Goal: Task Accomplishment & Management: Manage account settings

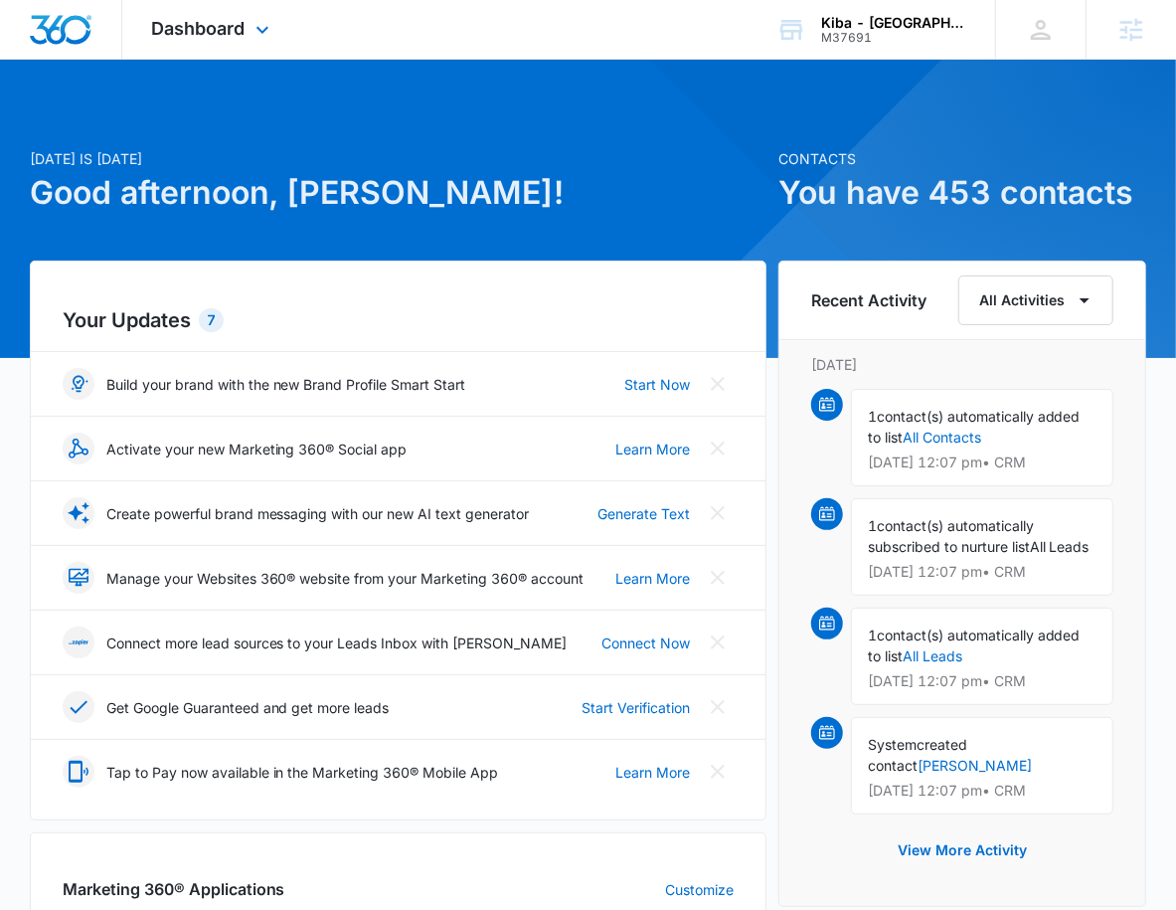
click at [256, 50] on div "Dashboard Apps Reputation Websites Forms CRM Email Social Shop Payments POS Con…" at bounding box center [213, 29] width 182 height 59
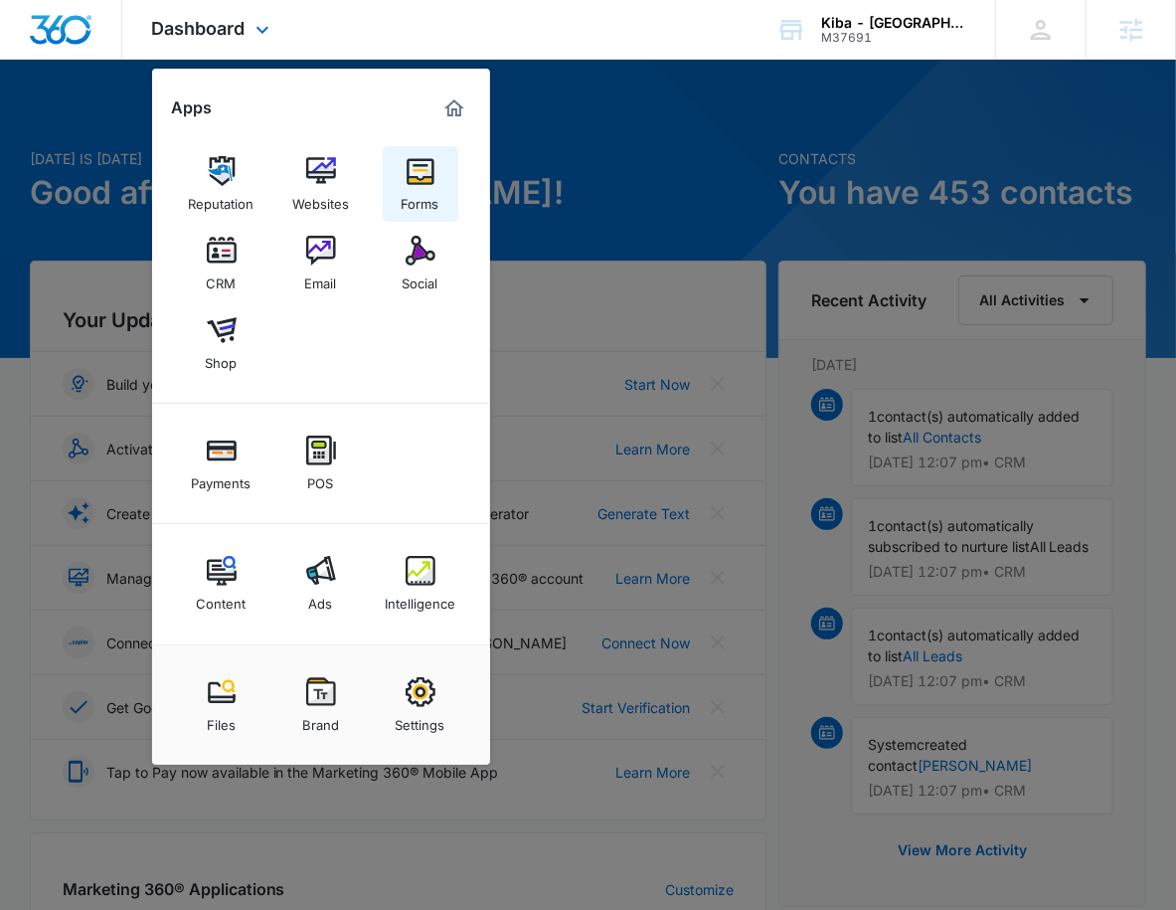
click at [406, 191] on div "Forms" at bounding box center [421, 199] width 38 height 26
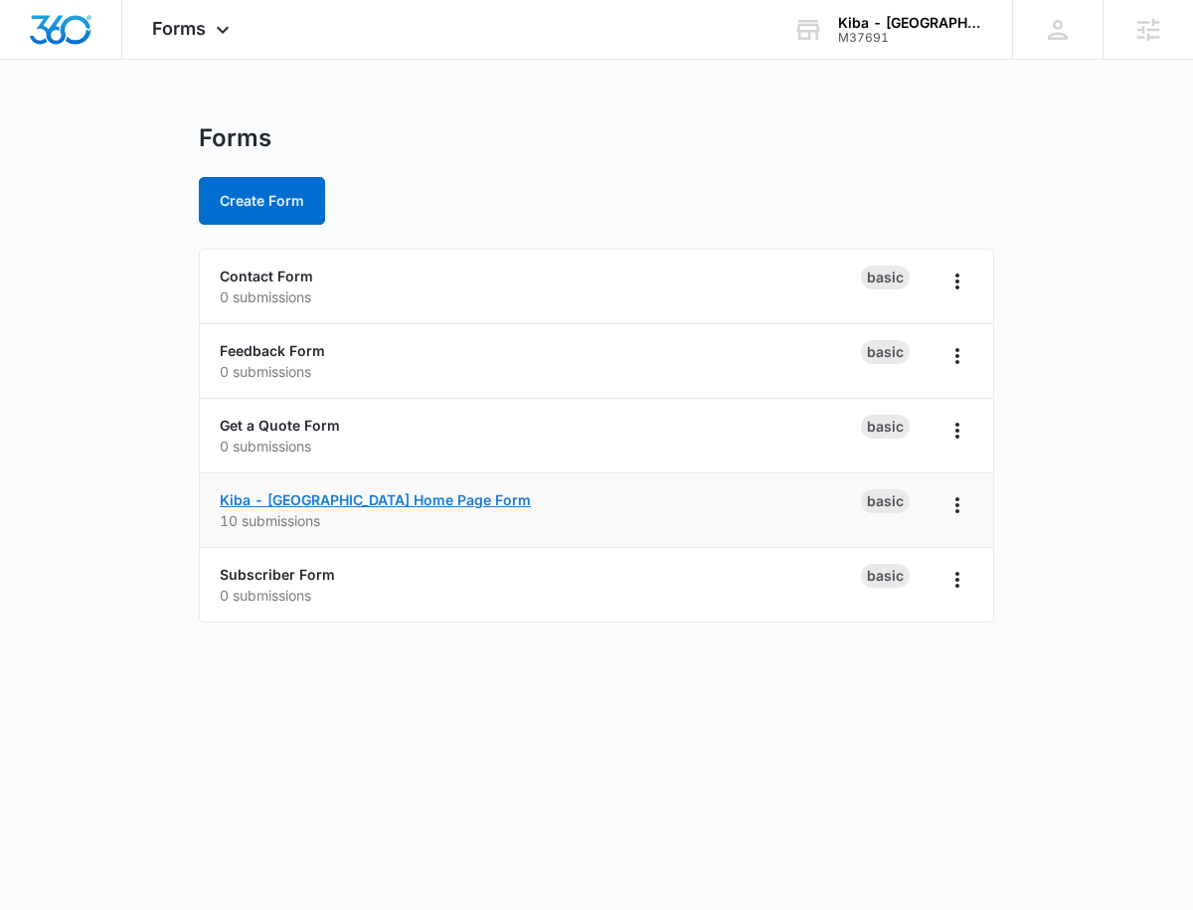
click at [344, 507] on link "Kiba - Atlanta Home Page Form" at bounding box center [375, 499] width 311 height 17
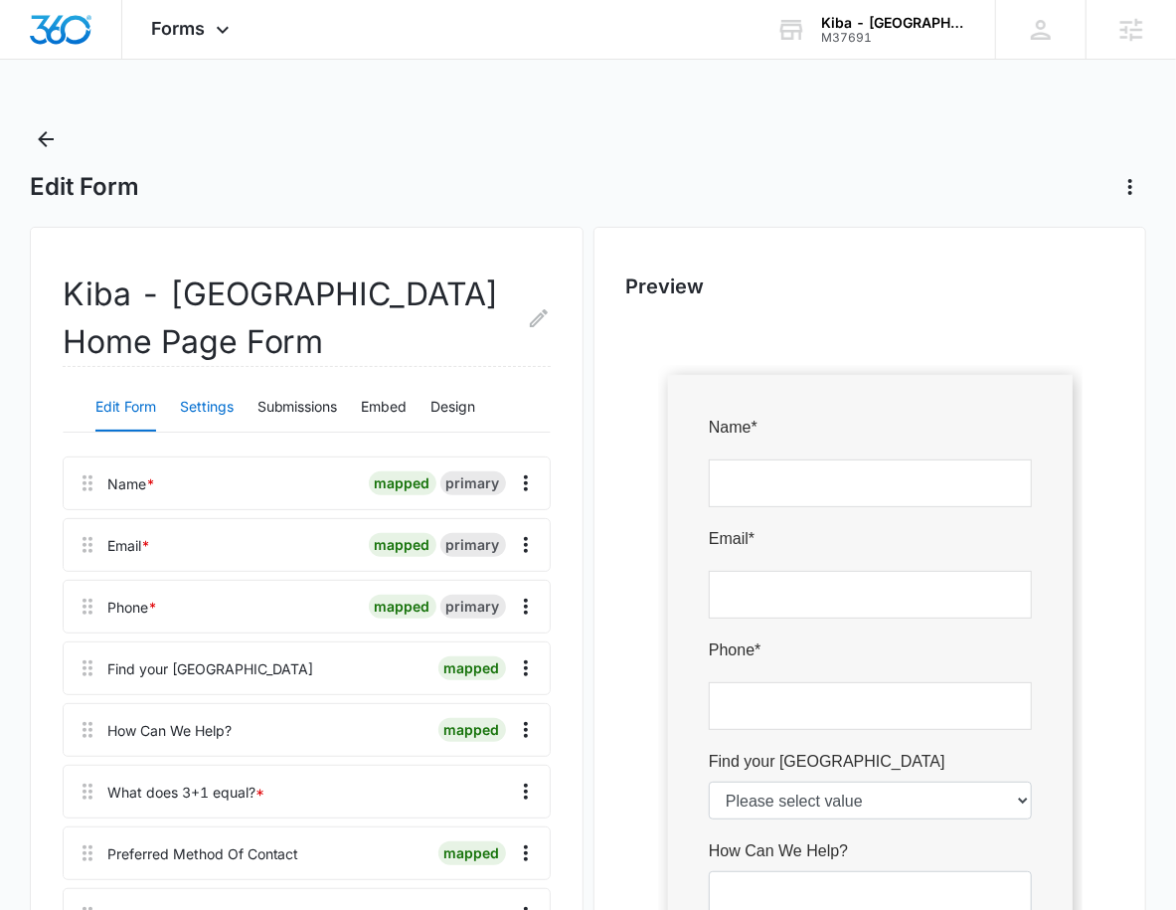
click at [203, 410] on button "Settings" at bounding box center [207, 408] width 54 height 48
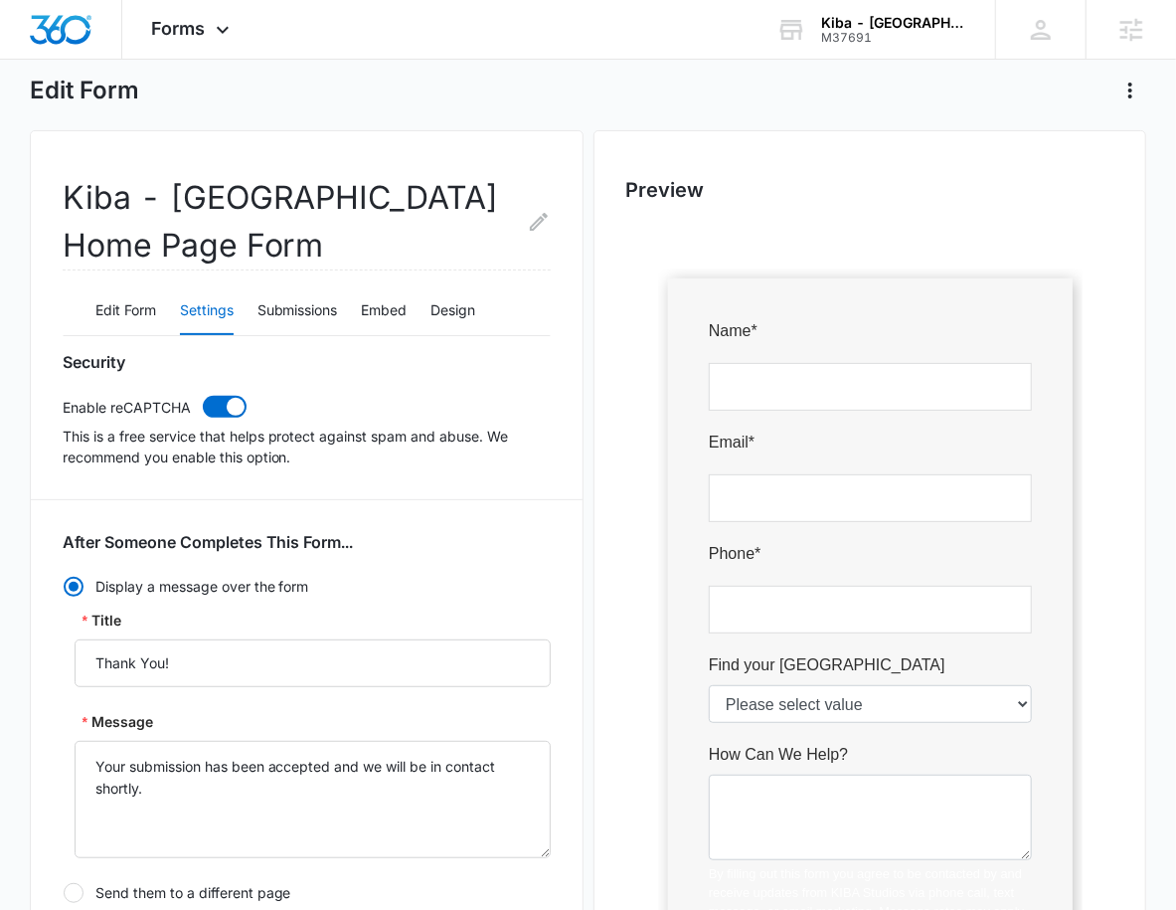
scroll to position [97, 0]
click at [130, 316] on button "Edit Form" at bounding box center [125, 310] width 61 height 48
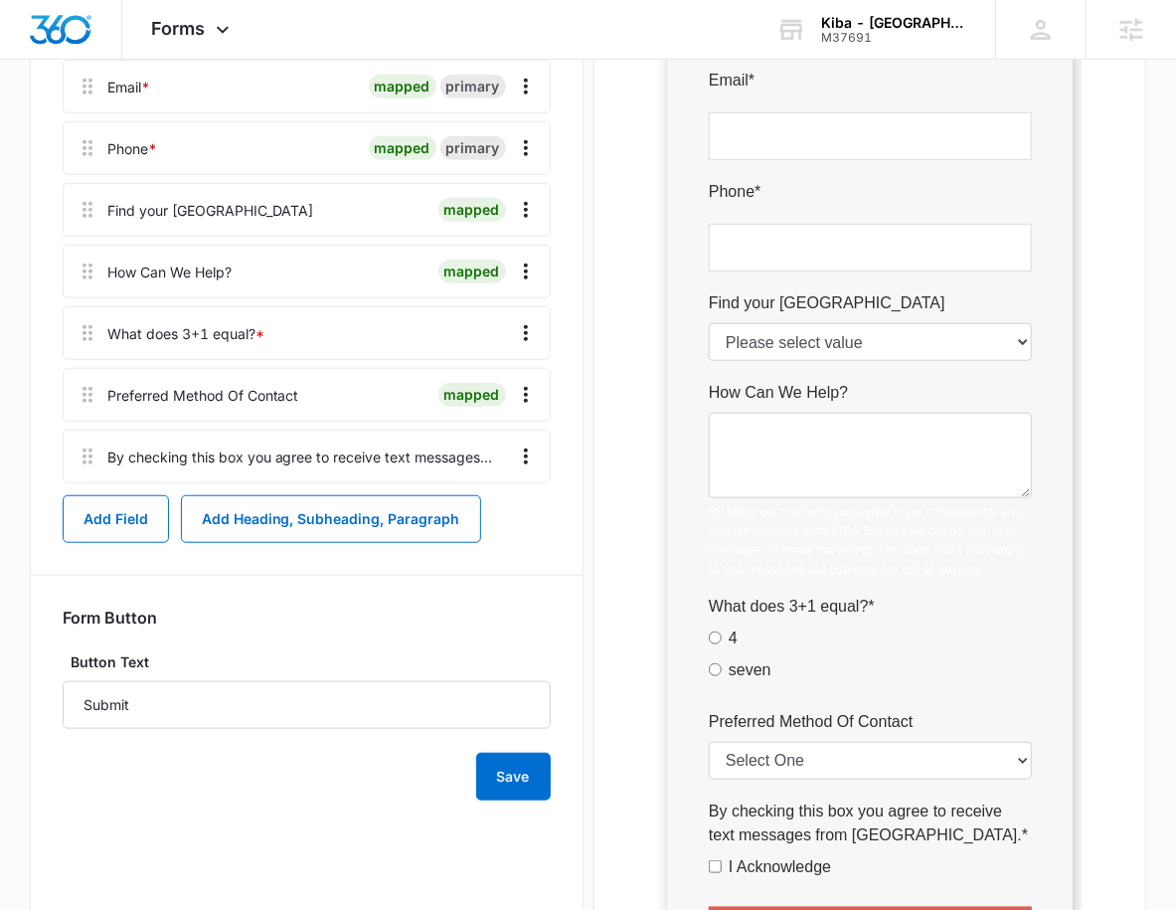
scroll to position [90, 0]
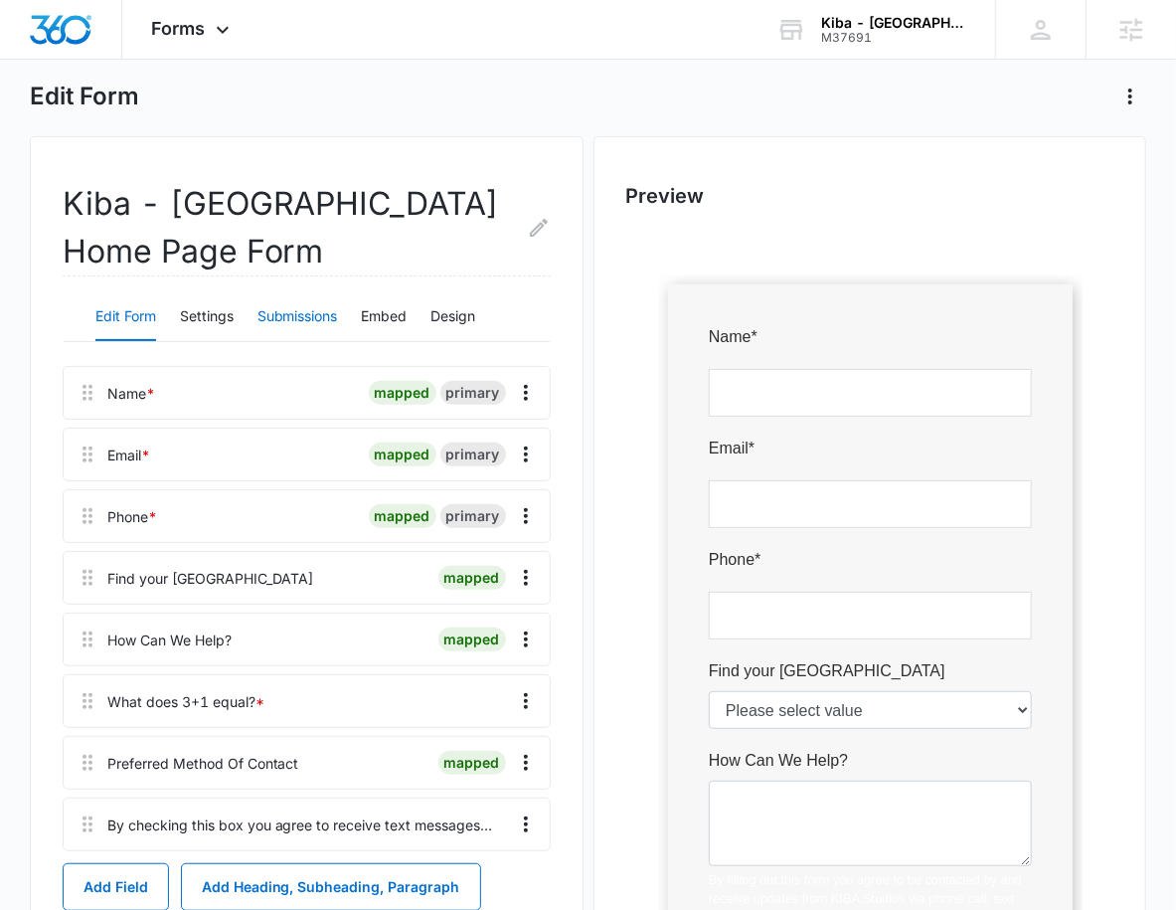
click at [313, 294] on button "Submissions" at bounding box center [298, 317] width 81 height 48
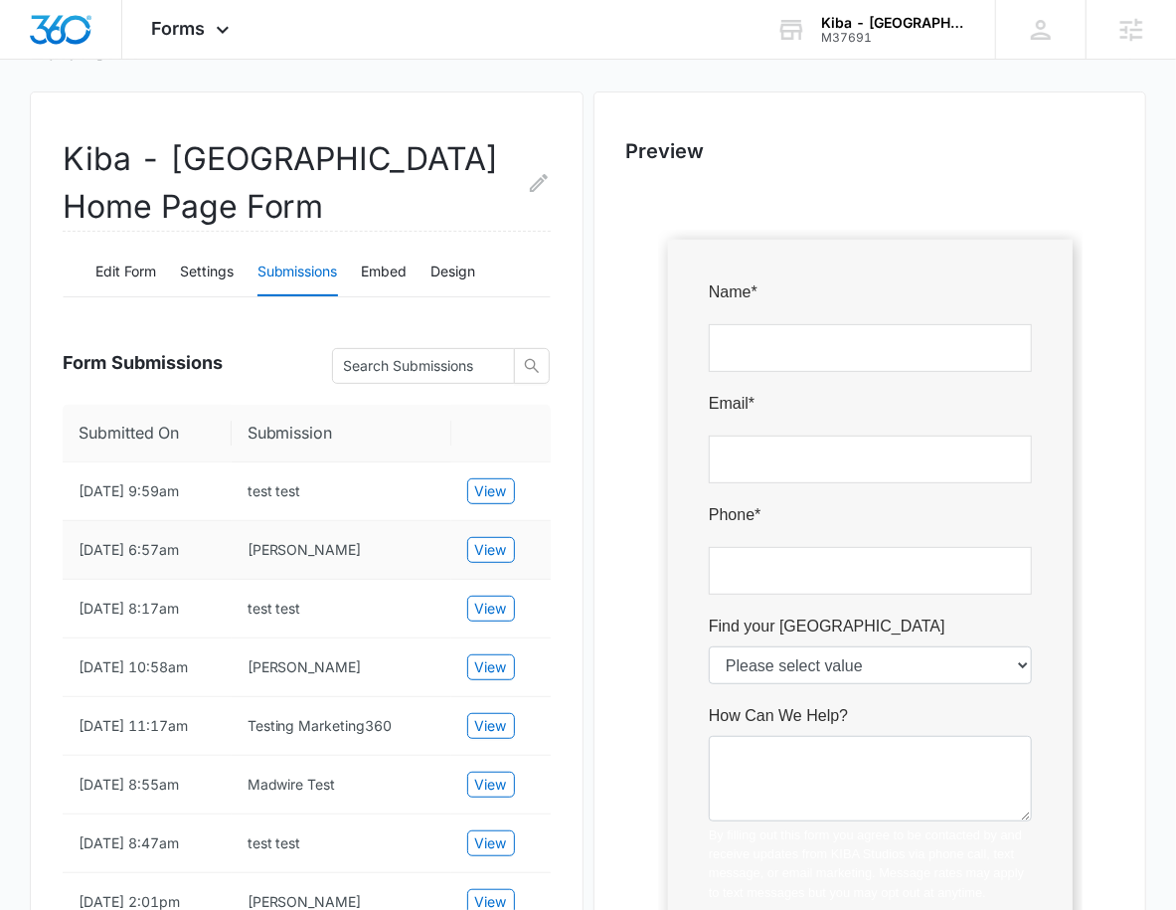
scroll to position [0, 0]
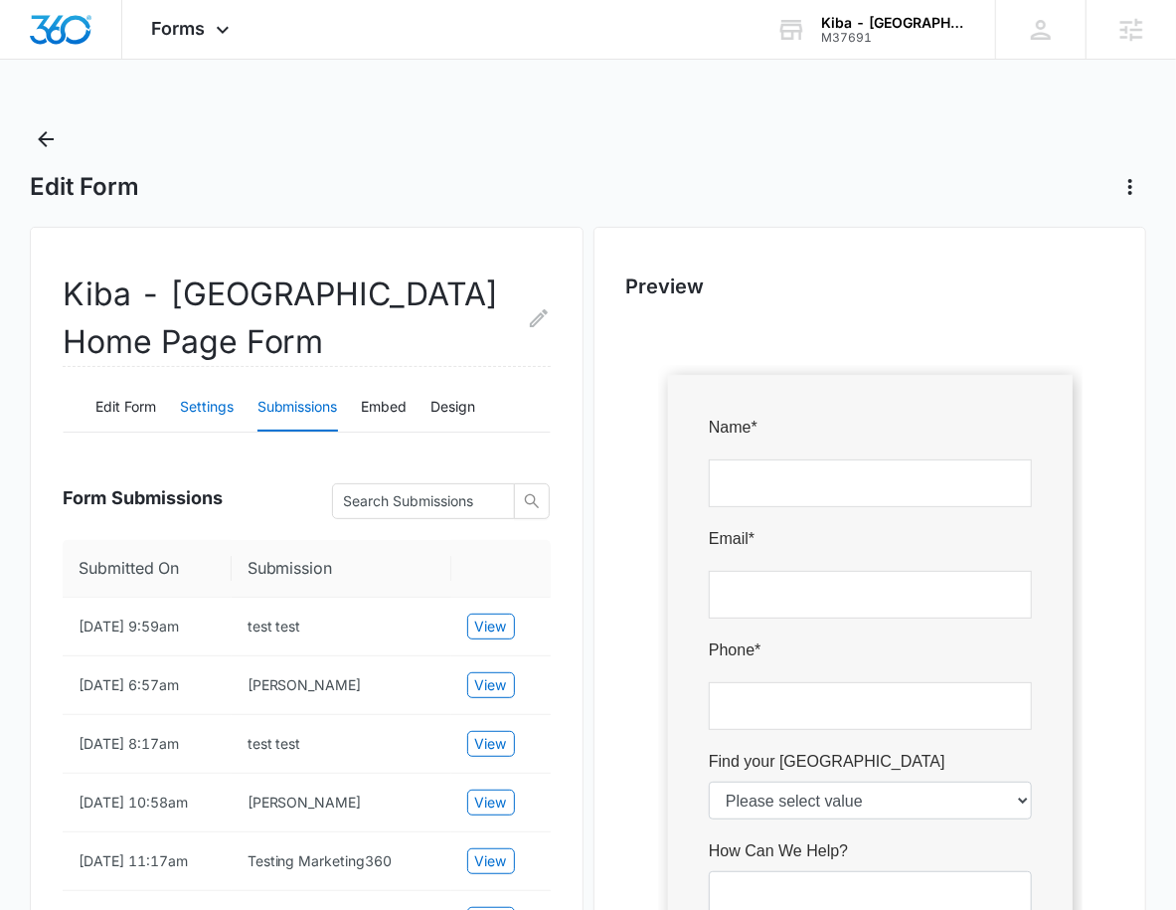
click at [201, 412] on button "Settings" at bounding box center [207, 408] width 54 height 48
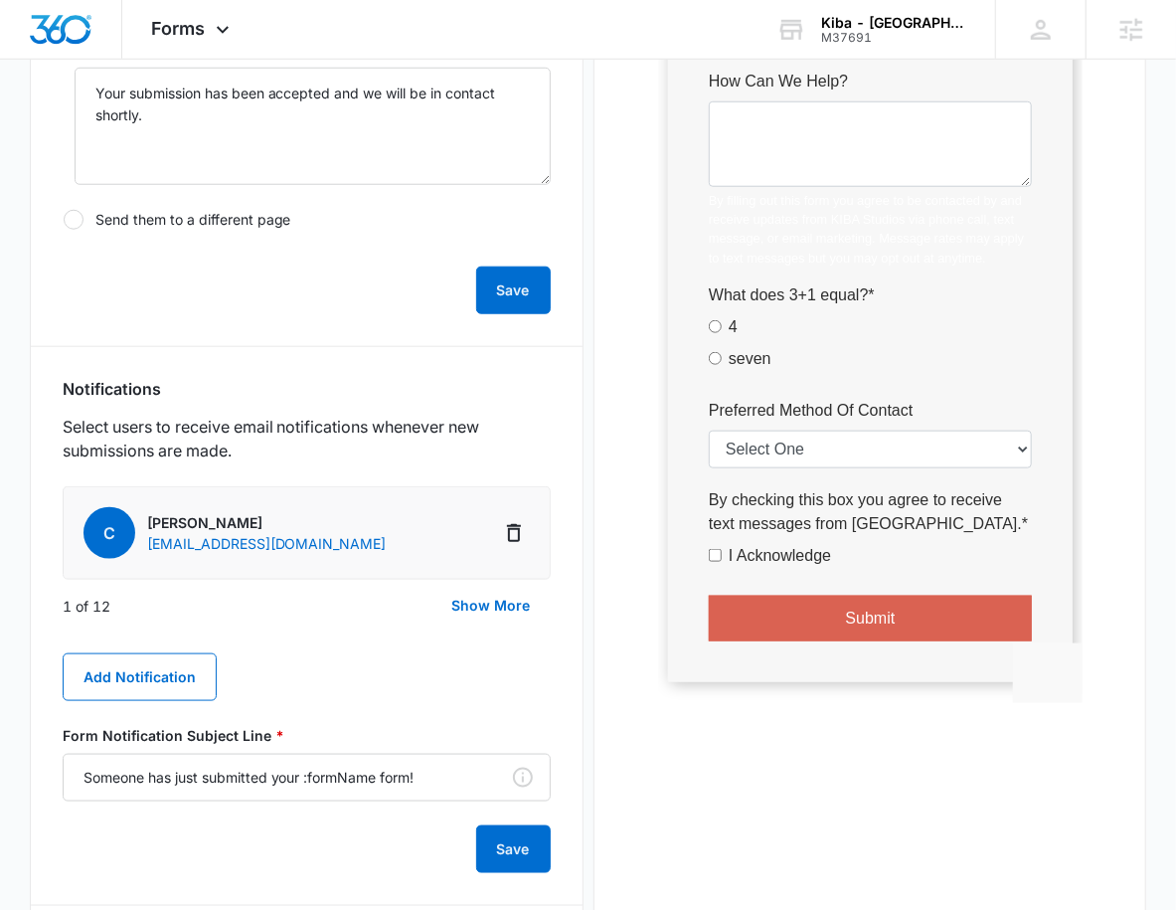
scroll to position [784, 0]
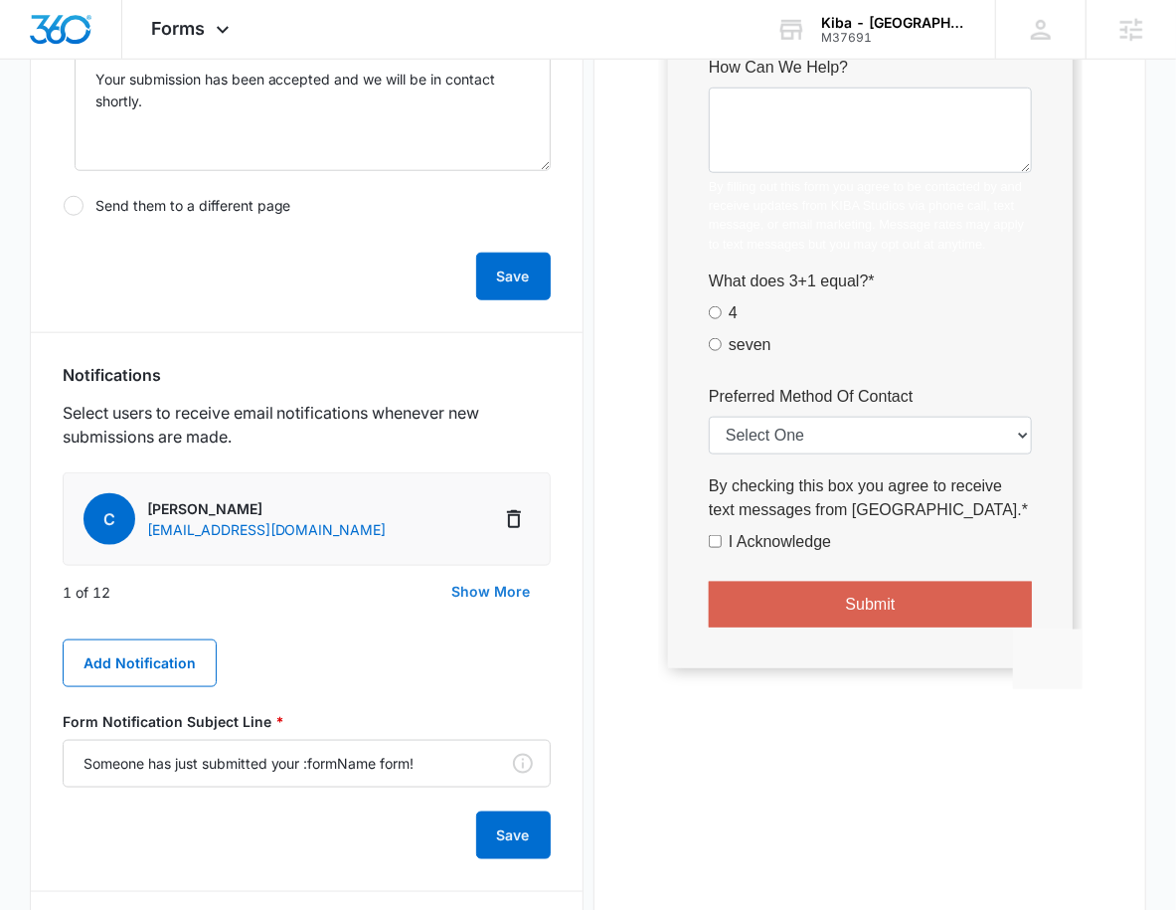
click at [503, 599] on button "Show More" at bounding box center [492, 592] width 118 height 48
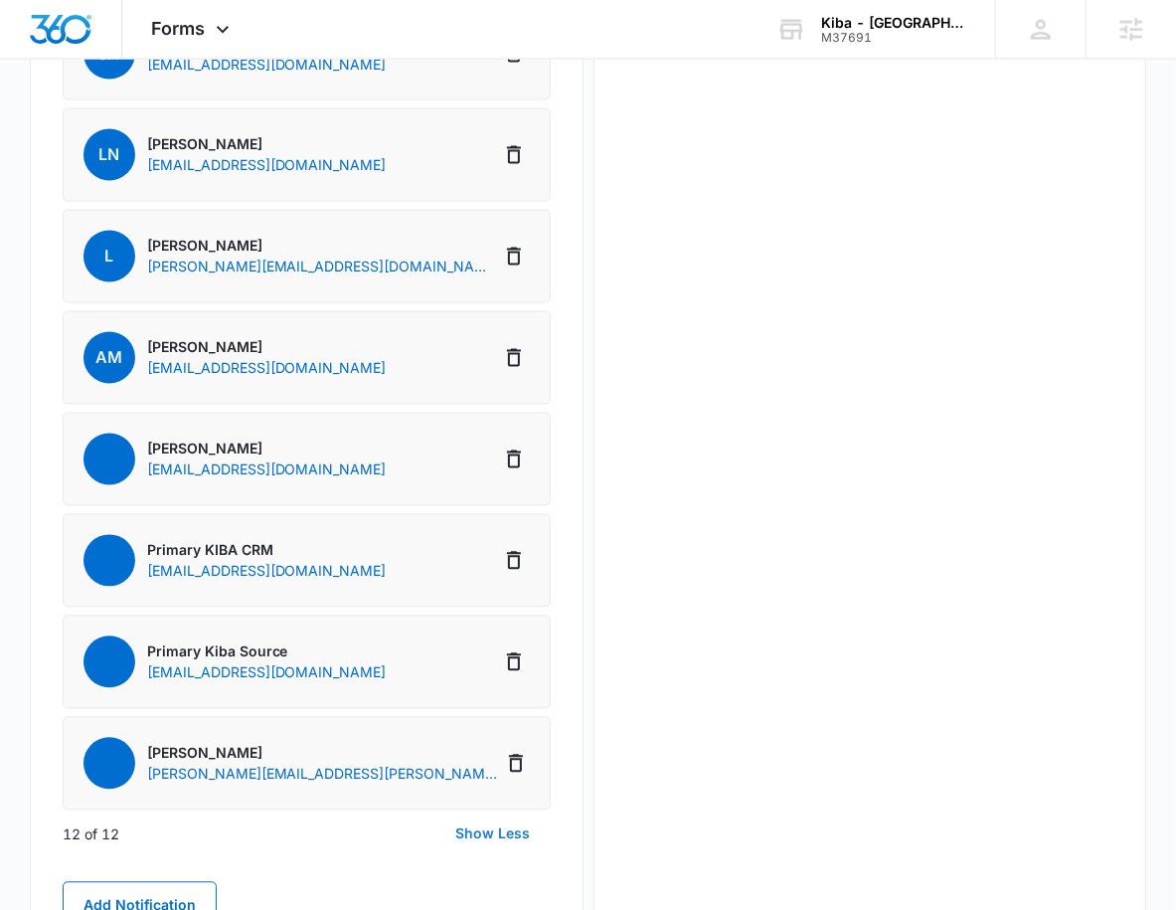
scroll to position [1776, 0]
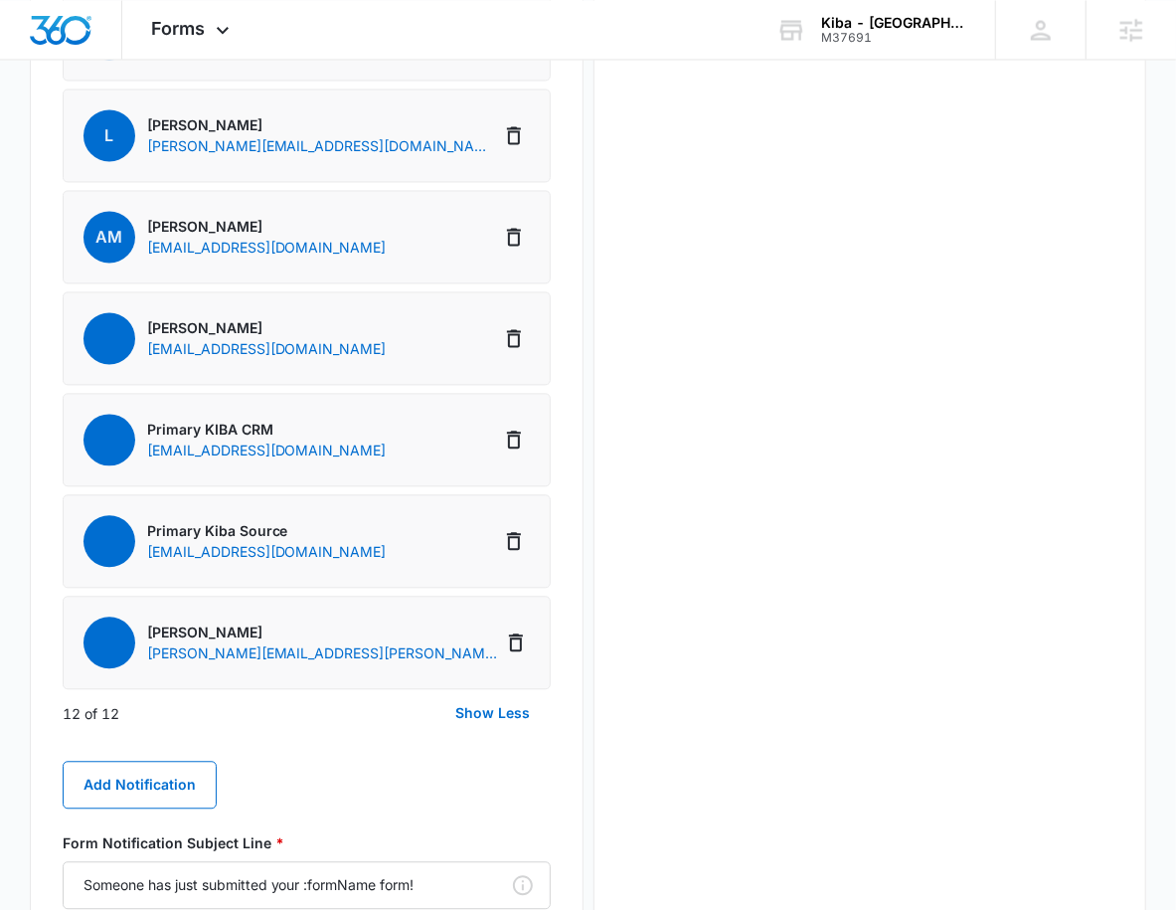
click at [324, 550] on p "marketing360+A1AN5491135e1ff5f682f85@bcc.mad360.net" at bounding box center [267, 551] width 240 height 21
drag, startPoint x: 324, startPoint y: 550, endPoint x: 358, endPoint y: 552, distance: 33.9
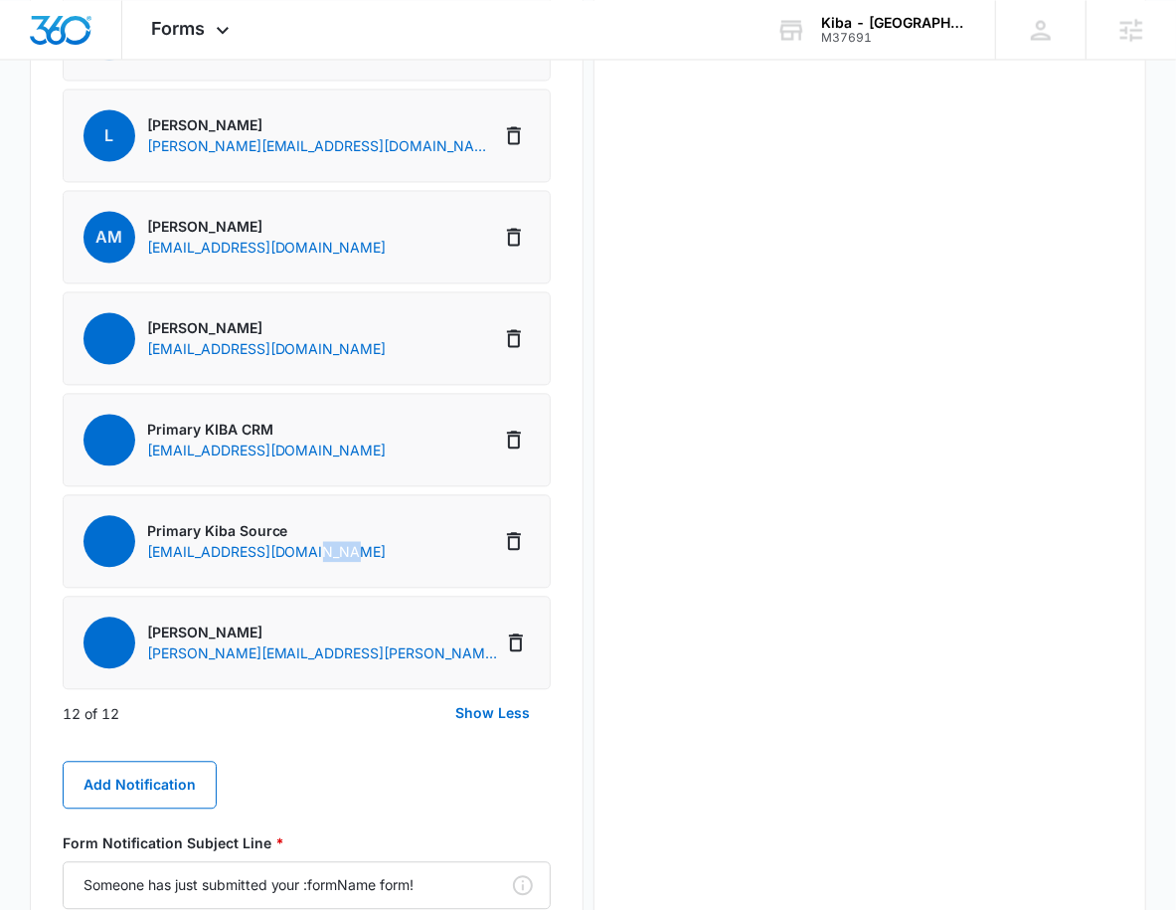
click at [358, 552] on p "marketing360+A1AN5491135e1ff5f682f85@bcc.mad360.net" at bounding box center [267, 551] width 240 height 21
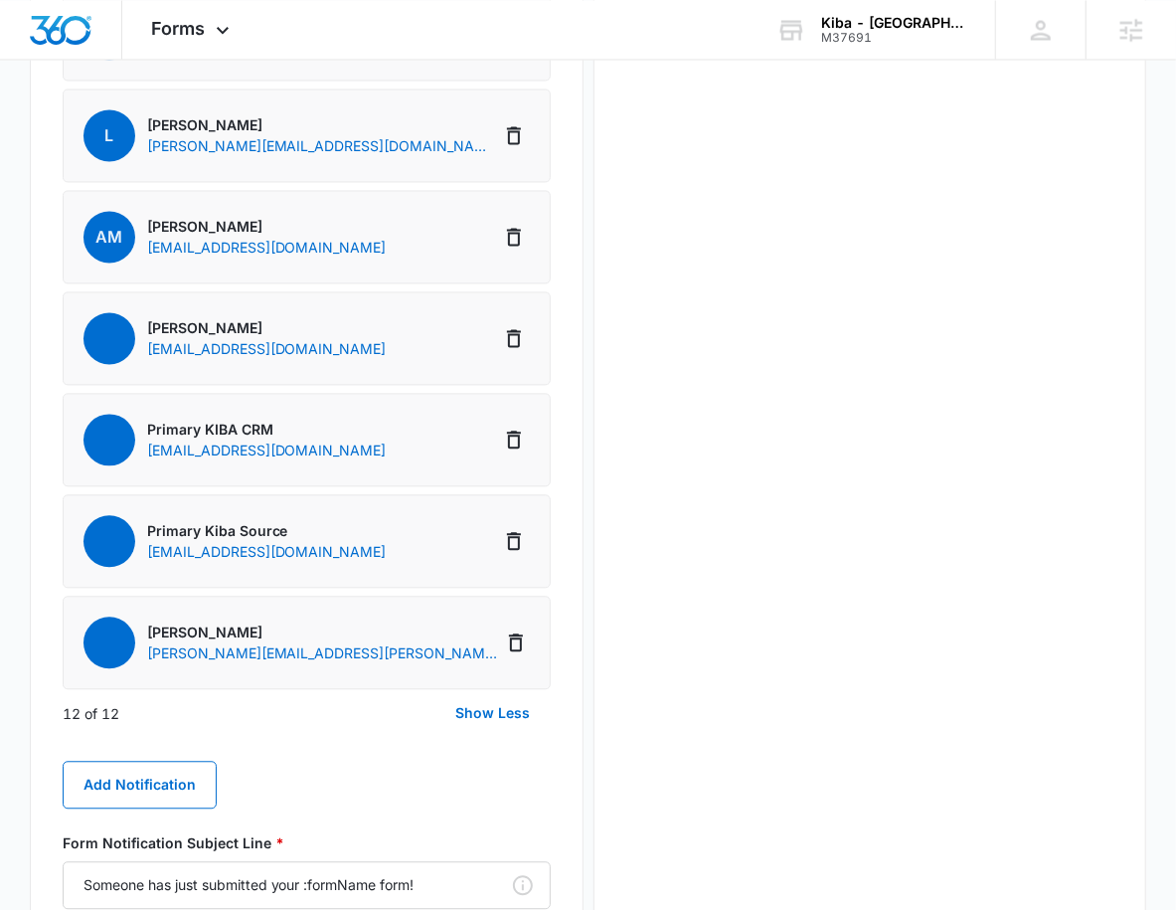
click at [267, 454] on p "crm+A1AN5491135e1ff5f682f85.cs.117@bcc.marketing360.com" at bounding box center [267, 450] width 240 height 21
click at [150, 789] on button "Add Notification" at bounding box center [140, 785] width 154 height 48
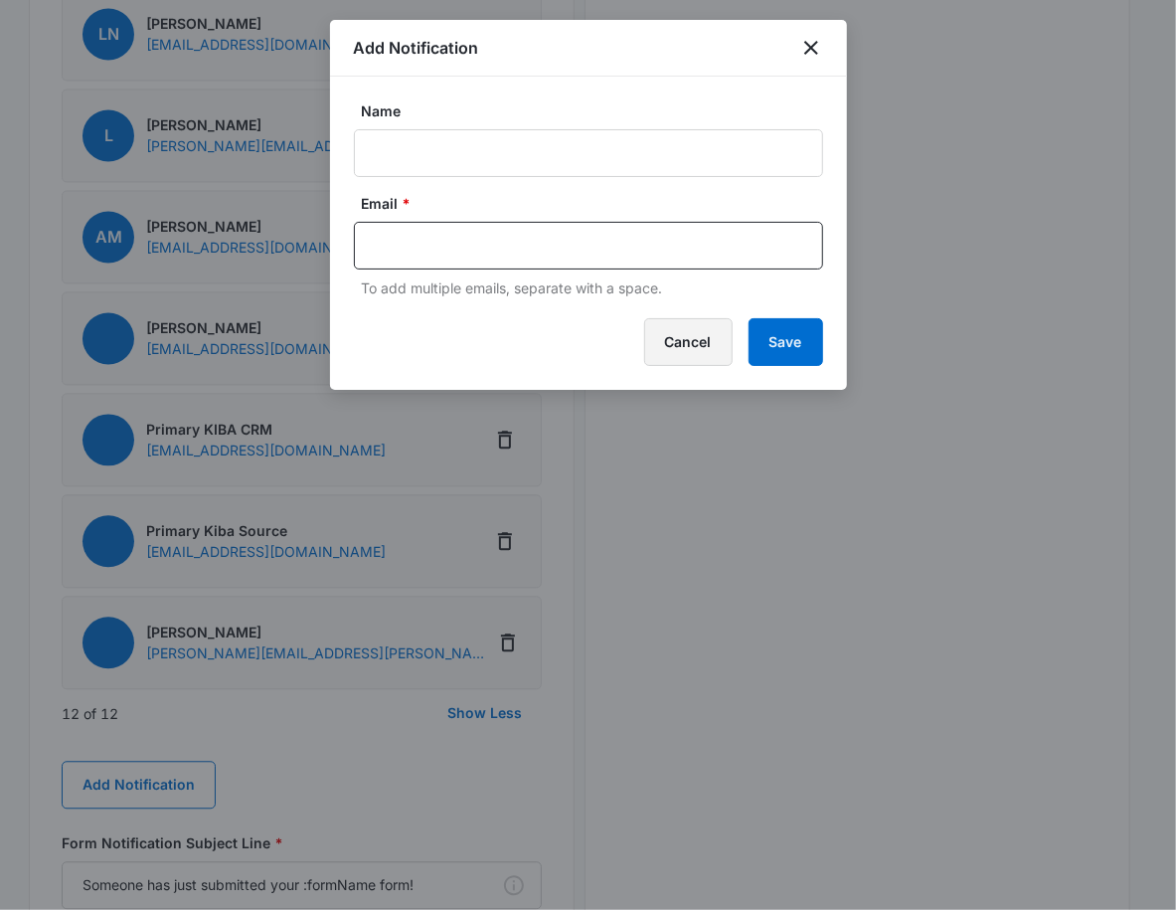
click at [720, 340] on button "Cancel" at bounding box center [688, 342] width 89 height 48
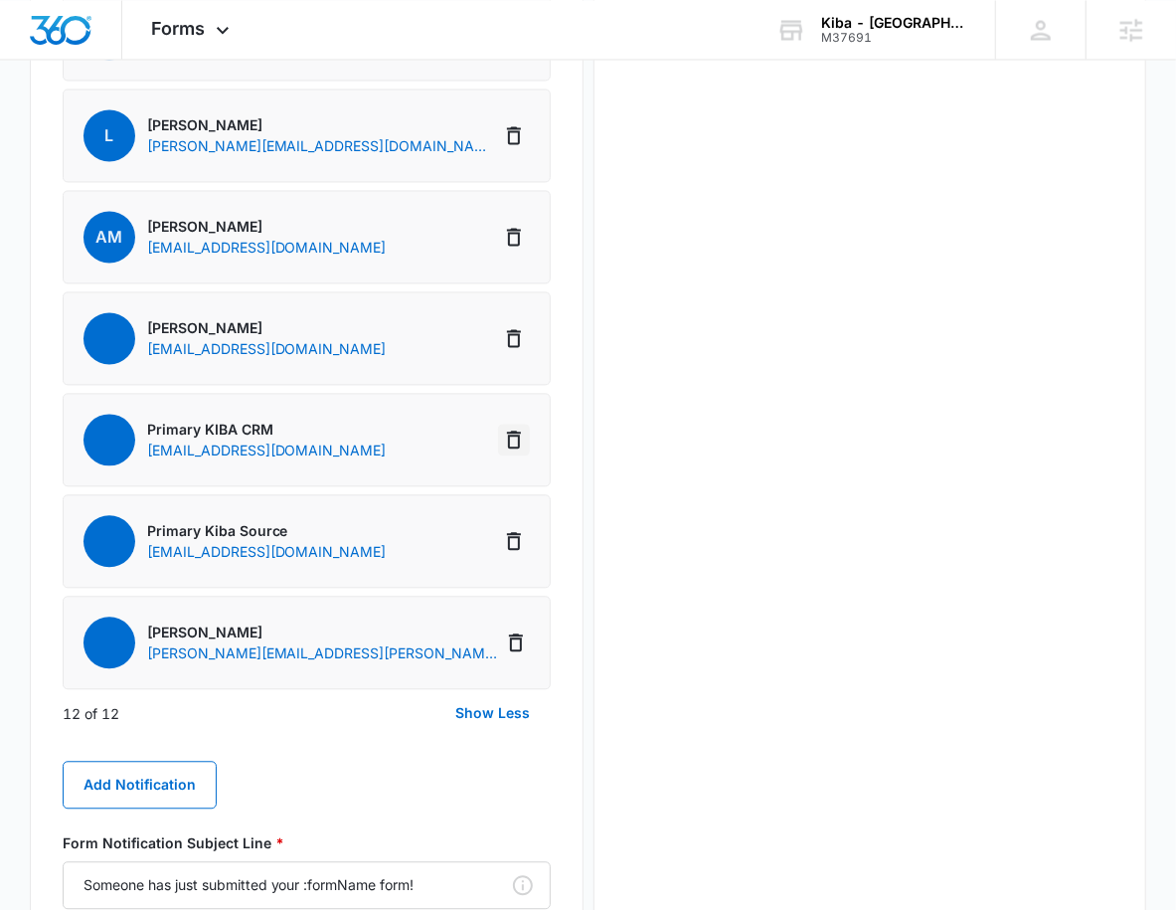
click at [514, 435] on icon "Delete Notification" at bounding box center [514, 440] width 14 height 18
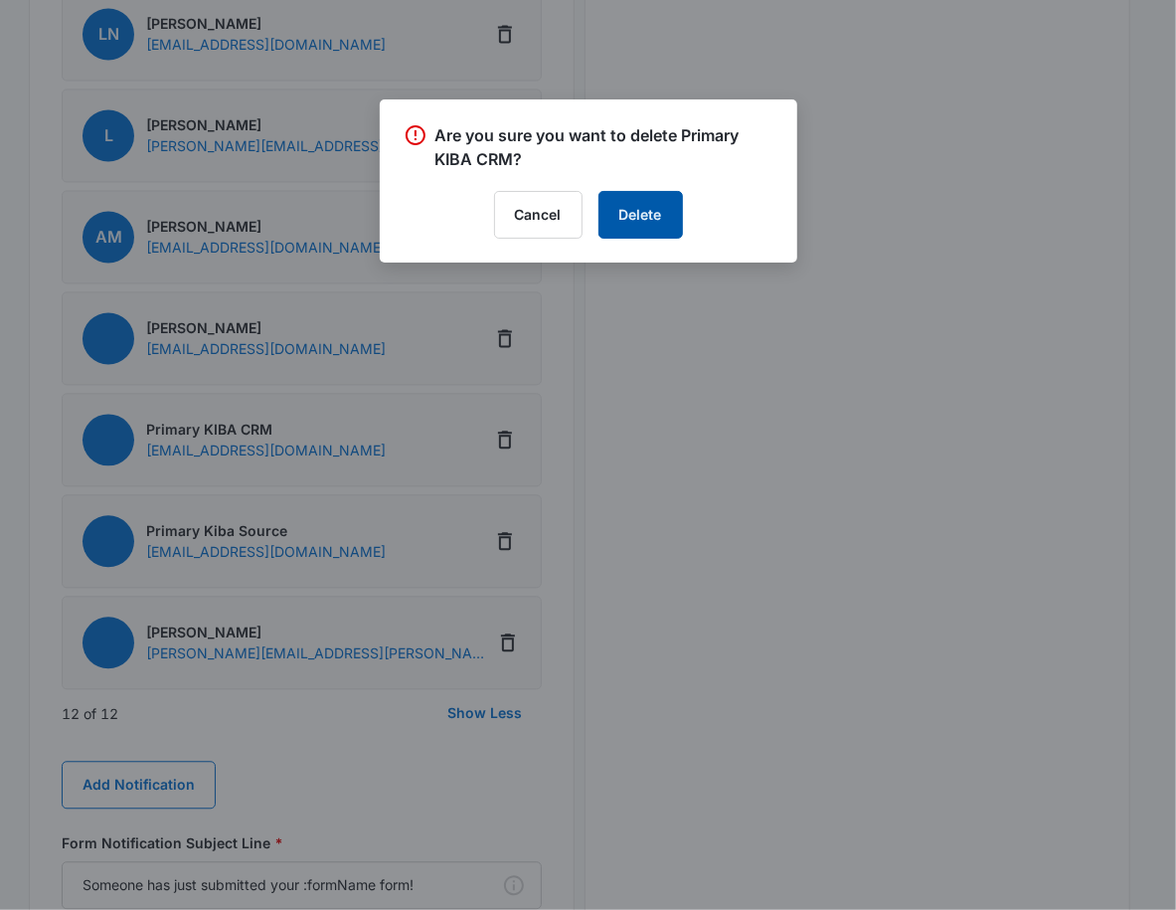
click at [658, 225] on button "Delete" at bounding box center [641, 215] width 85 height 48
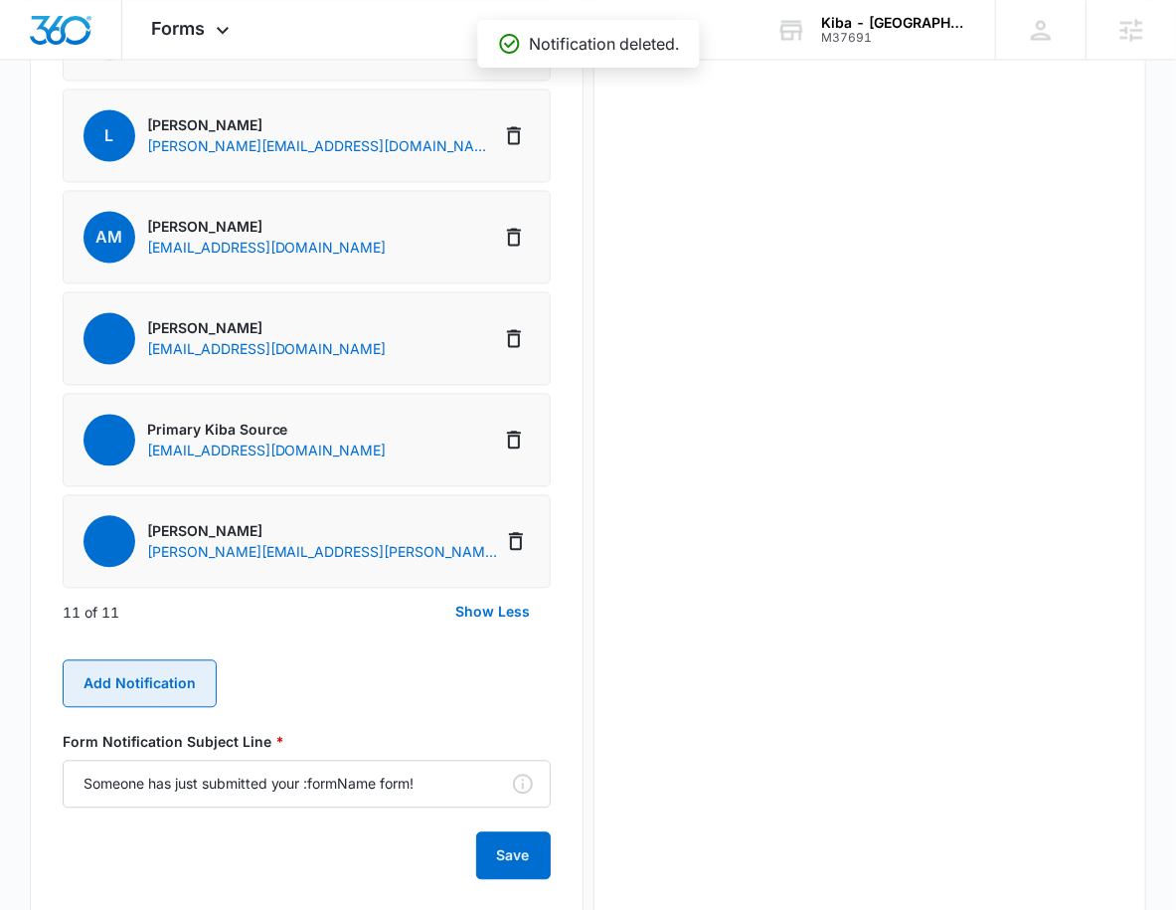
click at [134, 678] on button "Add Notification" at bounding box center [140, 683] width 154 height 48
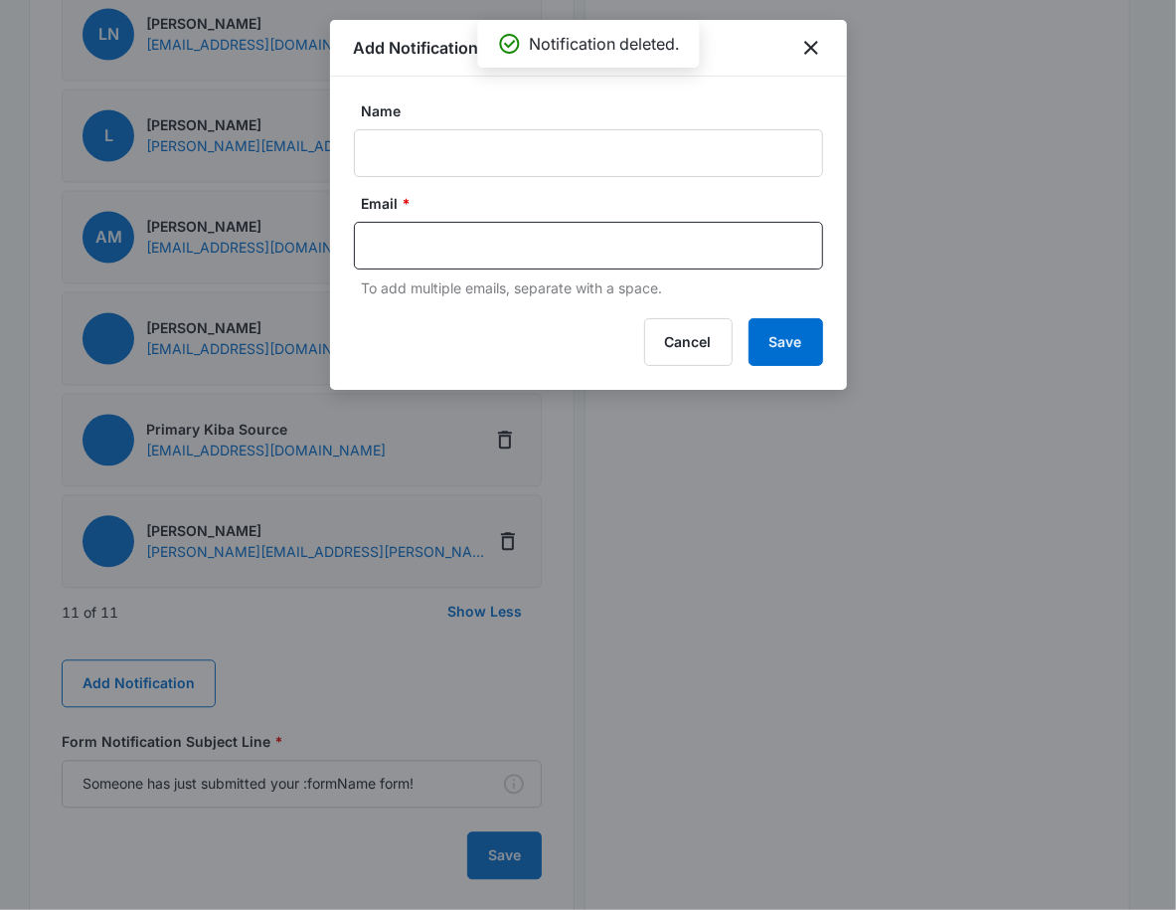
click at [452, 127] on div "Name" at bounding box center [588, 138] width 469 height 77
click at [446, 141] on input "Name" at bounding box center [588, 153] width 469 height 48
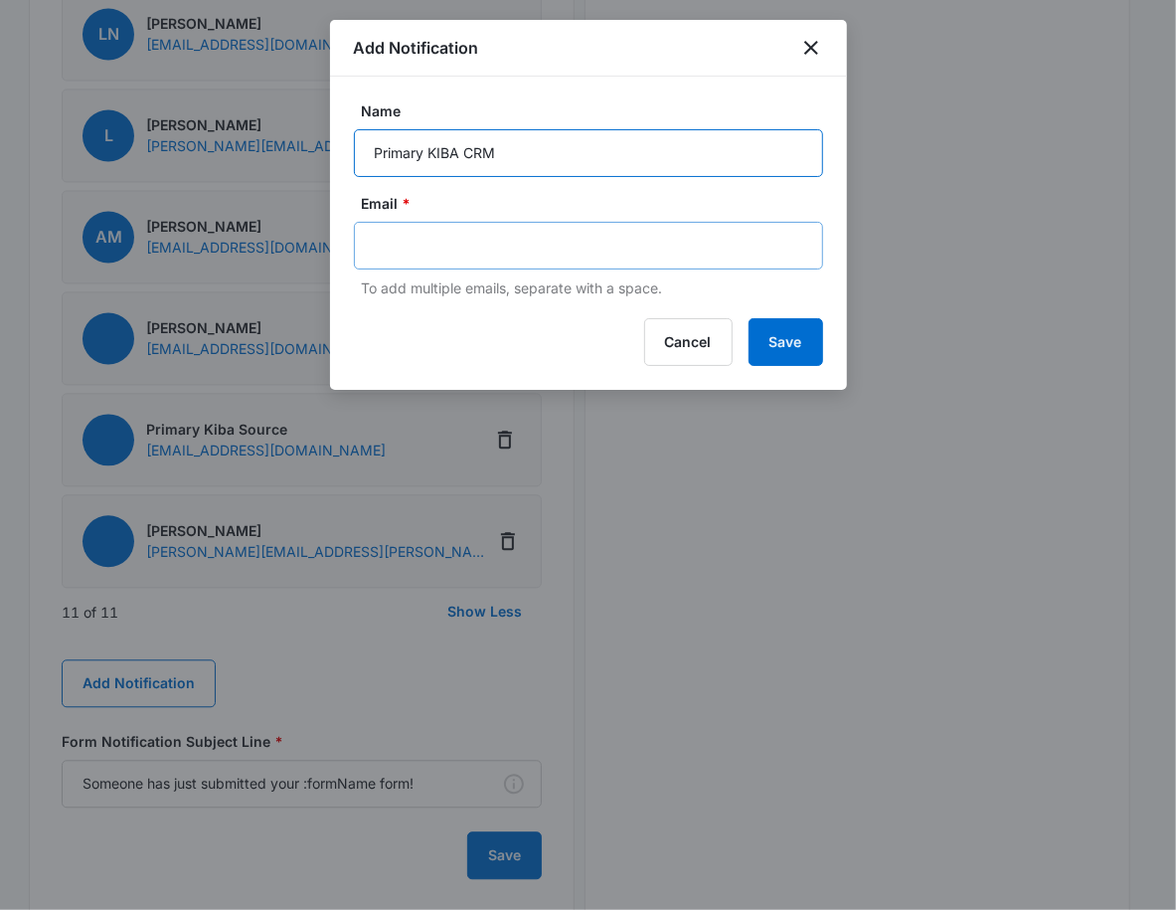
type input "Primary KIBA CRM"
click at [483, 243] on input "text" at bounding box center [591, 246] width 432 height 30
paste input "crm+A1AN5491135e1ff5f682f85.ls.128@bcc.marketing360.com"
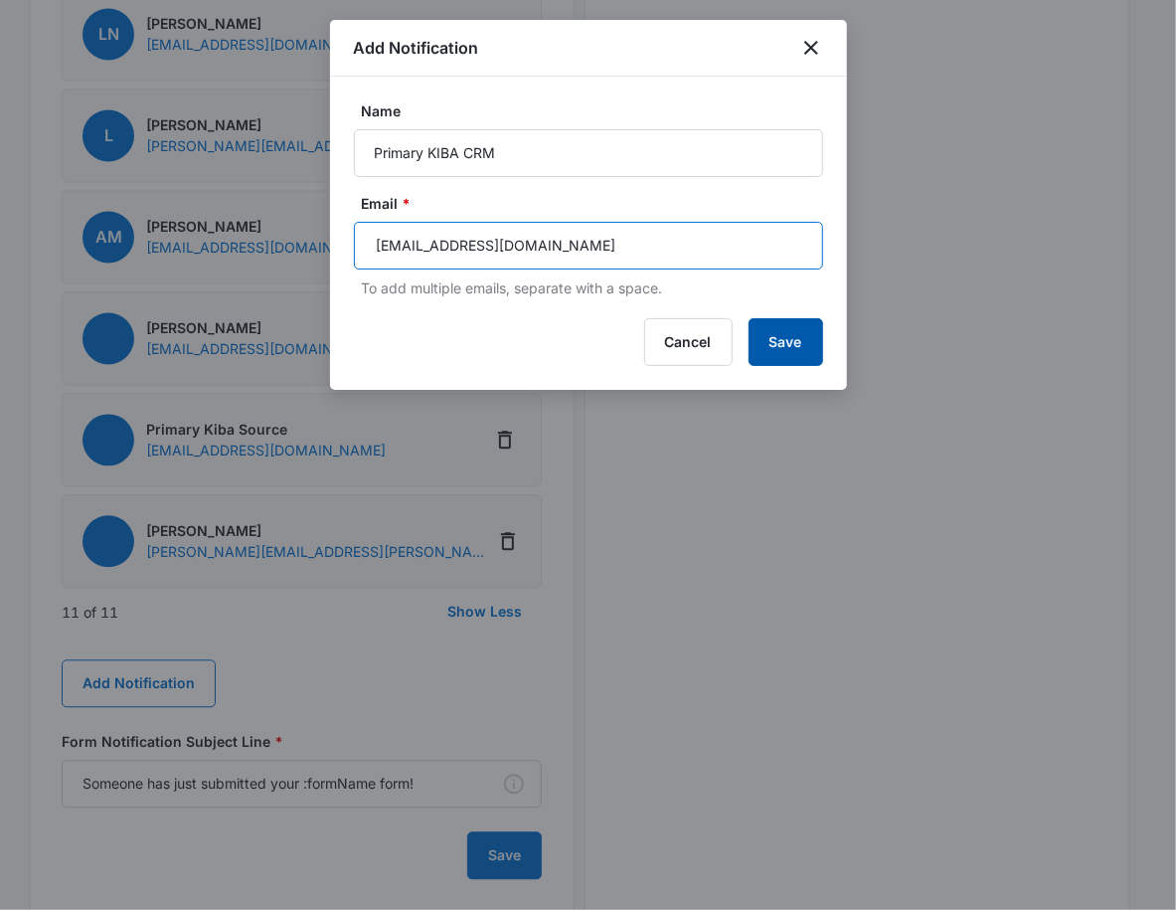
type input "crm+A1AN5491135e1ff5f682f85.ls.128@bcc.marketing360.com"
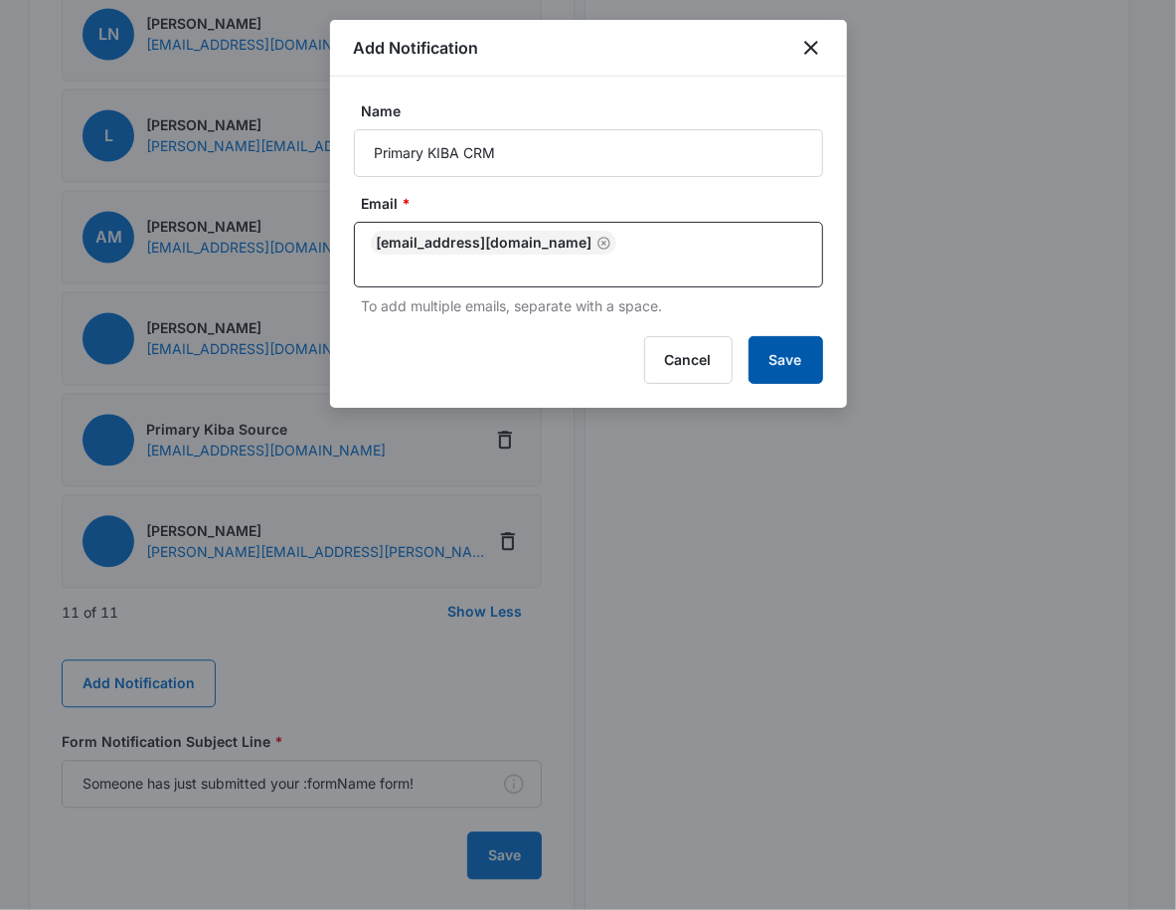
click at [776, 353] on button "Save" at bounding box center [786, 360] width 75 height 48
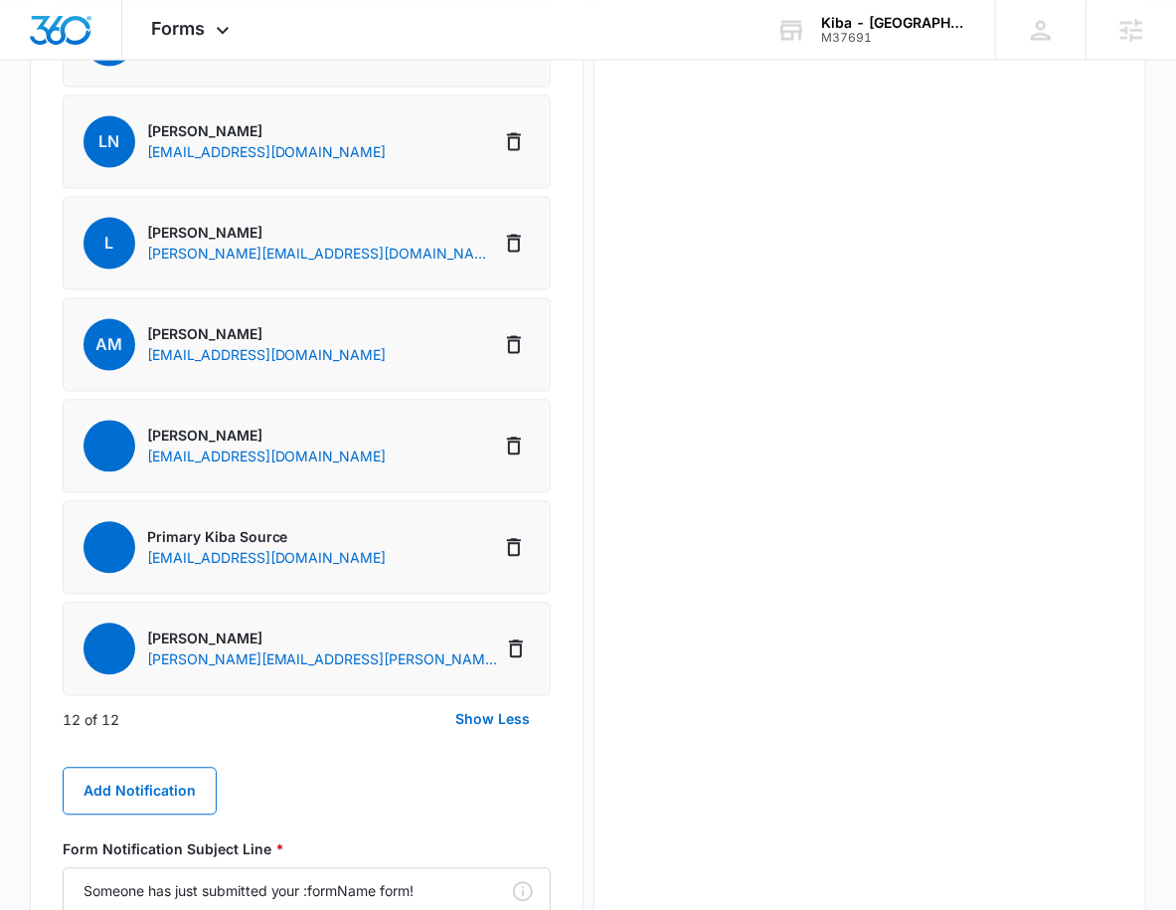
scroll to position [2165, 0]
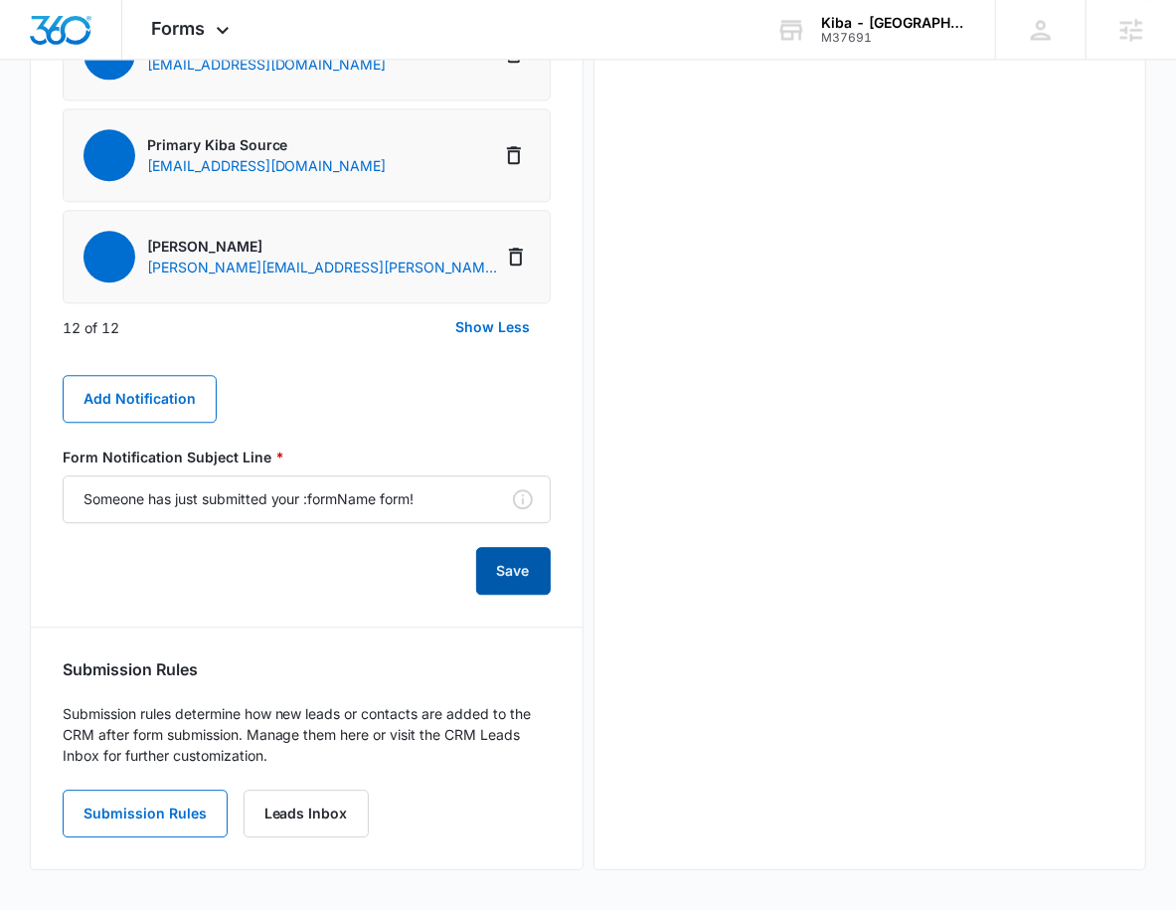
click at [523, 585] on button "Save" at bounding box center [513, 571] width 75 height 48
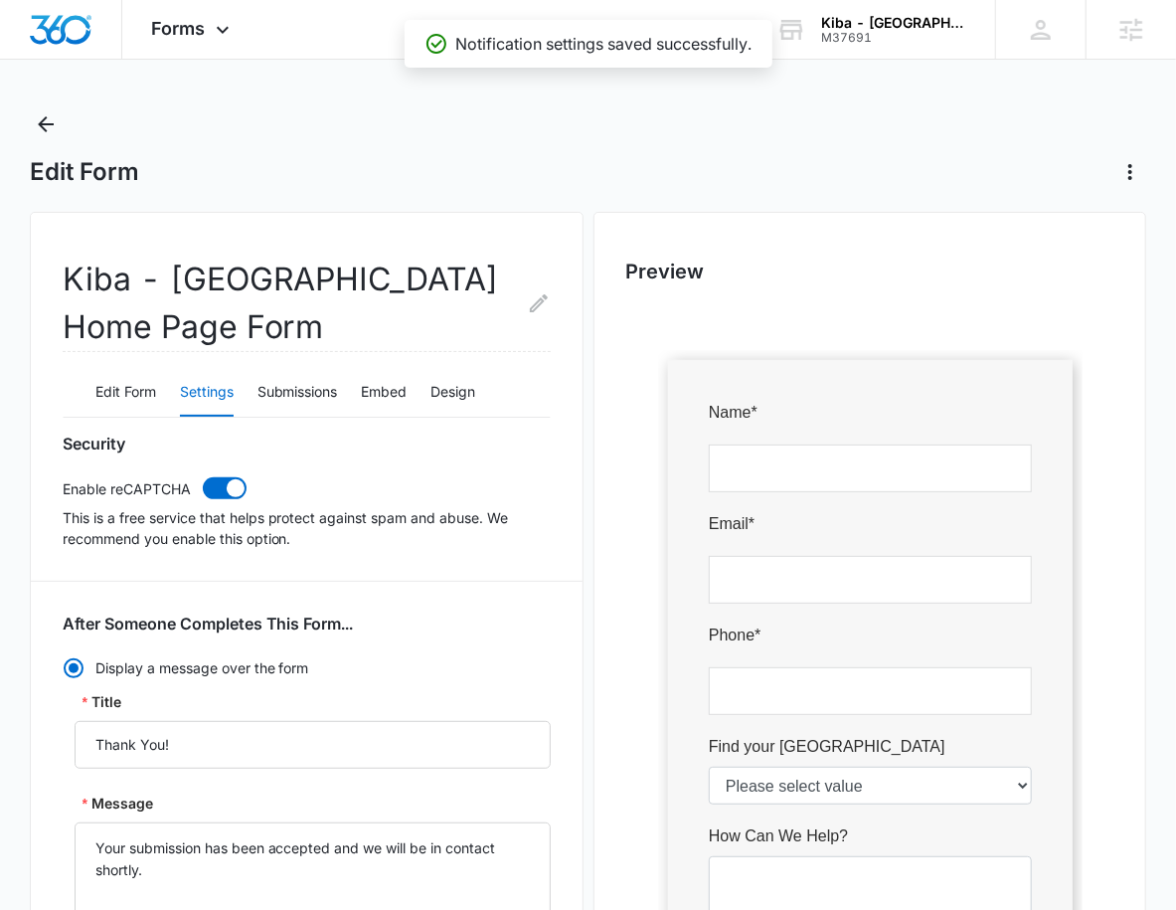
scroll to position [0, 0]
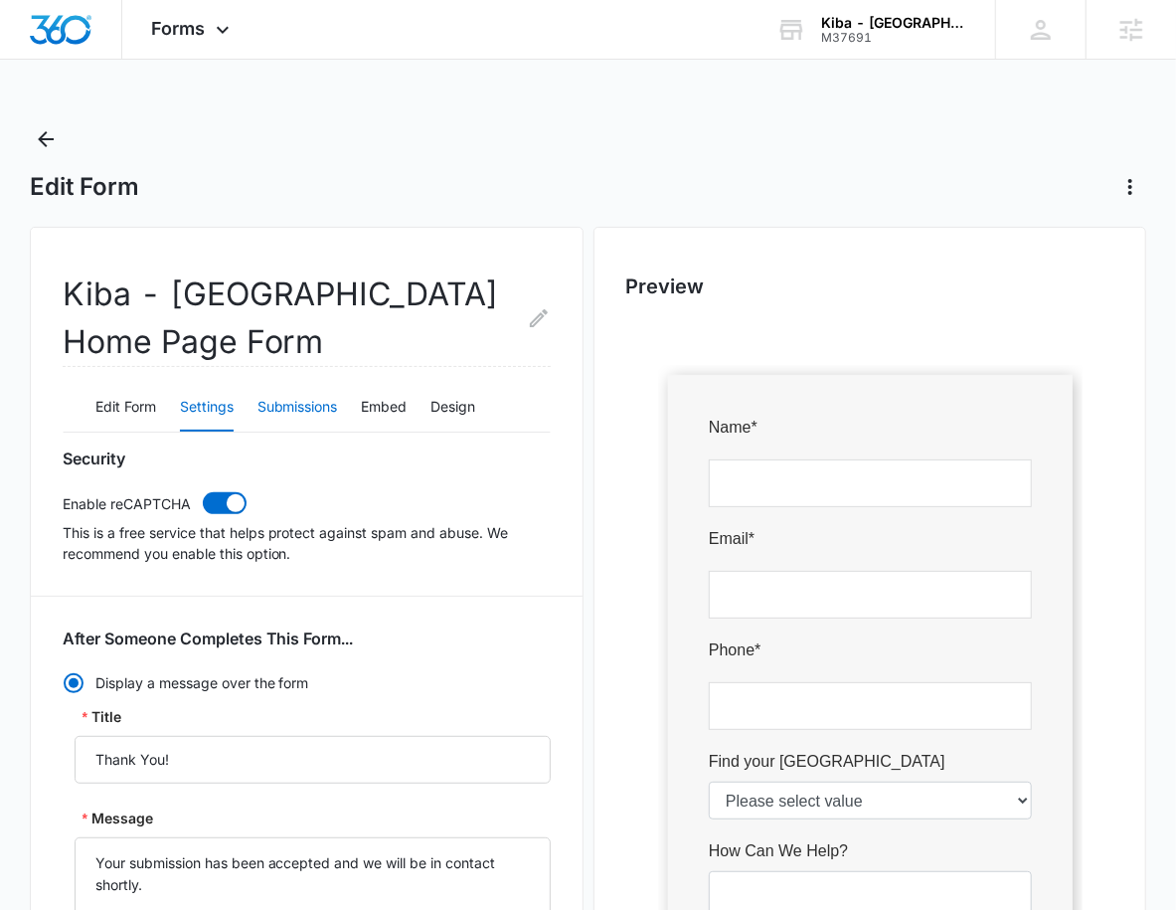
click at [280, 422] on button "Submissions" at bounding box center [298, 408] width 81 height 48
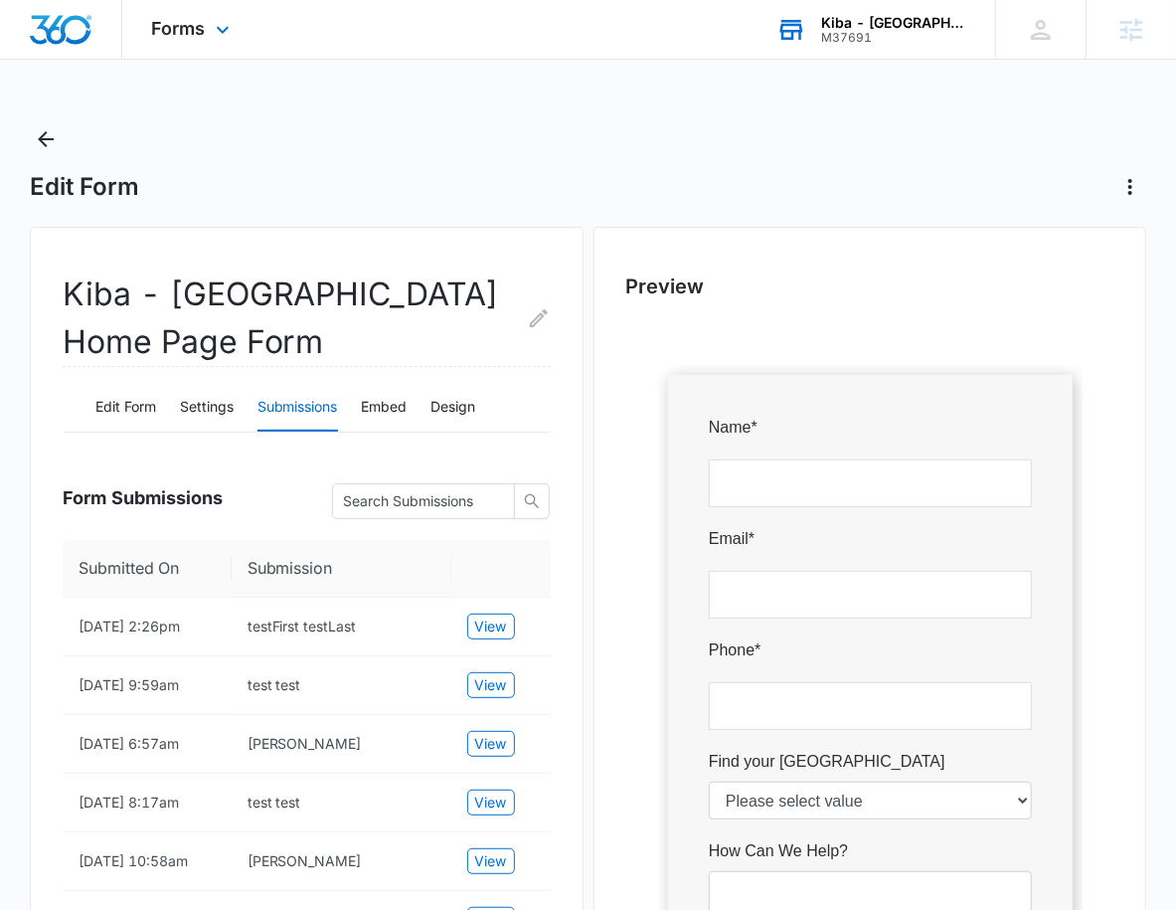
click at [908, 52] on div "Kiba - Atlanta M37691 Your Accounts View All" at bounding box center [871, 29] width 249 height 59
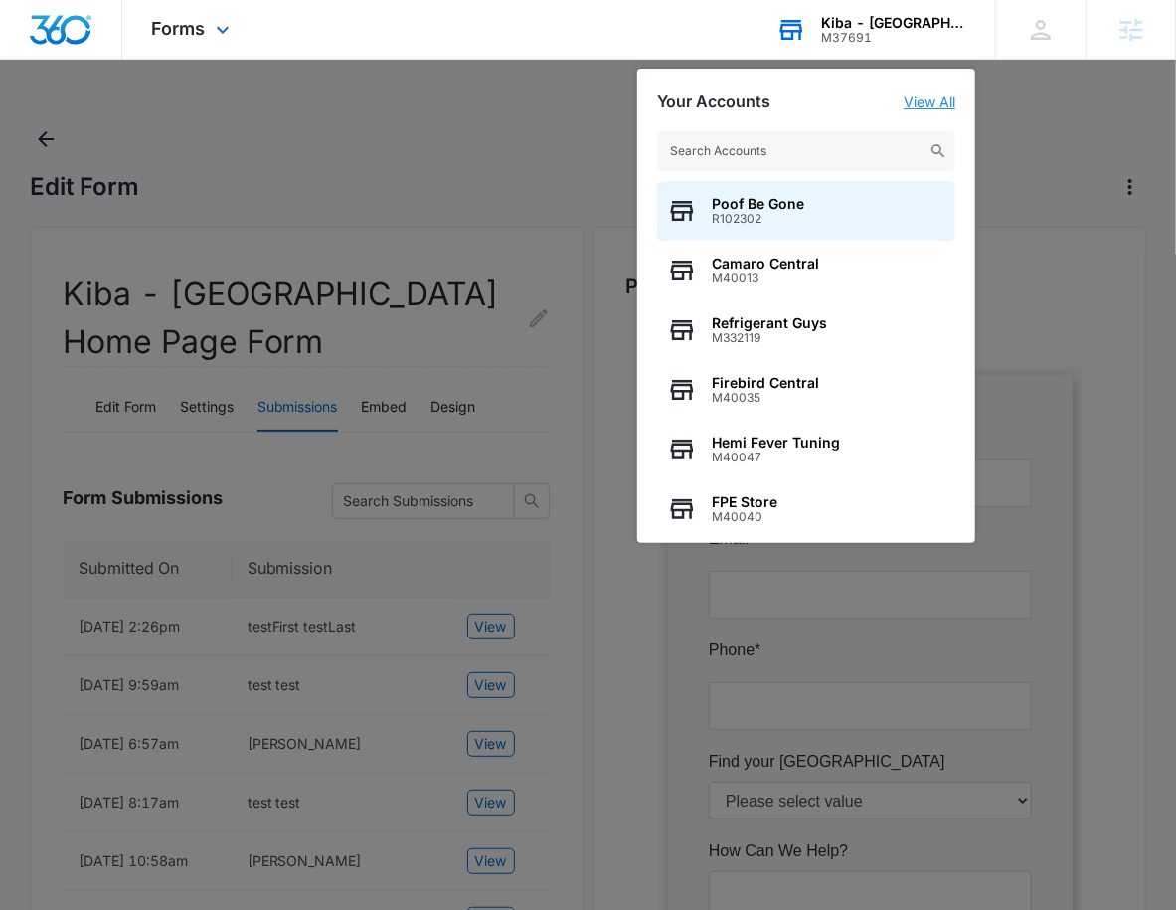
click at [955, 102] on link "View All" at bounding box center [930, 101] width 52 height 17
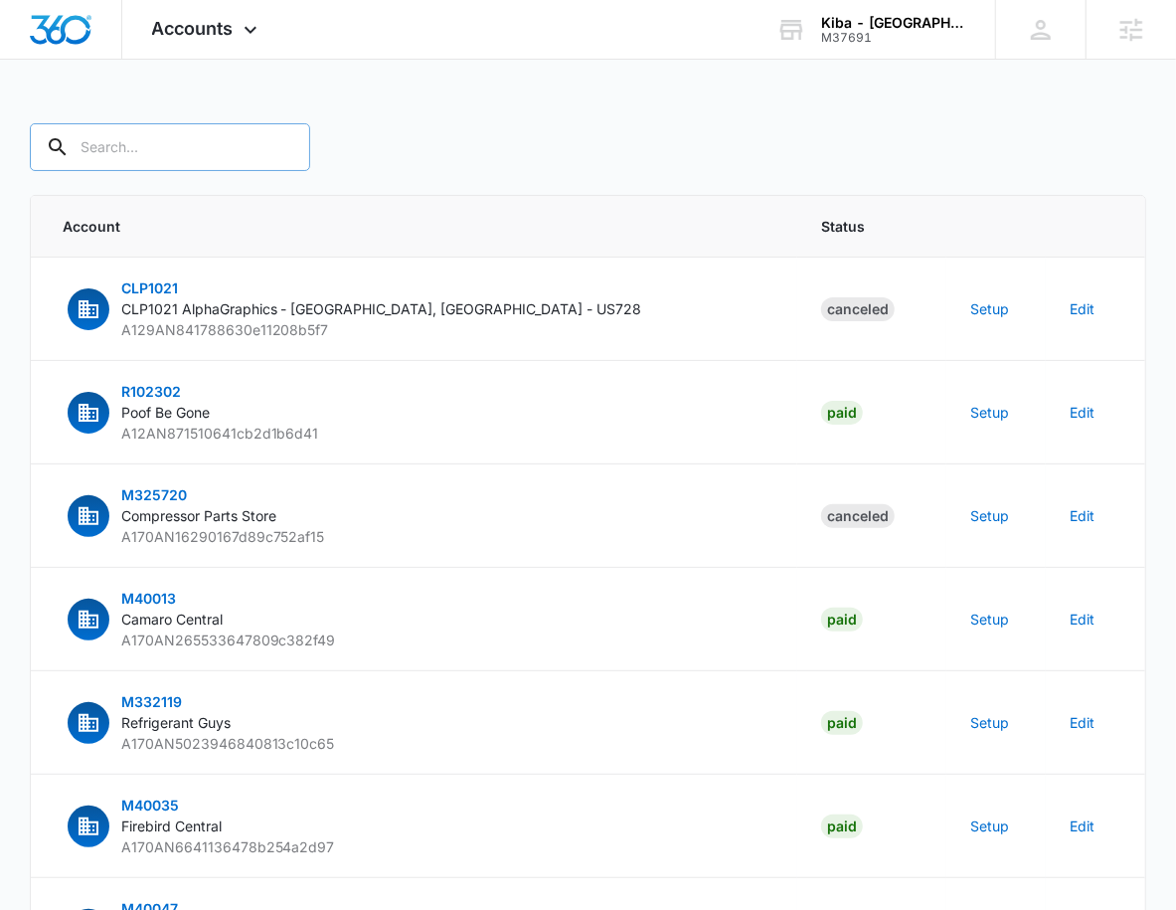
click at [82, 149] on input "text" at bounding box center [170, 147] width 280 height 48
type input "m16670"
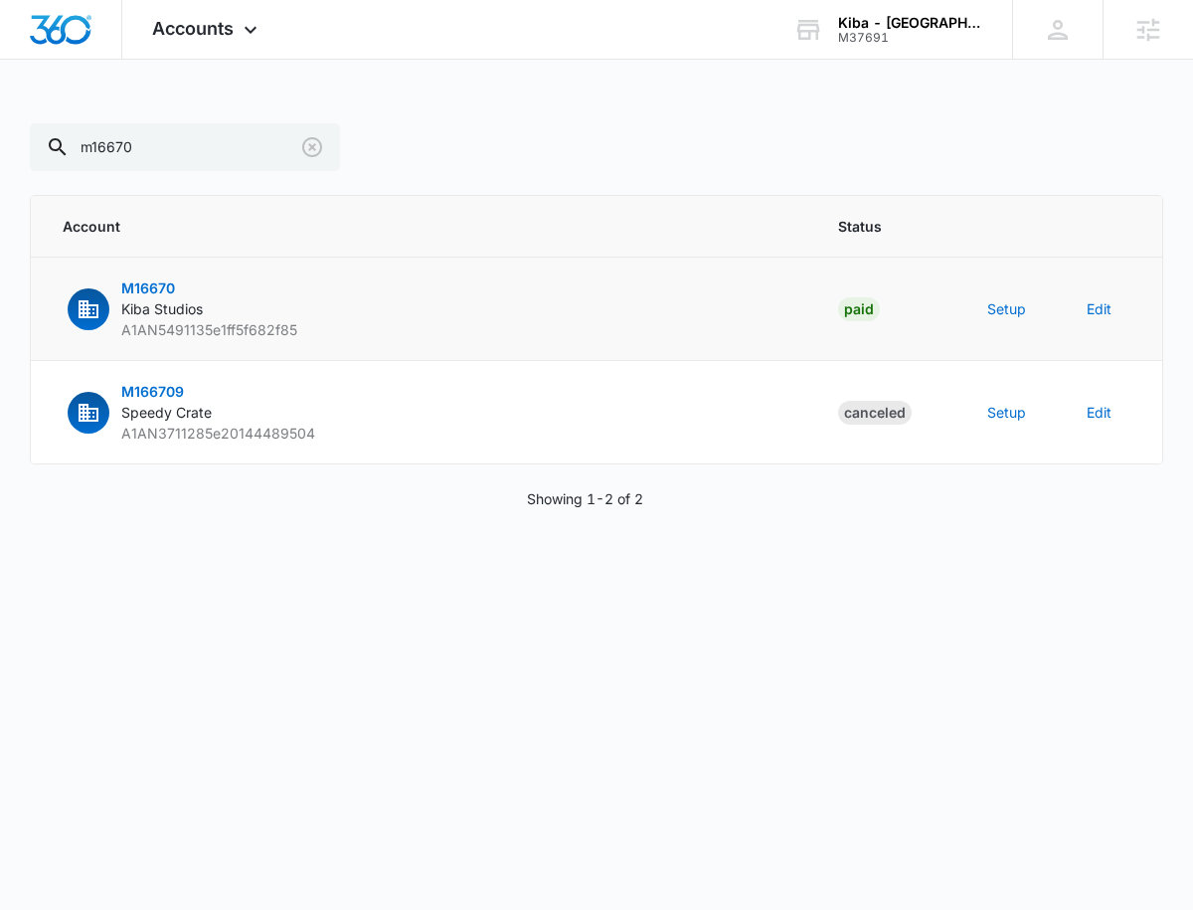
click at [134, 292] on span "M16670" at bounding box center [148, 287] width 54 height 17
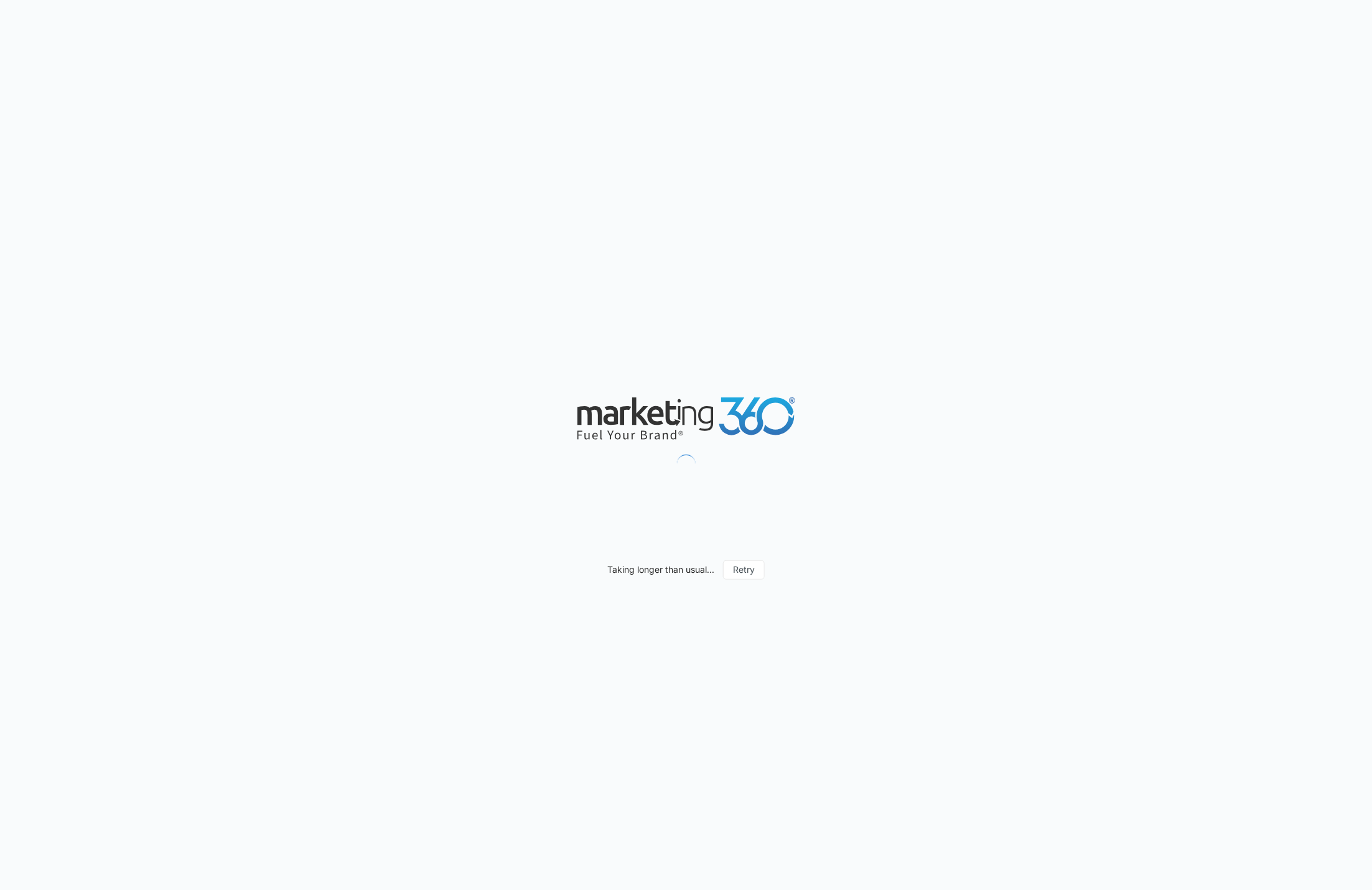
select select "by_area_code"
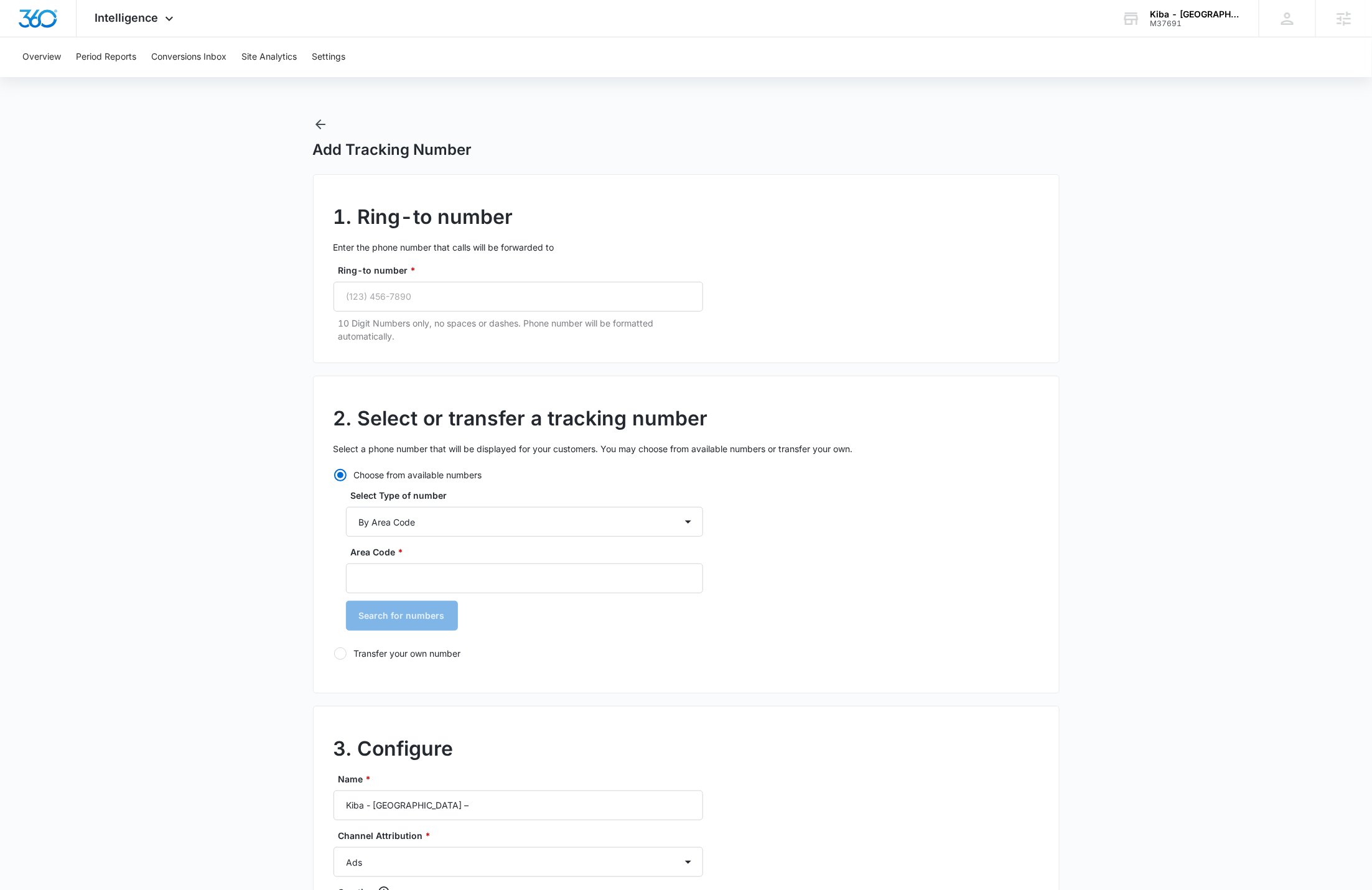
click at [1290, 209] on main "Add Tracking Number 1. Ring-to number Enter the phone number that calls will be…" at bounding box center [686, 721] width 1372 height 1207
click at [1192, 24] on div "M37691" at bounding box center [1195, 24] width 91 height 9
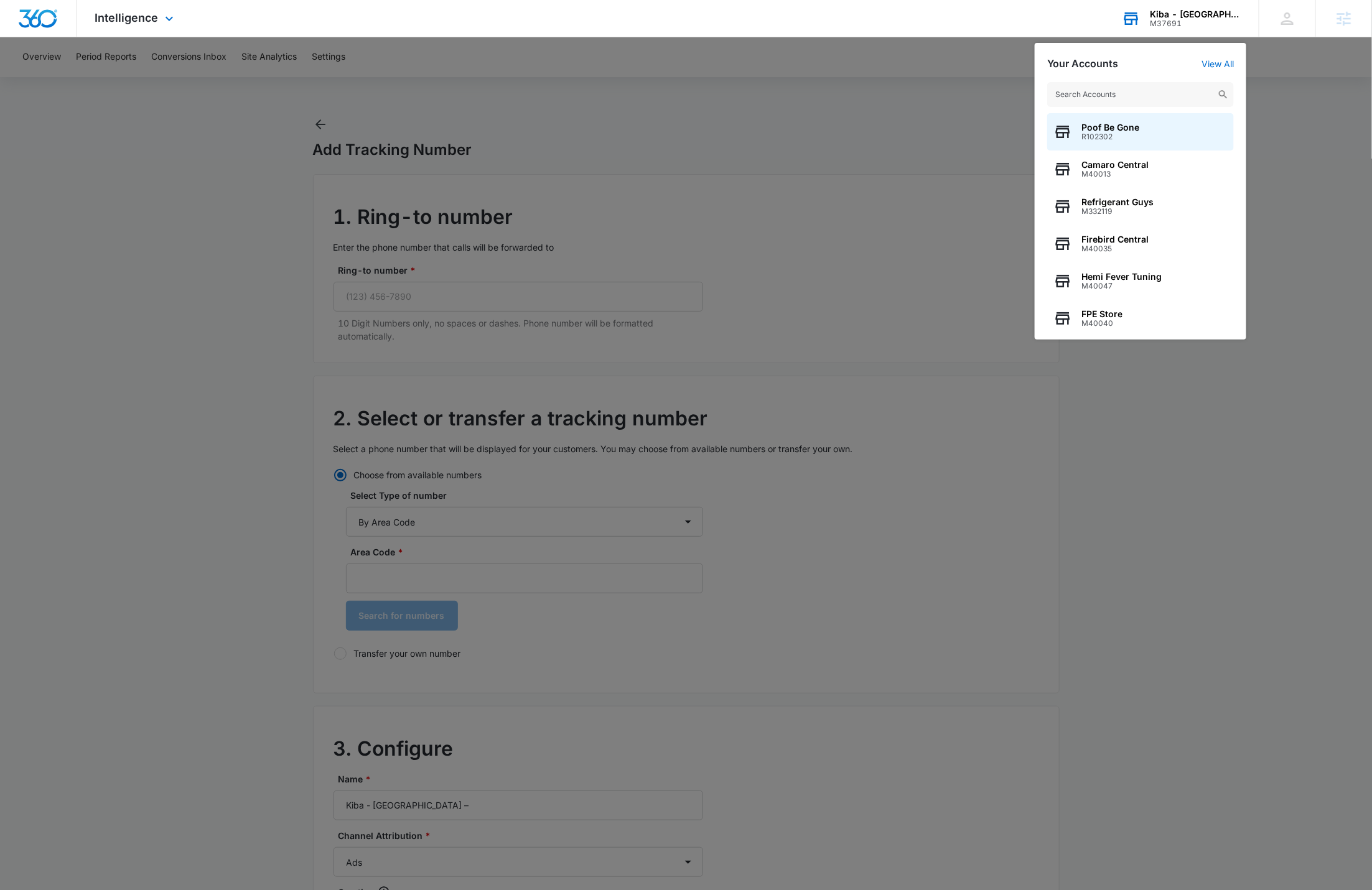
click at [1129, 94] on input "text" at bounding box center [1141, 94] width 186 height 25
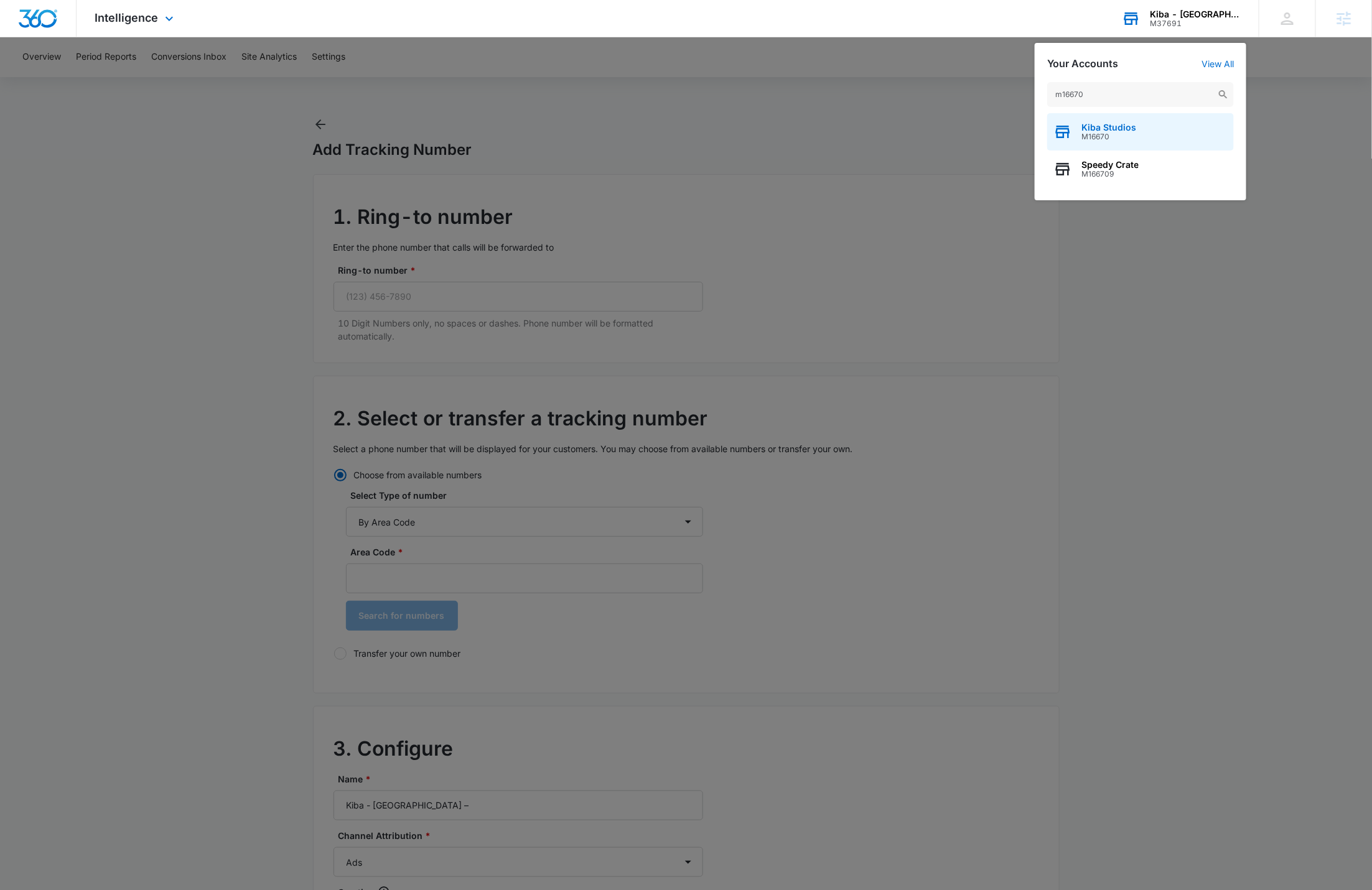
type input "m16670"
click at [1144, 128] on div "Kiba Studios M16670" at bounding box center [1141, 132] width 186 height 38
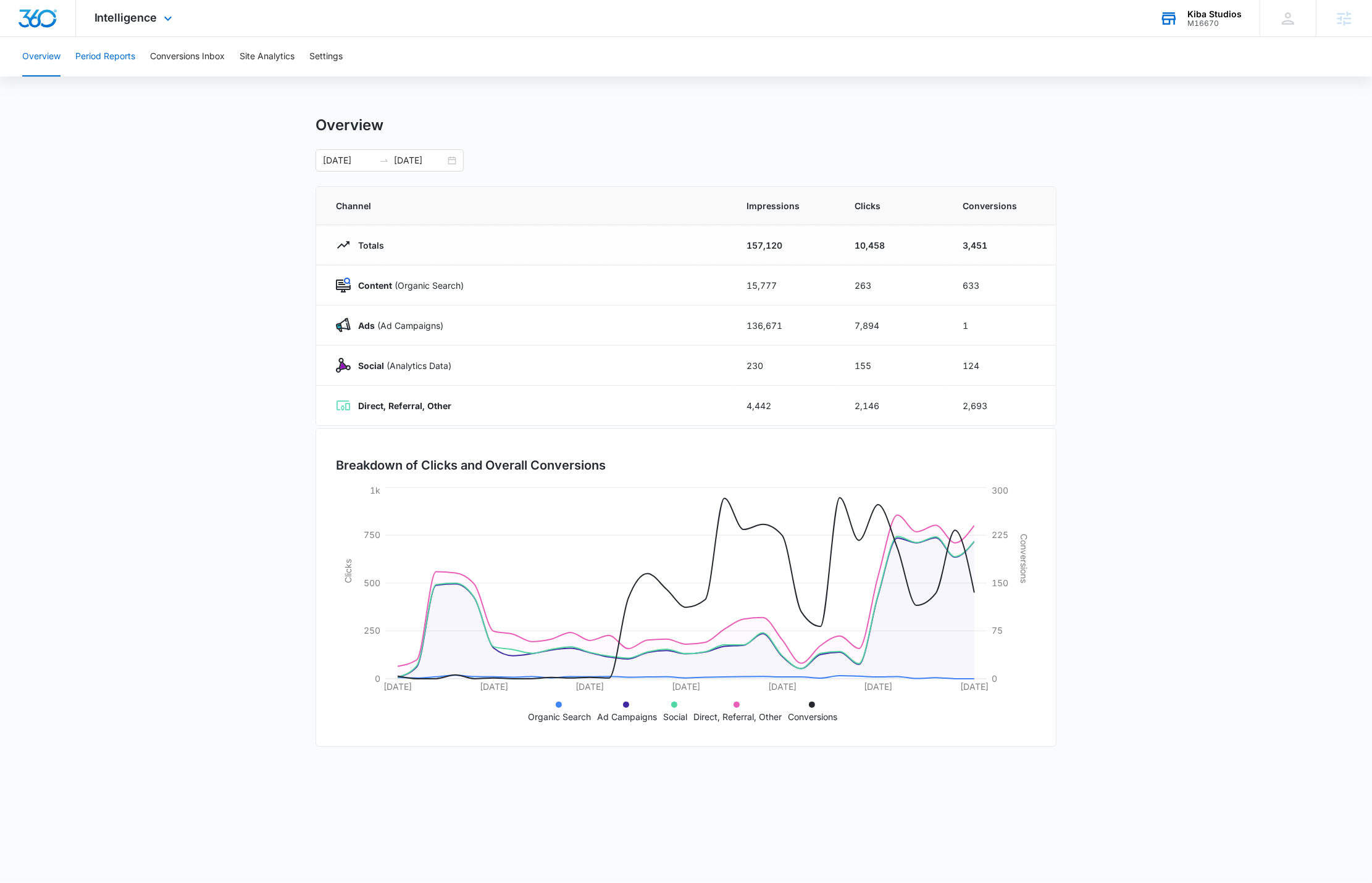
click at [126, 53] on button "Period Reports" at bounding box center [105, 57] width 60 height 40
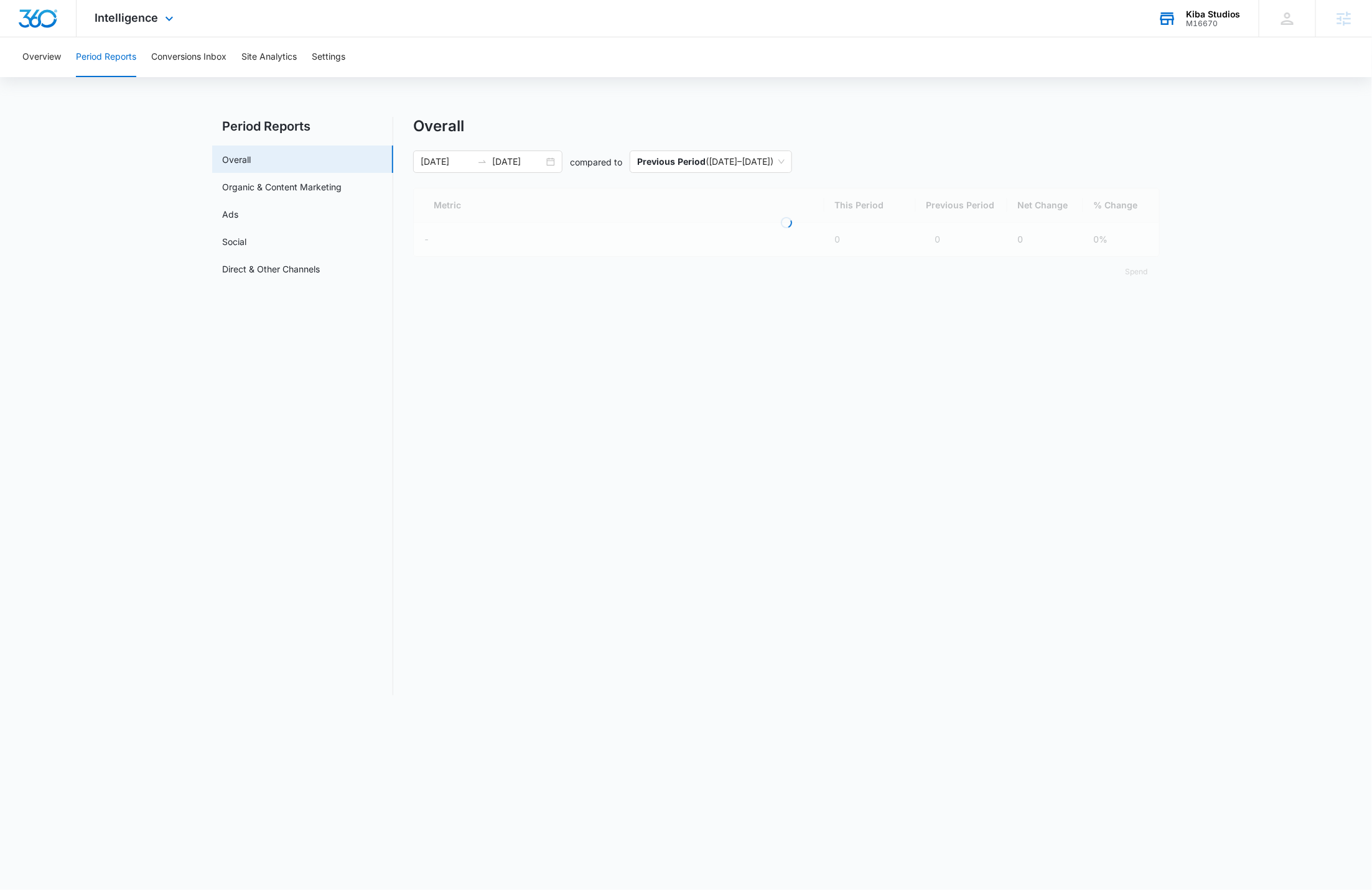
click at [169, 28] on div "Intelligence Apps Reputation Websites Forms CRM Email Social Shop Scheduling Pa…" at bounding box center [136, 18] width 119 height 37
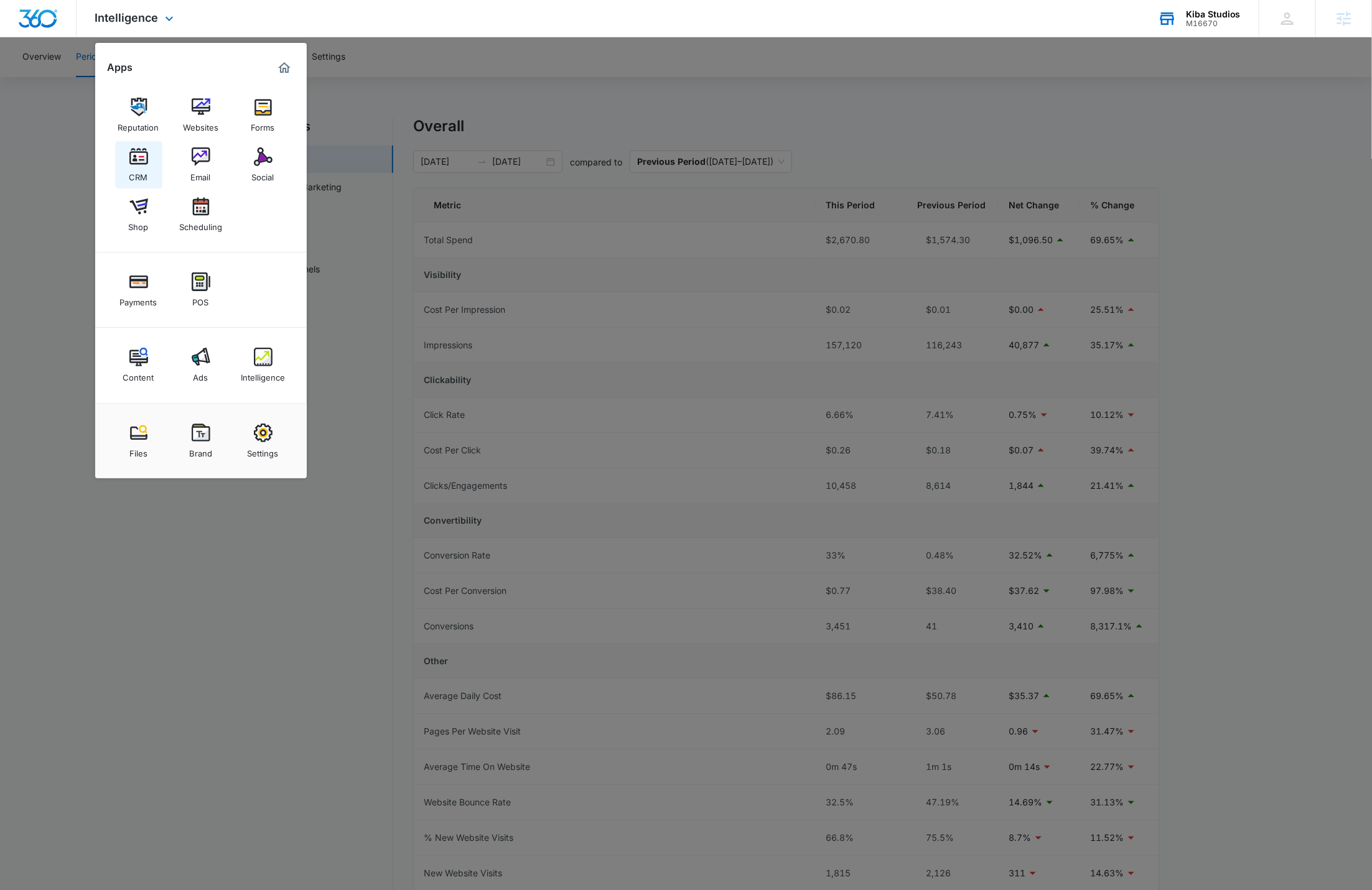
click at [148, 168] on link "CRM" at bounding box center [139, 165] width 48 height 48
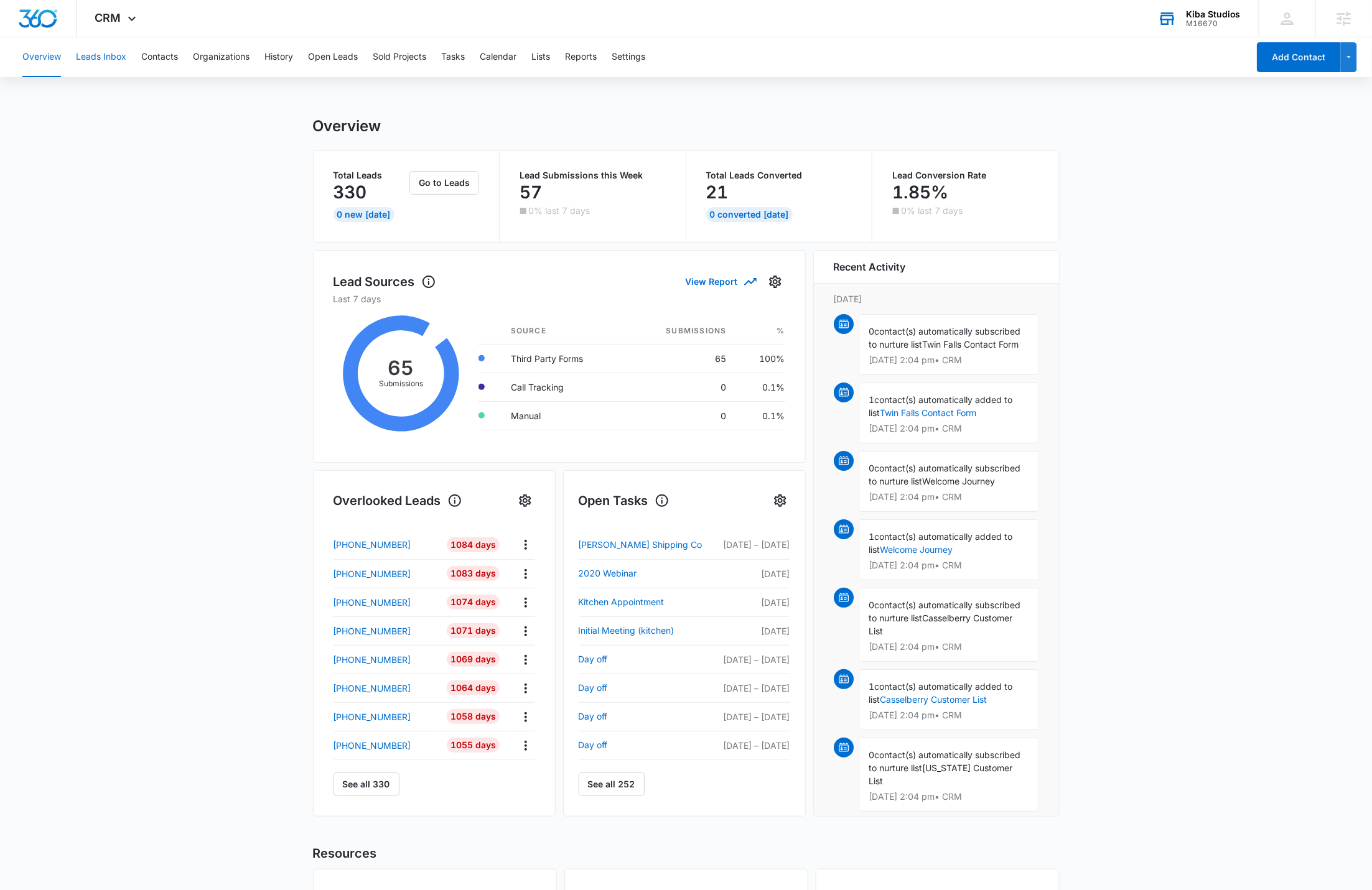
click at [121, 63] on button "Leads Inbox" at bounding box center [101, 58] width 51 height 40
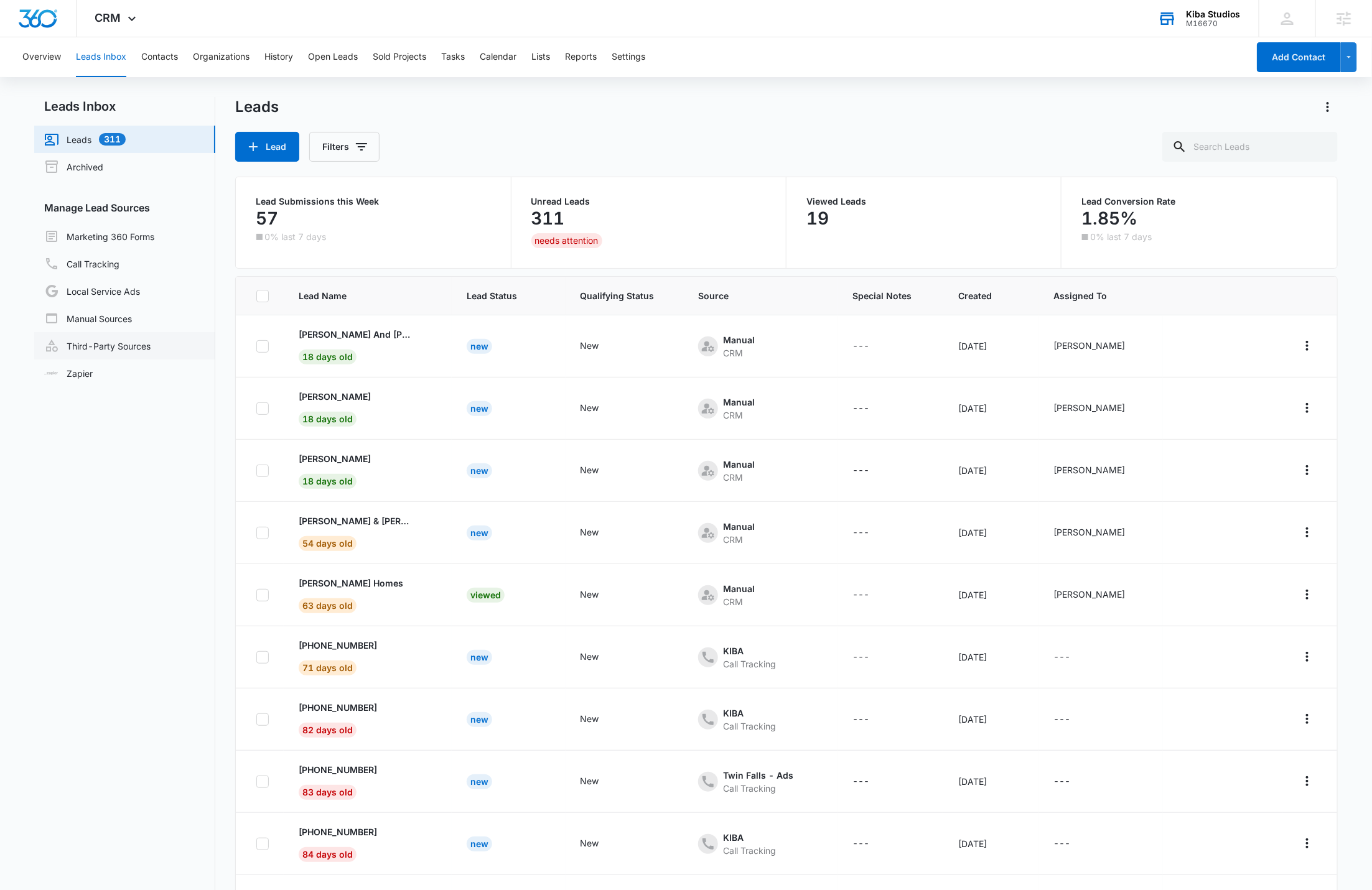
click at [130, 340] on link "Third-Party Sources" at bounding box center [98, 346] width 106 height 15
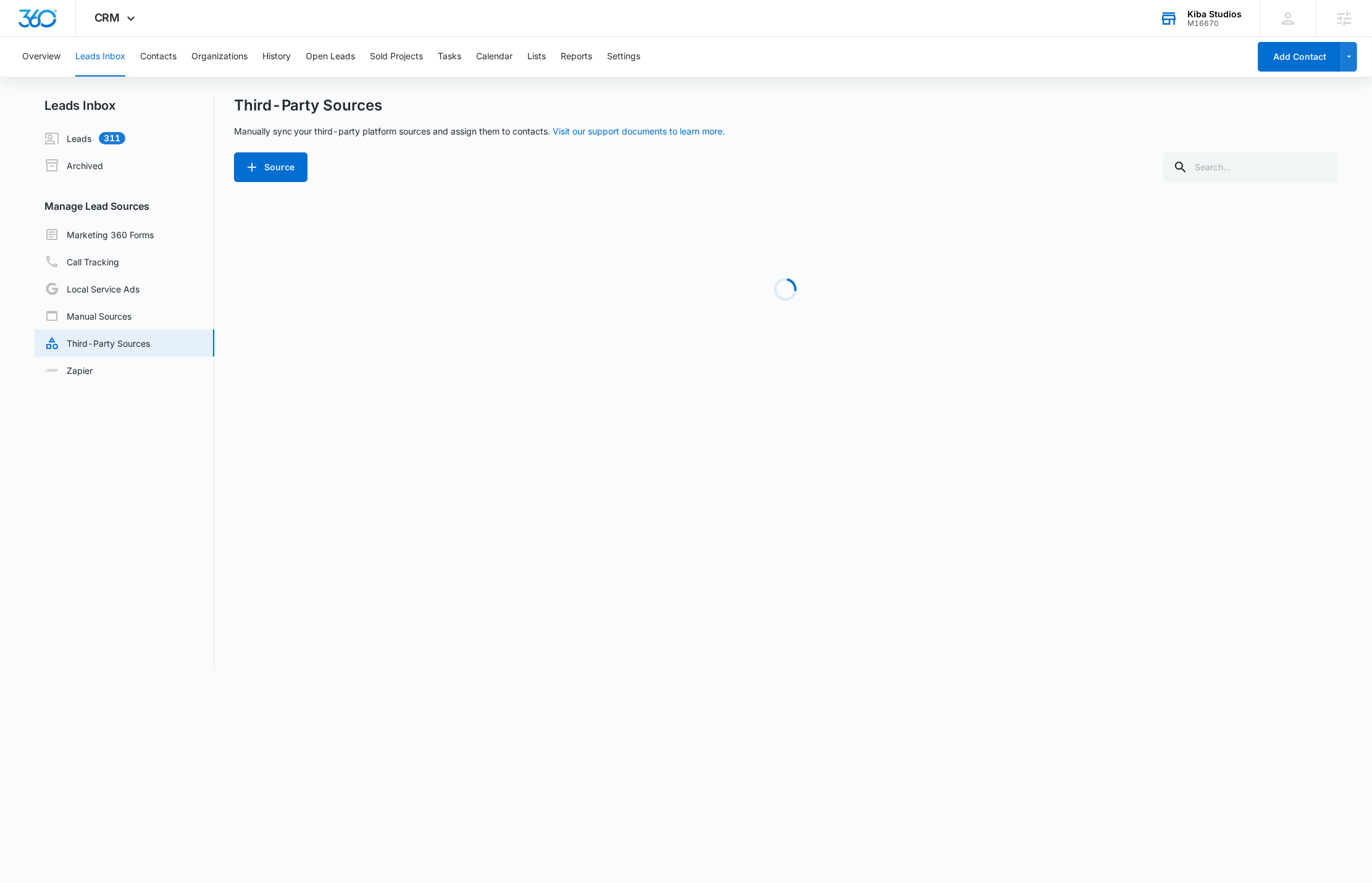
click at [1312, 151] on div "Third-Party Sources Manually sync your third-party platform sources and assign …" at bounding box center [786, 139] width 1104 height 86
click at [1298, 168] on input "text" at bounding box center [1250, 168] width 174 height 30
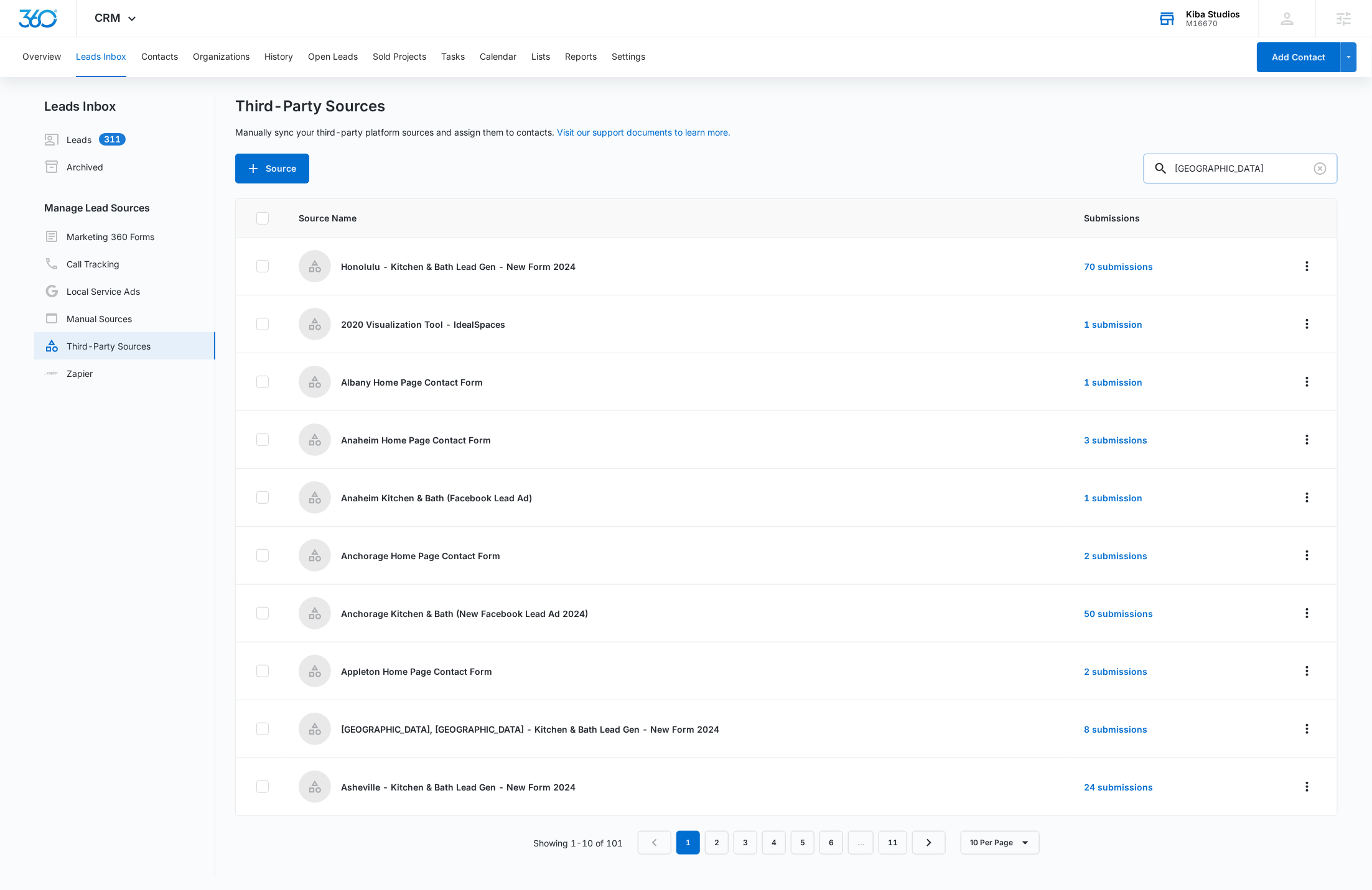
type input "[GEOGRAPHIC_DATA]"
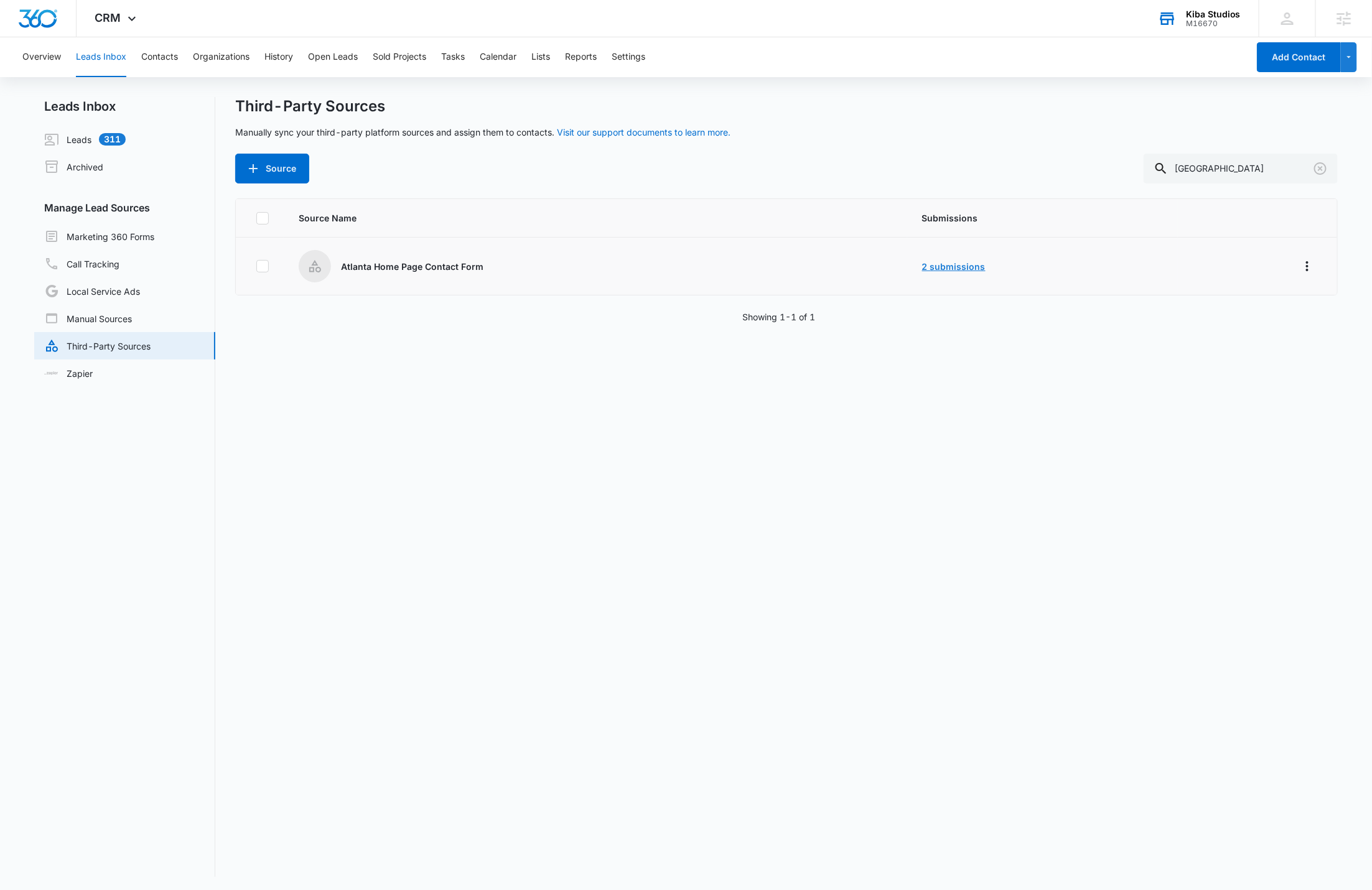
click at [967, 266] on link "2 submissions" at bounding box center [953, 266] width 63 height 11
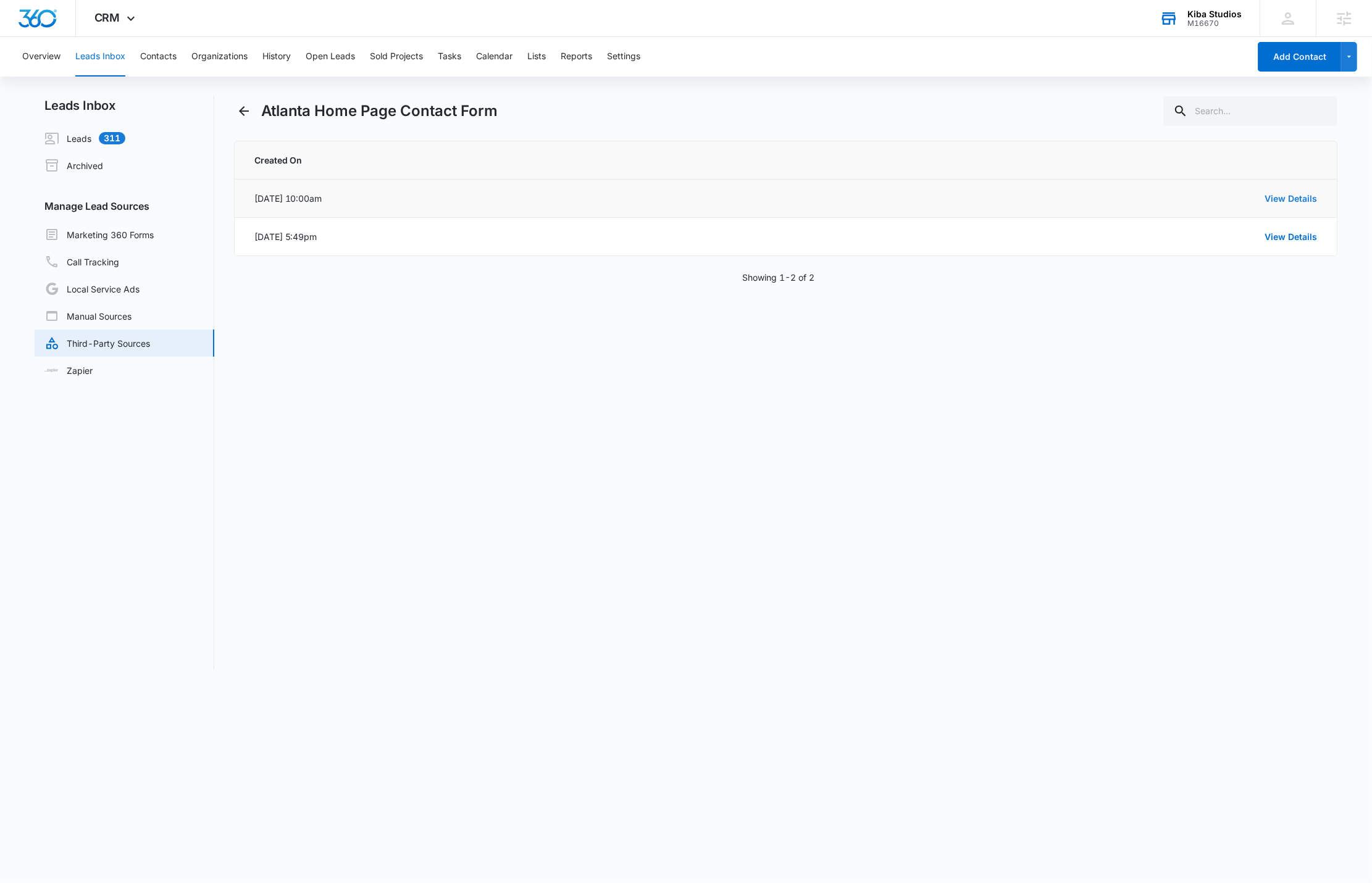
click at [1316, 199] on link "View Details" at bounding box center [1291, 198] width 53 height 11
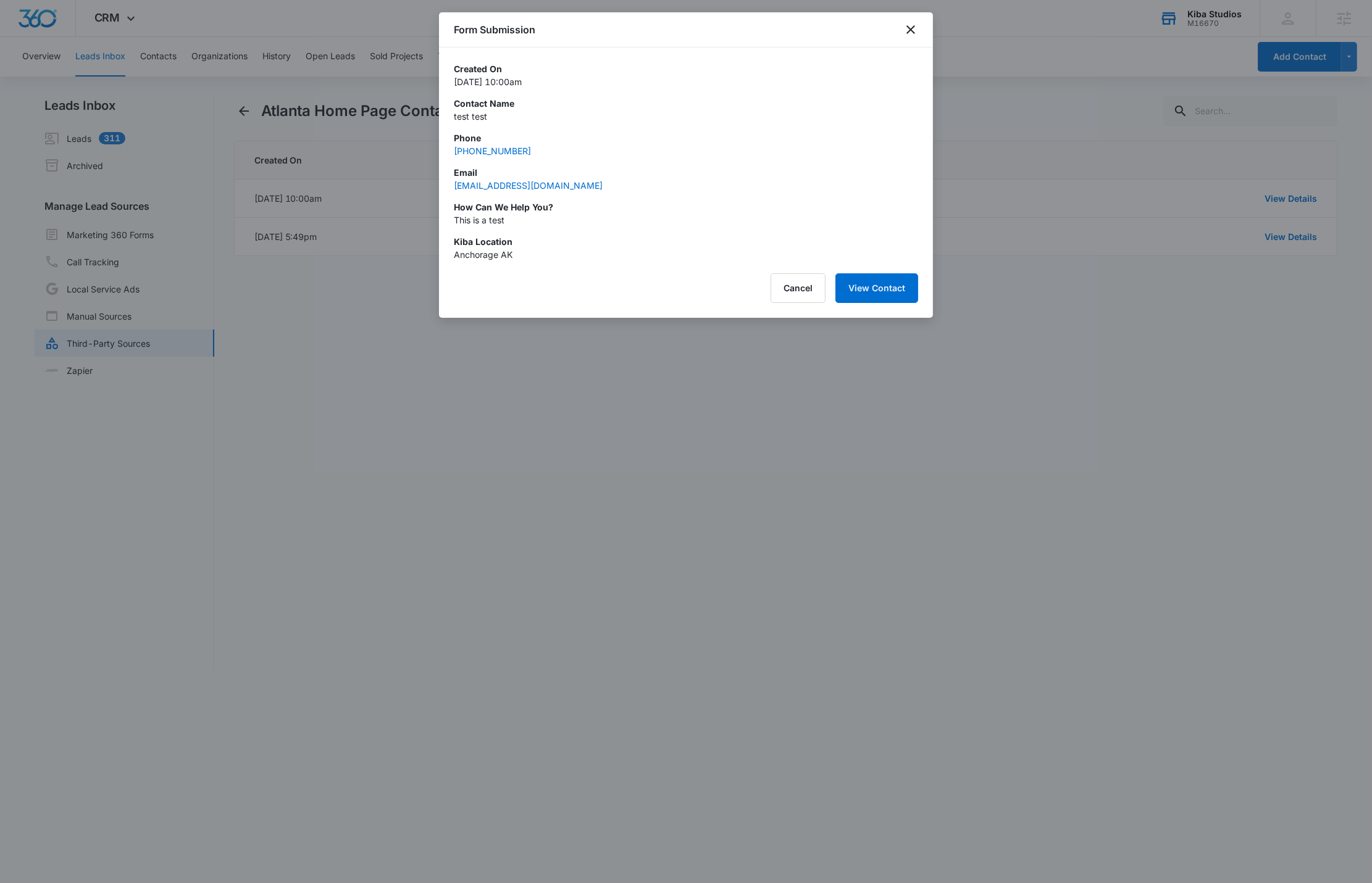
click at [326, 282] on div at bounding box center [686, 441] width 1372 height 883
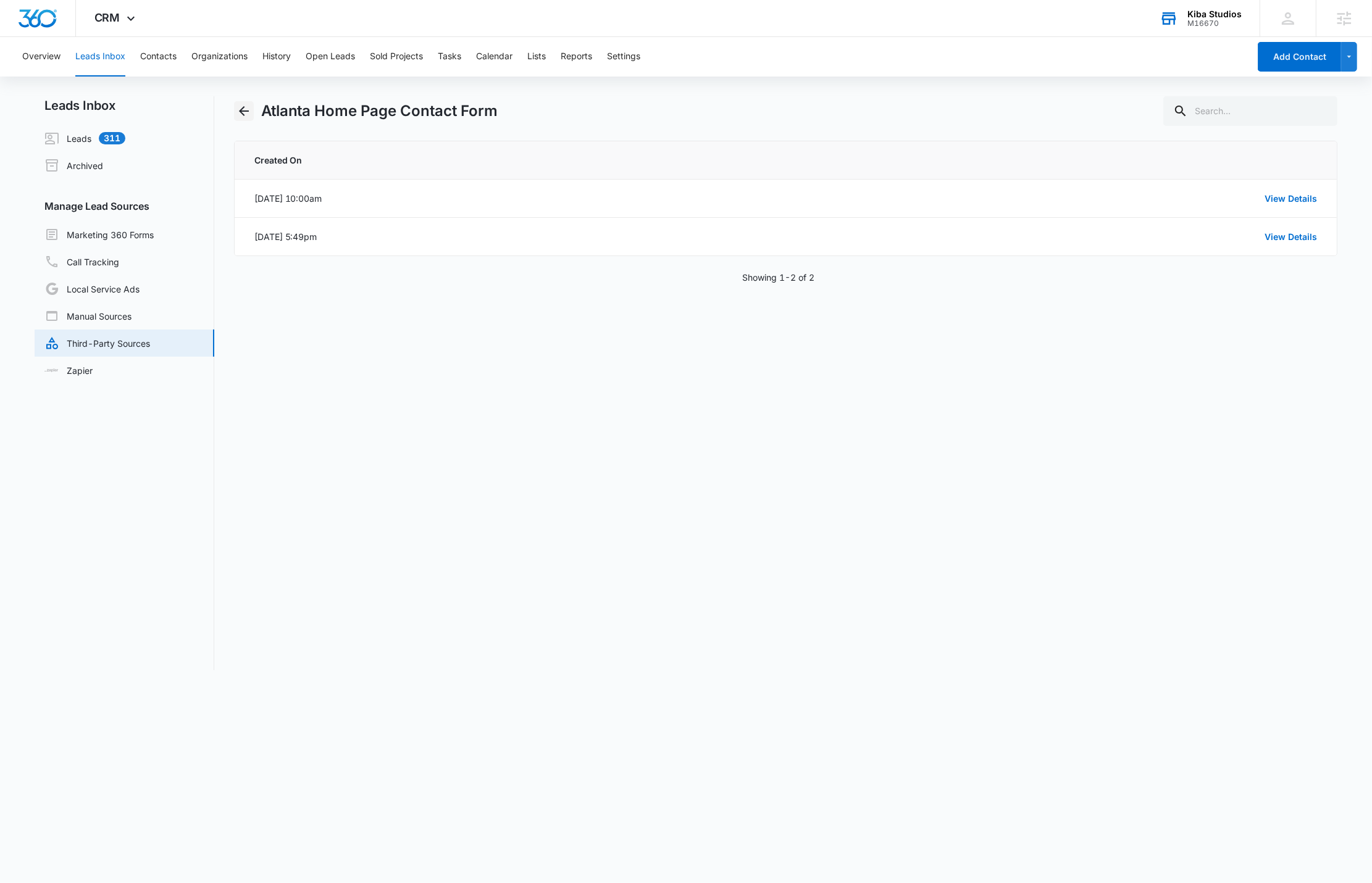
click at [243, 106] on icon "Back" at bounding box center [244, 111] width 15 height 15
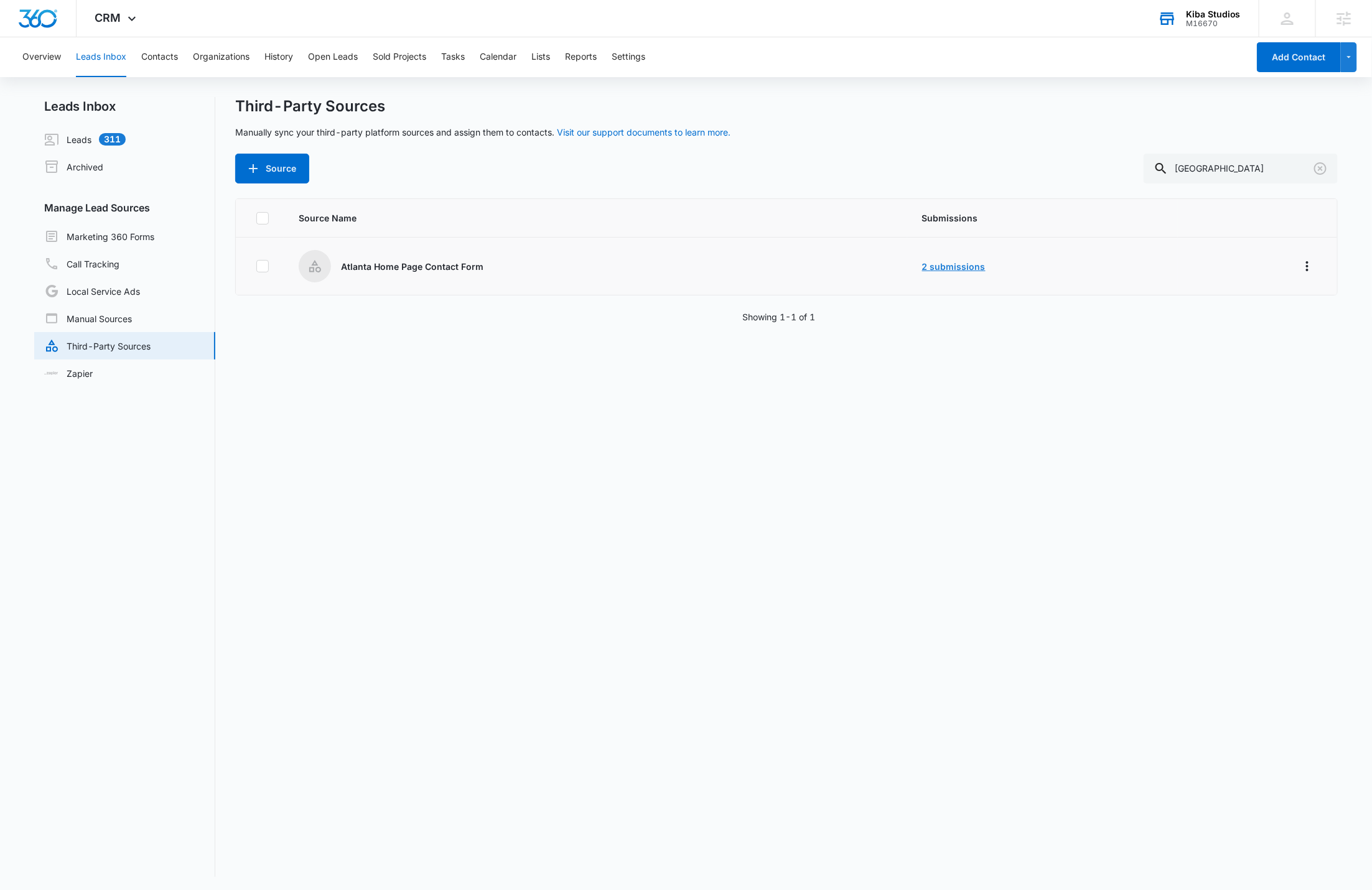
click at [947, 262] on link "2 submissions" at bounding box center [953, 266] width 63 height 11
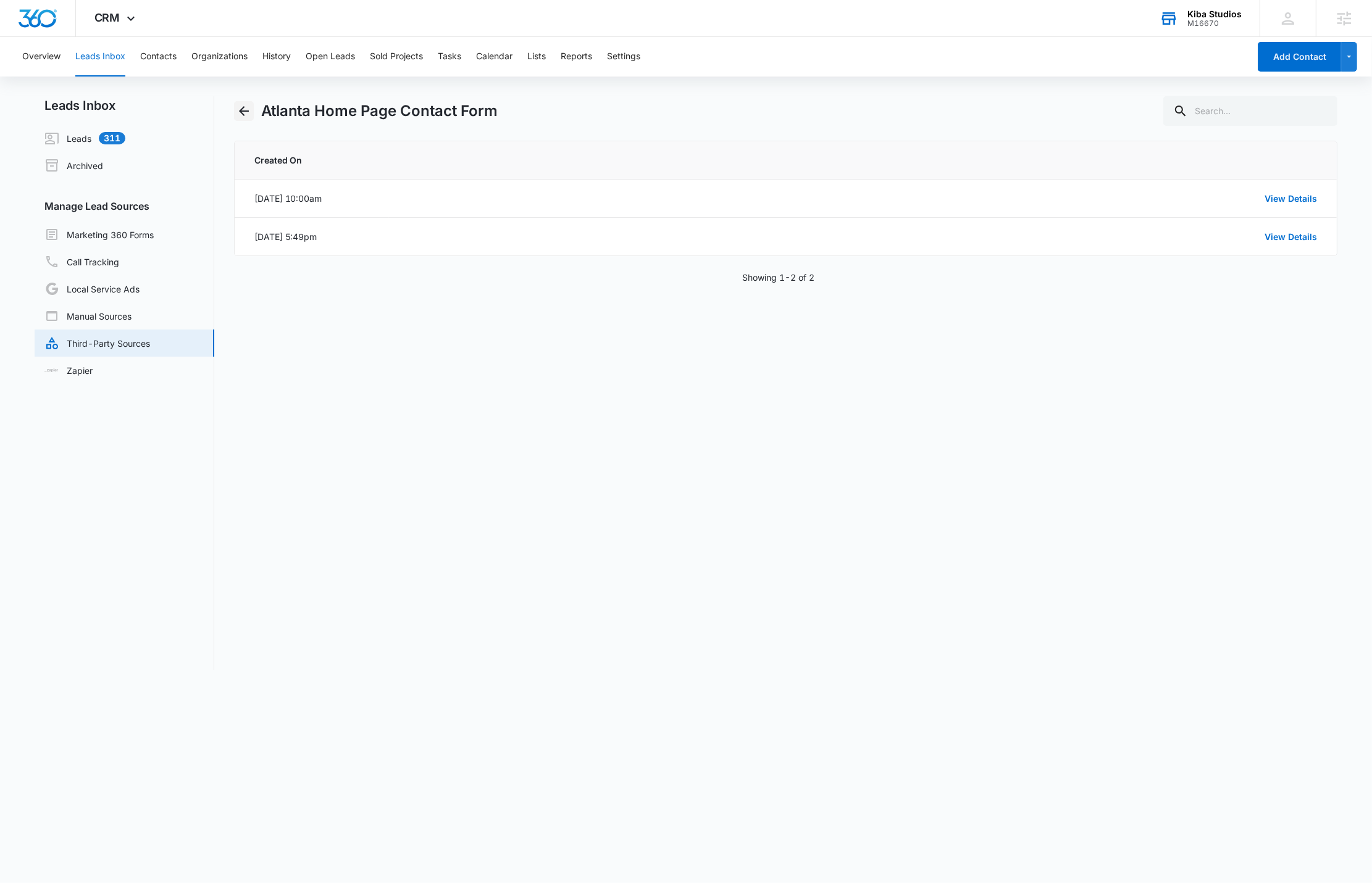
click at [243, 113] on icon "Back" at bounding box center [244, 111] width 15 height 15
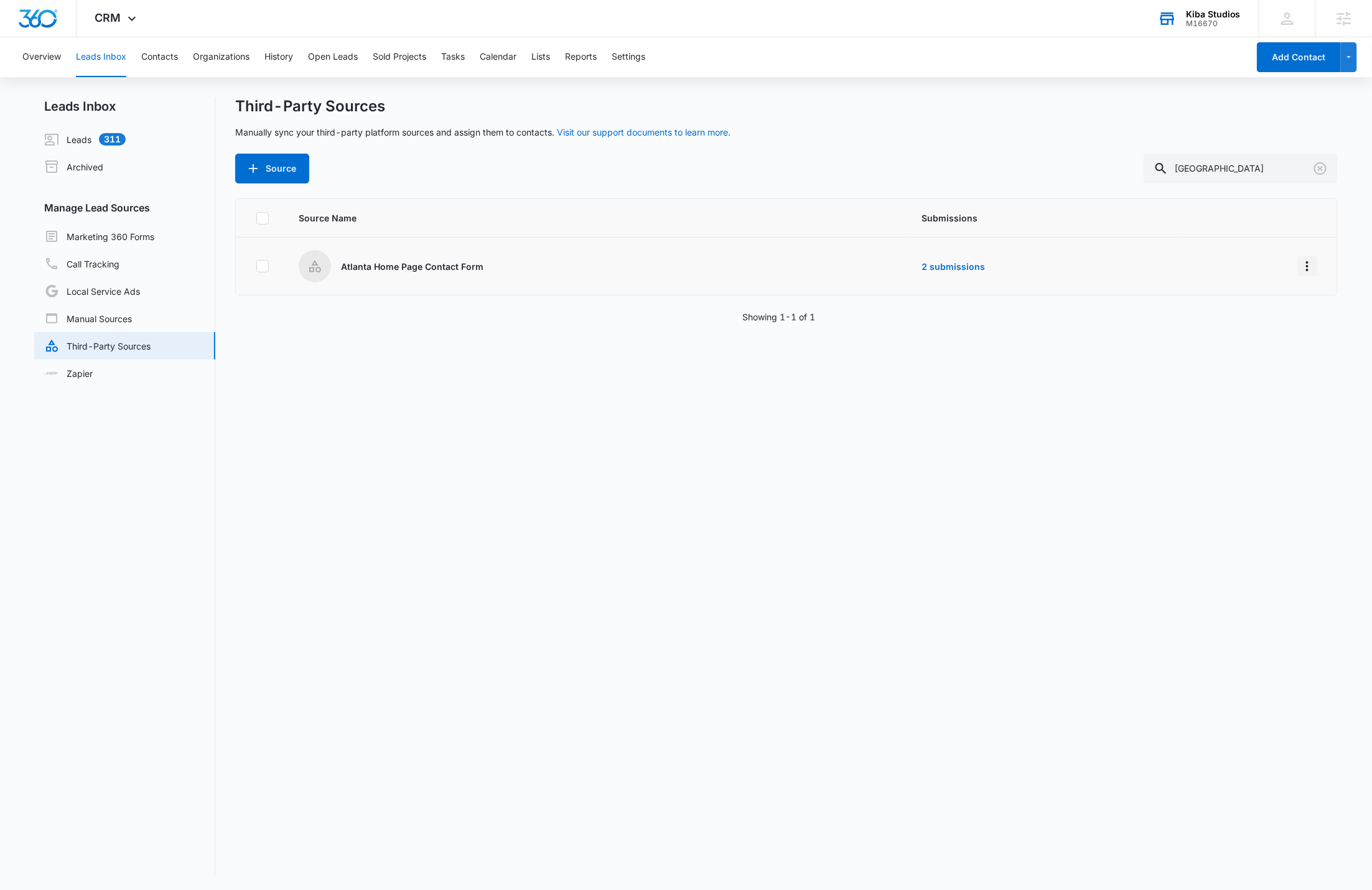
click at [1299, 270] on icon "Overflow Menu" at bounding box center [1307, 266] width 15 height 15
click at [1293, 311] on button "Edit" at bounding box center [1249, 319] width 115 height 19
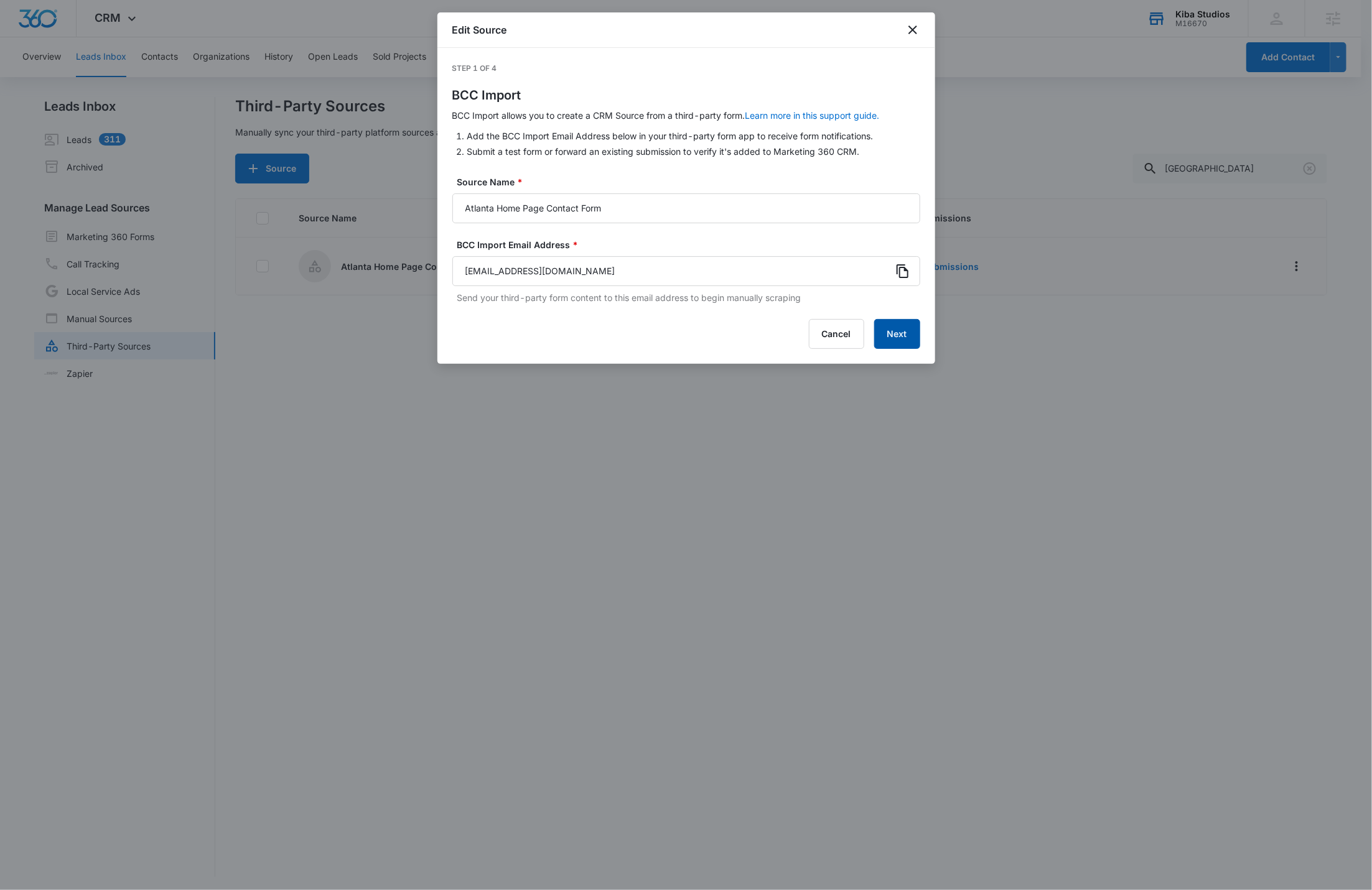
click at [901, 326] on button "Next" at bounding box center [897, 334] width 46 height 30
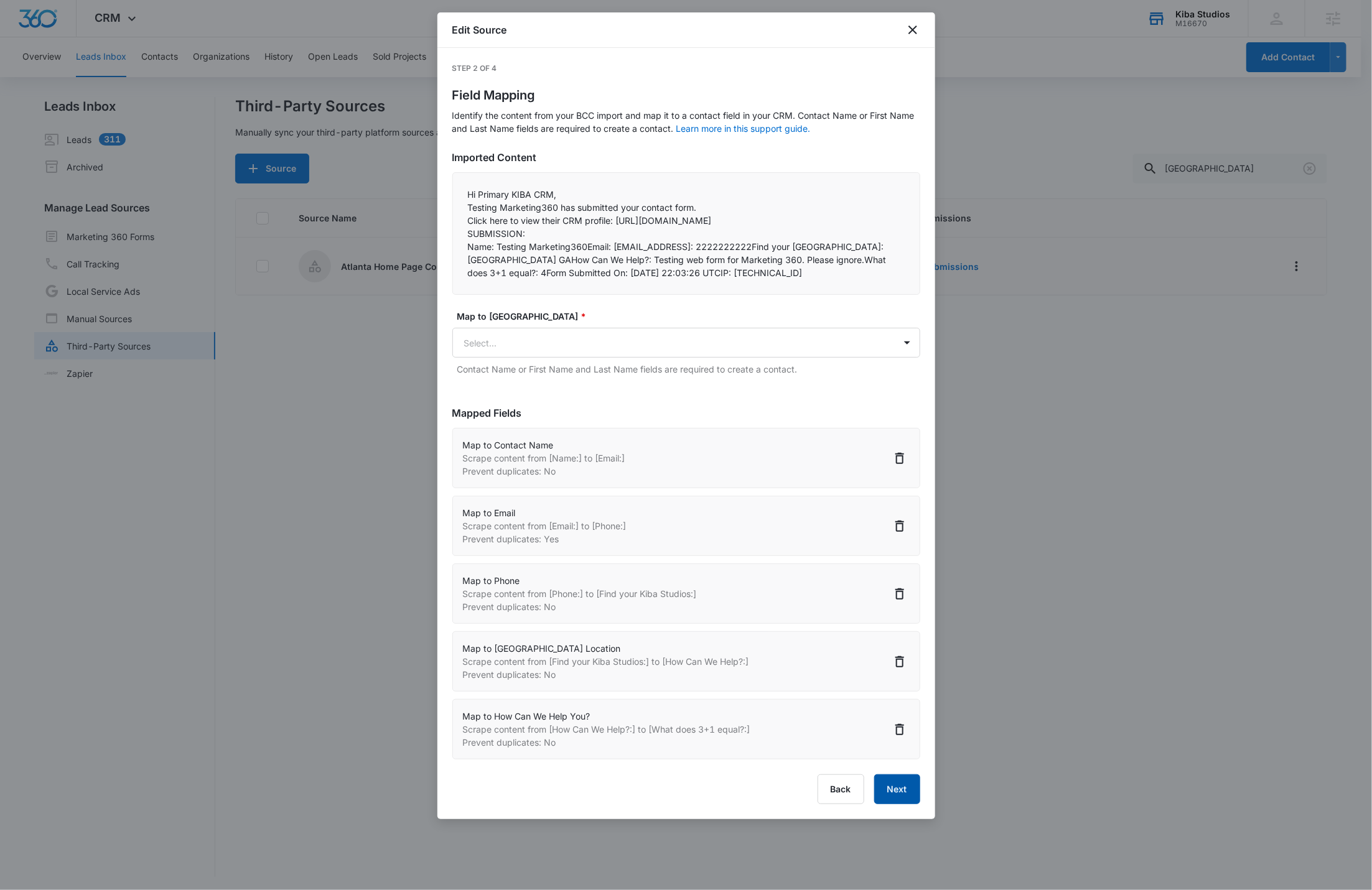
click at [890, 804] on button "Next" at bounding box center [897, 789] width 46 height 30
select select "77"
select select "185"
select select "184"
select select "379"
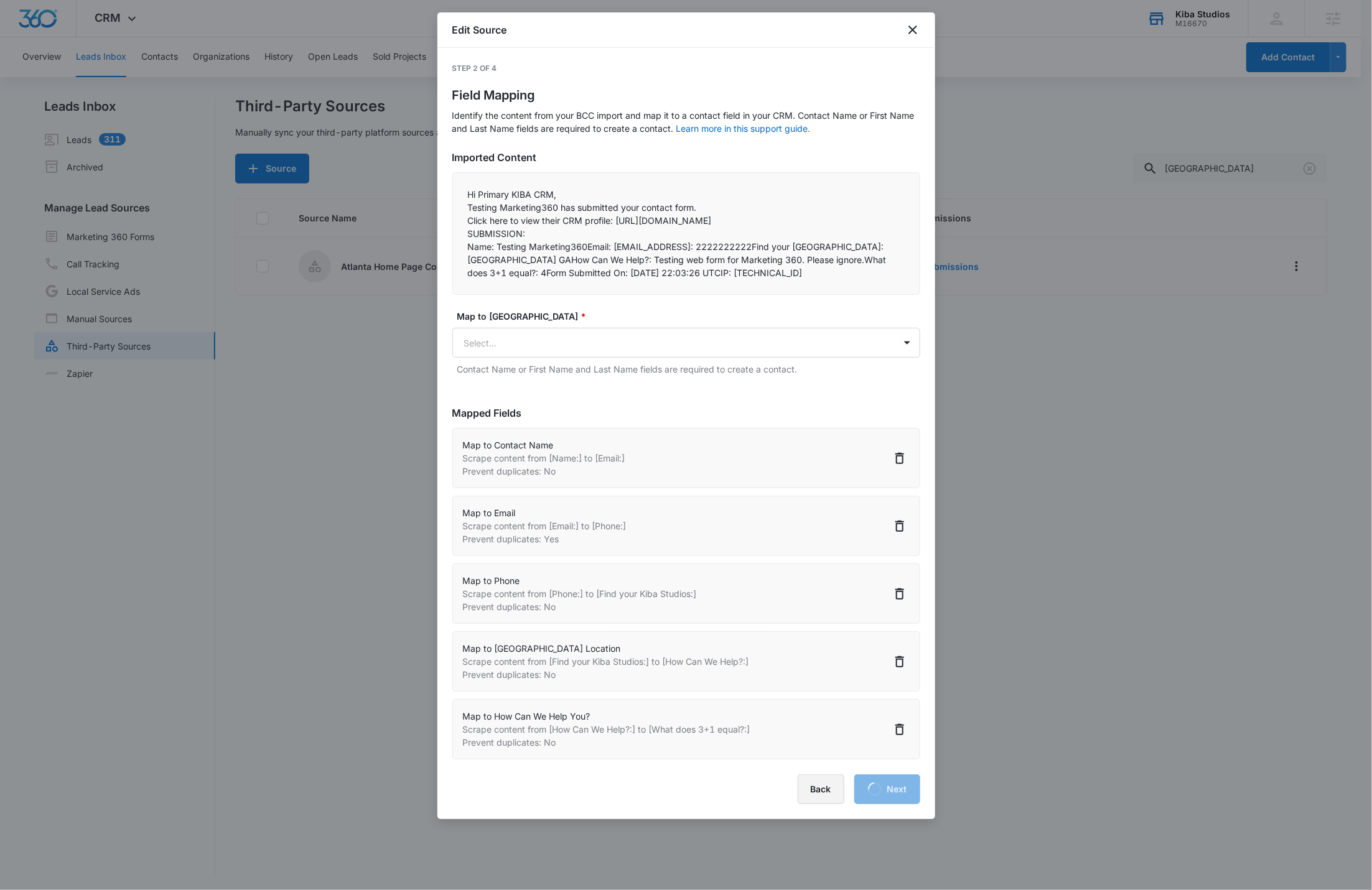
select select "358"
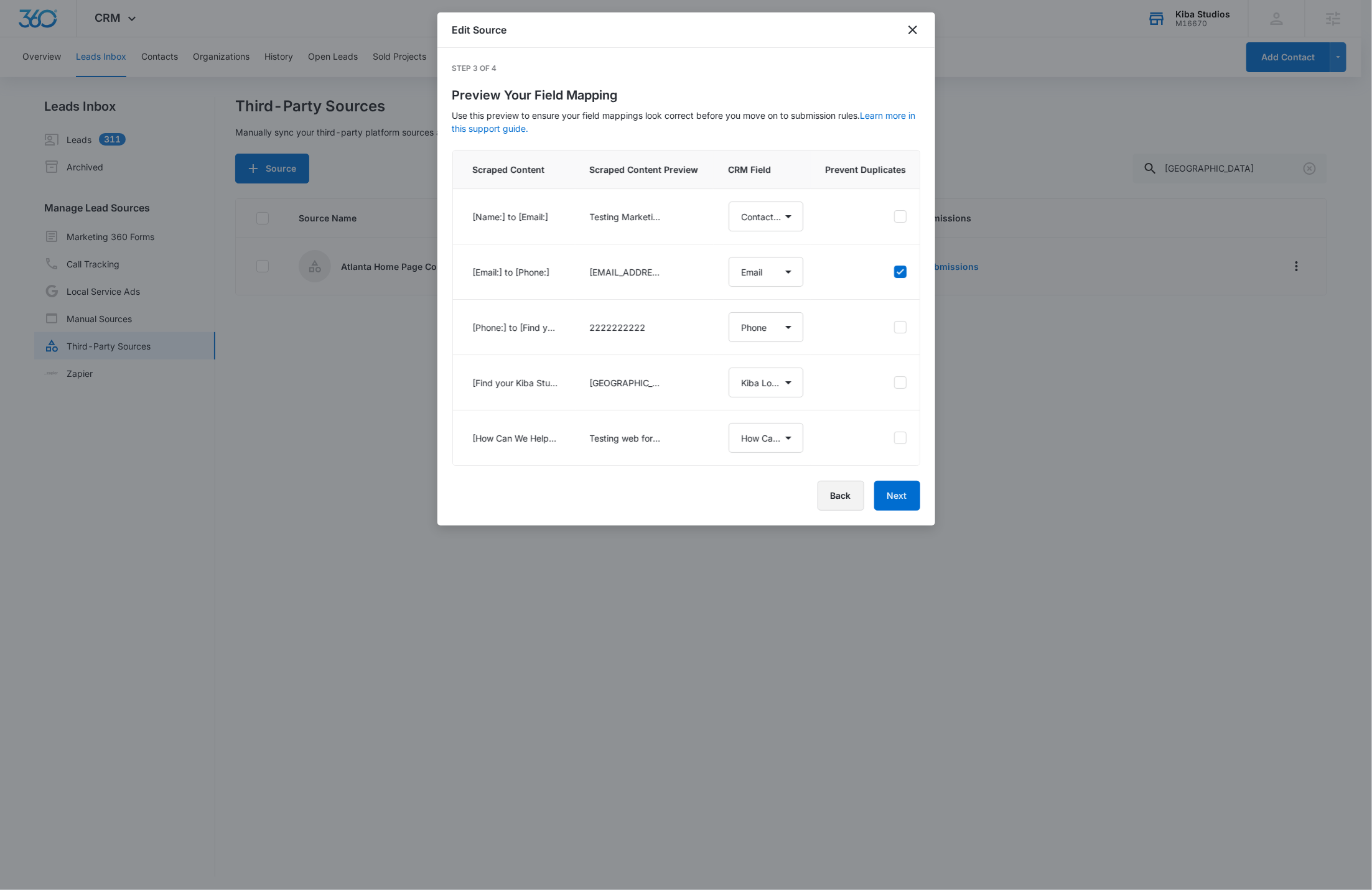
click at [850, 508] on button "Back" at bounding box center [841, 496] width 47 height 30
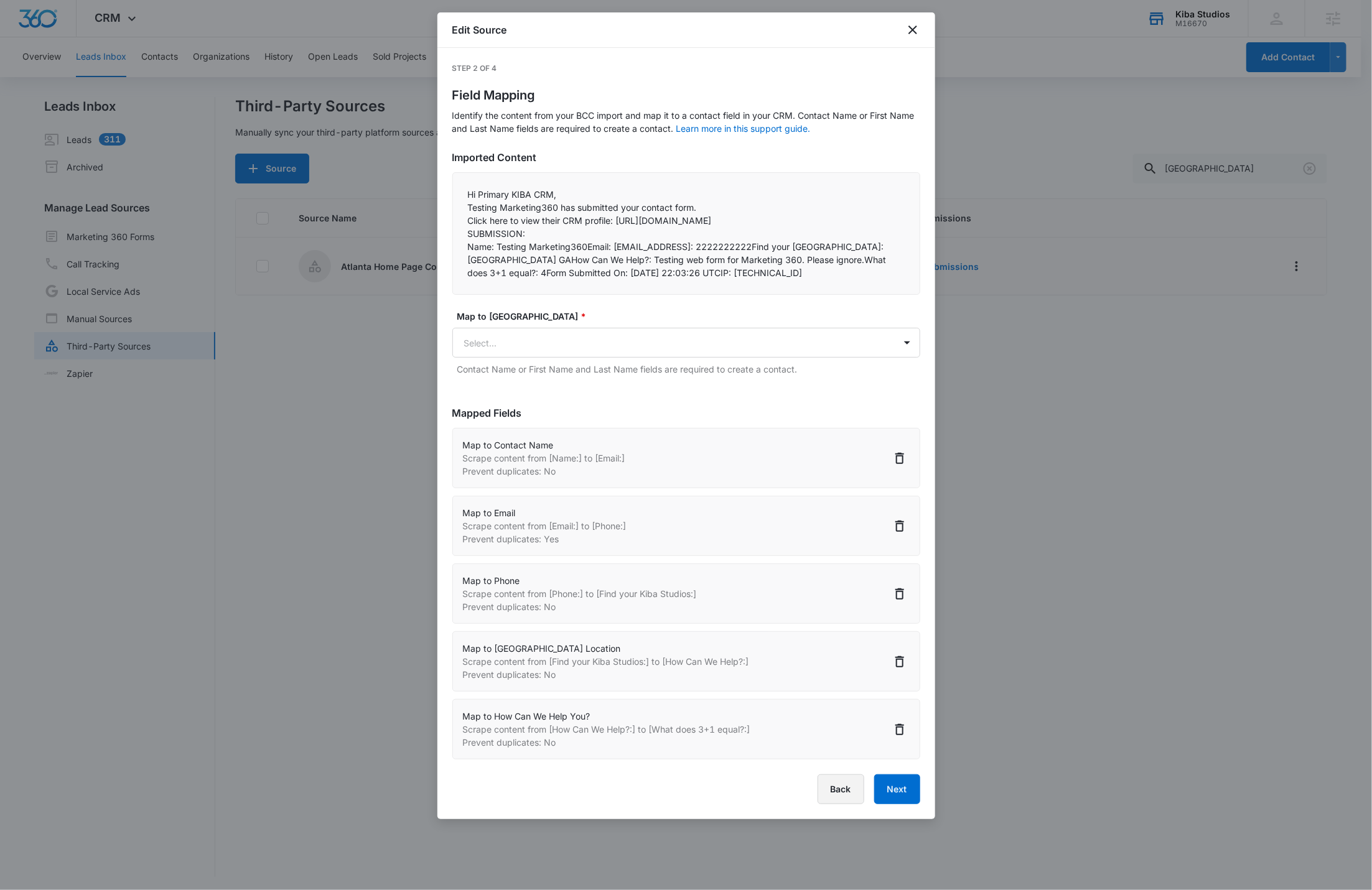
click at [842, 804] on button "Back" at bounding box center [841, 789] width 47 height 30
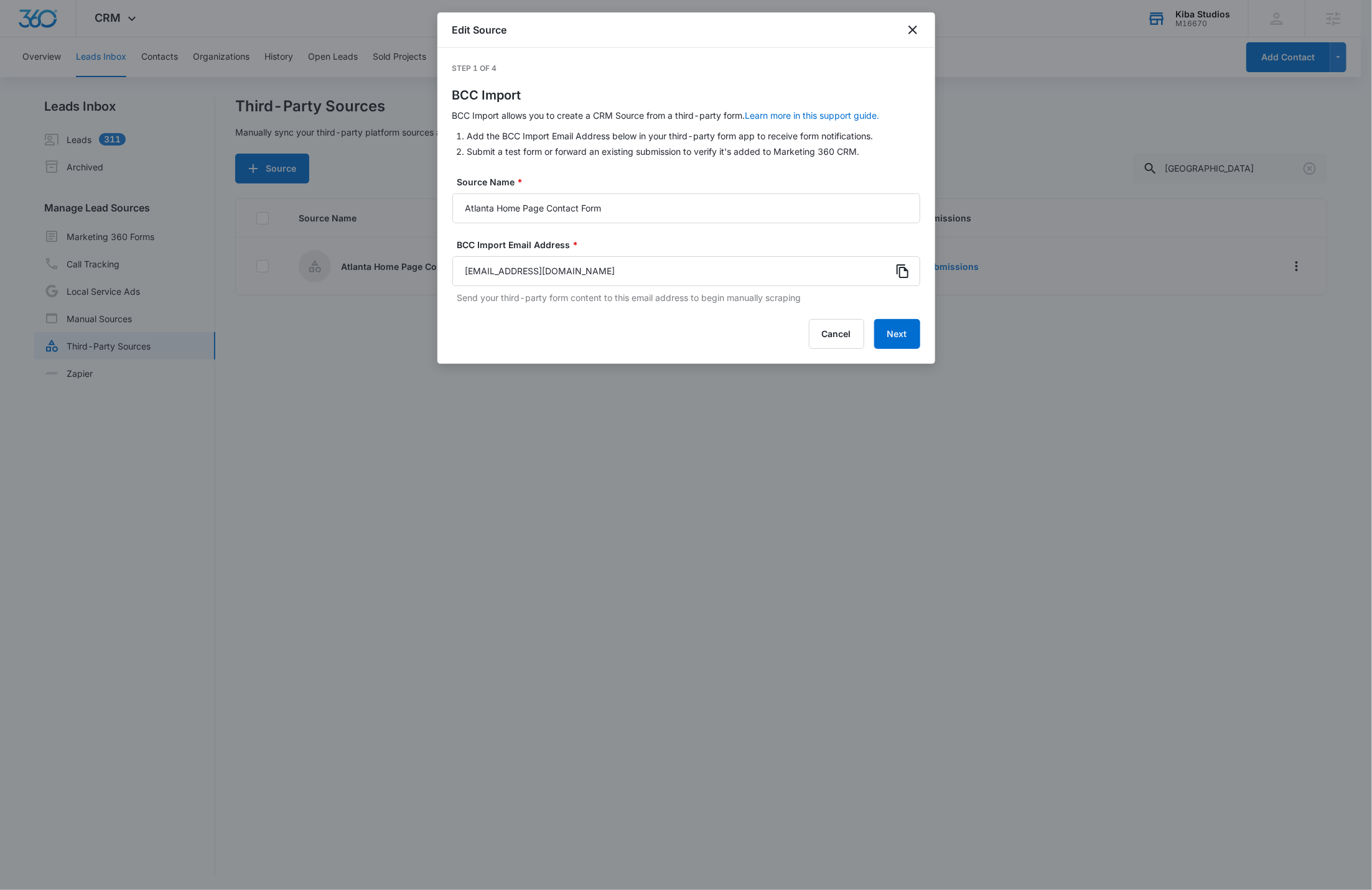
click at [904, 273] on icon at bounding box center [903, 271] width 15 height 15
click at [904, 272] on icon at bounding box center [903, 271] width 15 height 15
click at [567, 300] on p "Send your third-party form content to this email address to begin manually scra…" at bounding box center [689, 297] width 463 height 13
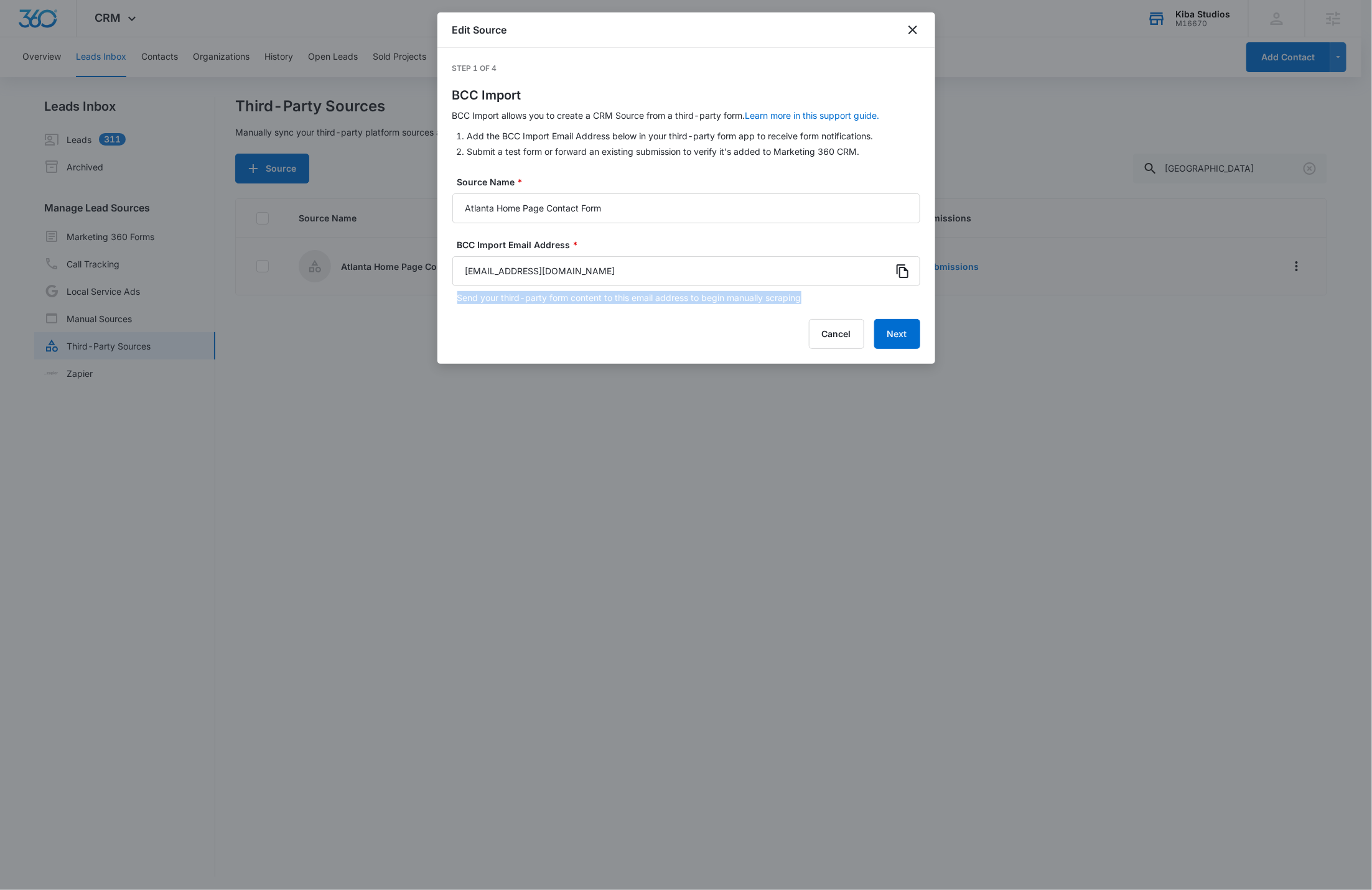
click at [567, 300] on p "Send your third-party form content to this email address to begin manually scra…" at bounding box center [689, 297] width 463 height 13
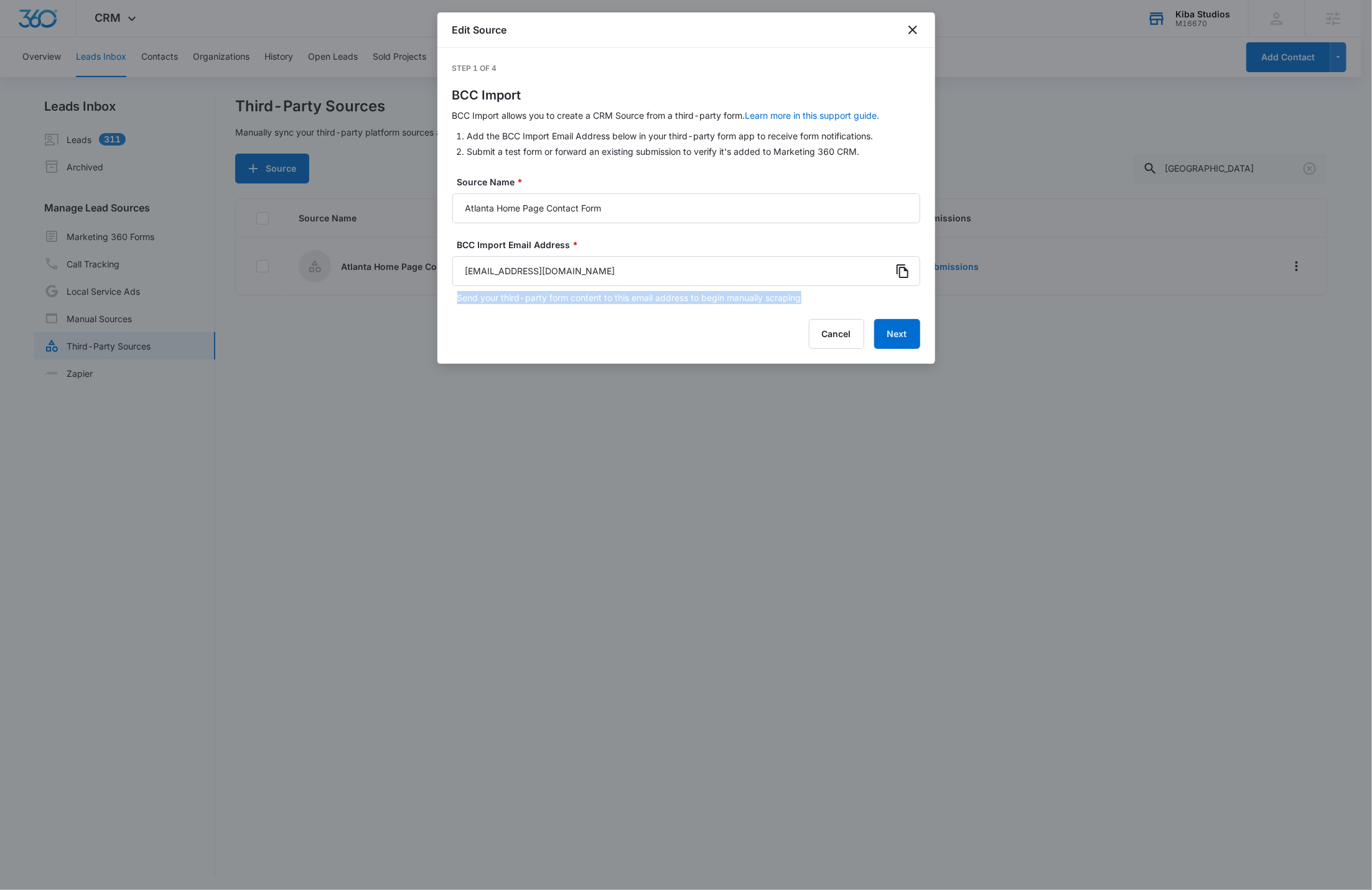
click at [567, 300] on p "Send your third-party form content to this email address to begin manually scra…" at bounding box center [689, 297] width 463 height 13
click at [695, 350] on div "Step 1 of 4 BCC Import BCC Import allows you to create a CRM Source from a thir…" at bounding box center [686, 206] width 498 height 316
drag, startPoint x: 910, startPoint y: 333, endPoint x: 1030, endPoint y: 321, distance: 120.6
click at [1030, 321] on body "CRM Apps Reputation Websites Forms CRM Email Social Shop Scheduling Payments PO…" at bounding box center [686, 446] width 1372 height 892
click at [913, 25] on icon "close" at bounding box center [913, 30] width 15 height 15
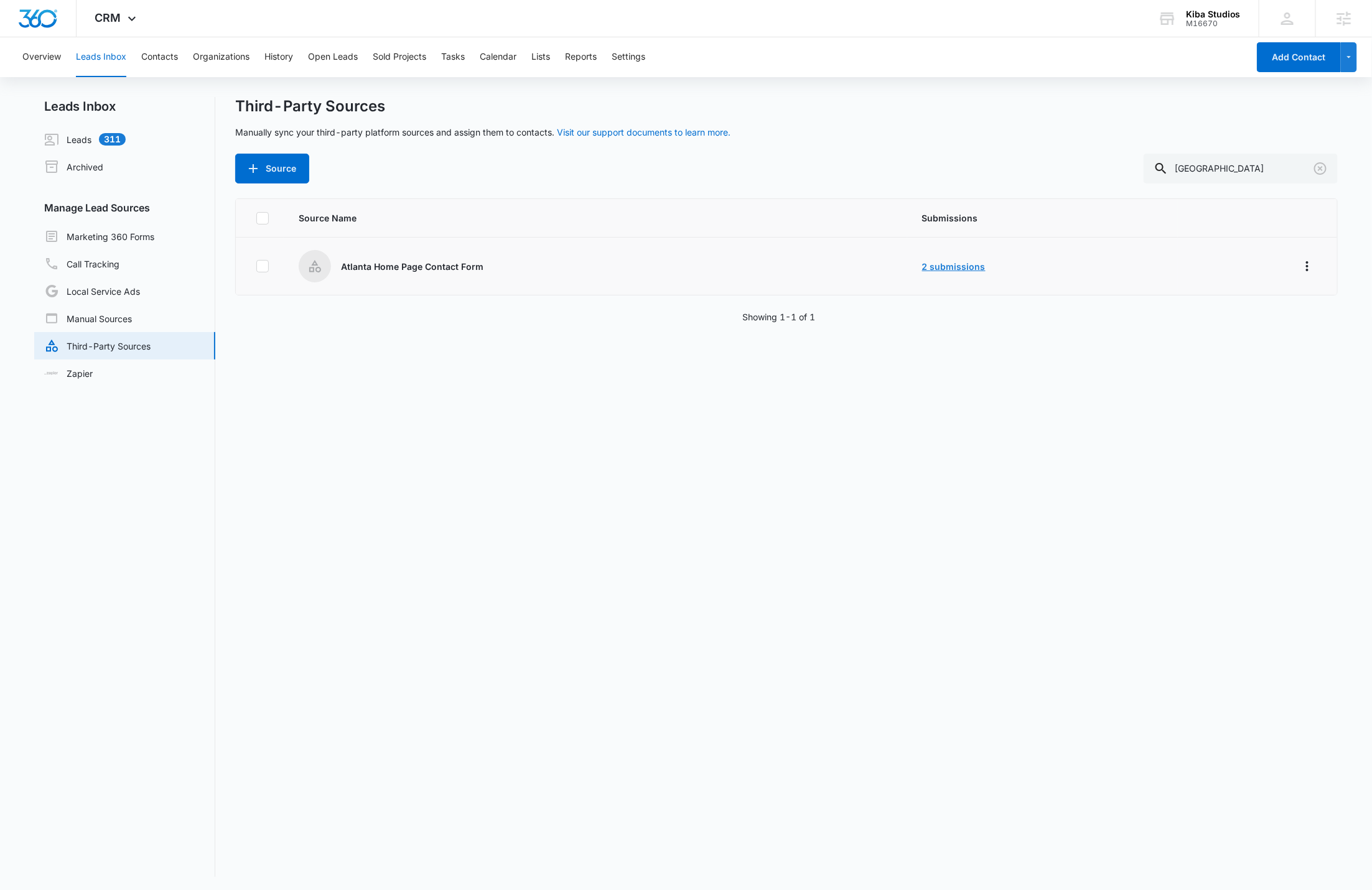
click at [942, 265] on link "2 submissions" at bounding box center [953, 266] width 63 height 11
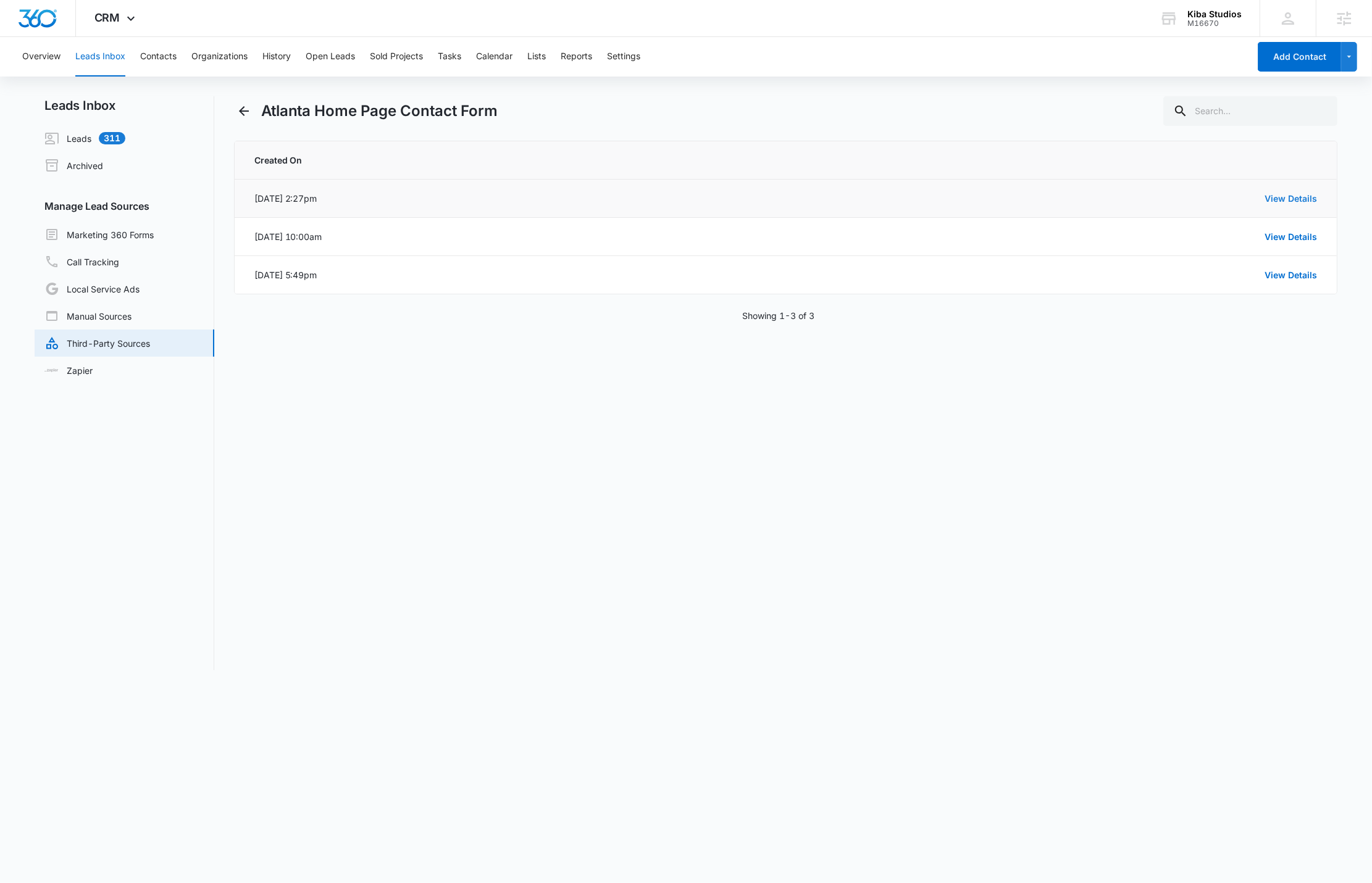
click at [1314, 202] on link "View Details" at bounding box center [1291, 198] width 53 height 11
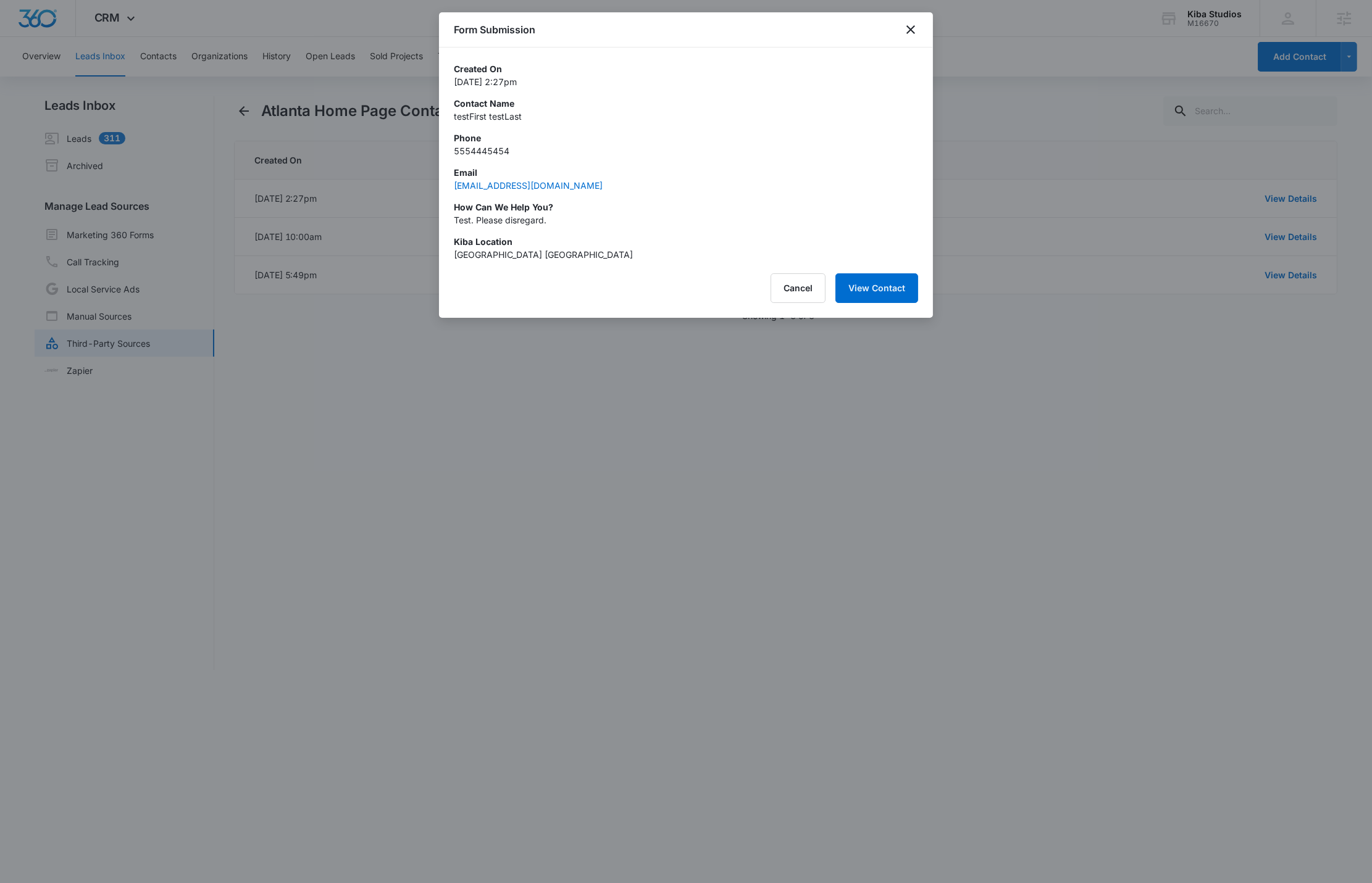
click at [804, 550] on div at bounding box center [686, 441] width 1372 height 883
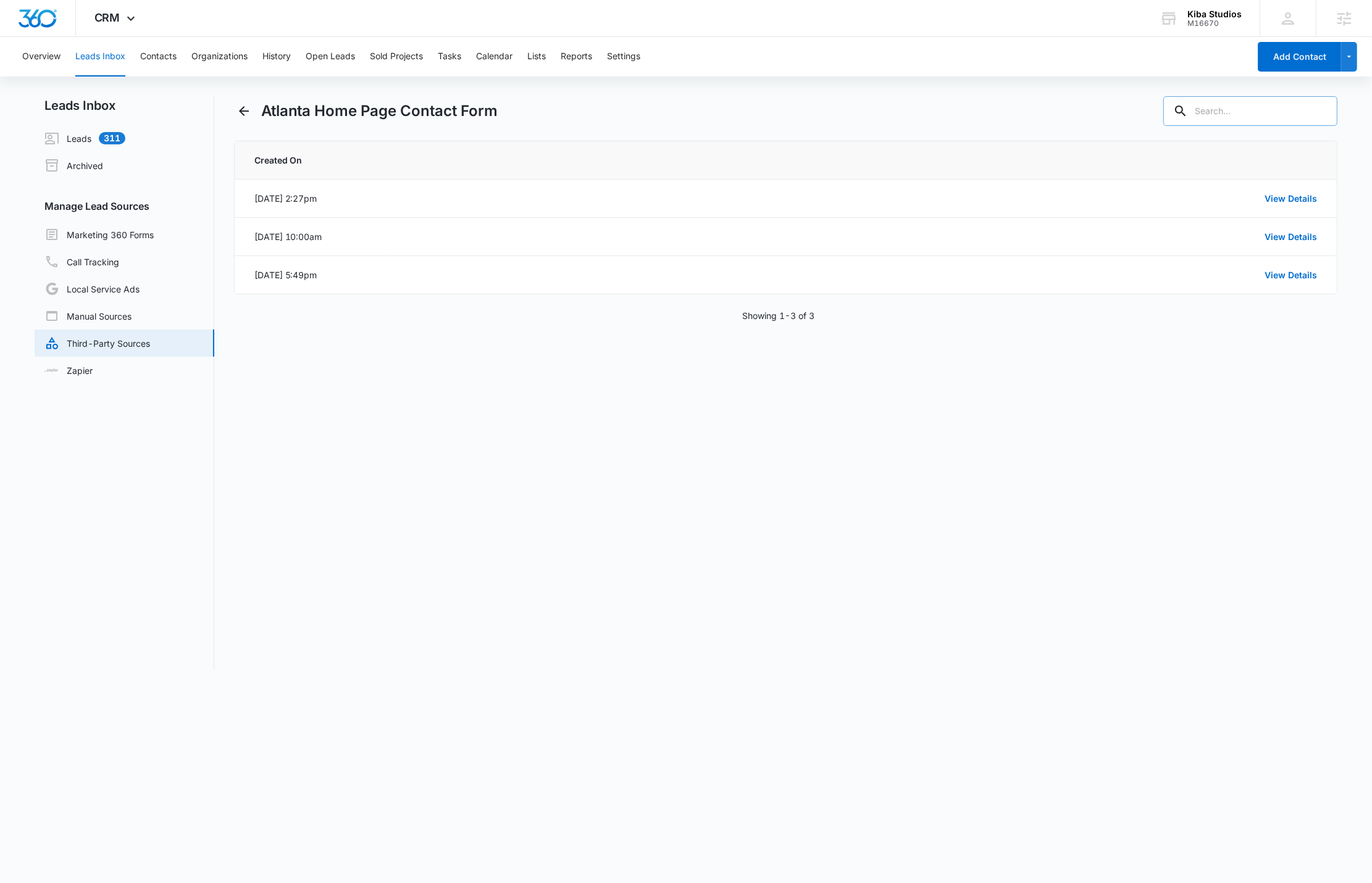
click at [1303, 109] on input "text" at bounding box center [1250, 111] width 174 height 30
type input "atl"
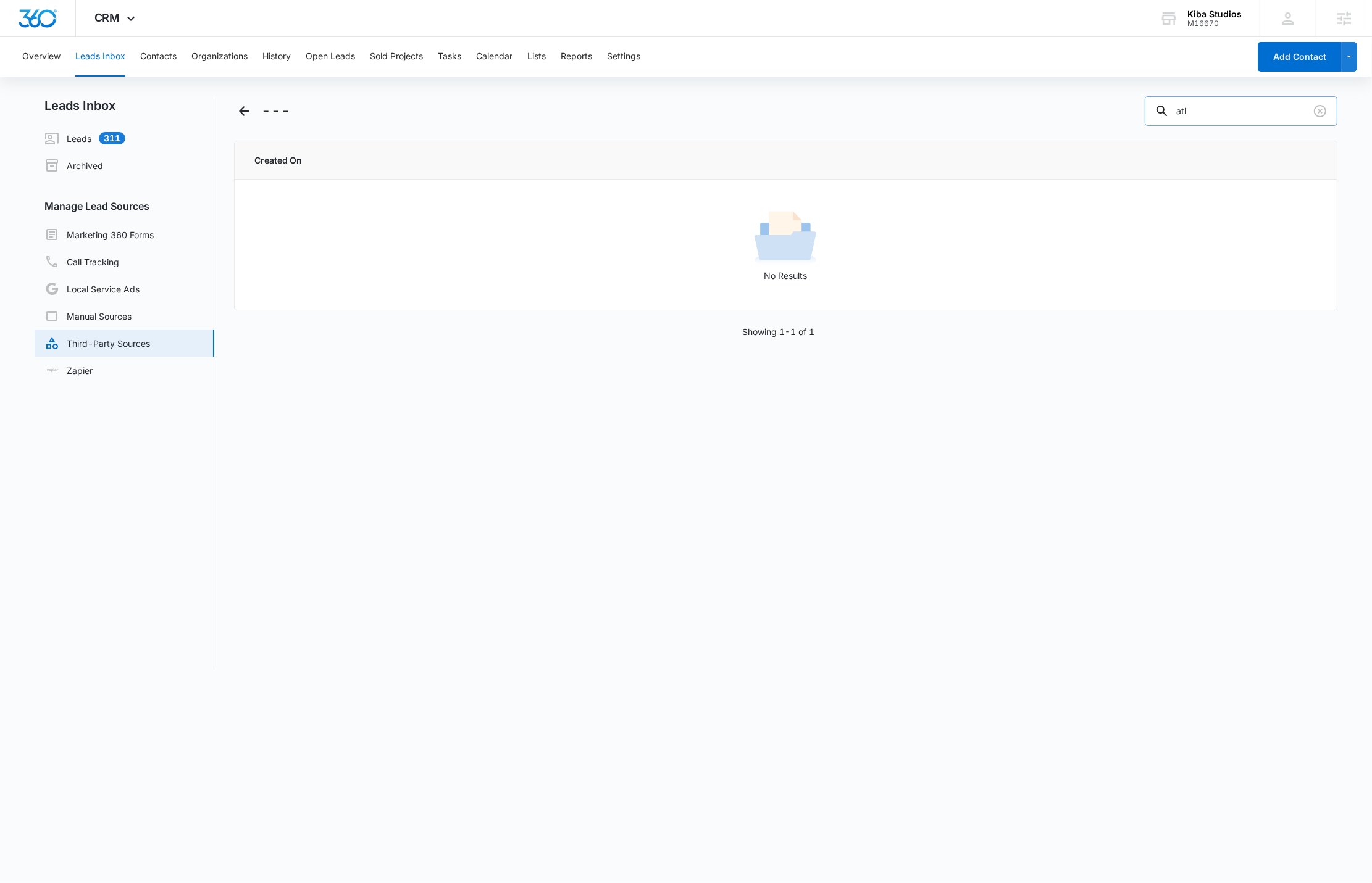
click at [1265, 115] on input "atl" at bounding box center [1241, 111] width 192 height 30
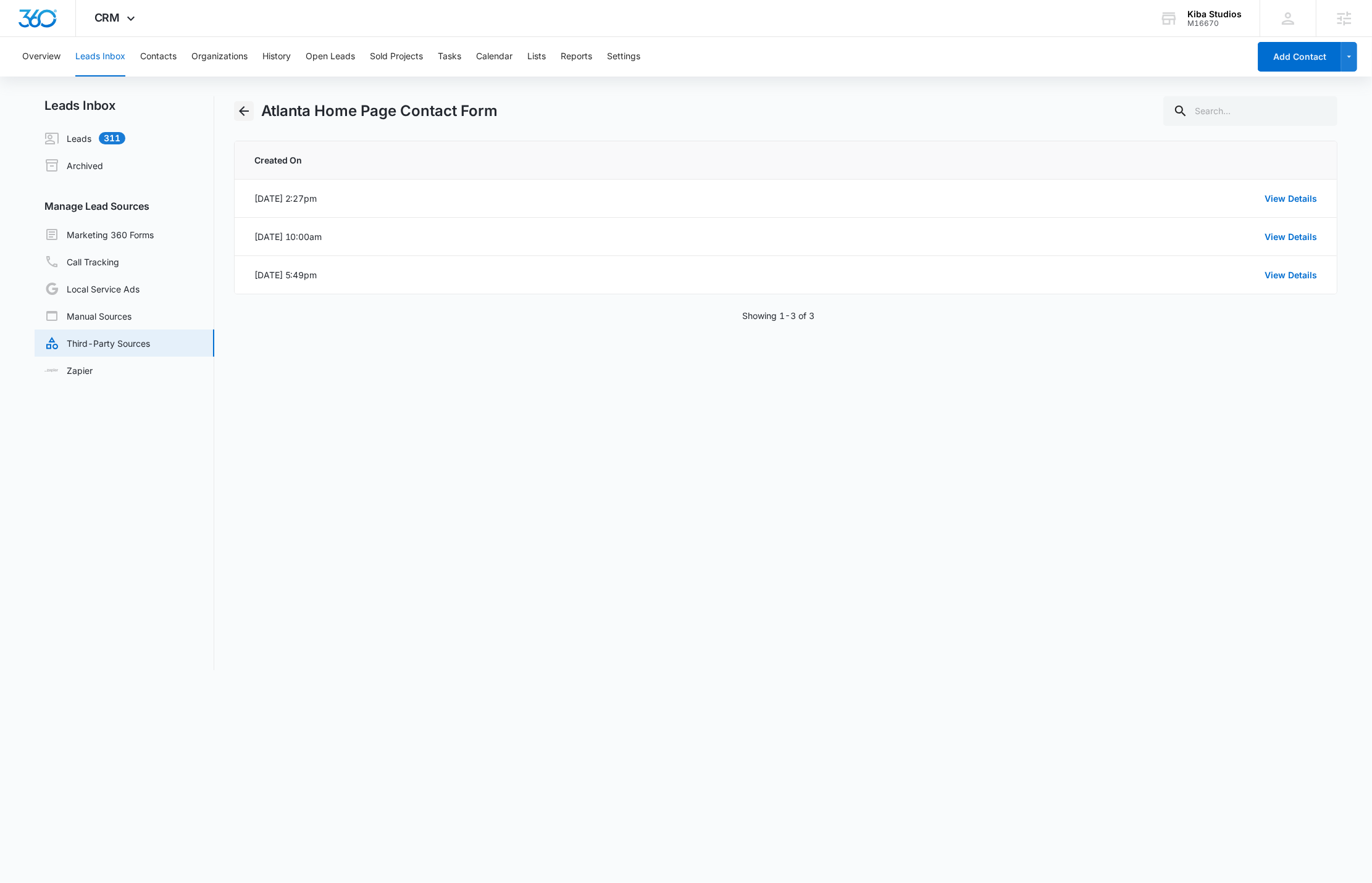
drag, startPoint x: 264, startPoint y: 120, endPoint x: 240, endPoint y: 114, distance: 24.7
click at [256, 118] on div "Atlanta Home Page Contact Form" at bounding box center [366, 111] width 264 height 22
click at [240, 112] on icon "Back" at bounding box center [244, 111] width 15 height 15
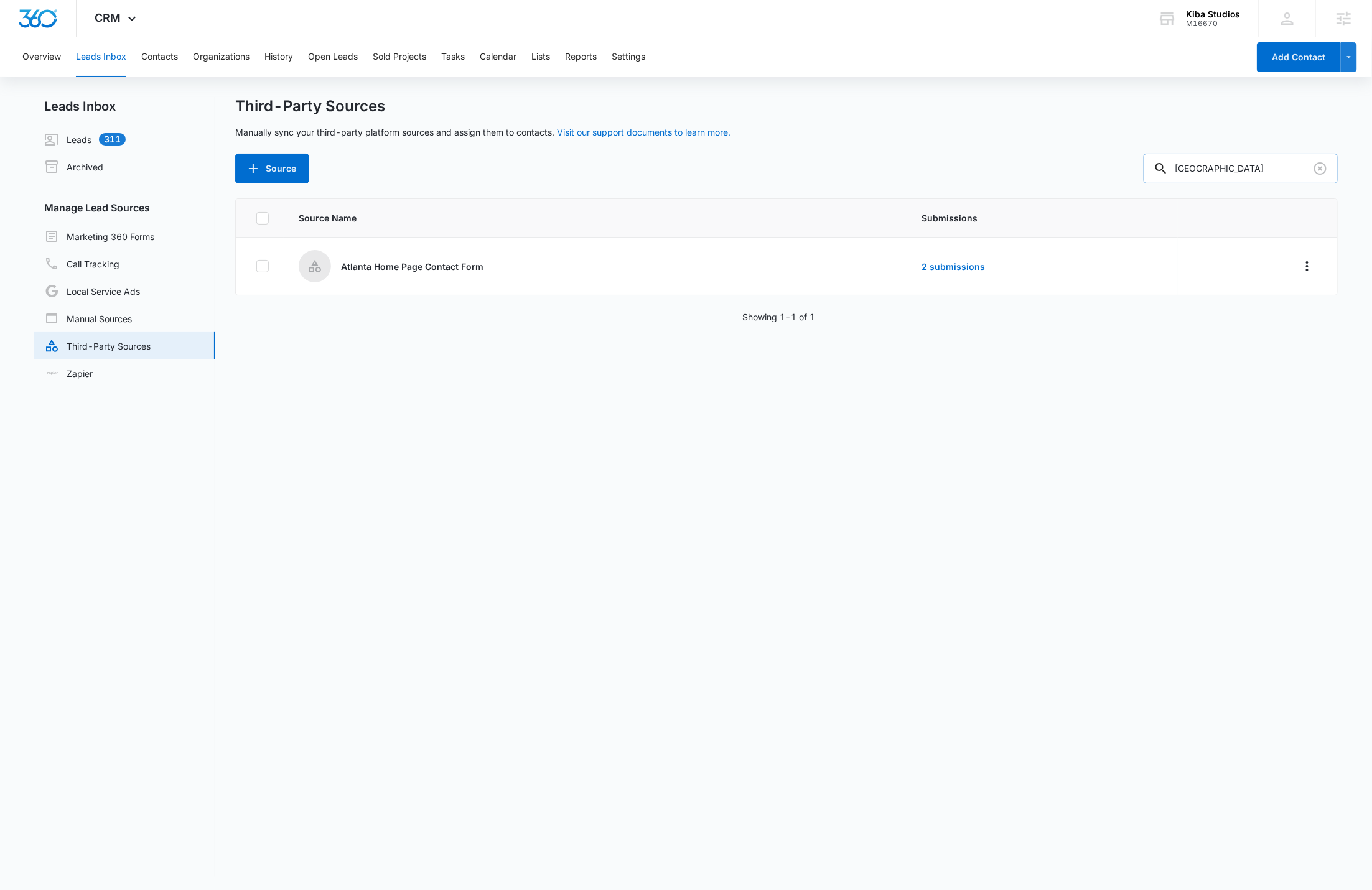
click at [1255, 169] on input "[GEOGRAPHIC_DATA]" at bounding box center [1241, 169] width 194 height 30
type input "a"
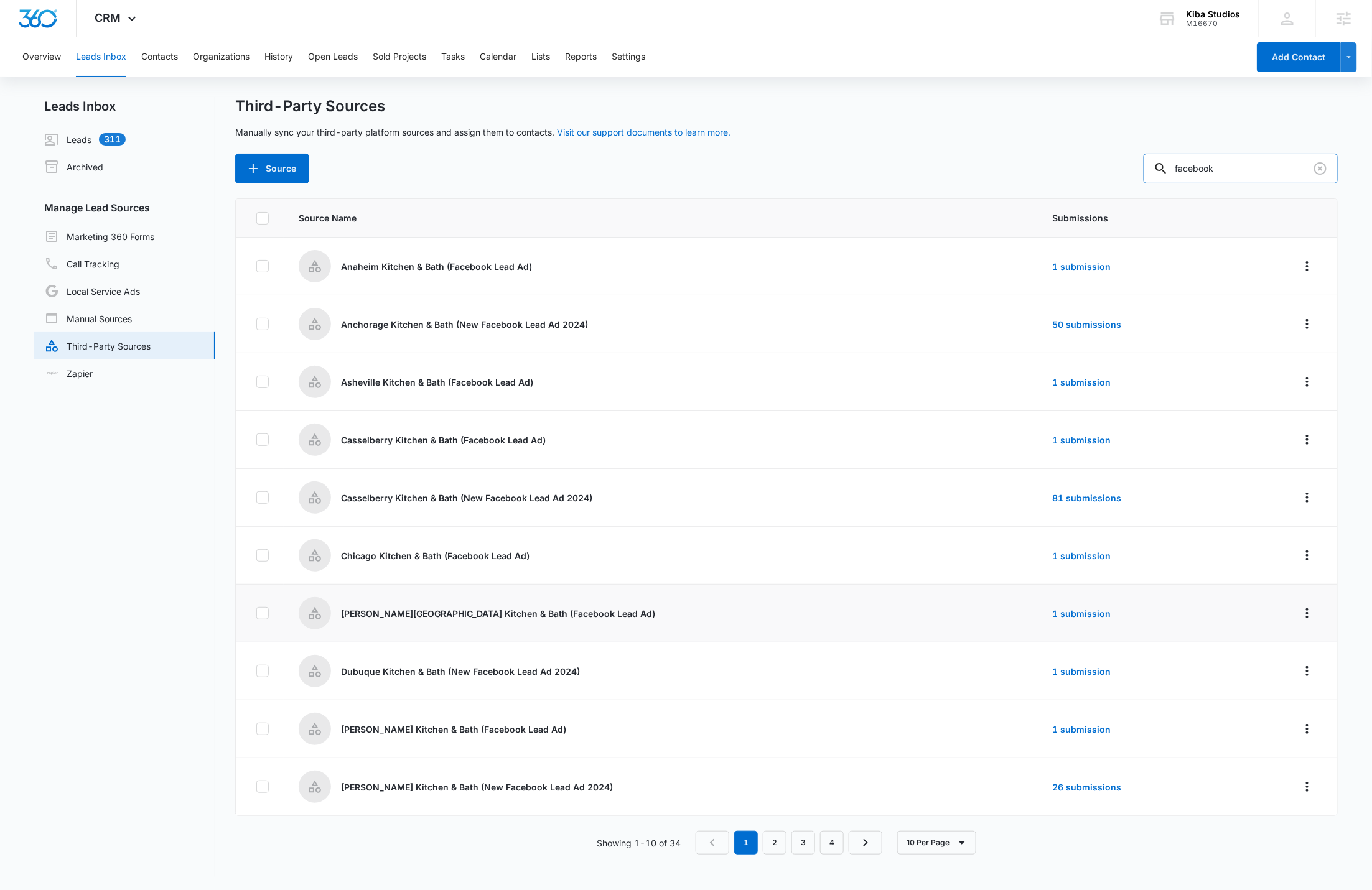
scroll to position [2, 0]
click at [1284, 164] on input "facebook" at bounding box center [1241, 167] width 194 height 30
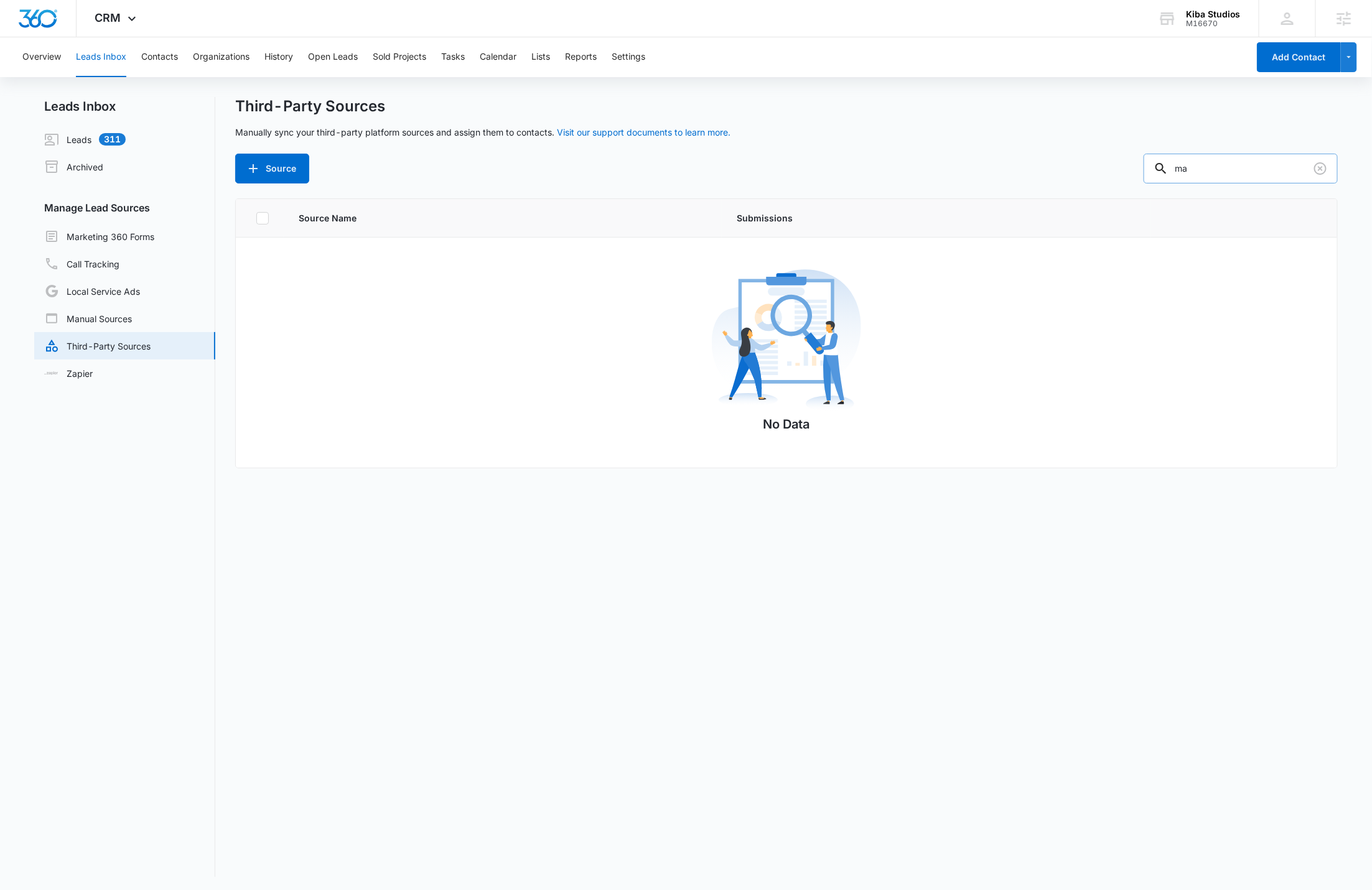
type input "m"
click at [357, 190] on div "Third-Party Sources Manually sync your third-party platform sources and assign …" at bounding box center [786, 487] width 1102 height 780
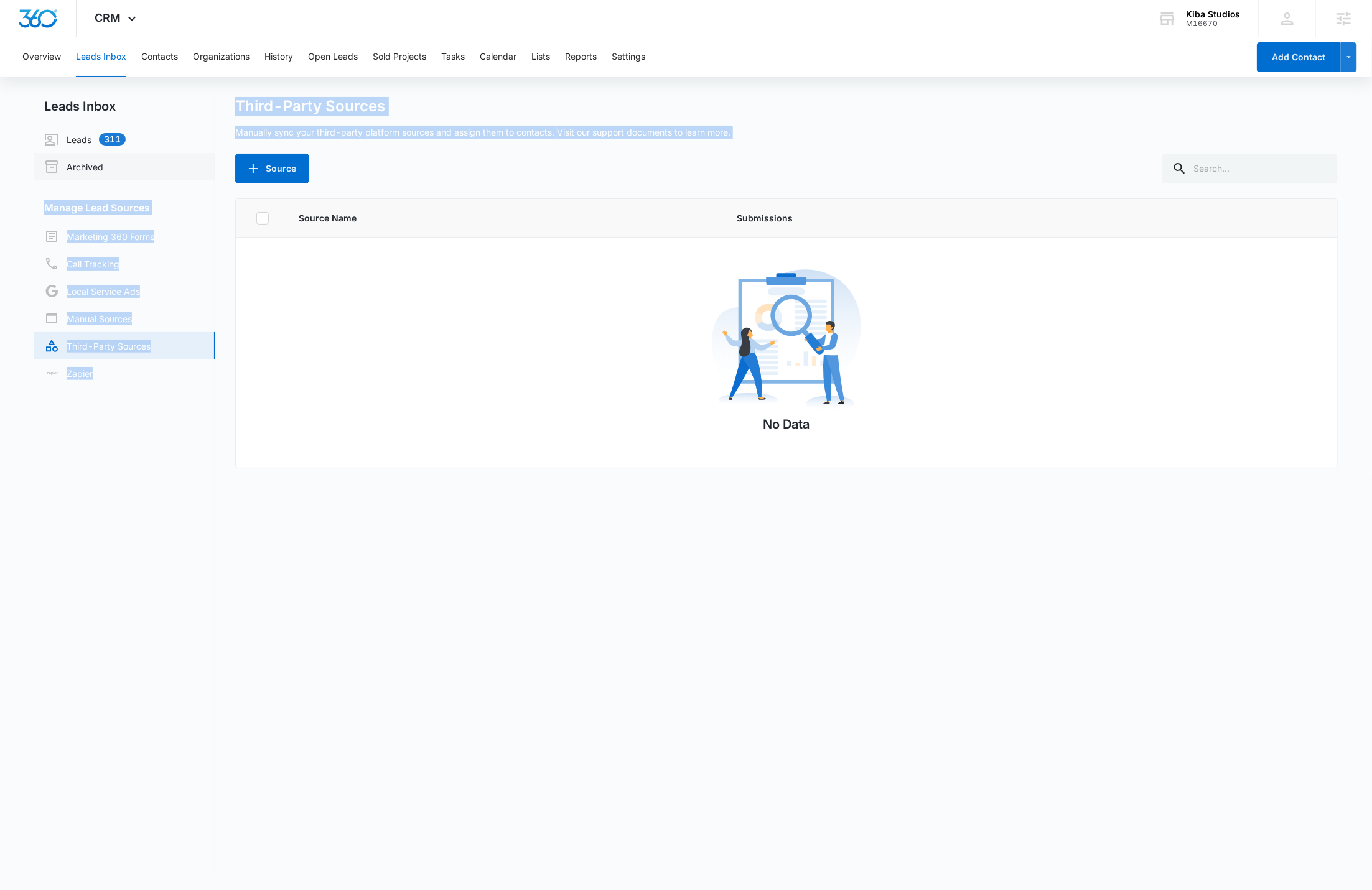
drag, startPoint x: 362, startPoint y: 166, endPoint x: 136, endPoint y: 173, distance: 226.1
click at [126, 177] on div "Leads Inbox Leads 311 Archived Manage Lead Sources Marketing 360 Forms Call Tra…" at bounding box center [686, 487] width 1303 height 780
click at [447, 136] on p "Manually sync your third-party platform sources and assign them to contacts. Vi…" at bounding box center [483, 132] width 495 height 13
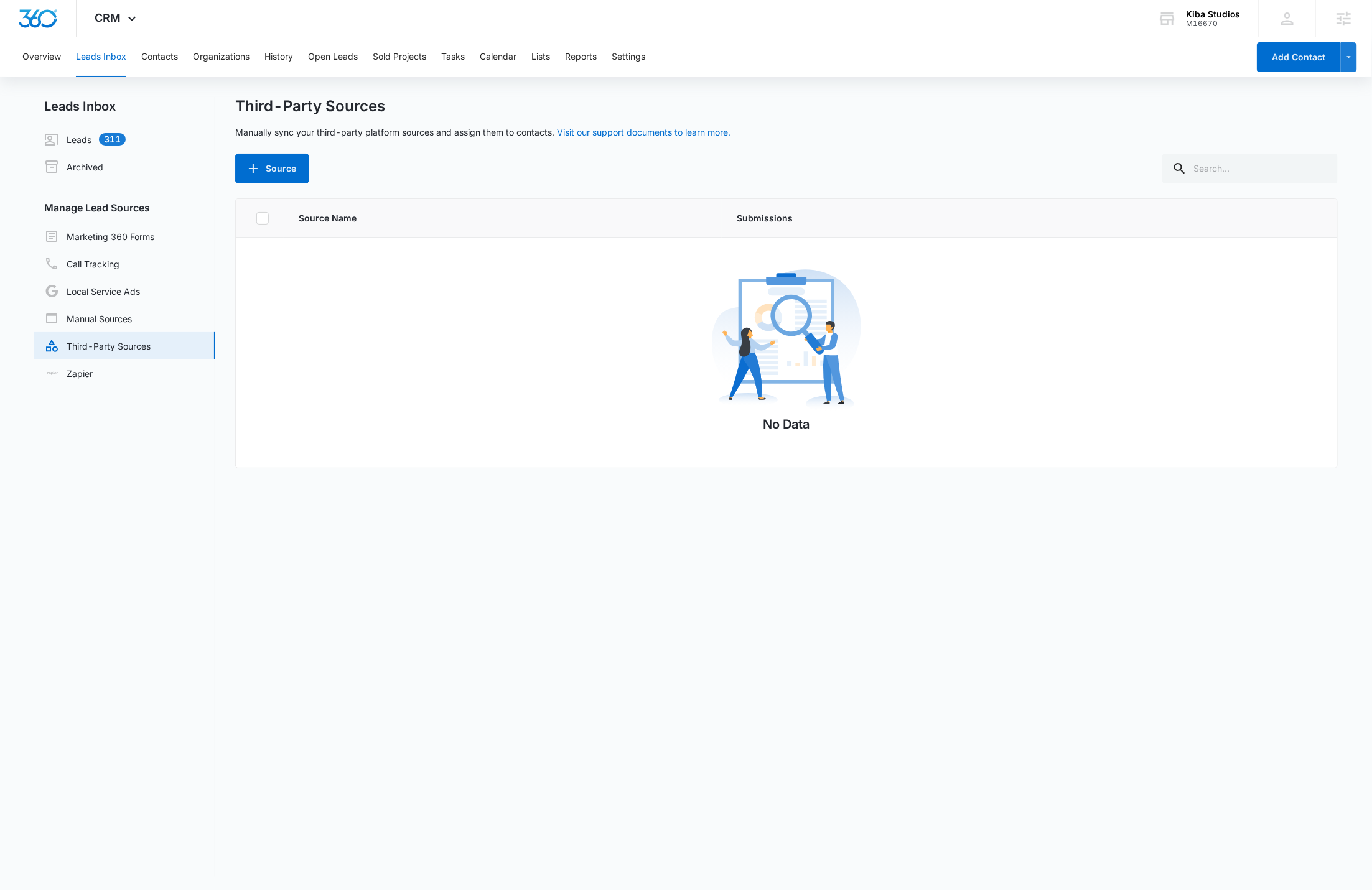
click at [447, 134] on p "Manually sync your third-party platform sources and assign them to contacts. Vi…" at bounding box center [483, 132] width 495 height 13
click at [444, 128] on p "Manually sync your third-party platform sources and assign them to contacts. Vi…" at bounding box center [483, 132] width 495 height 13
drag, startPoint x: 241, startPoint y: 108, endPoint x: 291, endPoint y: 115, distance: 50.5
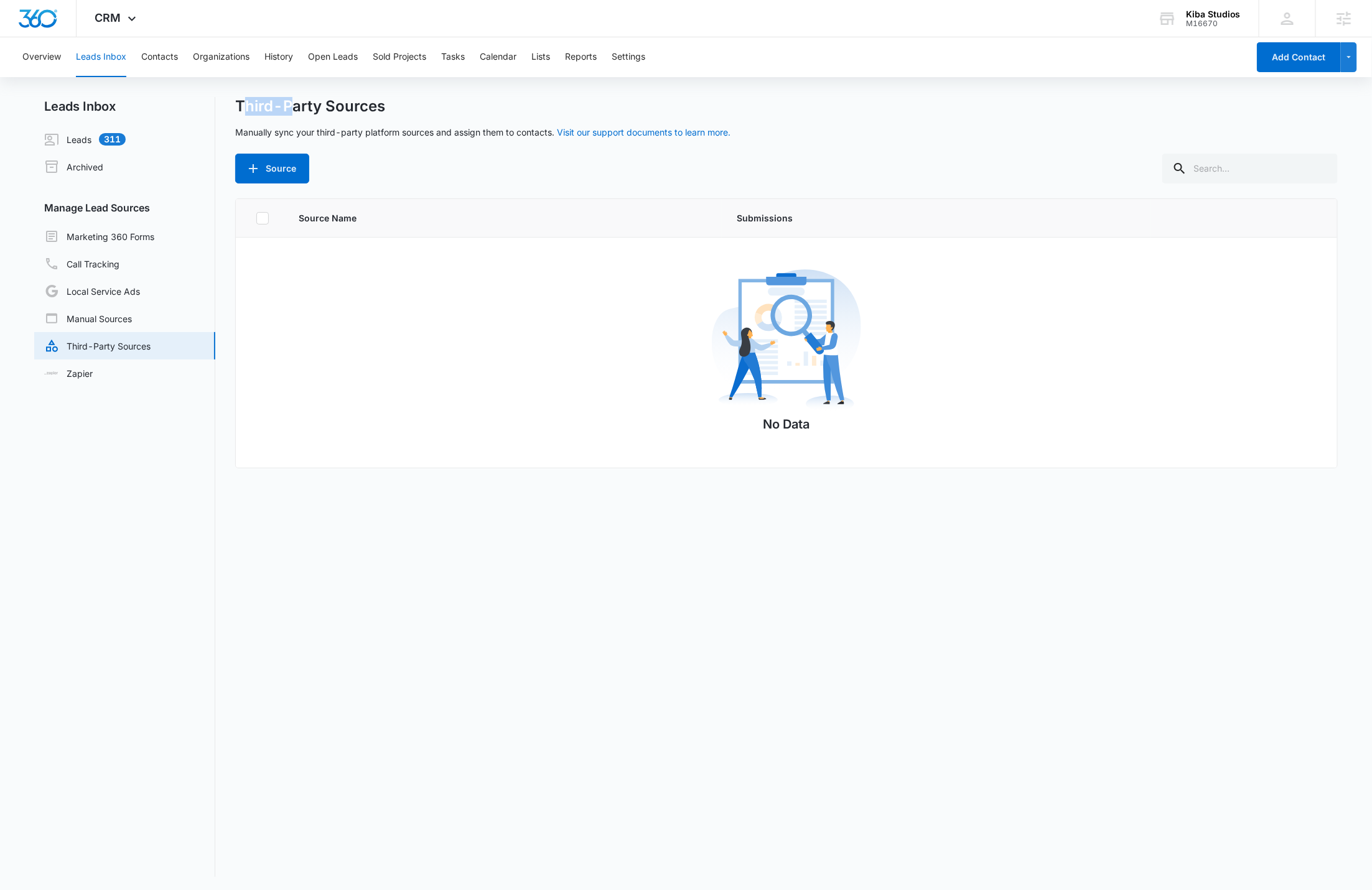
click at [291, 115] on h1 "Third-Party Sources" at bounding box center [310, 106] width 150 height 19
click at [241, 97] on h1 "Third-Party Sources" at bounding box center [310, 106] width 150 height 19
drag, startPoint x: 229, startPoint y: 103, endPoint x: 556, endPoint y: 136, distance: 328.7
click at [556, 136] on div "Leads Inbox Leads 311 Archived Manage Lead Sources Marketing 360 Forms Call Tra…" at bounding box center [686, 487] width 1303 height 780
click at [547, 140] on div "Third-Party Sources Manually sync your third-party platform sources and assign …" at bounding box center [786, 140] width 1102 height 86
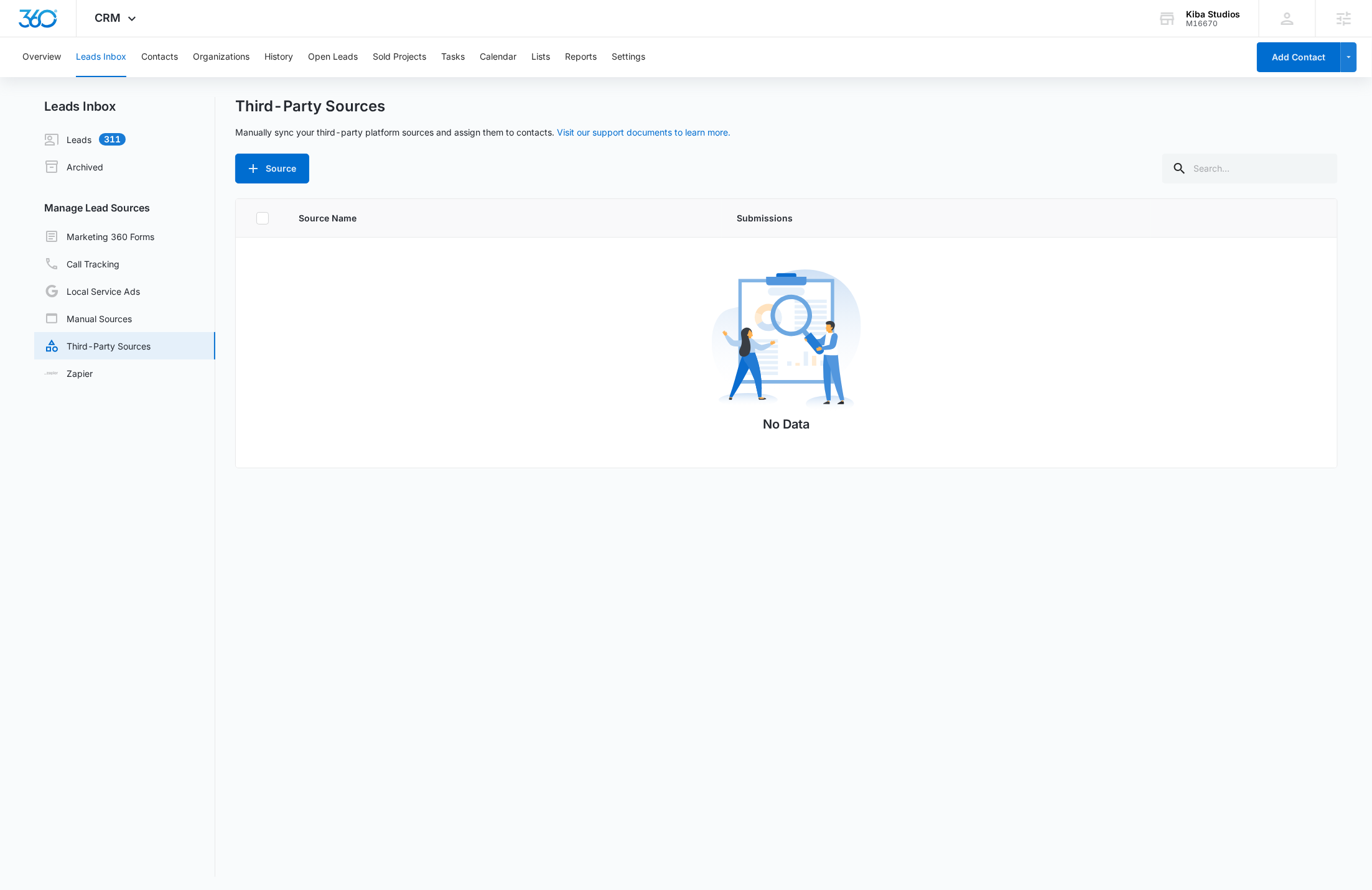
click at [228, 343] on div "Leads Inbox Leads 311 Archived Manage Lead Sources Marketing 360 Forms Call Tra…" at bounding box center [686, 487] width 1303 height 780
click at [558, 255] on td "No Data" at bounding box center [786, 353] width 1101 height 231
click at [1281, 171] on input "text" at bounding box center [1250, 169] width 175 height 30
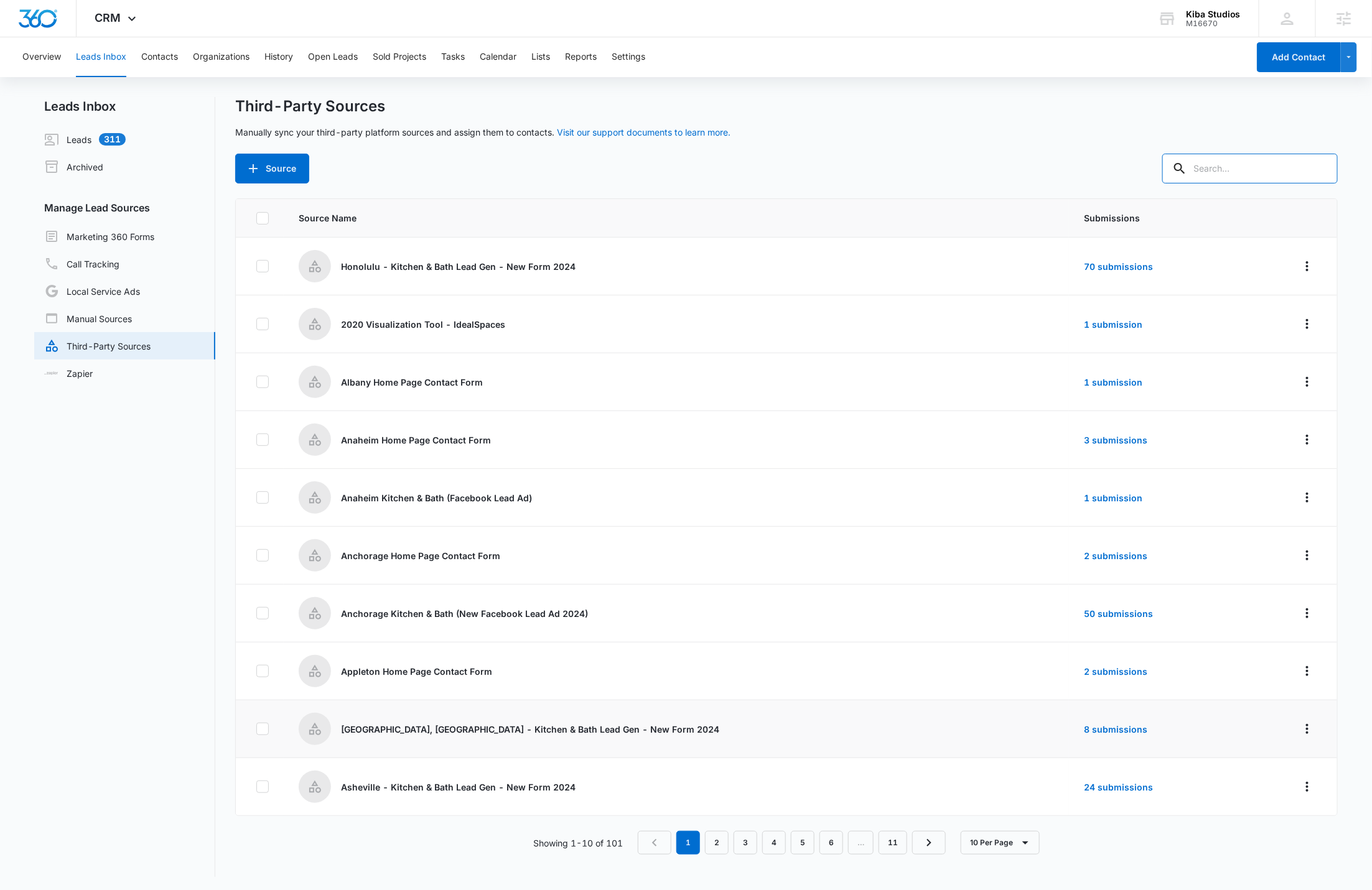
scroll to position [2, 0]
click at [988, 836] on button "10 Per Page" at bounding box center [1000, 841] width 79 height 24
click at [997, 807] on div "50 Per Page" at bounding box center [1003, 805] width 51 height 9
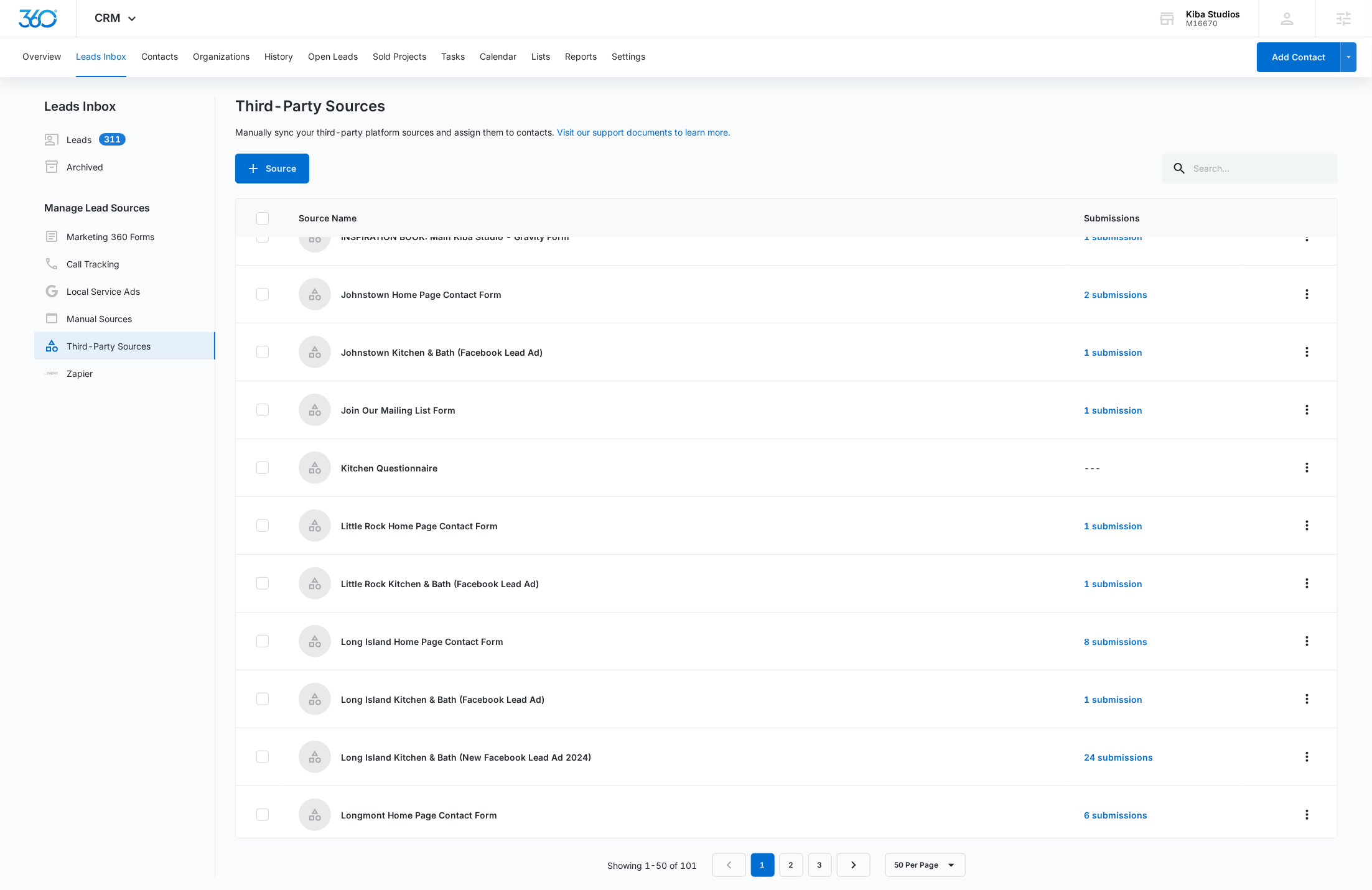
scroll to position [2295, 0]
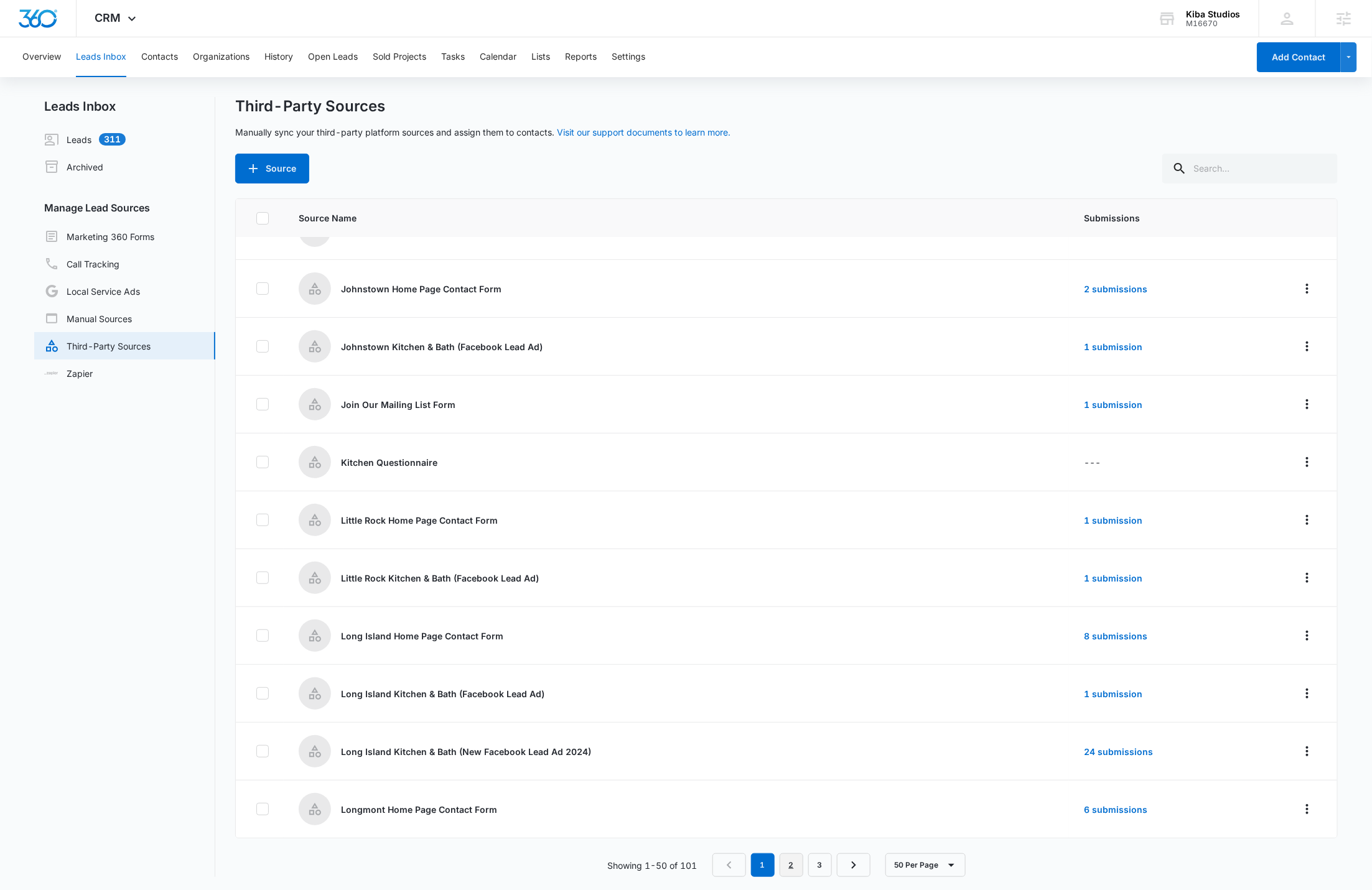
click at [788, 874] on link "2" at bounding box center [791, 865] width 24 height 24
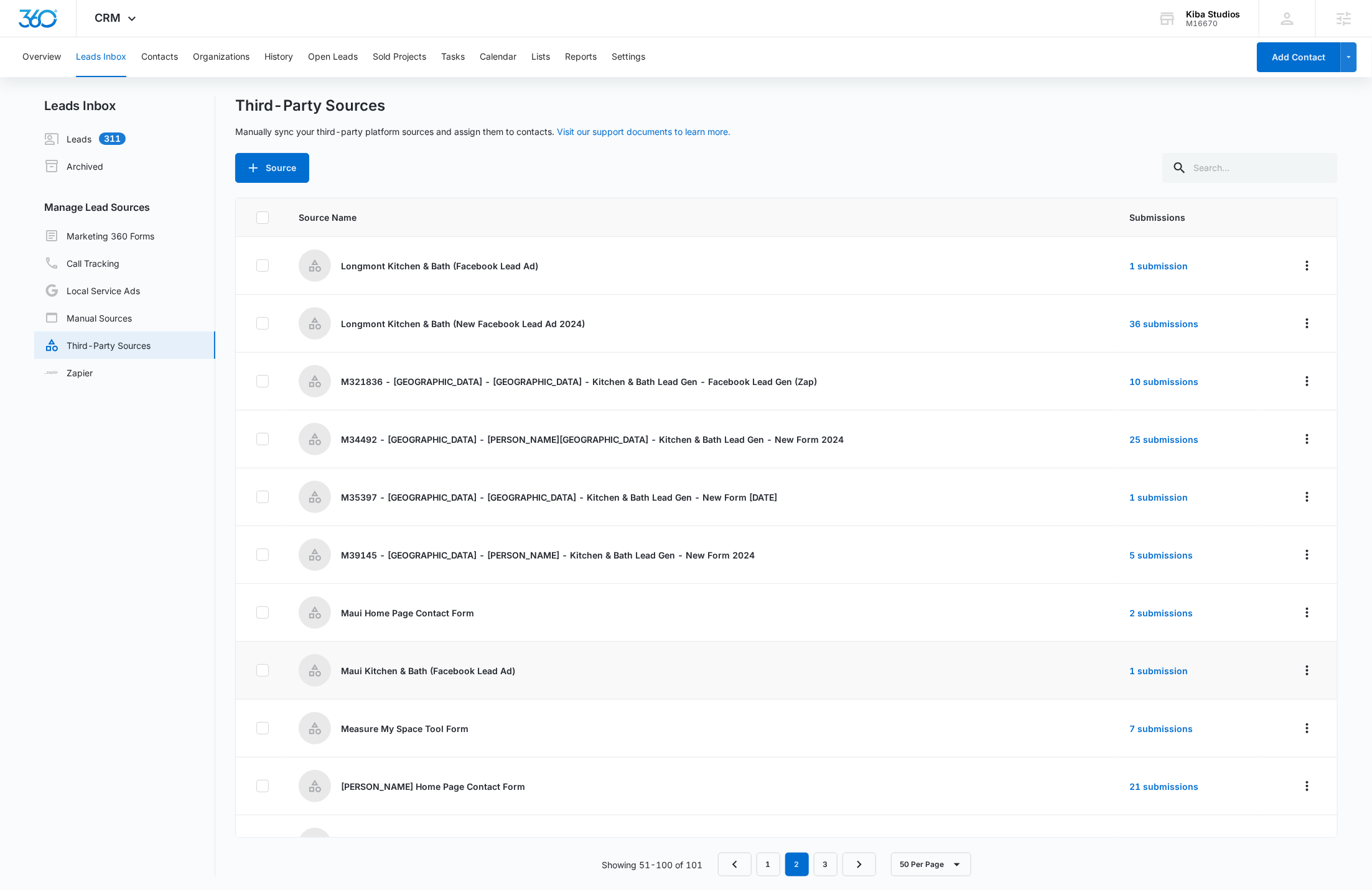
scroll to position [2, 0]
click at [774, 859] on link "1" at bounding box center [768, 863] width 24 height 24
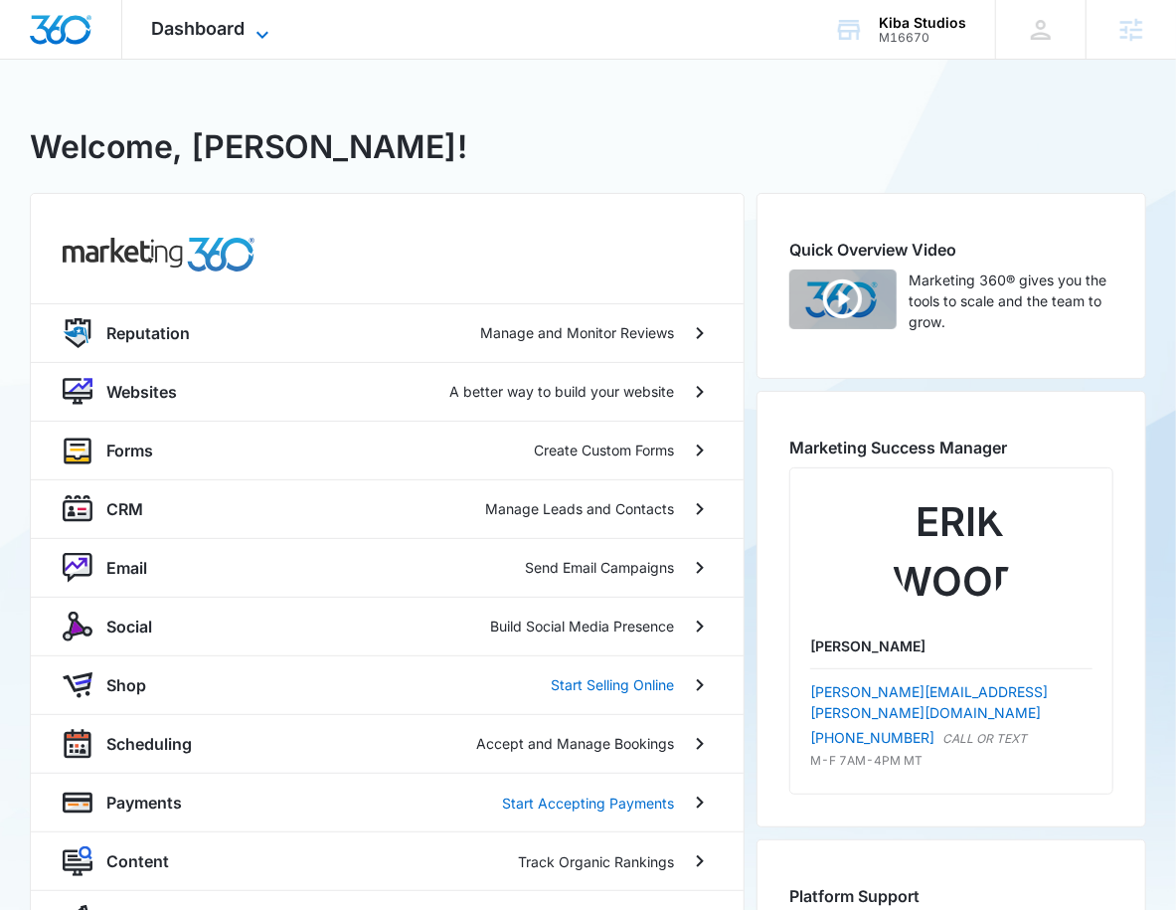
click at [230, 25] on span "Dashboard" at bounding box center [198, 28] width 93 height 21
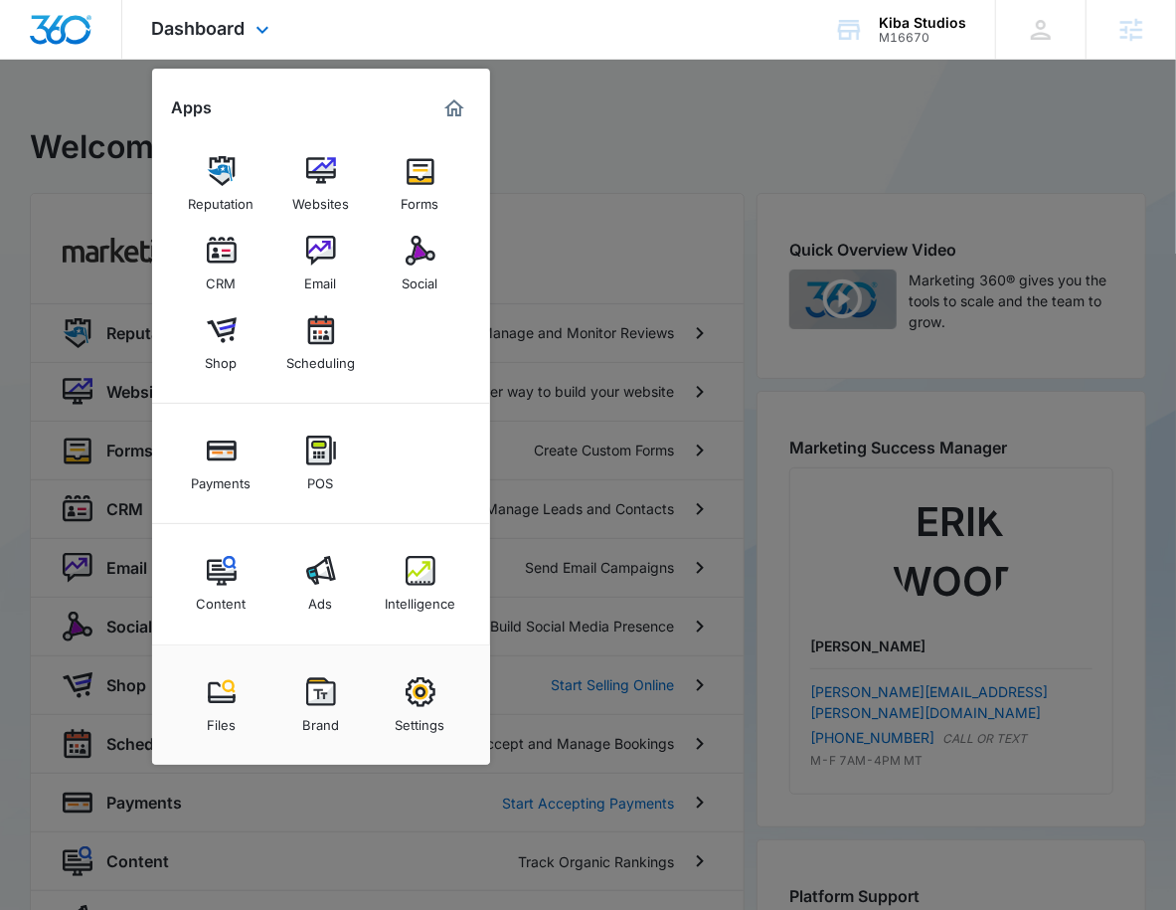
click at [243, 222] on div "Reputation Websites Forms CRM Email Social Shop Scheduling" at bounding box center [321, 263] width 338 height 279
click at [236, 285] on link "CRM" at bounding box center [222, 264] width 76 height 76
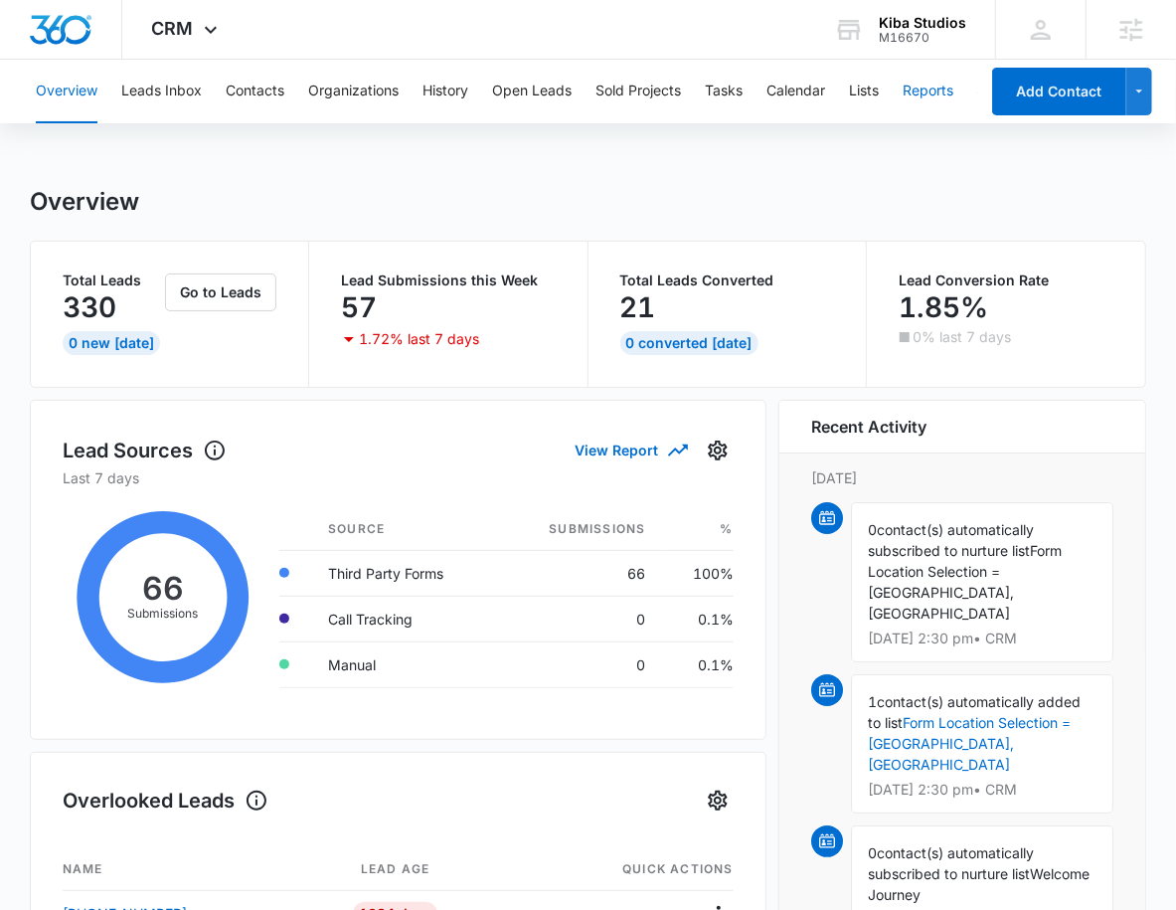
click at [937, 78] on button "Reports" at bounding box center [928, 92] width 51 height 64
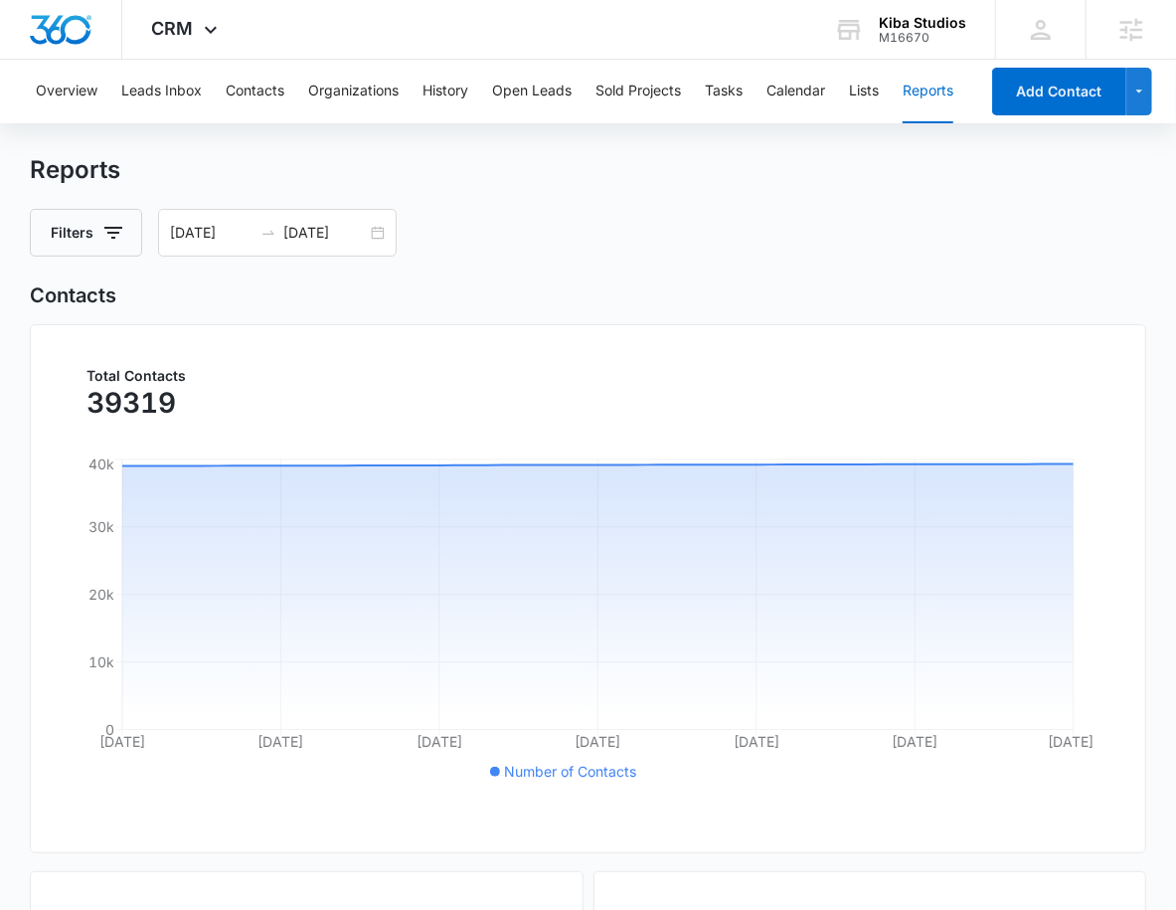
click at [119, 87] on div "Overview Leads Inbox Contacts Organizations History Open Leads Sold Projects Ta…" at bounding box center [501, 92] width 955 height 64
click at [145, 81] on button "Leads Inbox" at bounding box center [161, 92] width 81 height 64
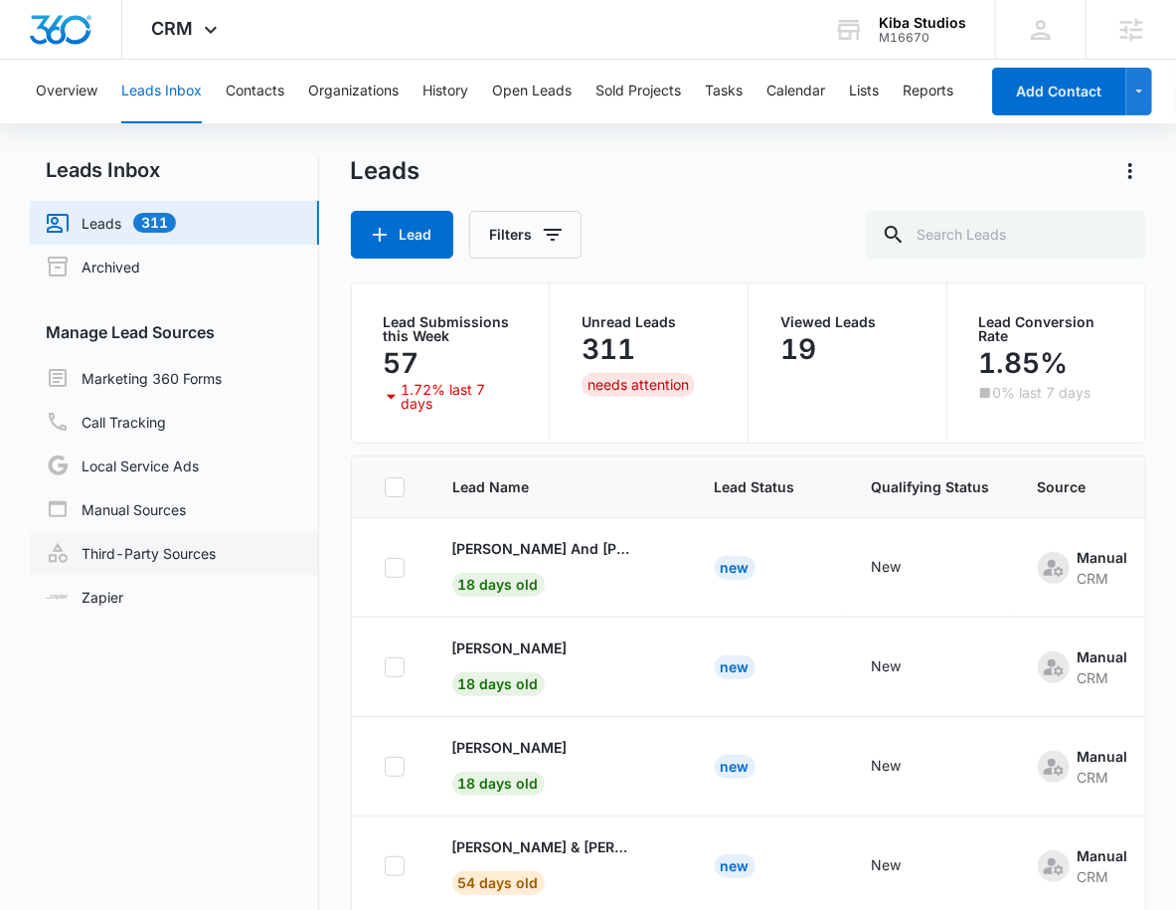
click at [214, 553] on link "Third-Party Sources" at bounding box center [131, 553] width 170 height 24
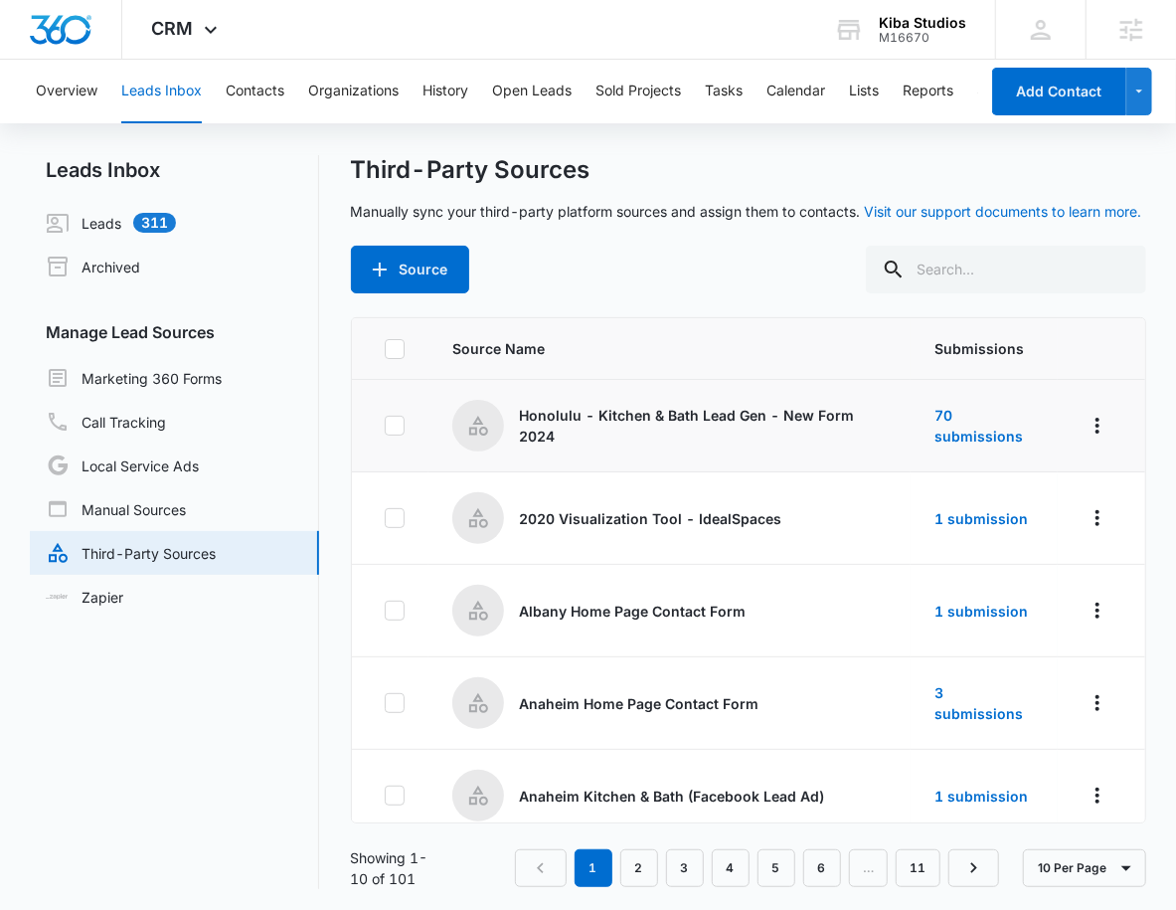
click at [1062, 417] on td at bounding box center [1102, 426] width 88 height 92
click at [1086, 417] on icon "Overflow Menu" at bounding box center [1098, 426] width 24 height 24
click at [1045, 503] on div "Edit" at bounding box center [993, 510] width 112 height 14
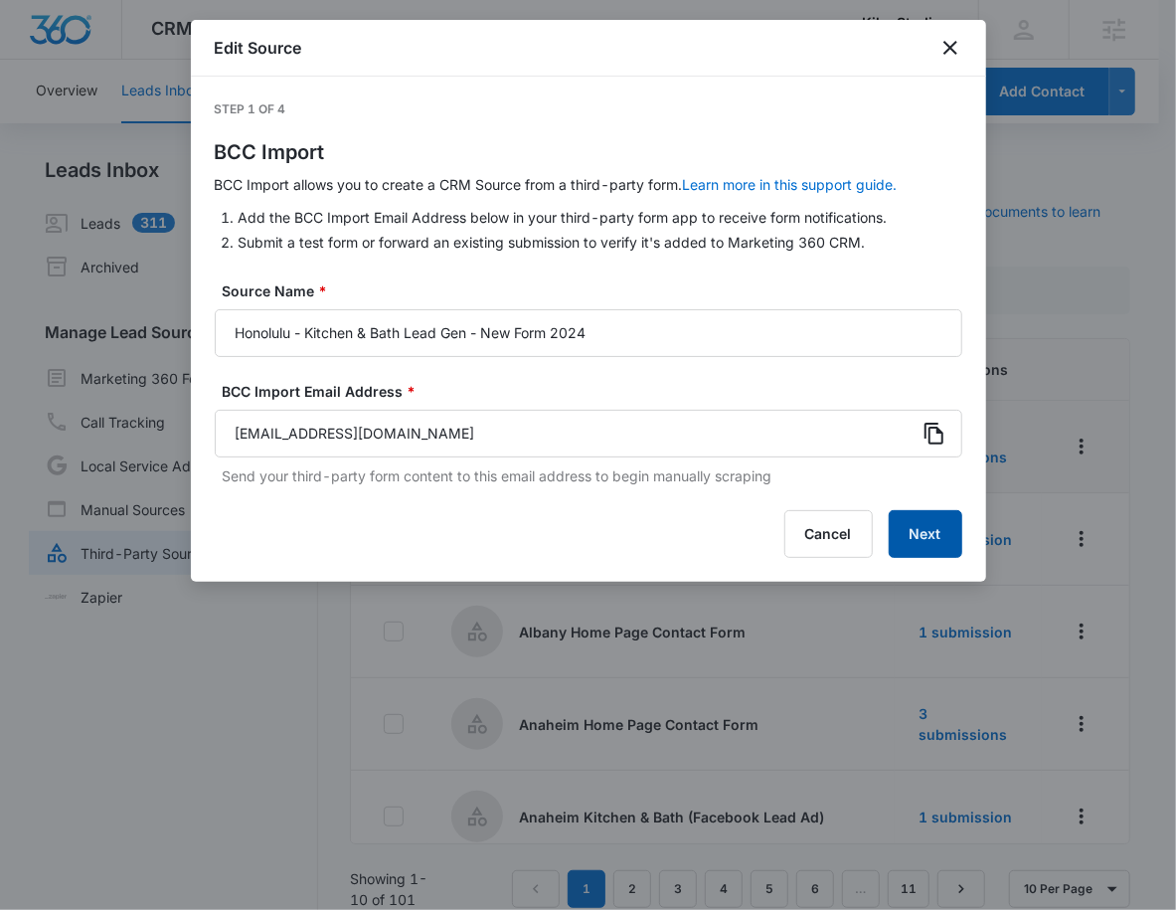
click at [930, 539] on button "Next" at bounding box center [926, 534] width 74 height 48
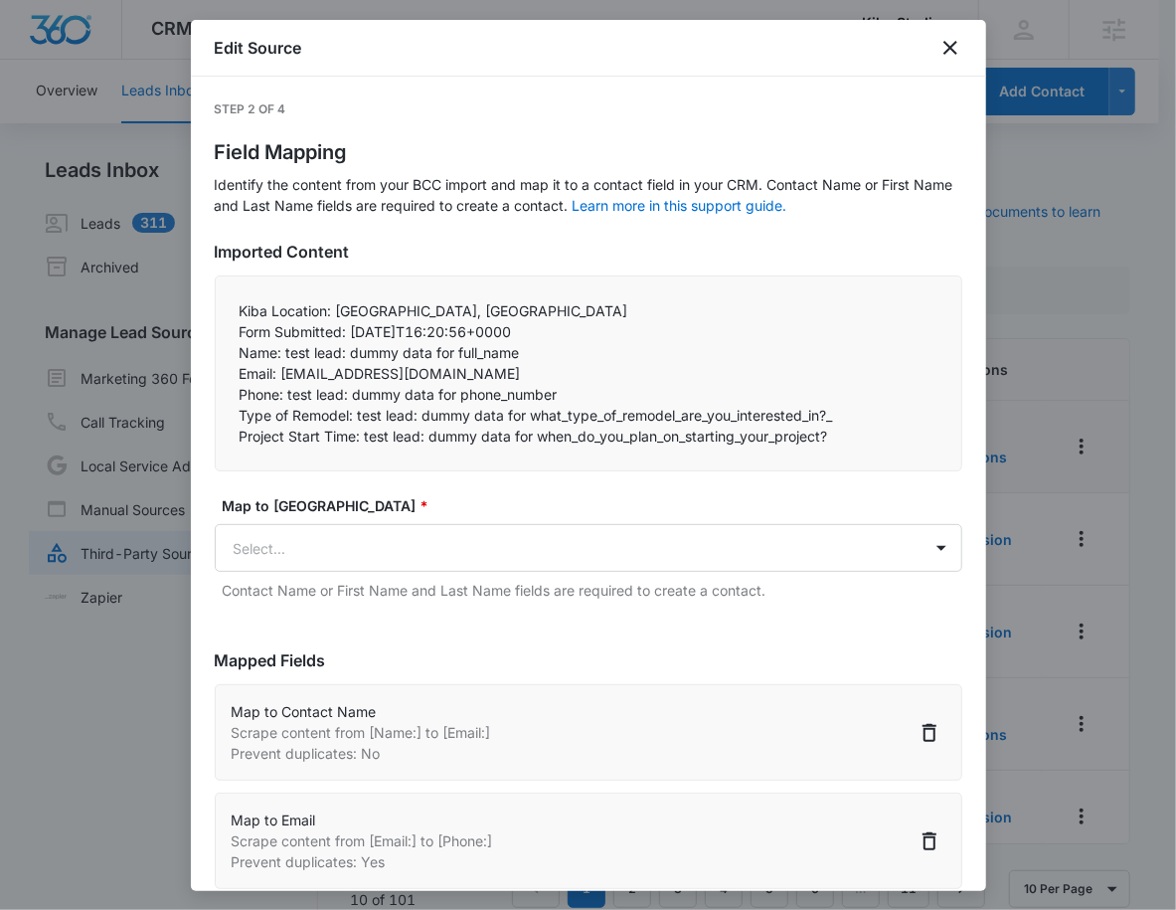
scroll to position [419, 0]
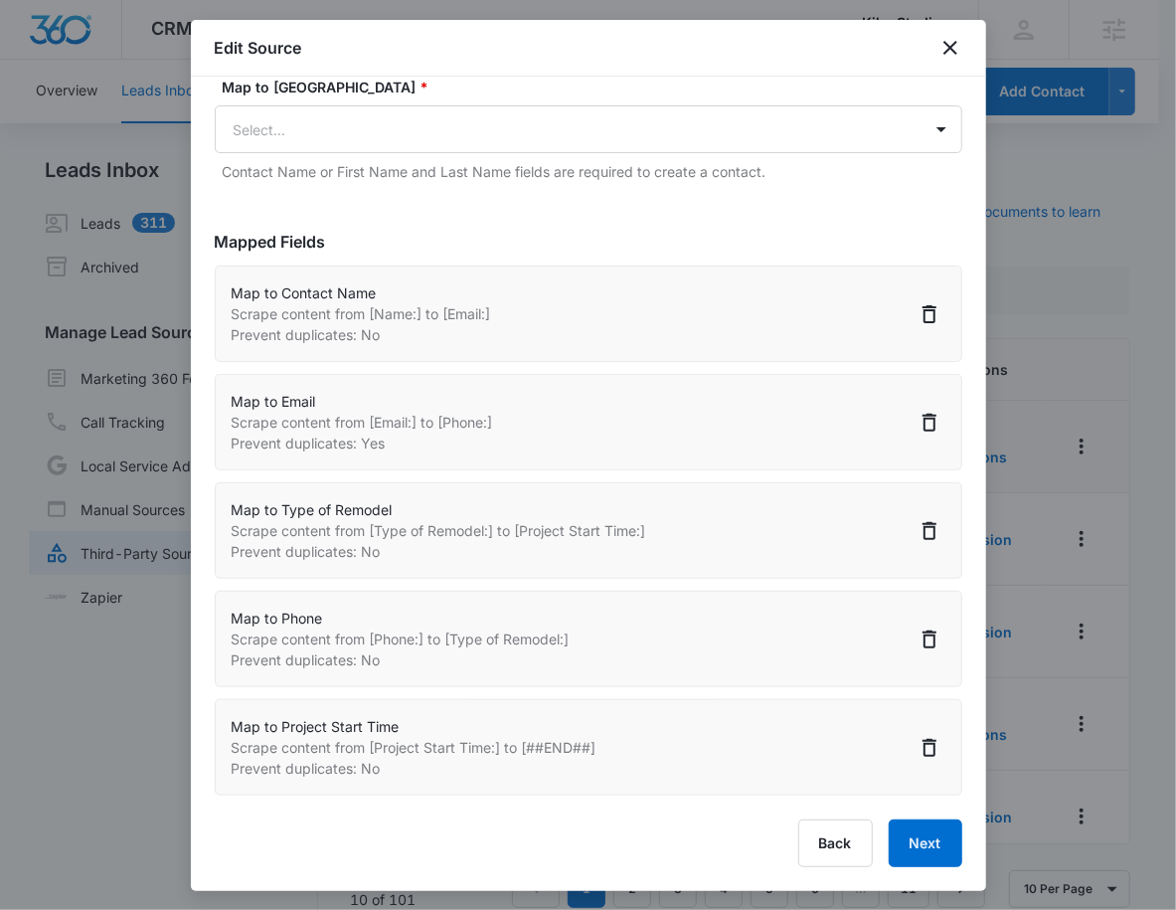
click at [910, 870] on div "Step 2 of 4 Field Mapping Identify the content from your BCC import and map it …" at bounding box center [589, 484] width 796 height 814
click at [928, 854] on button "Next" at bounding box center [926, 843] width 74 height 48
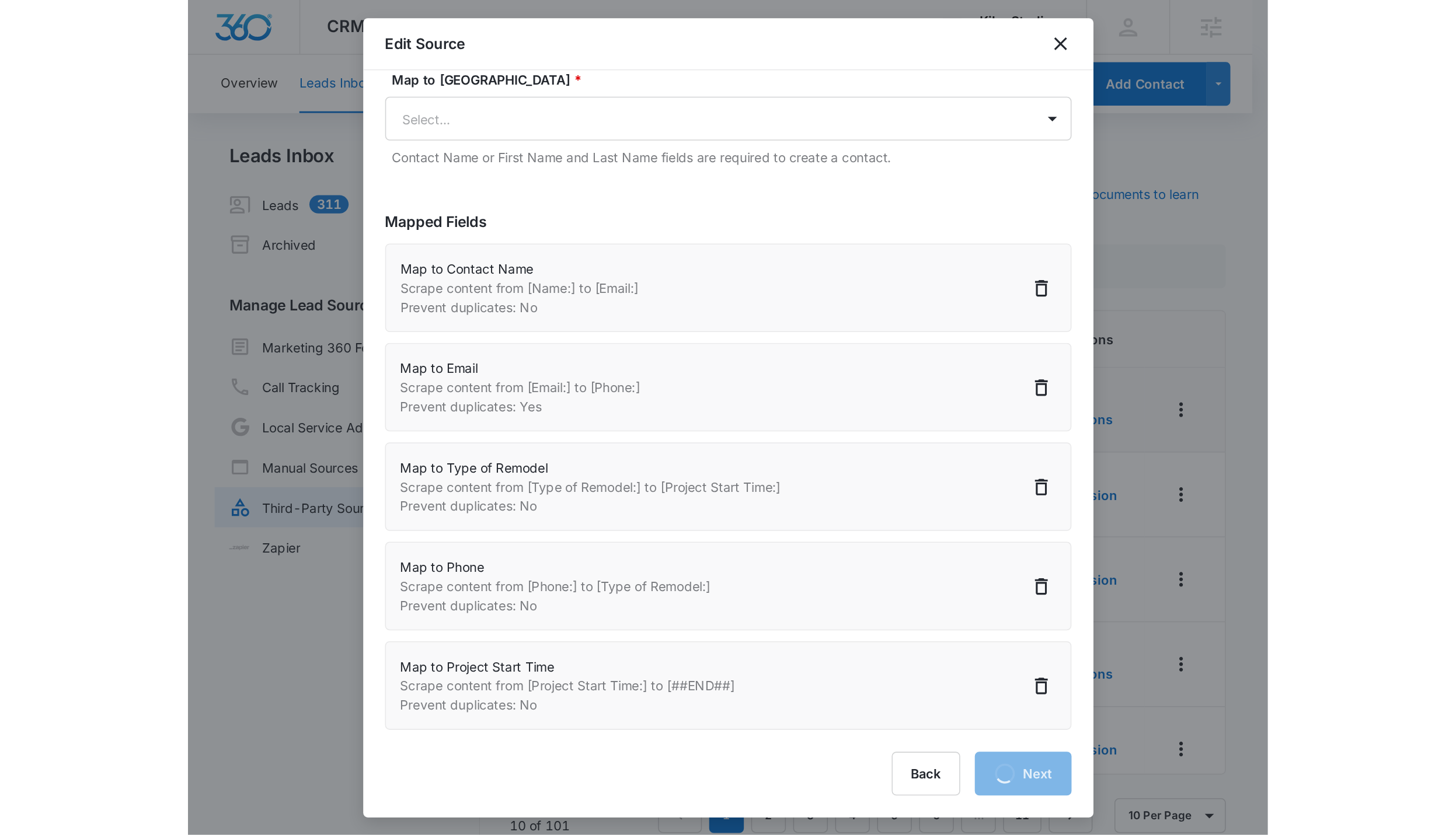
scroll to position [0, 0]
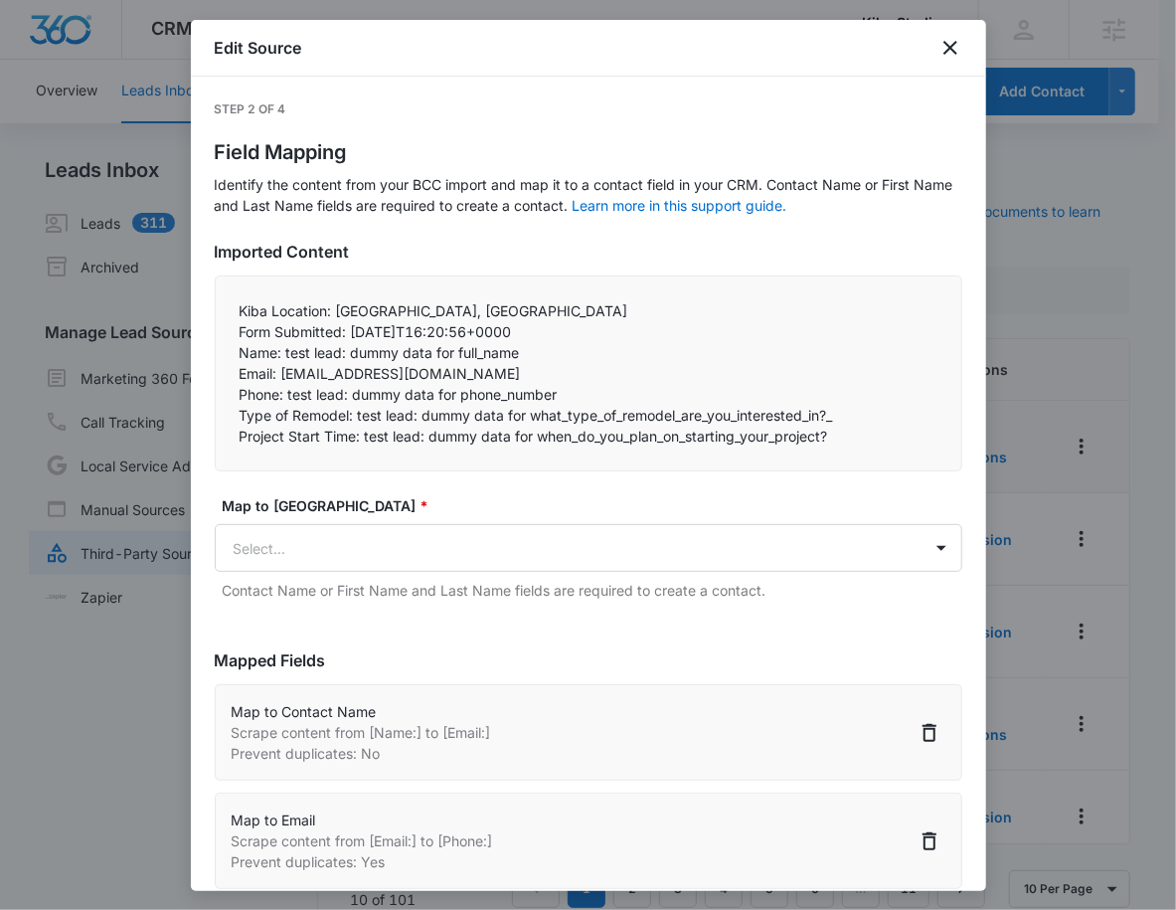
select select "77"
select select "185"
select select "416"
select select "184"
select select "440"
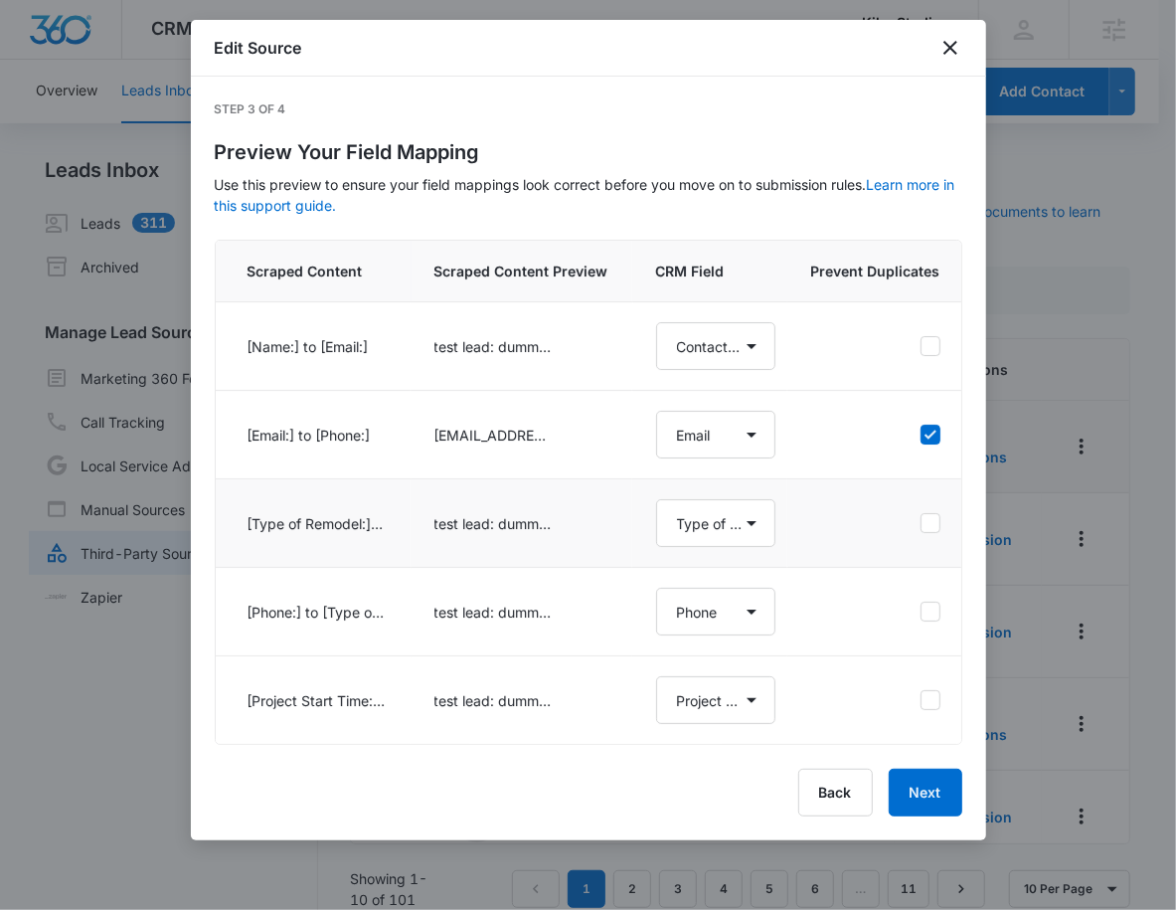
select select "77"
select select "185"
select select "416"
select select "184"
select select "440"
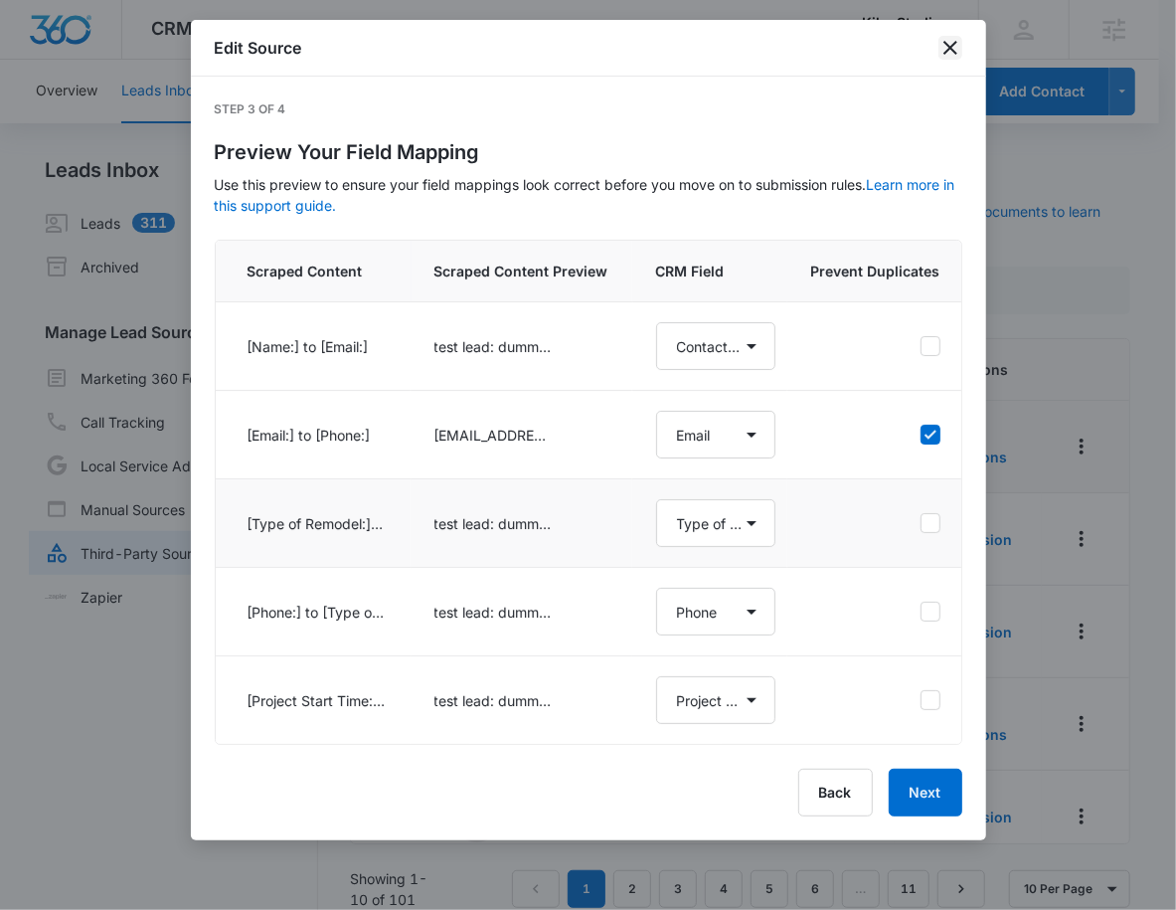
click at [946, 44] on icon "close" at bounding box center [951, 48] width 14 height 14
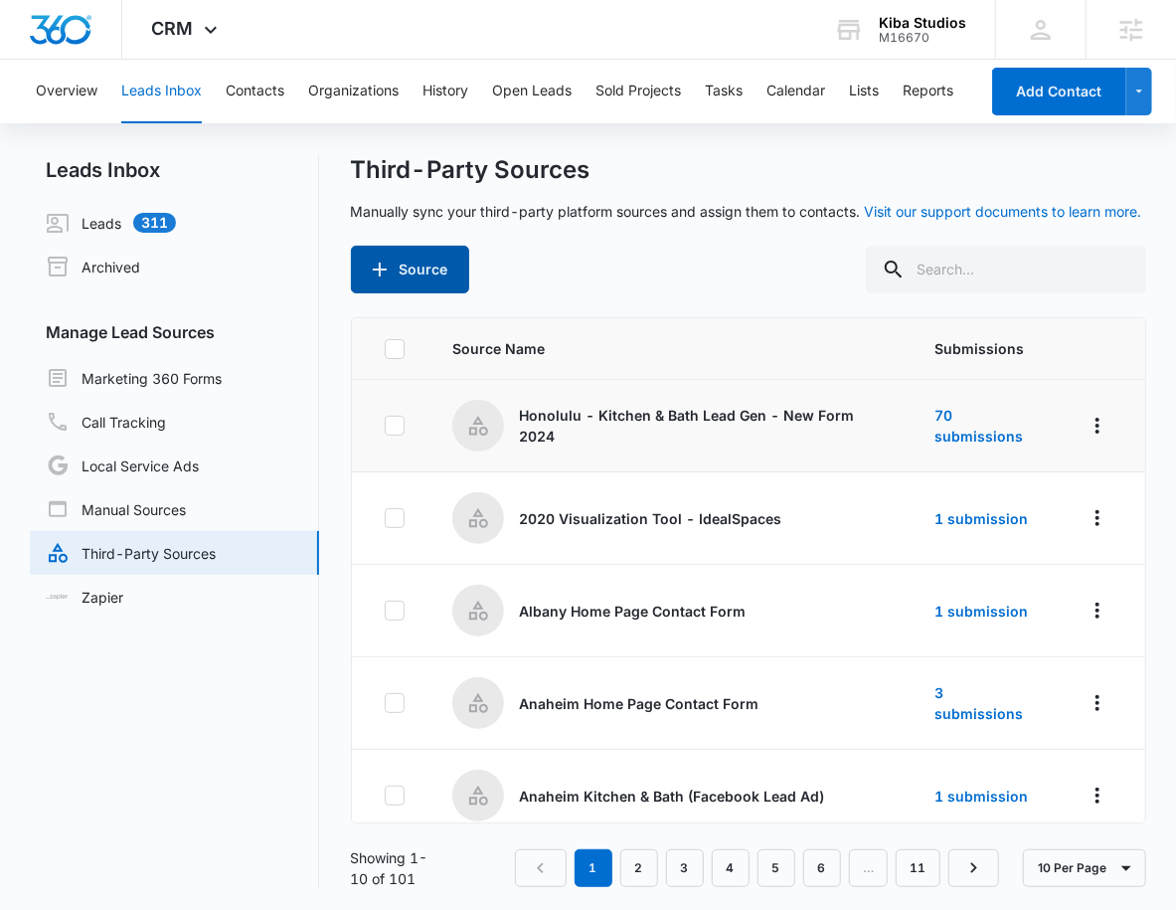
click at [422, 275] on button "Source" at bounding box center [410, 270] width 118 height 48
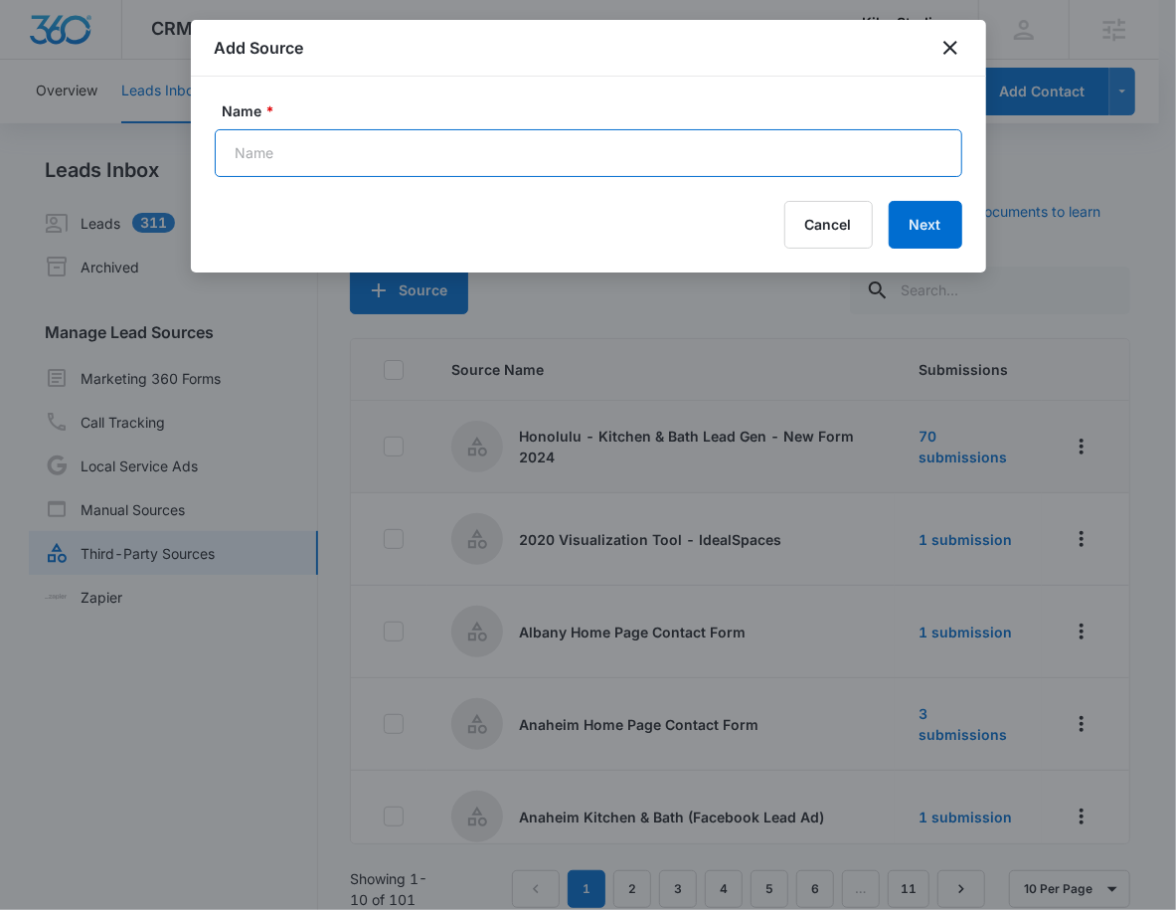
click at [465, 161] on input "Name *" at bounding box center [589, 153] width 748 height 48
click at [391, 163] on input "Altanta - Kitchen & Batch Lead Gen - Lead Form" at bounding box center [589, 153] width 748 height 48
click at [393, 156] on input "Altanta - Kitchen & Batch Lead Gen - Lead Form" at bounding box center [589, 153] width 748 height 48
type input "Altanta - Kitchen & Bath Lead Gen - Lead Form"
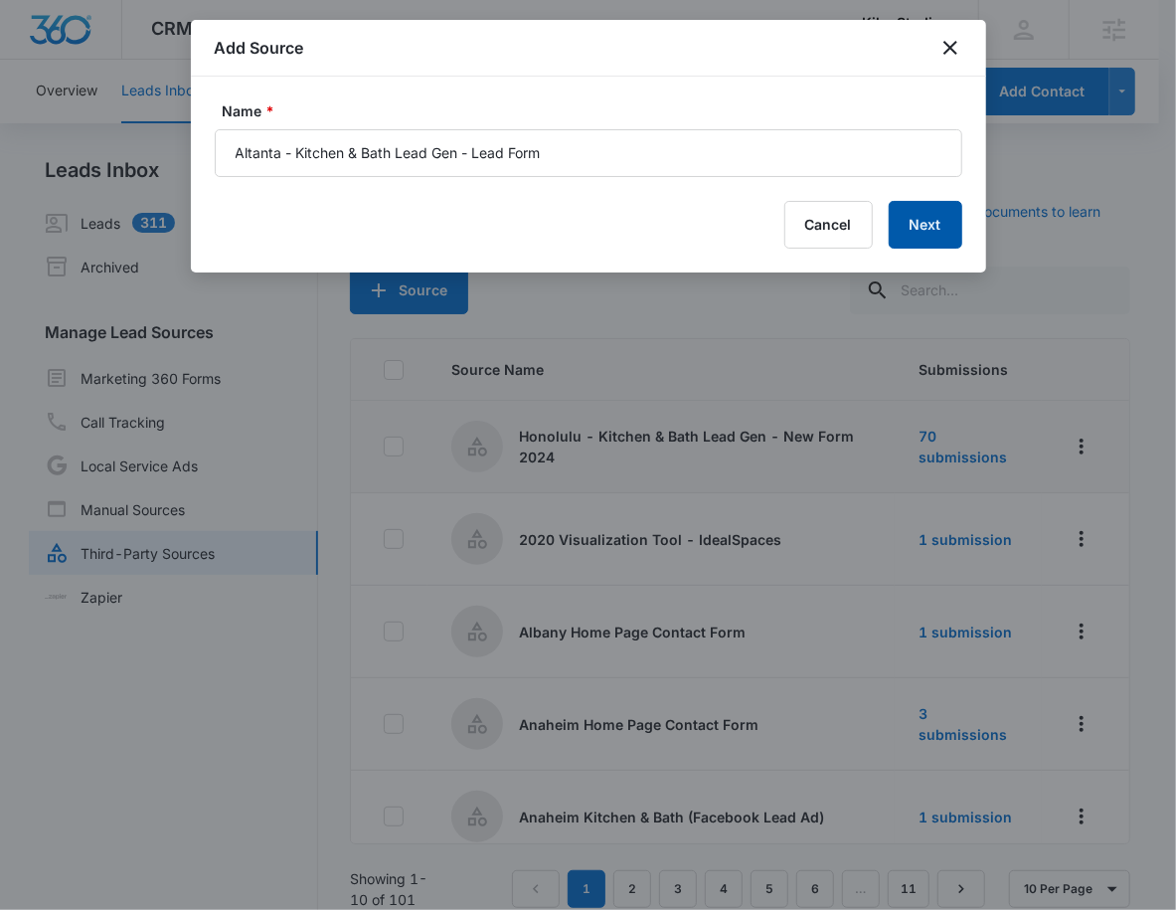
click at [921, 223] on button "Next" at bounding box center [926, 225] width 74 height 48
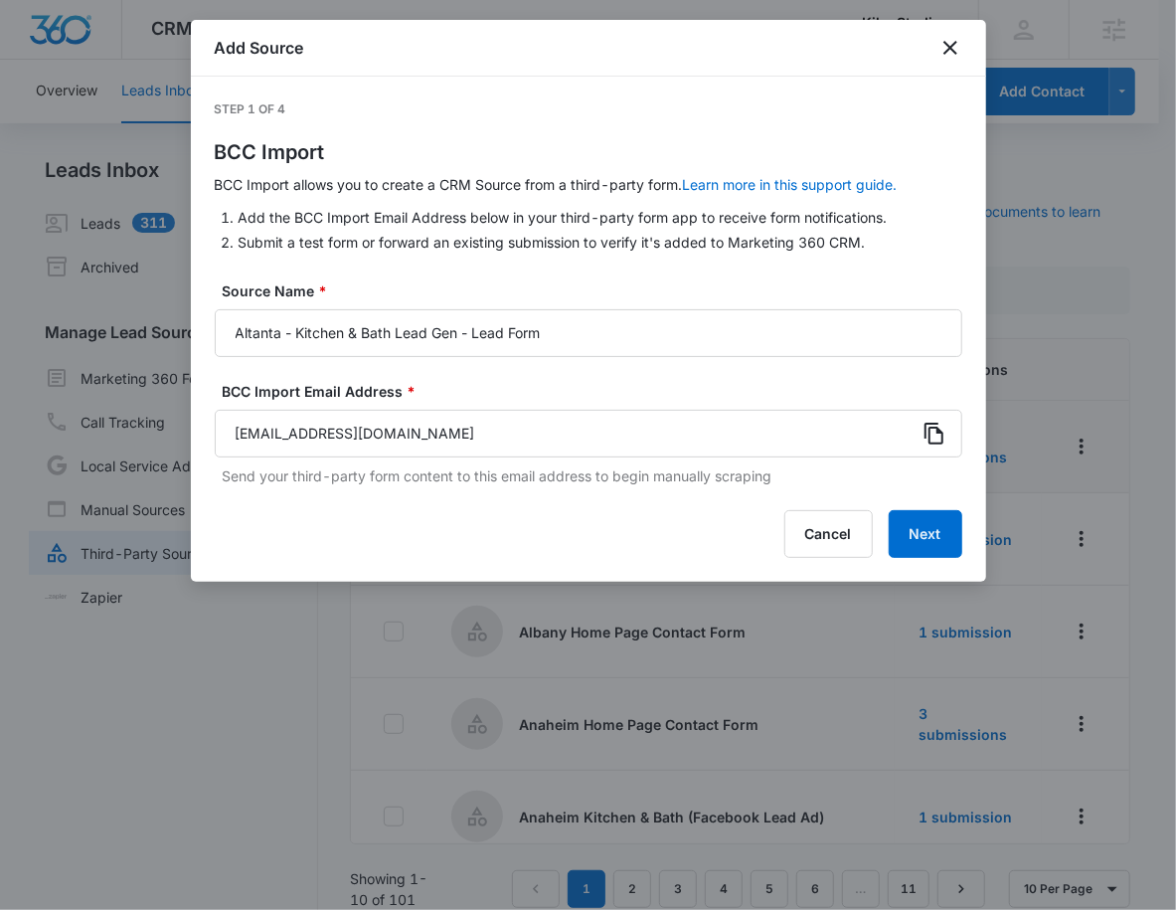
click at [941, 424] on icon at bounding box center [935, 434] width 24 height 24
click at [932, 540] on button "Next" at bounding box center [926, 534] width 74 height 48
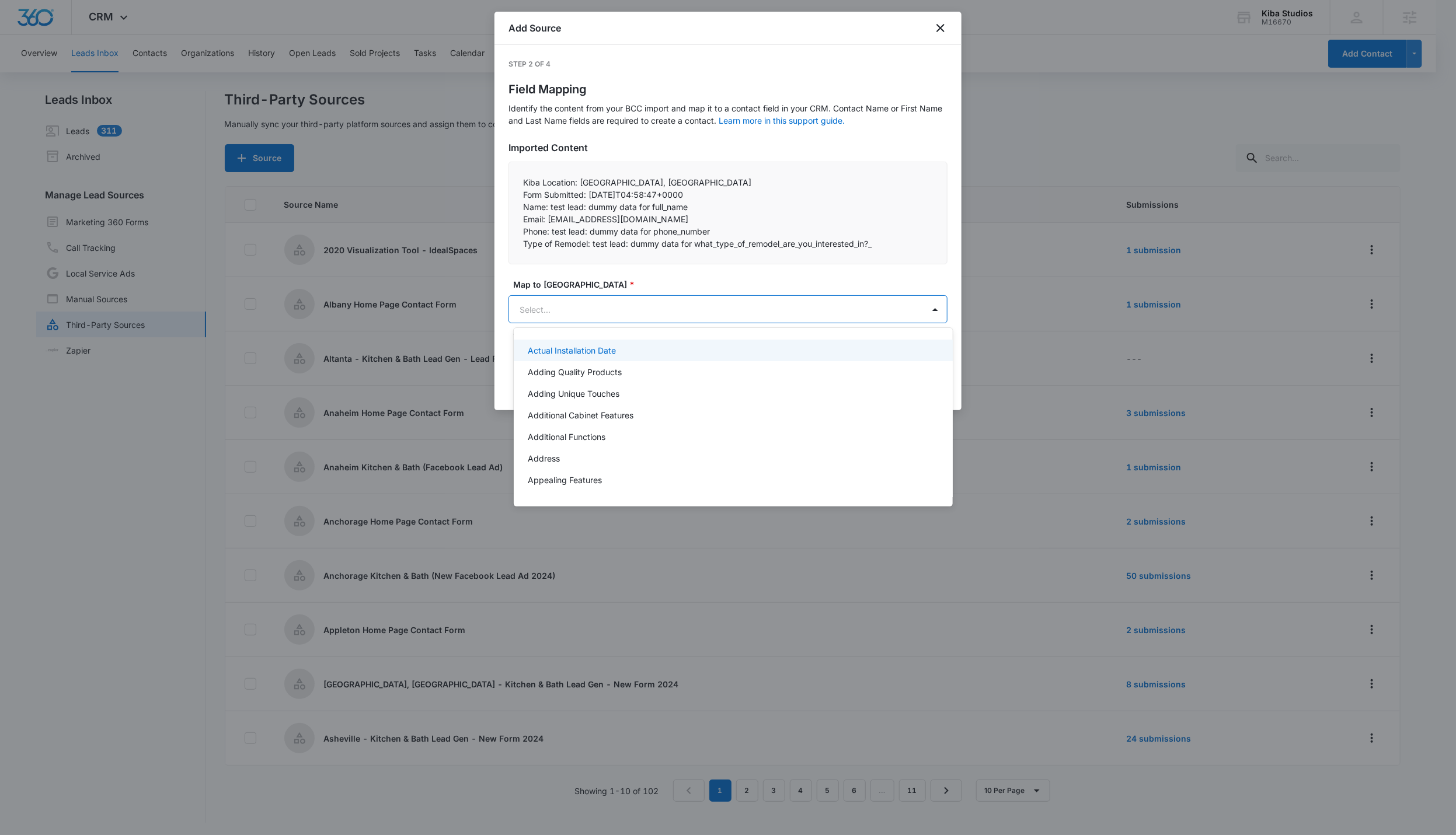
drag, startPoint x: 697, startPoint y: 319, endPoint x: 696, endPoint y: 327, distance: 8.1
click at [693, 332] on body "CRM Apps Reputation Websites Forms CRM Email Social Shop Scheduling Payments PO…" at bounding box center [728, 417] width 1456 height 835
type input "name"
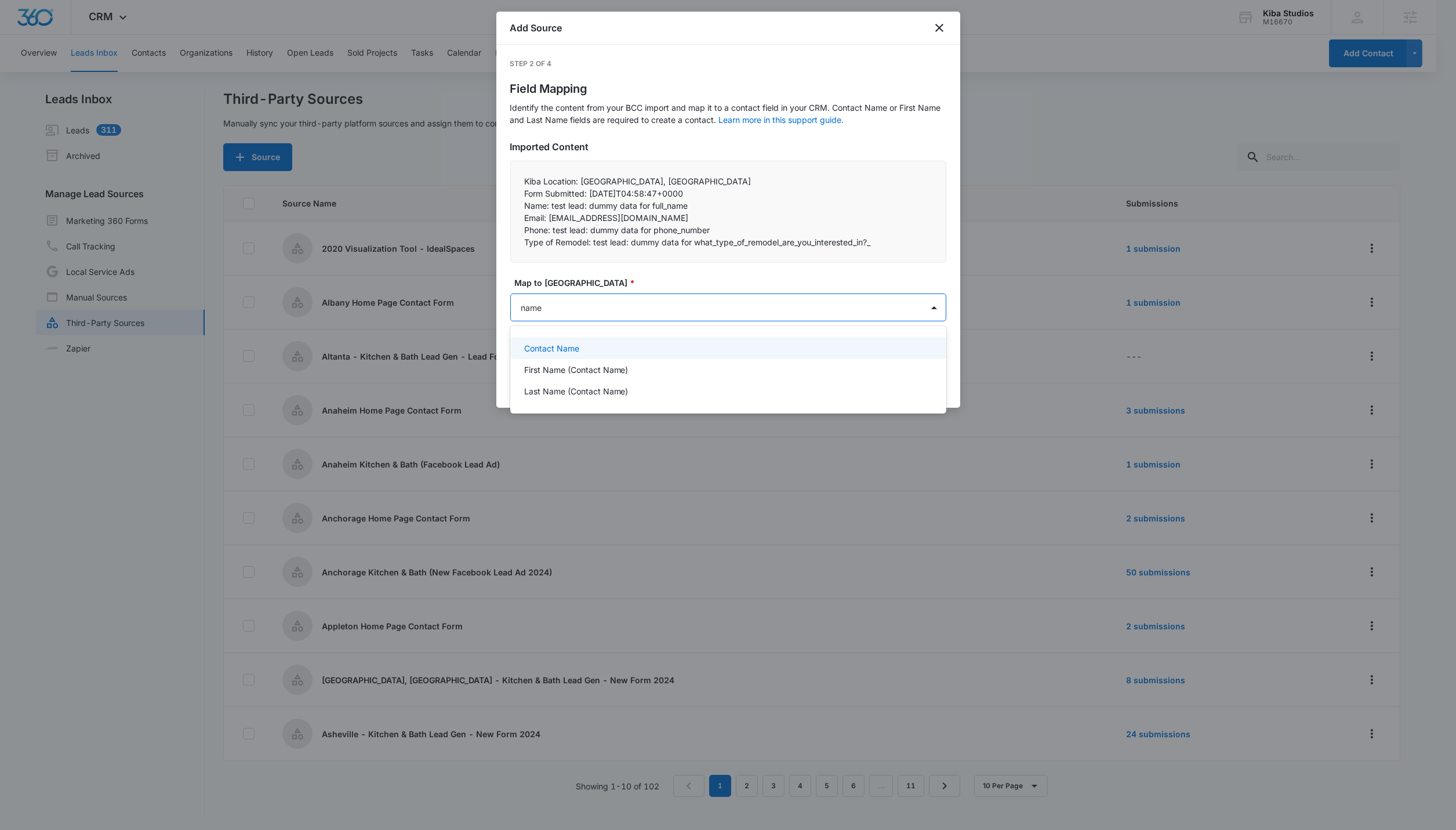
click at [576, 352] on p "Contact Name" at bounding box center [552, 348] width 55 height 12
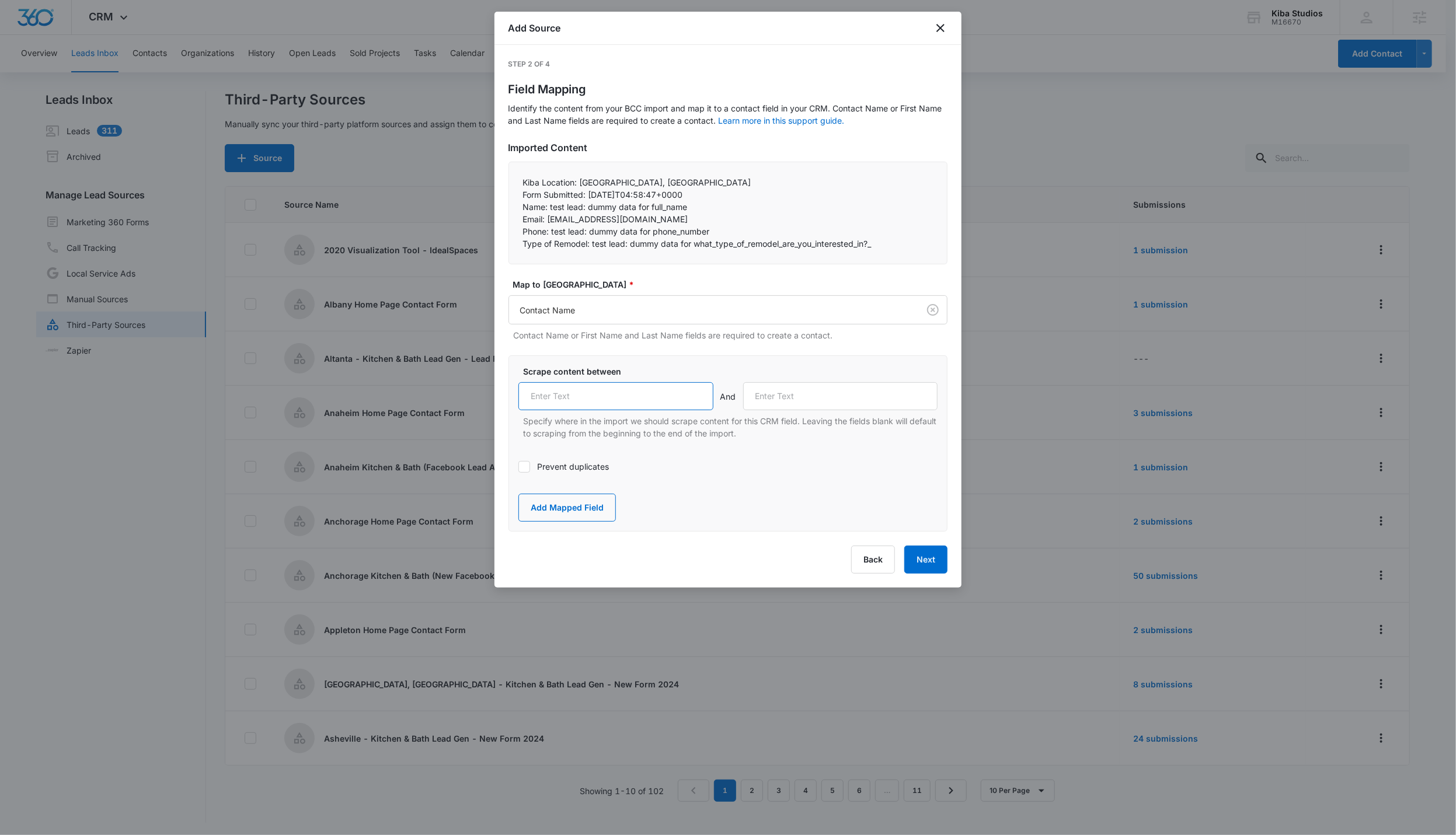
click at [576, 392] on input "text" at bounding box center [616, 396] width 195 height 28
drag, startPoint x: 521, startPoint y: 207, endPoint x: 548, endPoint y: 212, distance: 27.5
click at [548, 212] on div "Kiba Location: [GEOGRAPHIC_DATA], [GEOGRAPHIC_DATA] Form Submitted: [DATE]T04:…" at bounding box center [728, 212] width 439 height 103
copy p "Name:"
click at [579, 400] on input "text" at bounding box center [616, 396] width 195 height 28
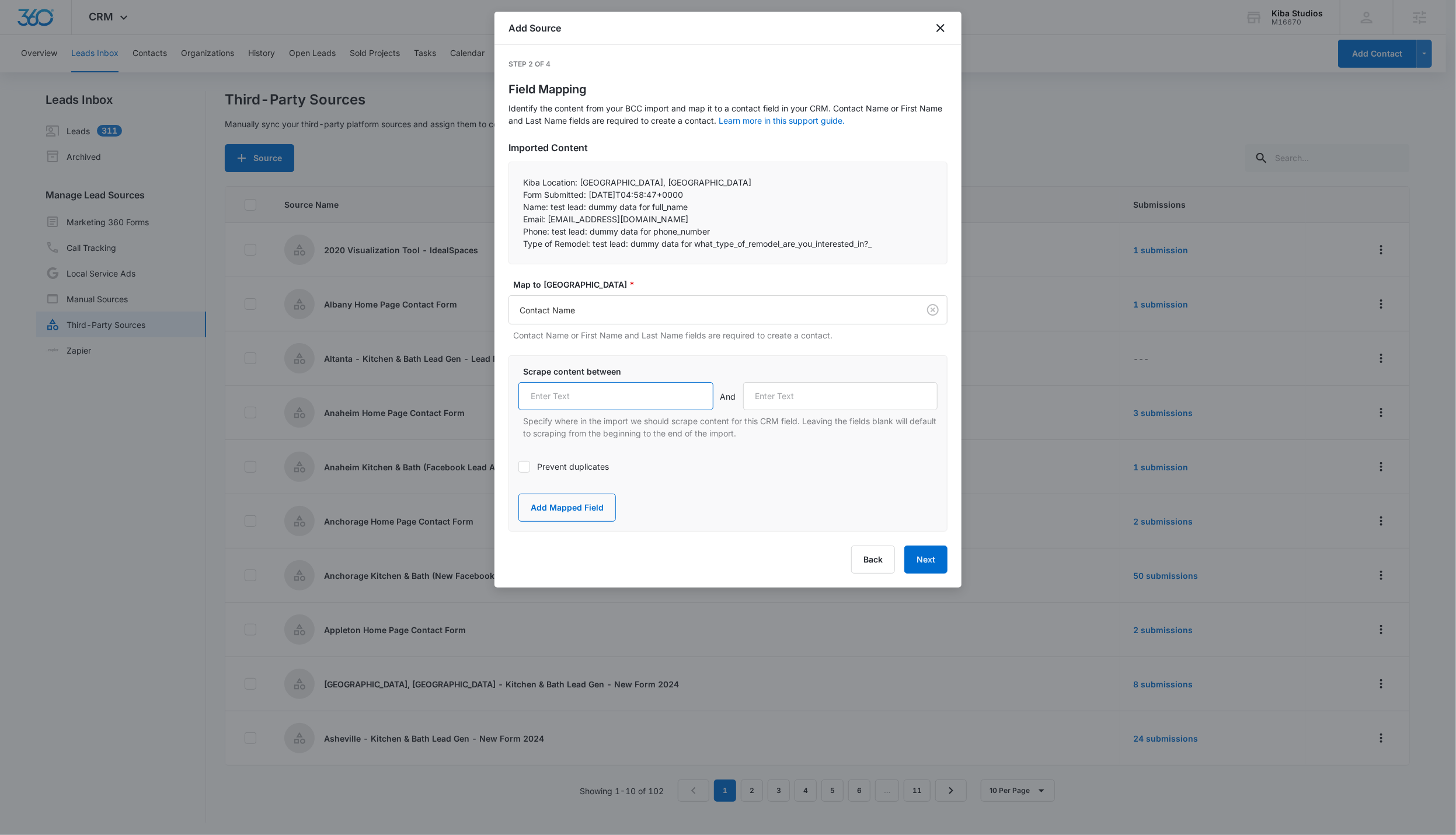
paste input "Name:"
type input "Name:"
drag, startPoint x: 521, startPoint y: 219, endPoint x: 546, endPoint y: 217, distance: 25.1
click at [546, 217] on div "Kiba Location: [GEOGRAPHIC_DATA], [GEOGRAPHIC_DATA] Form Submitted: [DATE]T04:…" at bounding box center [728, 212] width 439 height 103
copy p "Email:"
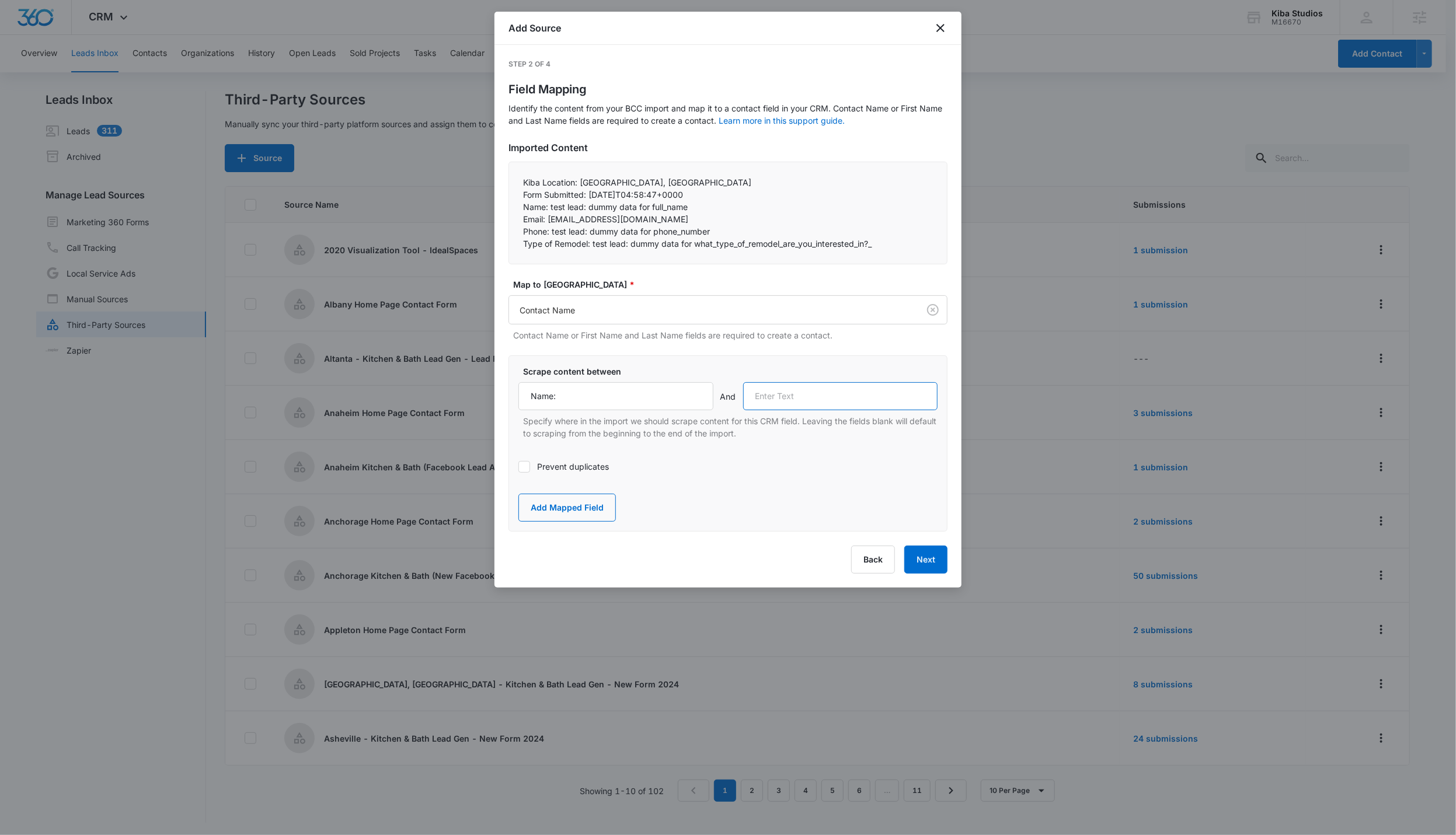
click at [700, 390] on input "text" at bounding box center [841, 396] width 195 height 28
paste input "Email:"
type input "Email:"
click at [602, 514] on button "Add Mapped Field" at bounding box center [567, 508] width 97 height 28
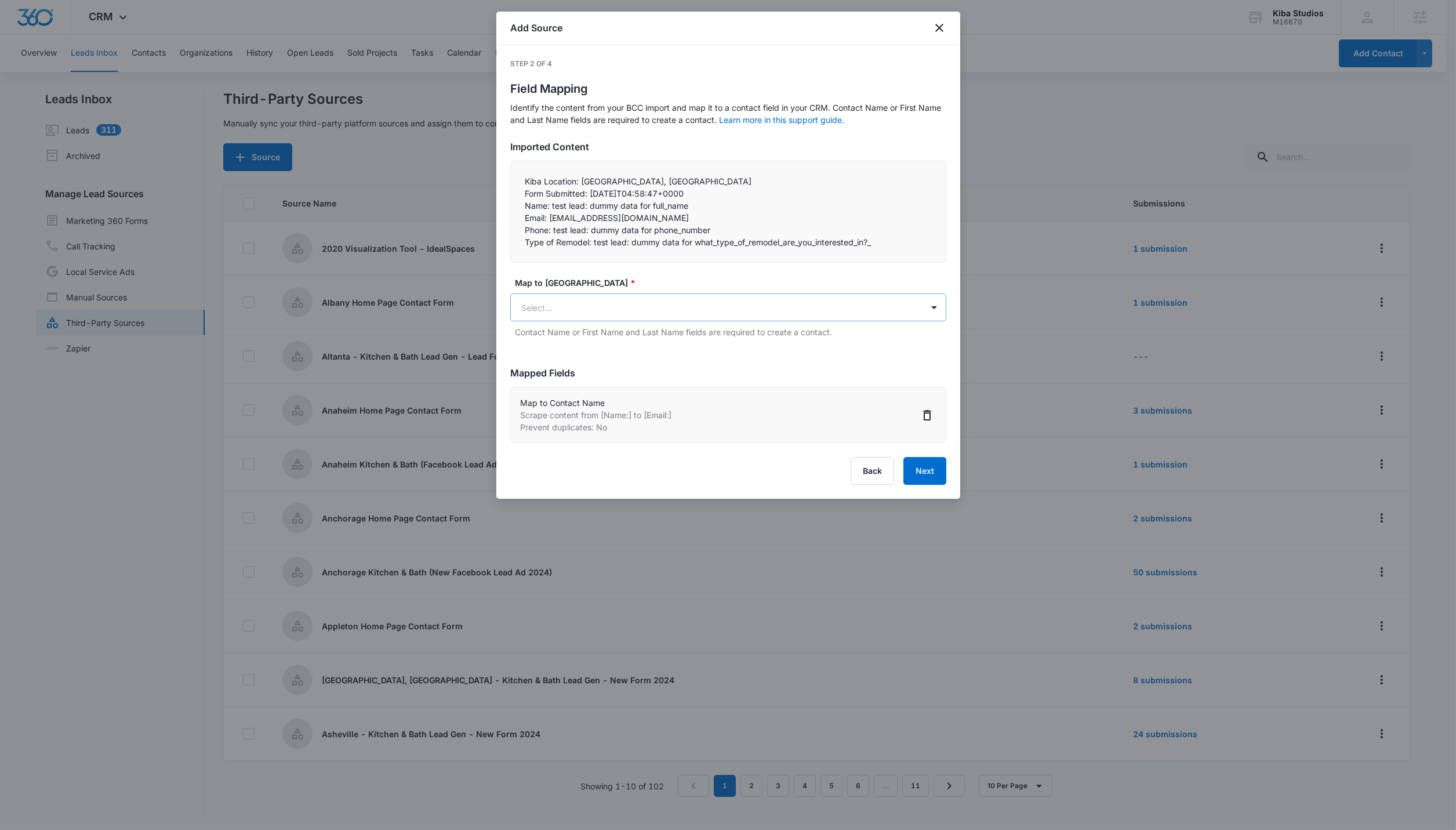
click at [602, 309] on body "CRM Apps Reputation Websites Forms CRM Email Social Shop Scheduling Payments PO…" at bounding box center [728, 416] width 1456 height 832
type input "email"
click at [567, 347] on div "Email" at bounding box center [727, 348] width 406 height 12
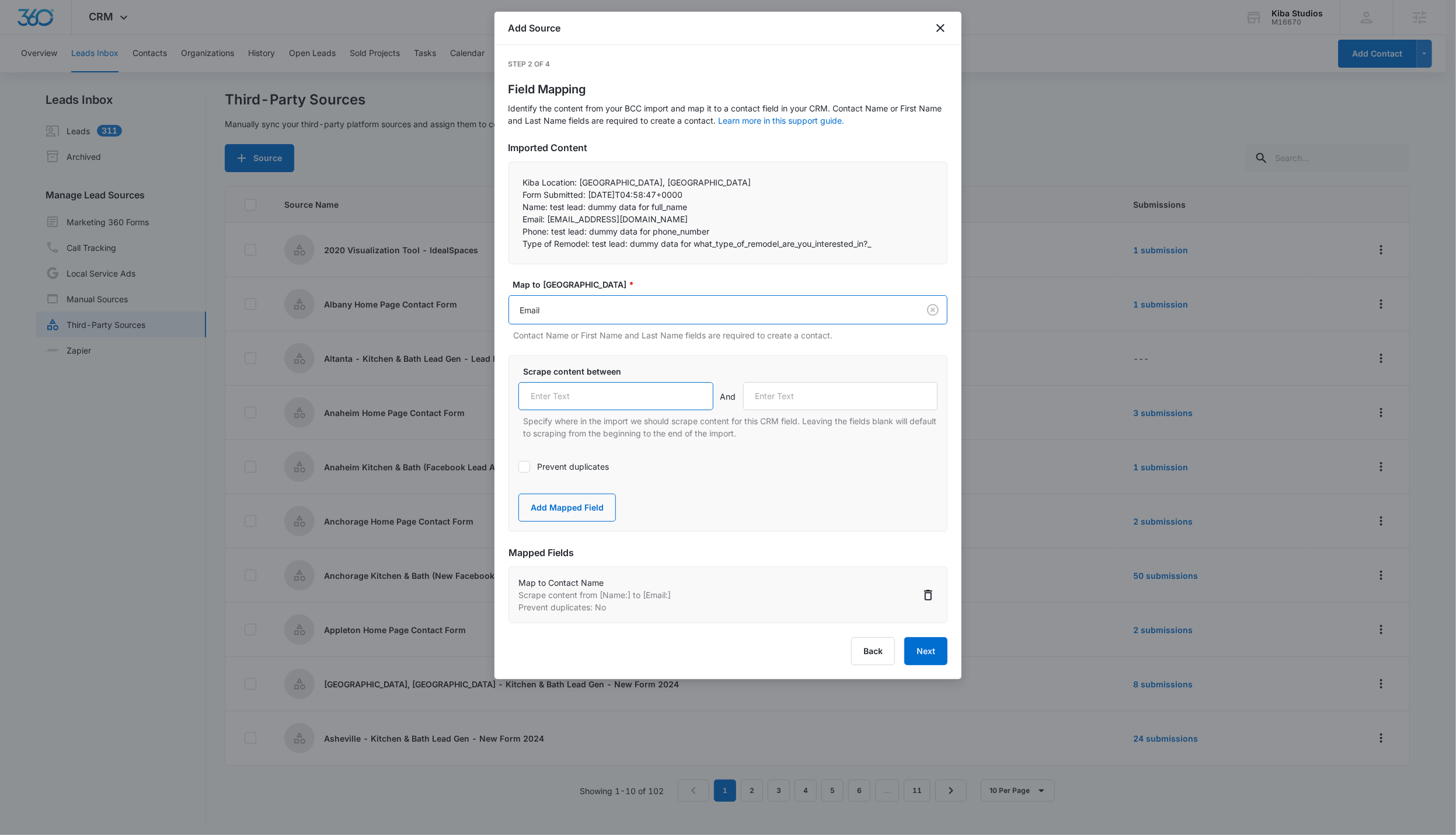
click at [572, 400] on input "text" at bounding box center [616, 396] width 195 height 28
paste input "Email:"
type input "Email:"
drag, startPoint x: 525, startPoint y: 235, endPoint x: 550, endPoint y: 234, distance: 25.0
click at [550, 234] on p "Phone: test lead: dummy data for phone_number" at bounding box center [728, 231] width 410 height 12
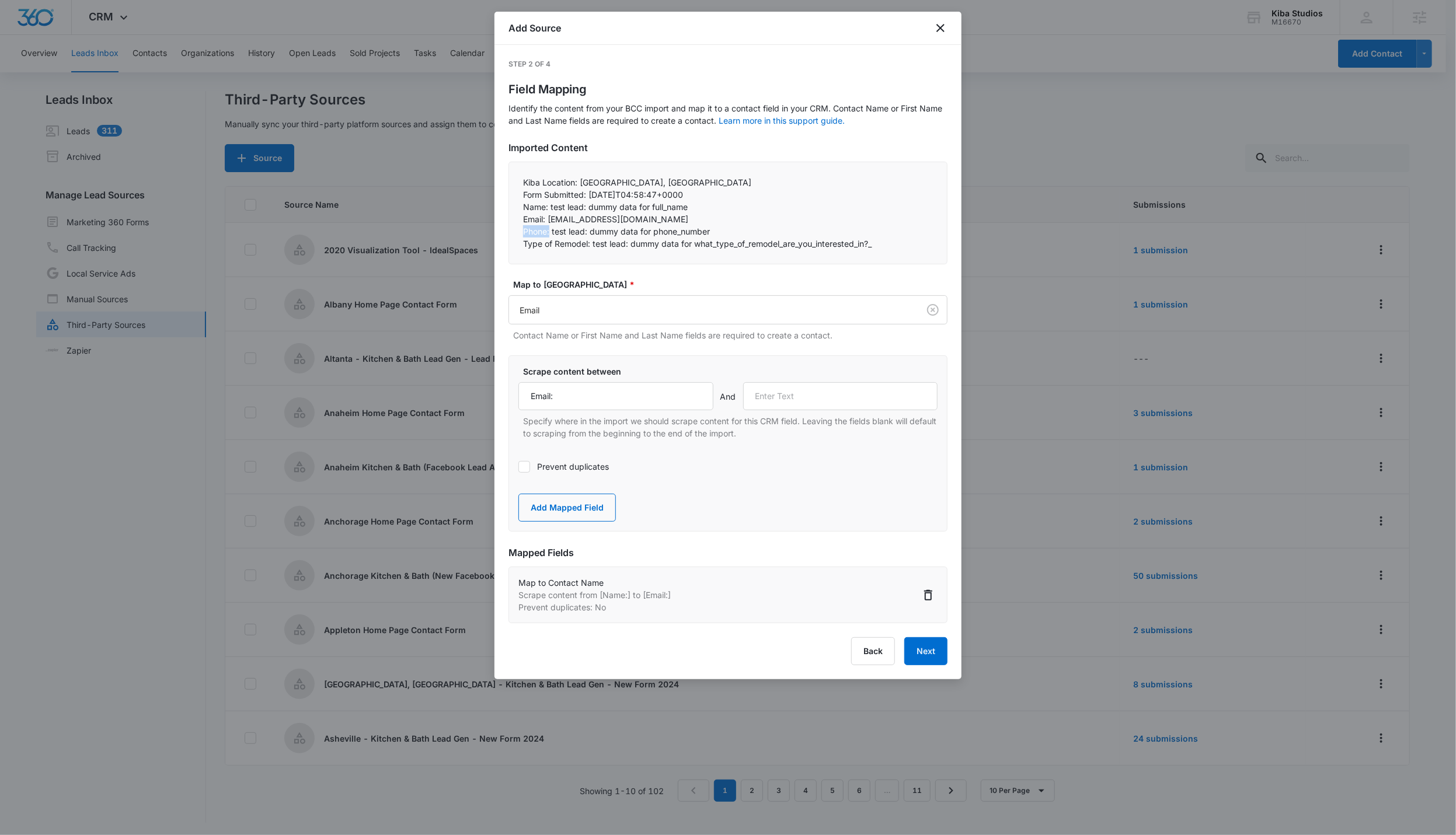
copy p "Phone:"
click at [700, 406] on input "text" at bounding box center [841, 396] width 195 height 28
paste input "Phone:"
type input "Phone:"
click at [580, 465] on label "Prevent duplicates" at bounding box center [728, 466] width 419 height 12
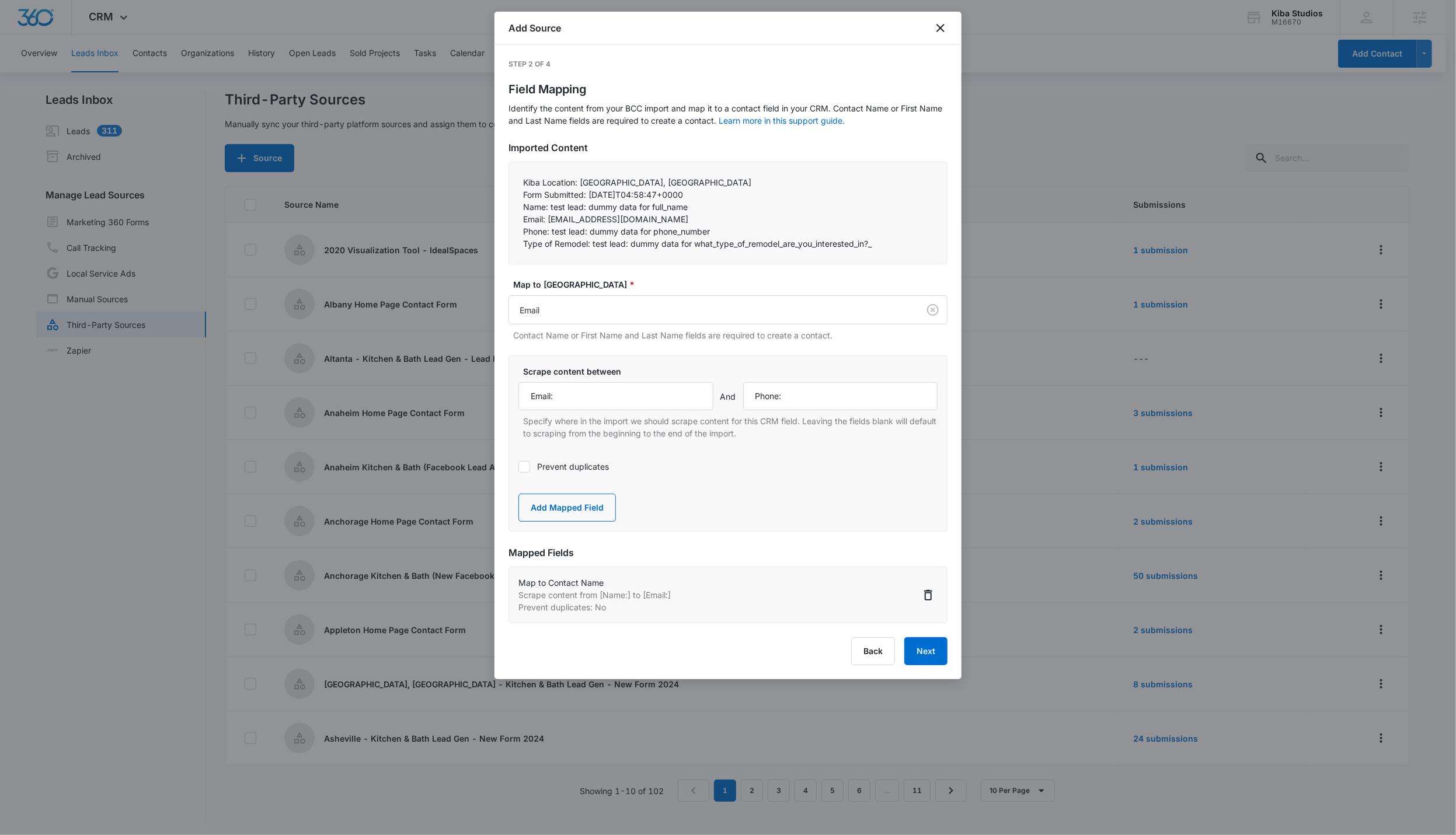
click at [518, 467] on input "Prevent duplicates" at bounding box center [518, 467] width 0 height 0
click at [580, 507] on button "Add Mapped Field" at bounding box center [567, 508] width 97 height 28
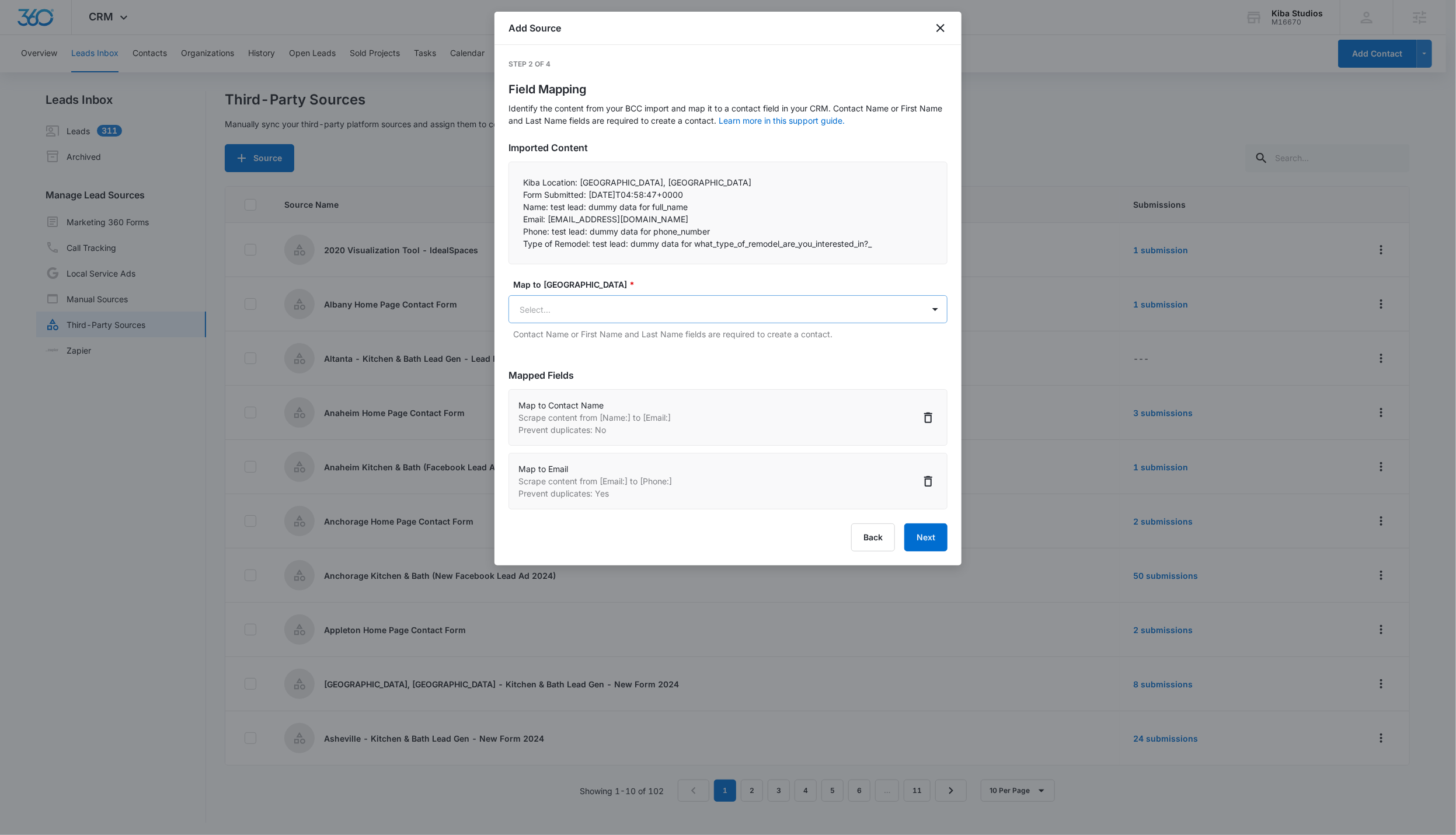
click at [554, 317] on body "CRM Apps Reputation Websites Forms CRM Email Social Shop Scheduling Payments PO…" at bounding box center [728, 418] width 1456 height 837
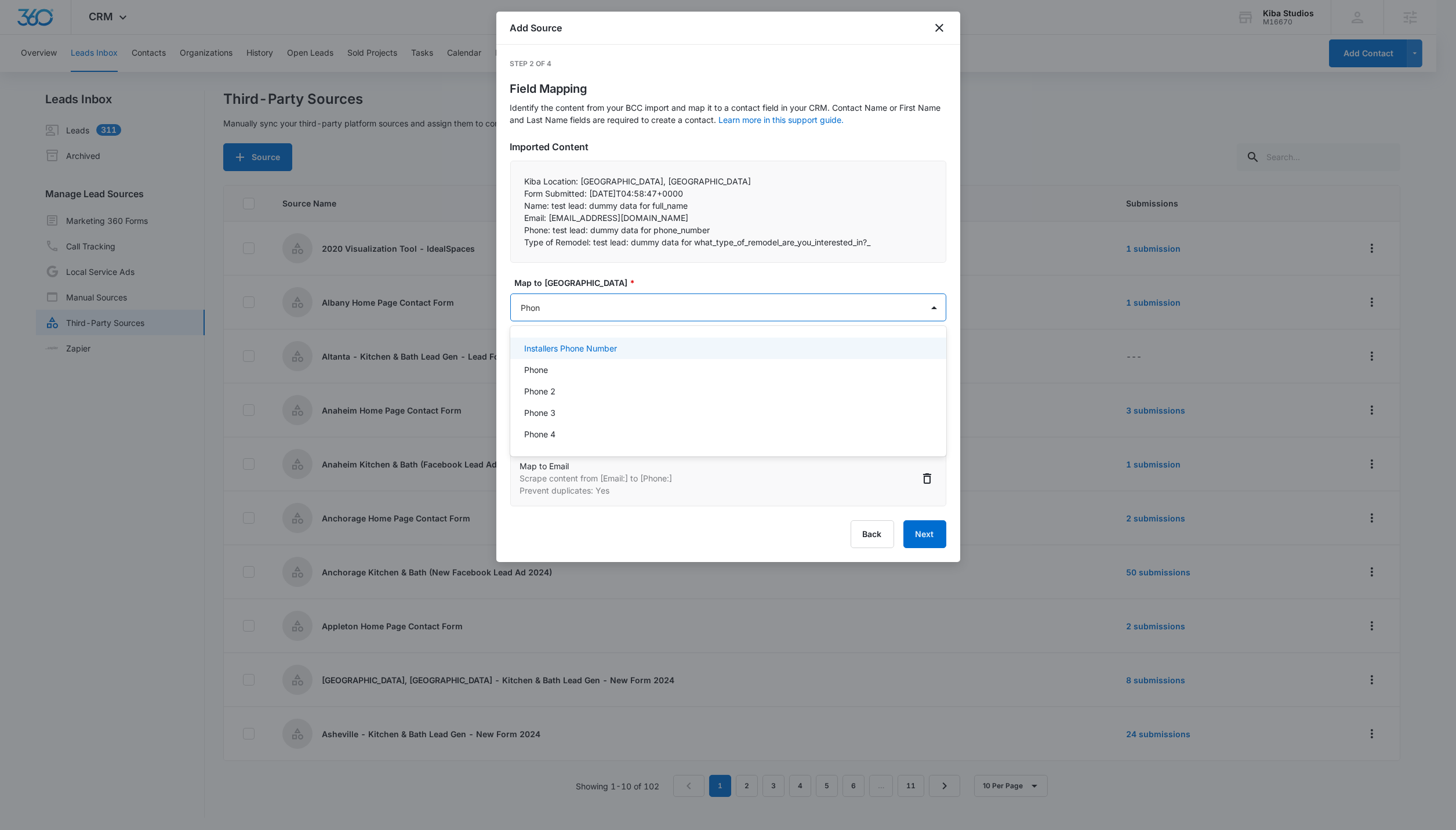
type input "Phone"
click at [555, 378] on div "Phone" at bounding box center [728, 370] width 436 height 22
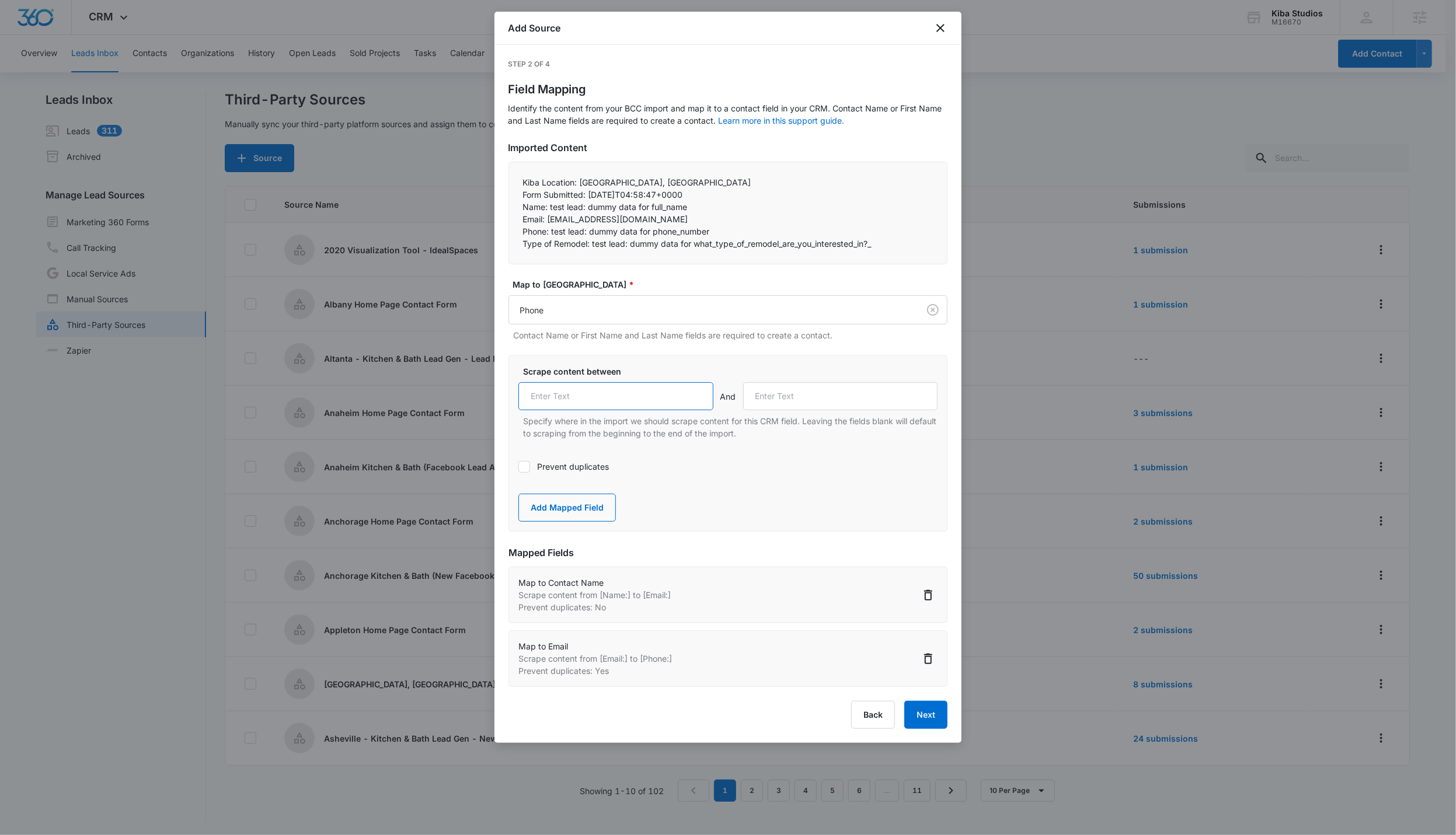
click at [590, 397] on input "text" at bounding box center [616, 396] width 195 height 28
paste input "Phone:"
type input "Phone:"
click at [700, 405] on input "text" at bounding box center [841, 396] width 195 height 28
drag, startPoint x: 518, startPoint y: 242, endPoint x: 591, endPoint y: 247, distance: 73.2
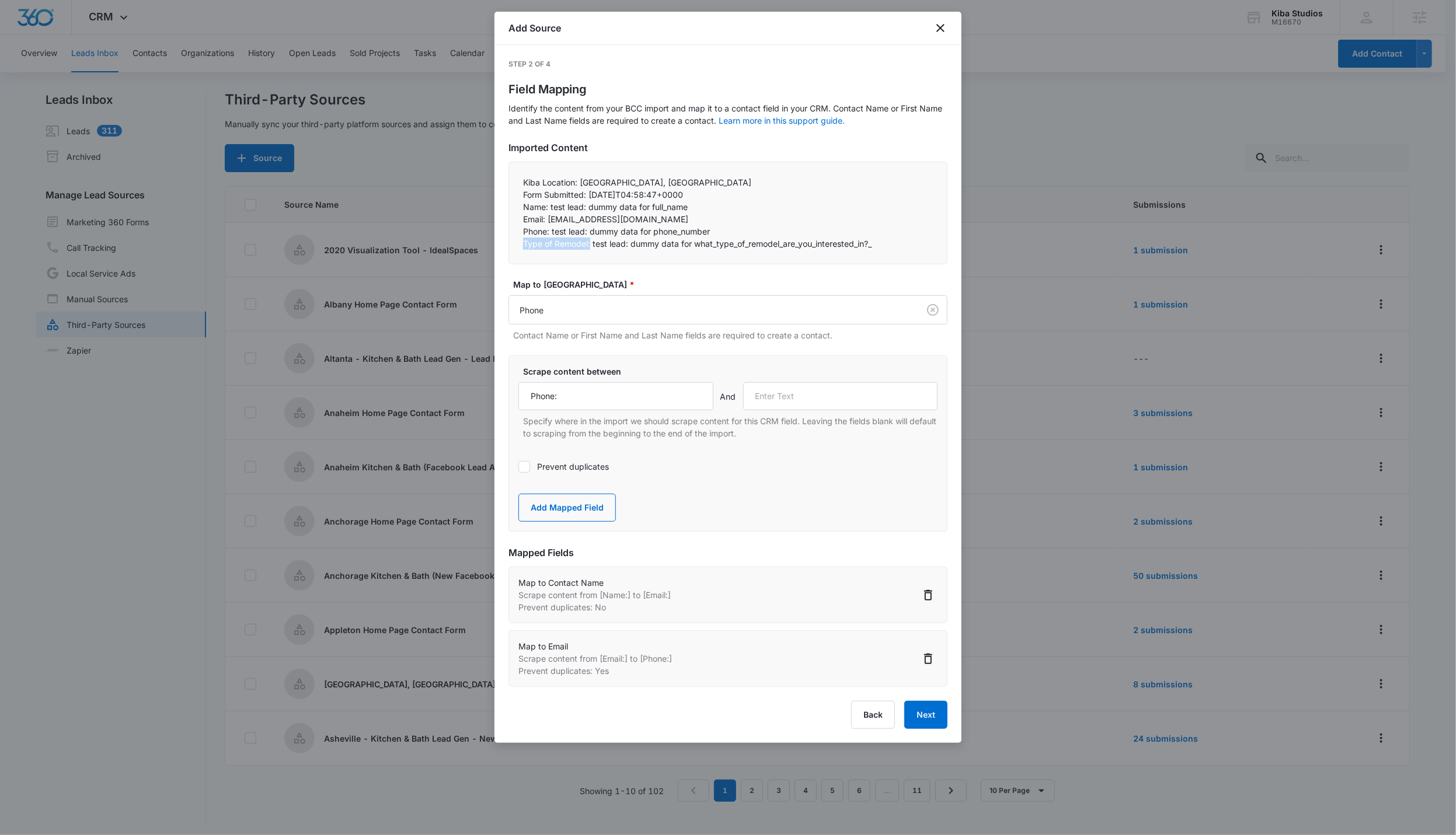
click at [591, 247] on div "Kiba Location: [GEOGRAPHIC_DATA], [GEOGRAPHIC_DATA] Form Submitted: [DATE]T04:…" at bounding box center [728, 212] width 439 height 103
copy p "Type of Remodel:"
click at [700, 400] on input "text" at bounding box center [841, 396] width 195 height 28
paste input "Type of Remodel:"
type input "Type of Remodel:"
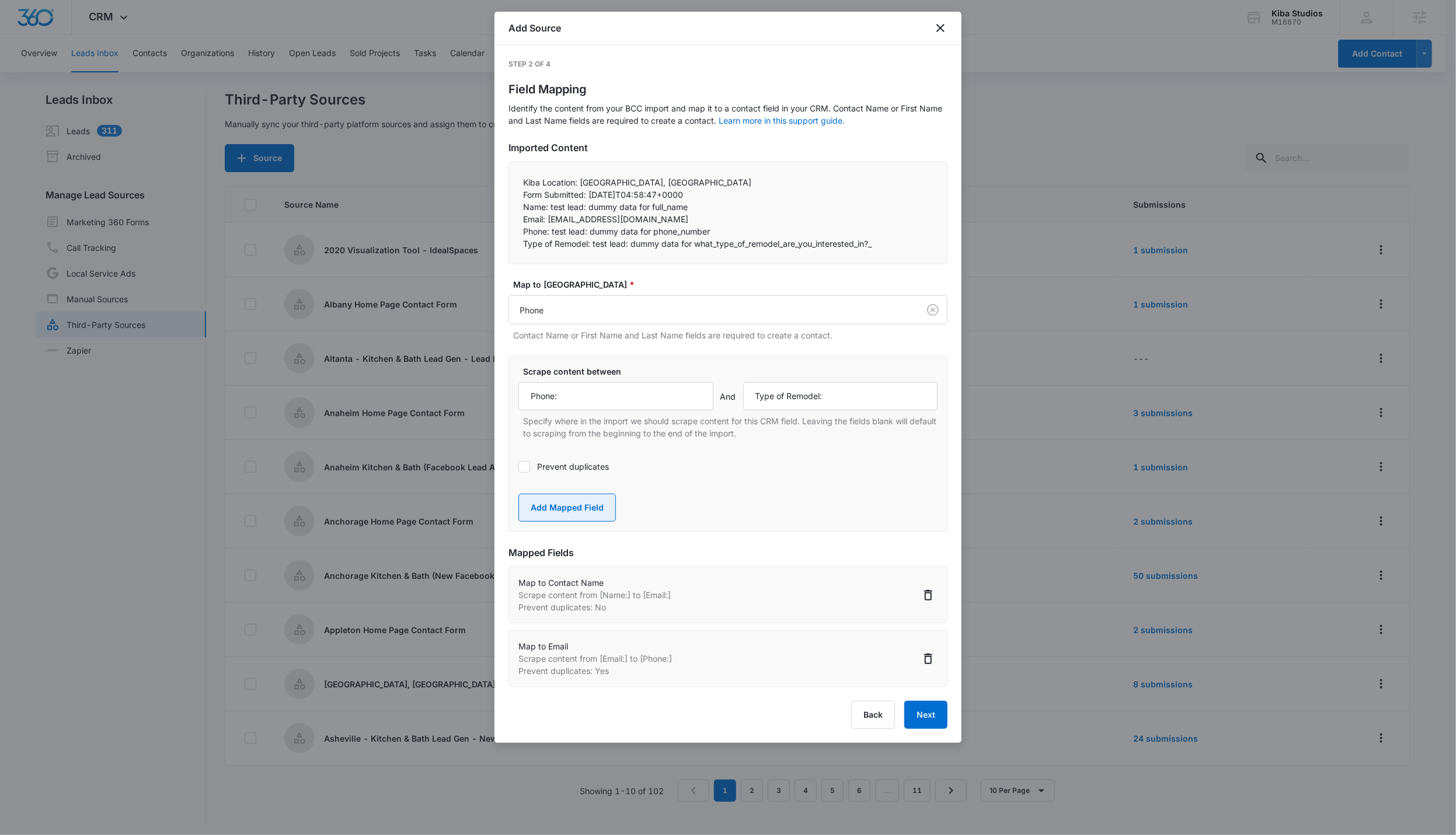
click at [583, 511] on button "Add Mapped Field" at bounding box center [567, 508] width 97 height 28
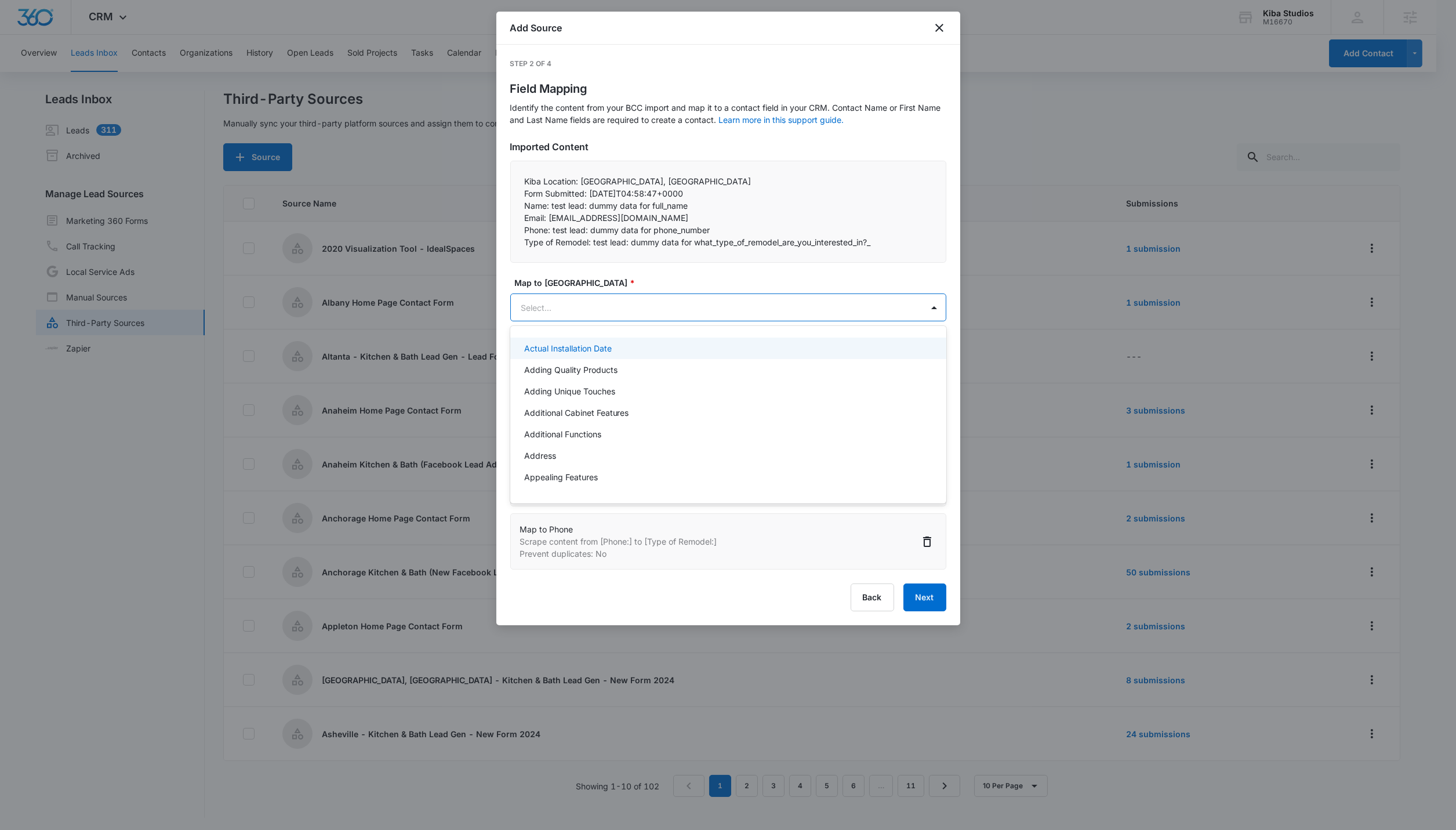
click at [571, 316] on body "CRM Apps Reputation Websites Forms CRM Email Social Shop Scheduling Payments PO…" at bounding box center [728, 415] width 1456 height 830
type input "Type"
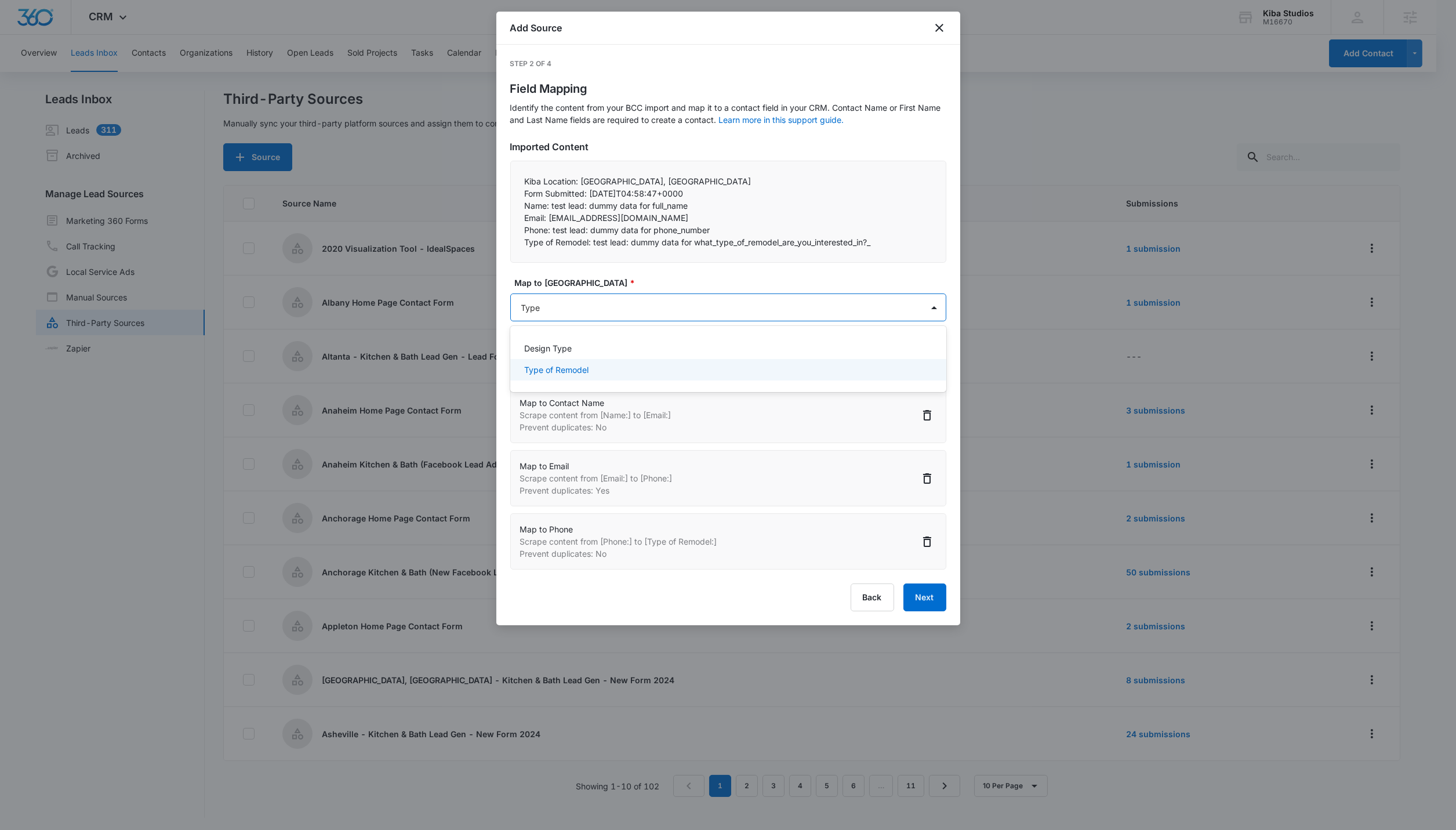
click at [586, 368] on p "Type of Remodel" at bounding box center [556, 370] width 64 height 12
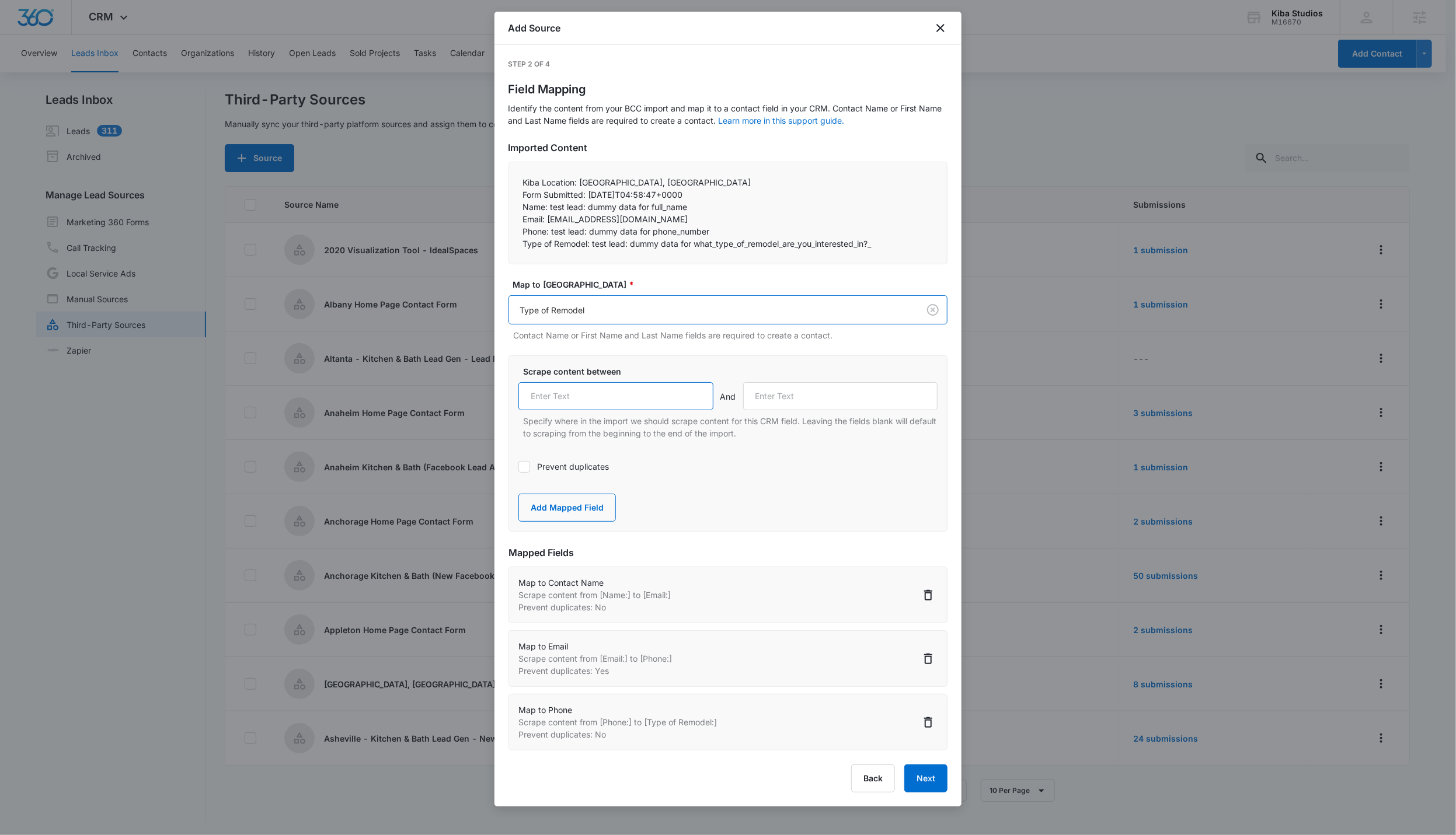
click at [586, 401] on input "text" at bounding box center [616, 396] width 195 height 28
paste input "Type of Remodel:"
type input "Type of Remodel:"
click at [700, 401] on input "text" at bounding box center [841, 396] width 195 height 28
click at [700, 394] on input "text" at bounding box center [841, 396] width 195 height 28
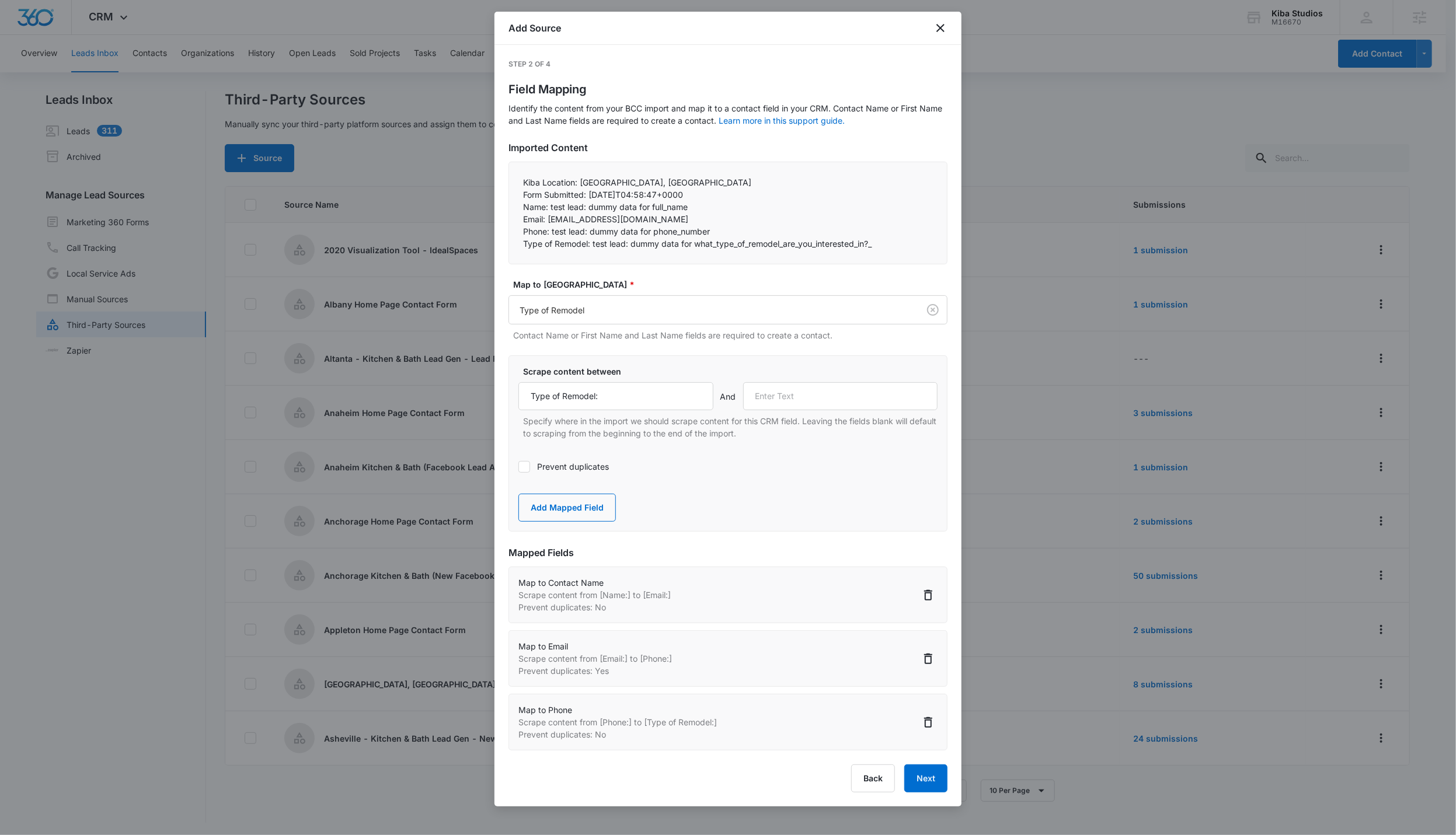
click at [700, 495] on div "Scrape content between Type of Remodel: And Specify where in the import we shou…" at bounding box center [728, 444] width 439 height 176
click at [576, 515] on button "Add Mapped Field" at bounding box center [567, 508] width 97 height 28
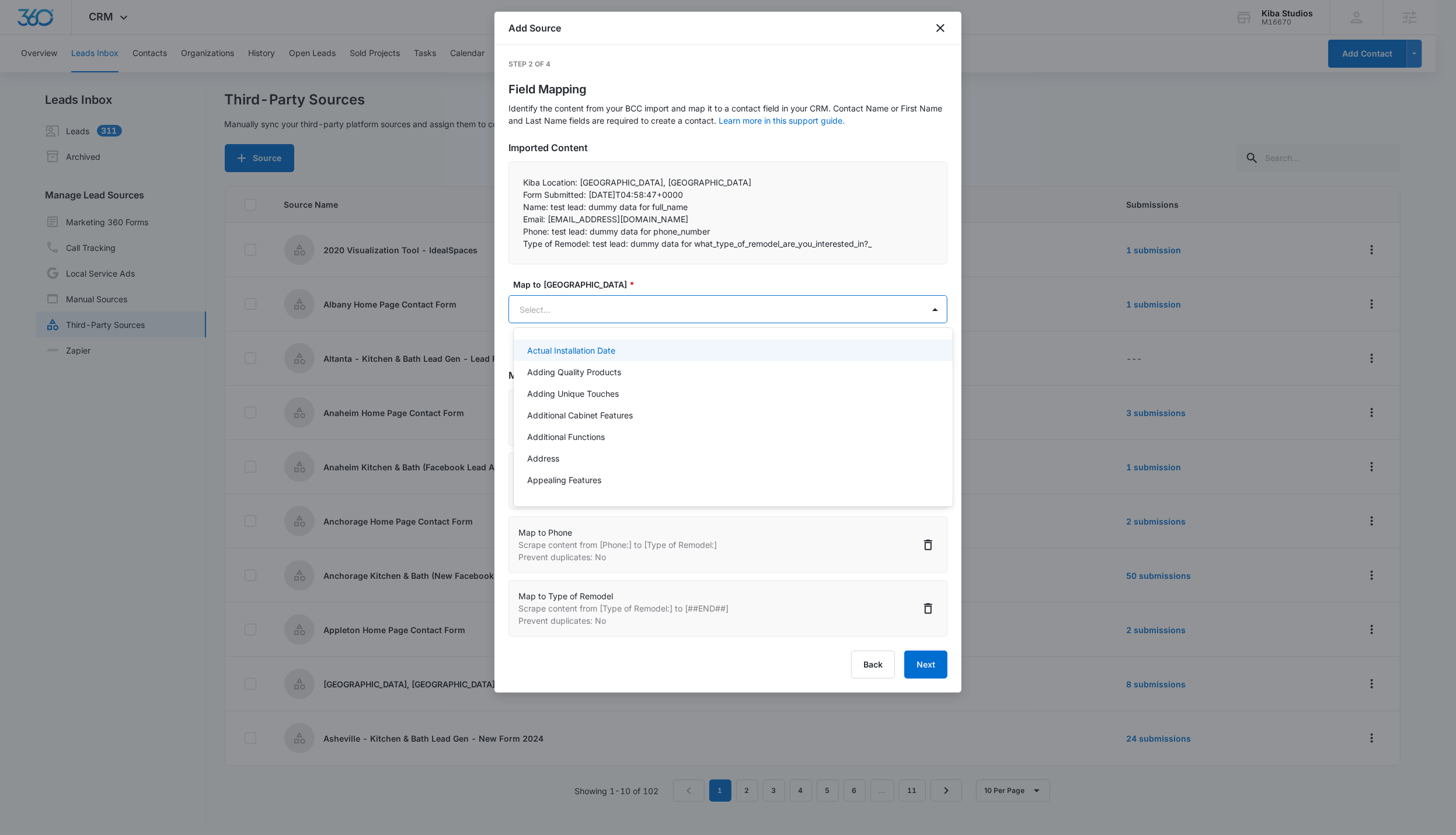
click at [595, 302] on body "CRM Apps Reputation Websites Forms CRM Email Social Shop Scheduling Payments PO…" at bounding box center [728, 417] width 1456 height 835
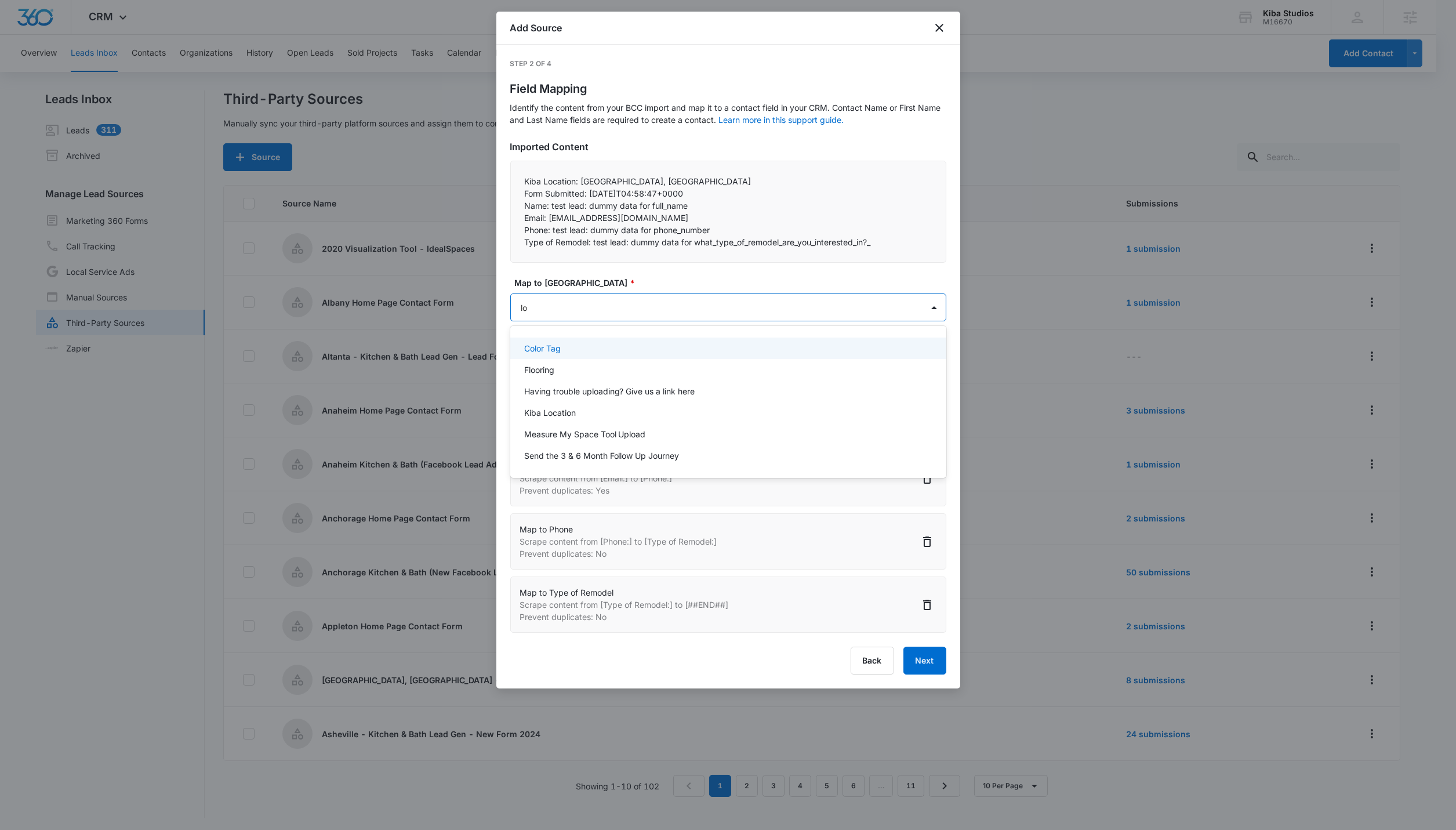
type input "l"
type input "kiba"
click at [602, 347] on div "Kiba Location" at bounding box center [727, 348] width 406 height 12
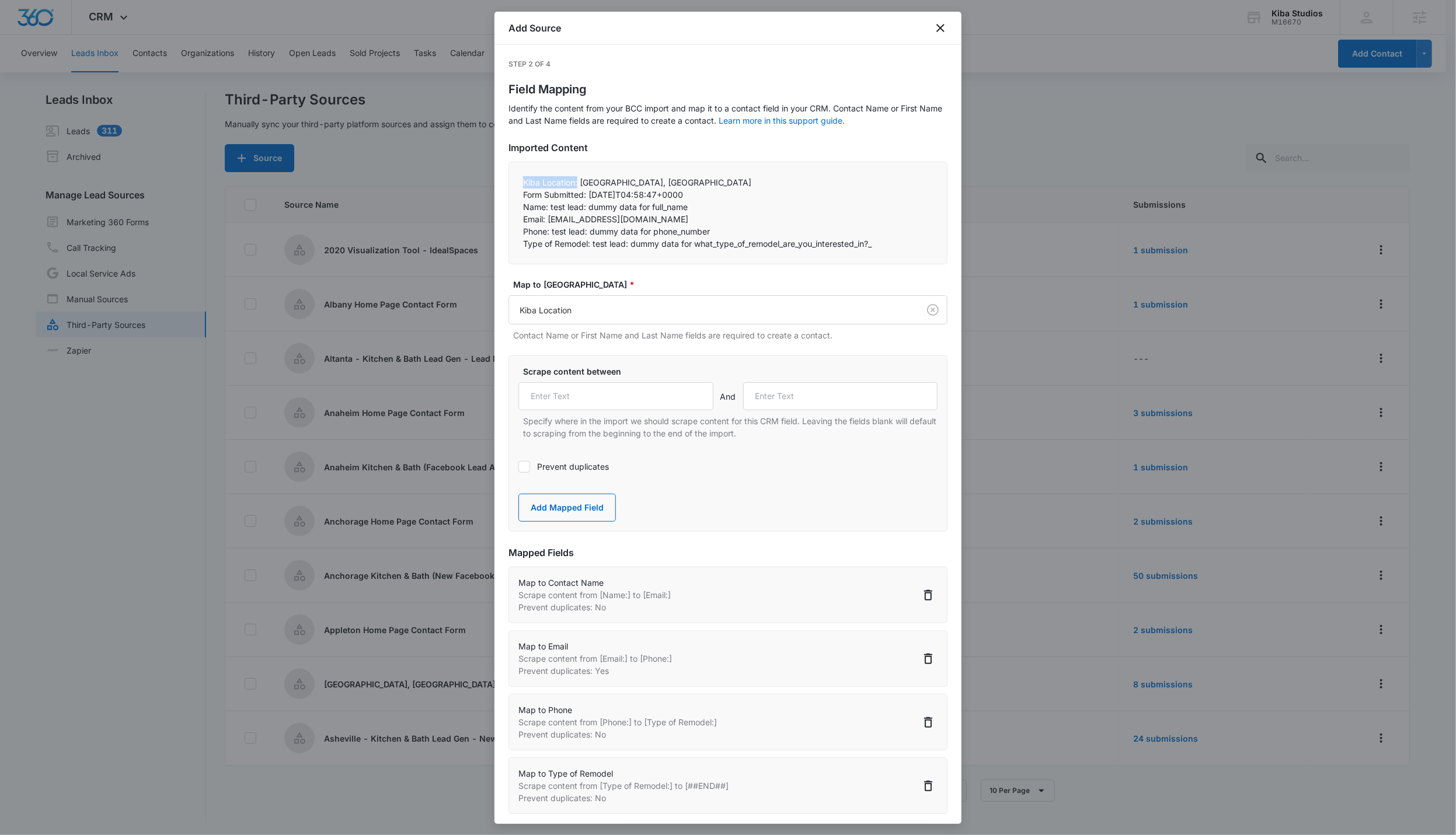
drag, startPoint x: 521, startPoint y: 184, endPoint x: 579, endPoint y: 185, distance: 58.0
click at [579, 185] on div "Kiba Location: [GEOGRAPHIC_DATA], [GEOGRAPHIC_DATA] Form Submitted: [DATE]T04:…" at bounding box center [728, 212] width 439 height 103
copy p "Kiba Location:"
click at [632, 392] on input "text" at bounding box center [616, 396] width 195 height 28
paste input "Kiba Location:"
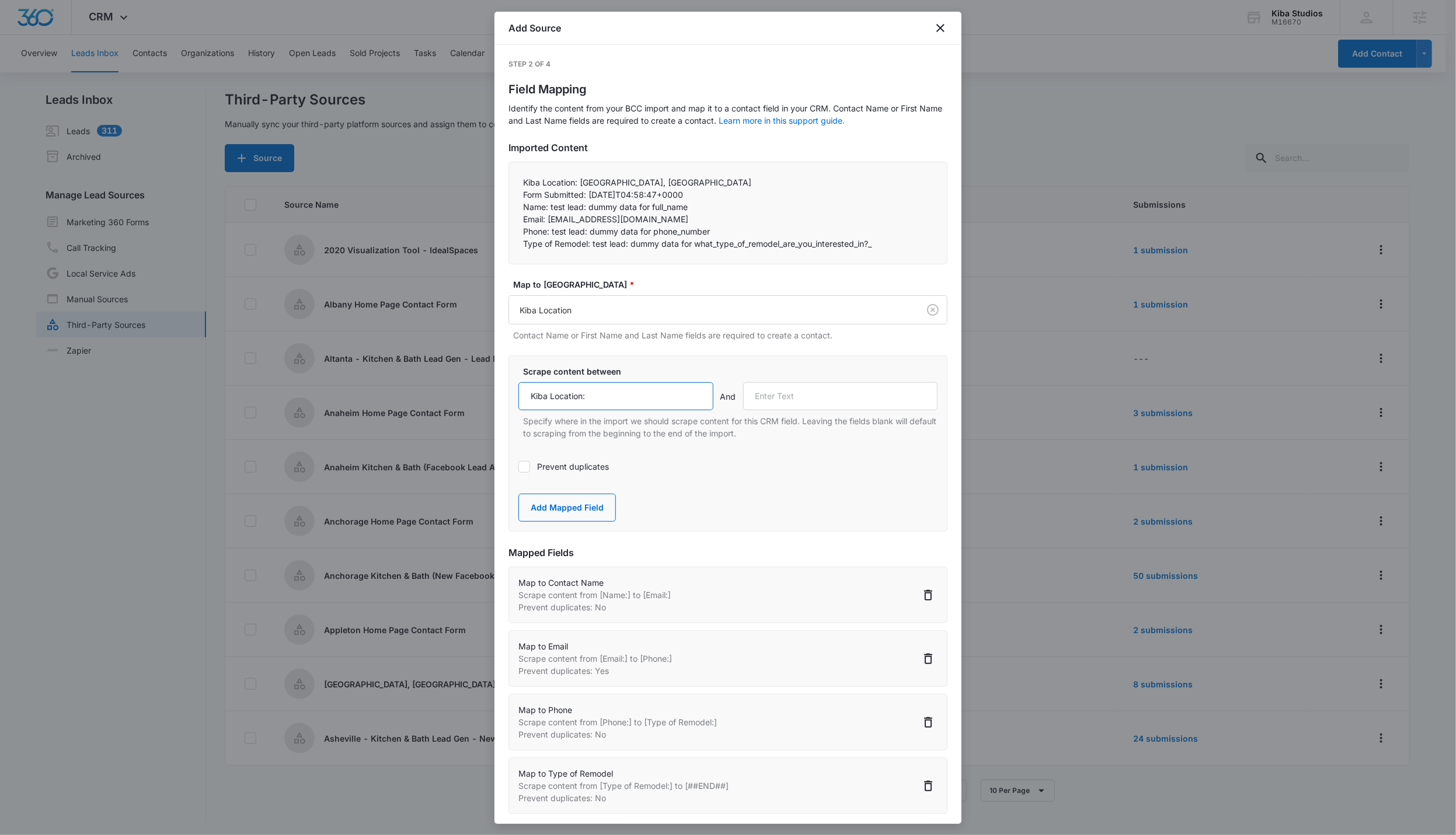
type input "Kiba Location:"
drag, startPoint x: 524, startPoint y: 194, endPoint x: 587, endPoint y: 199, distance: 63.2
click at [587, 199] on p "Form Submitted: [DATE]T04:58:47+0000" at bounding box center [728, 194] width 410 height 12
copy p "Form Submitted:"
click at [700, 388] on input "text" at bounding box center [841, 396] width 195 height 28
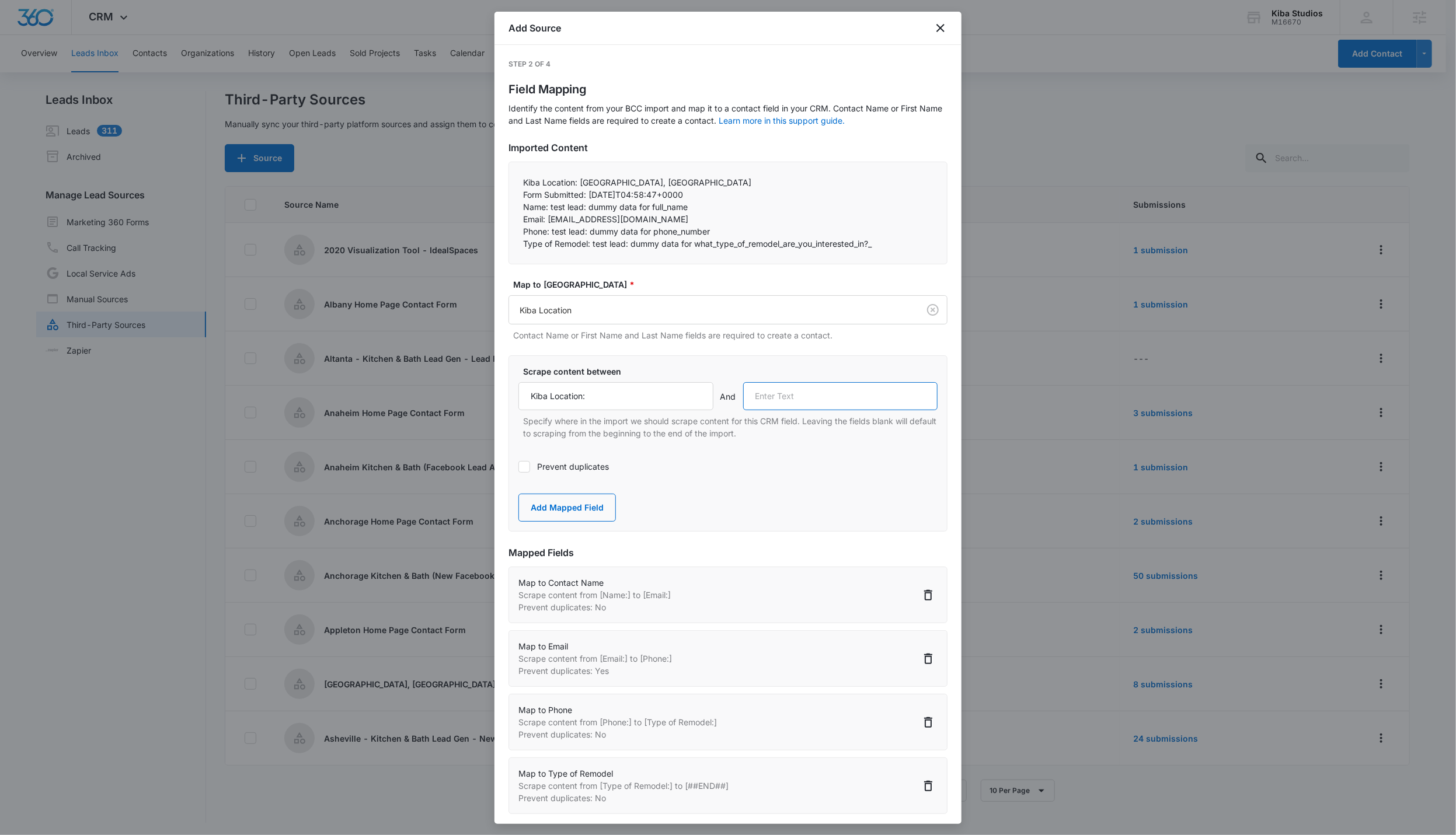
paste input "Form Submitted:"
type input "Form Submitted:"
click at [565, 511] on button "Add Mapped Field" at bounding box center [567, 508] width 97 height 28
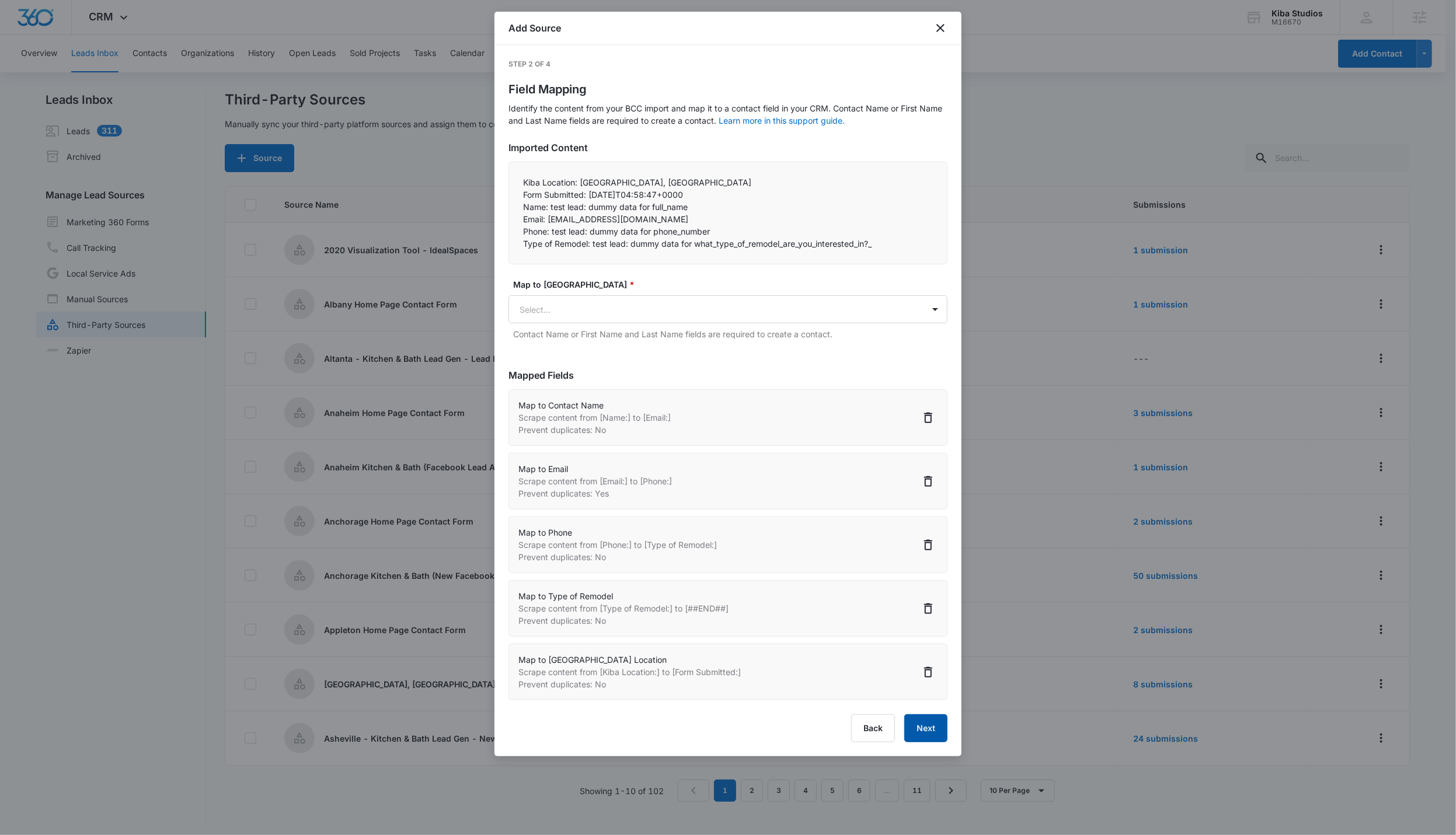
click at [700, 533] on button "Next" at bounding box center [926, 728] width 43 height 28
select select "77"
select select "185"
select select "184"
select select "416"
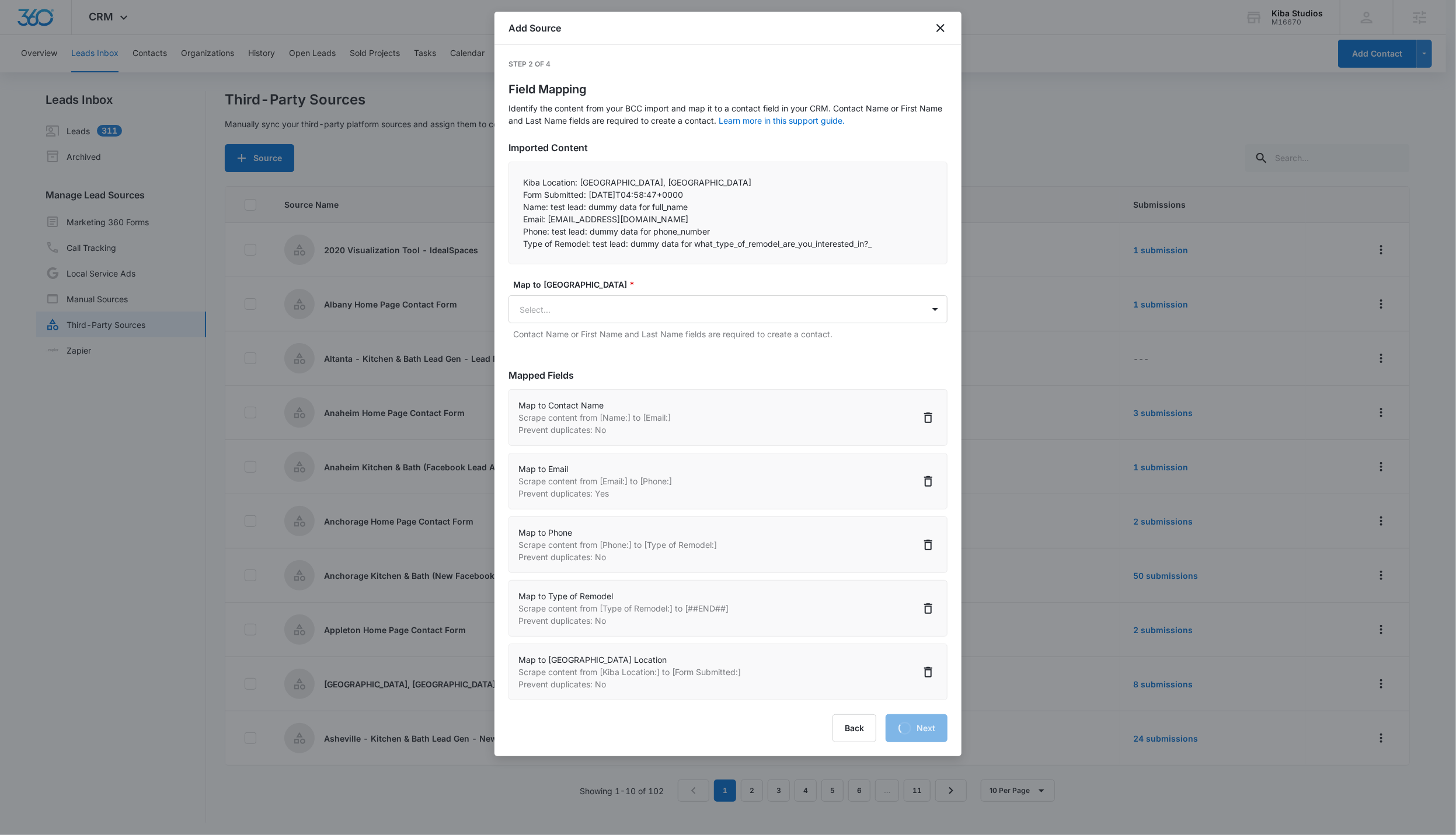
select select "379"
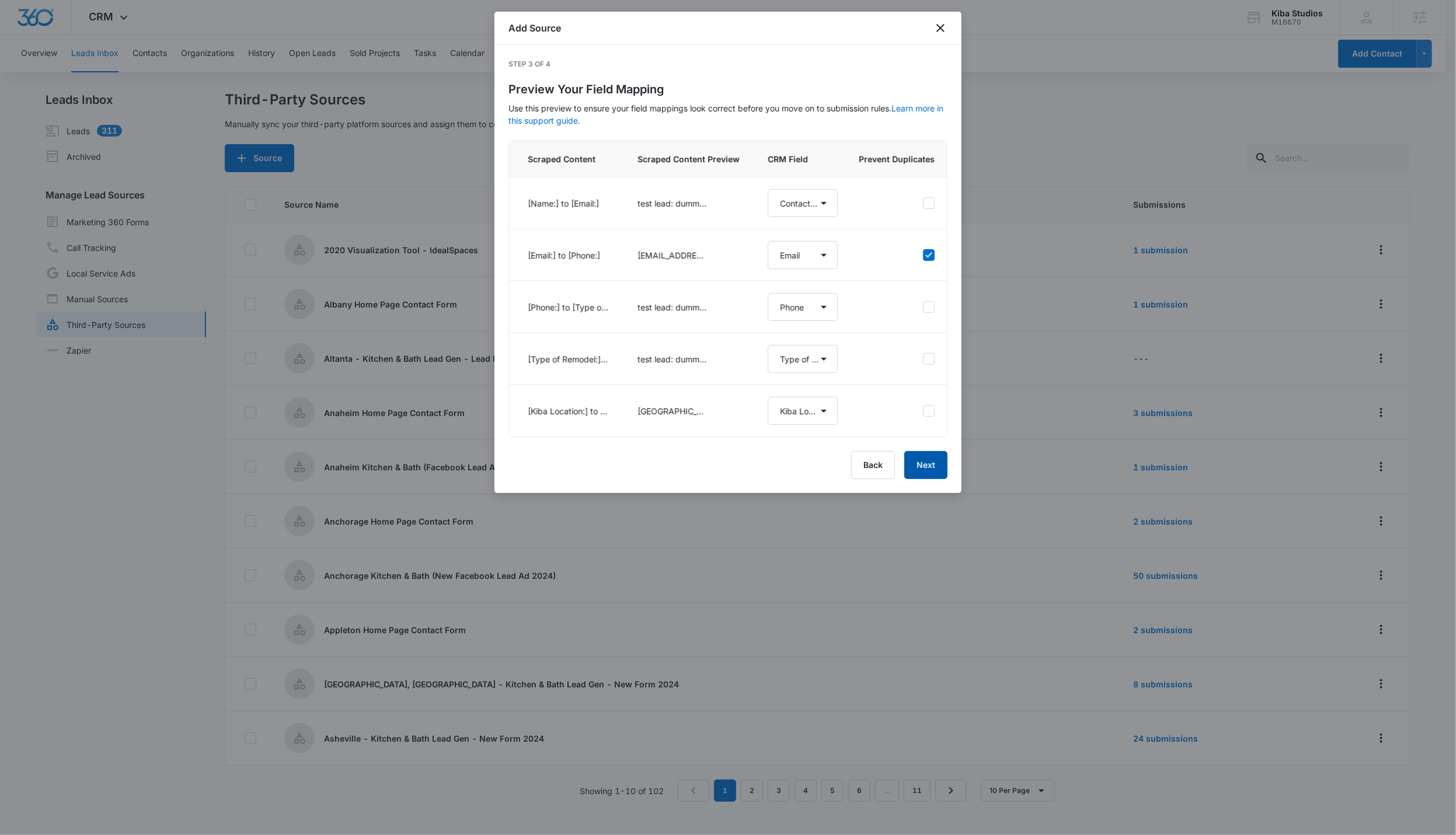
click at [700, 470] on button "Next" at bounding box center [926, 465] width 43 height 28
select select "77"
select select "185"
select select "184"
select select "416"
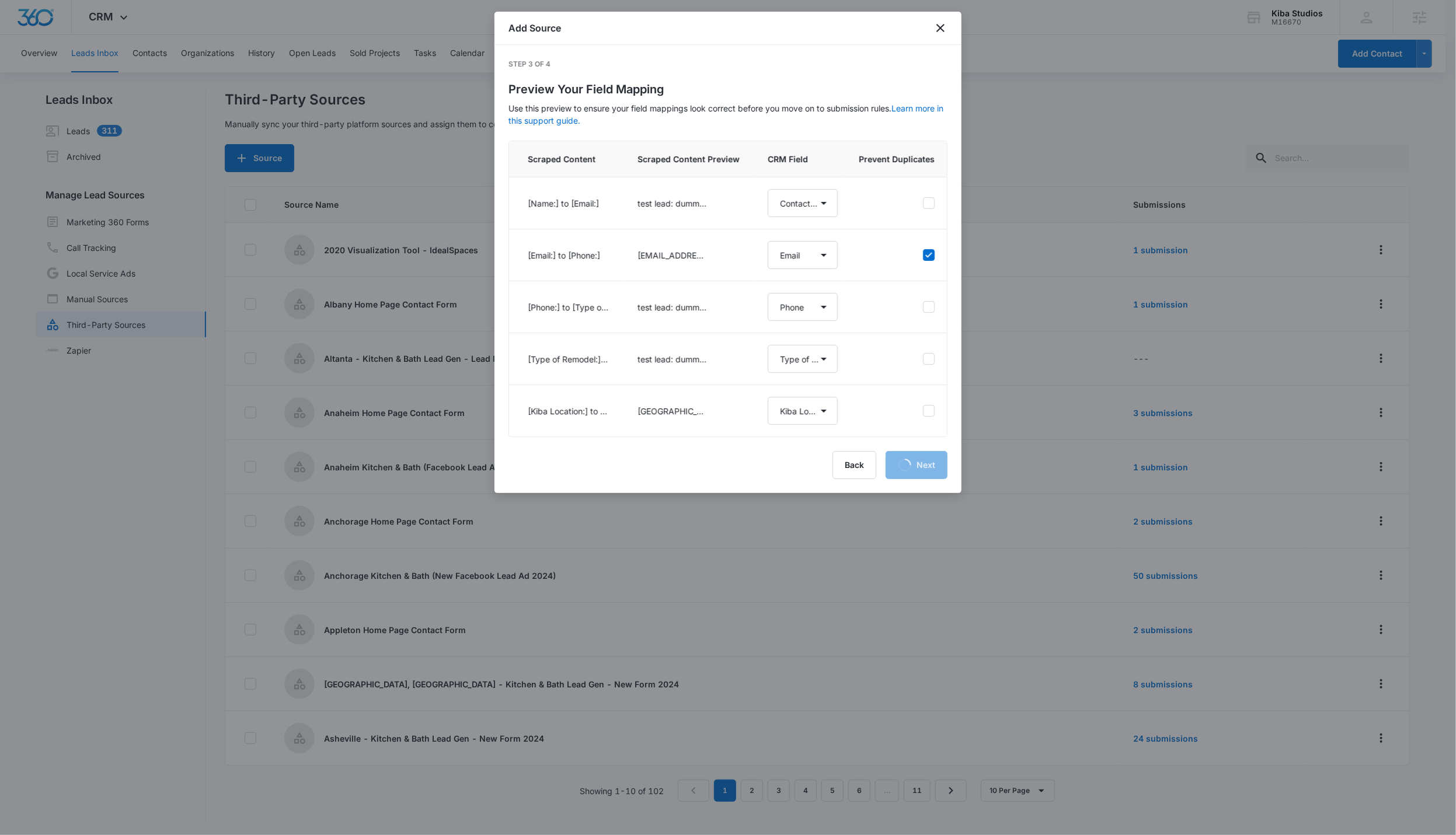
select select "379"
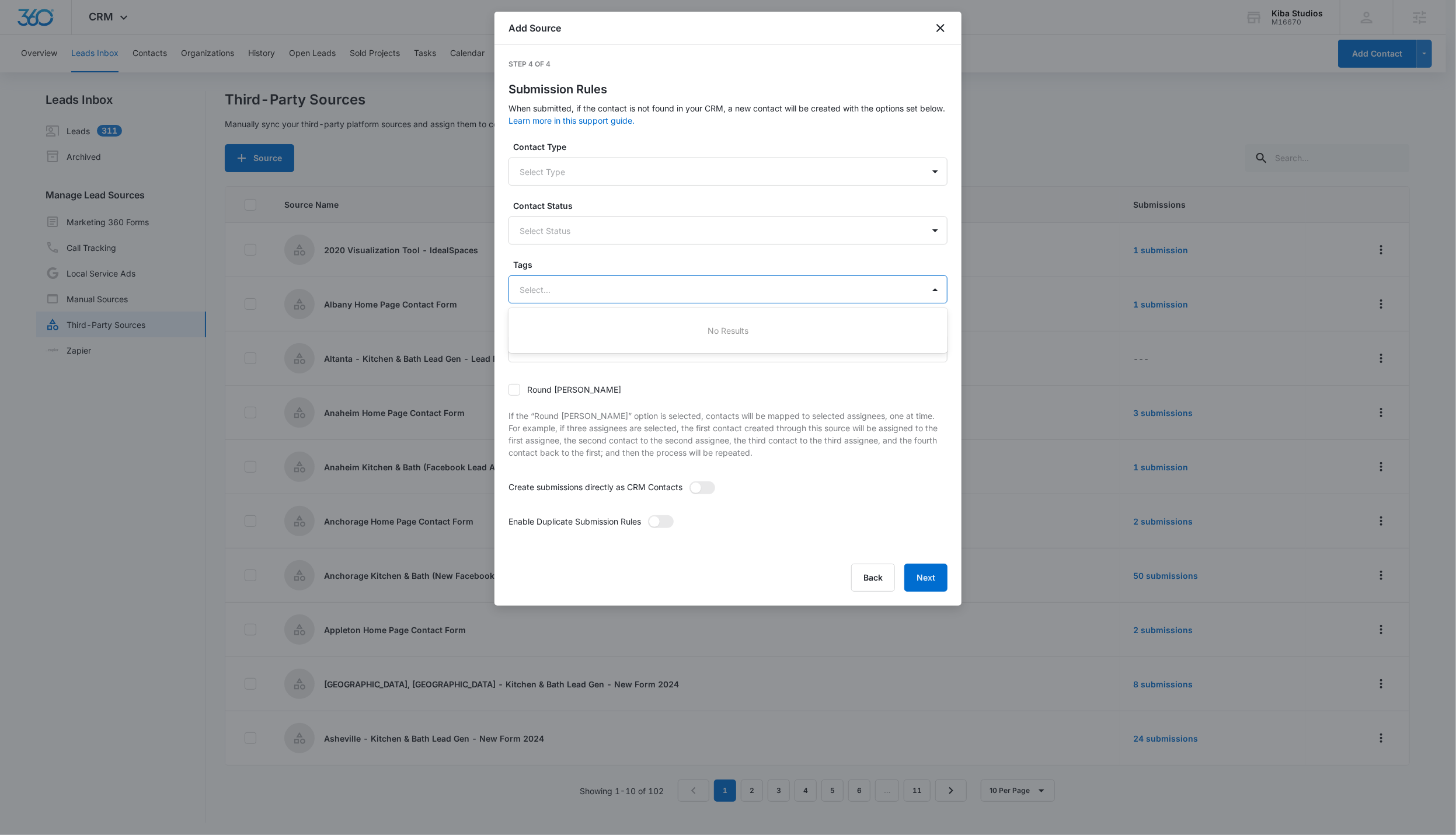
click at [577, 293] on div at bounding box center [714, 289] width 389 height 15
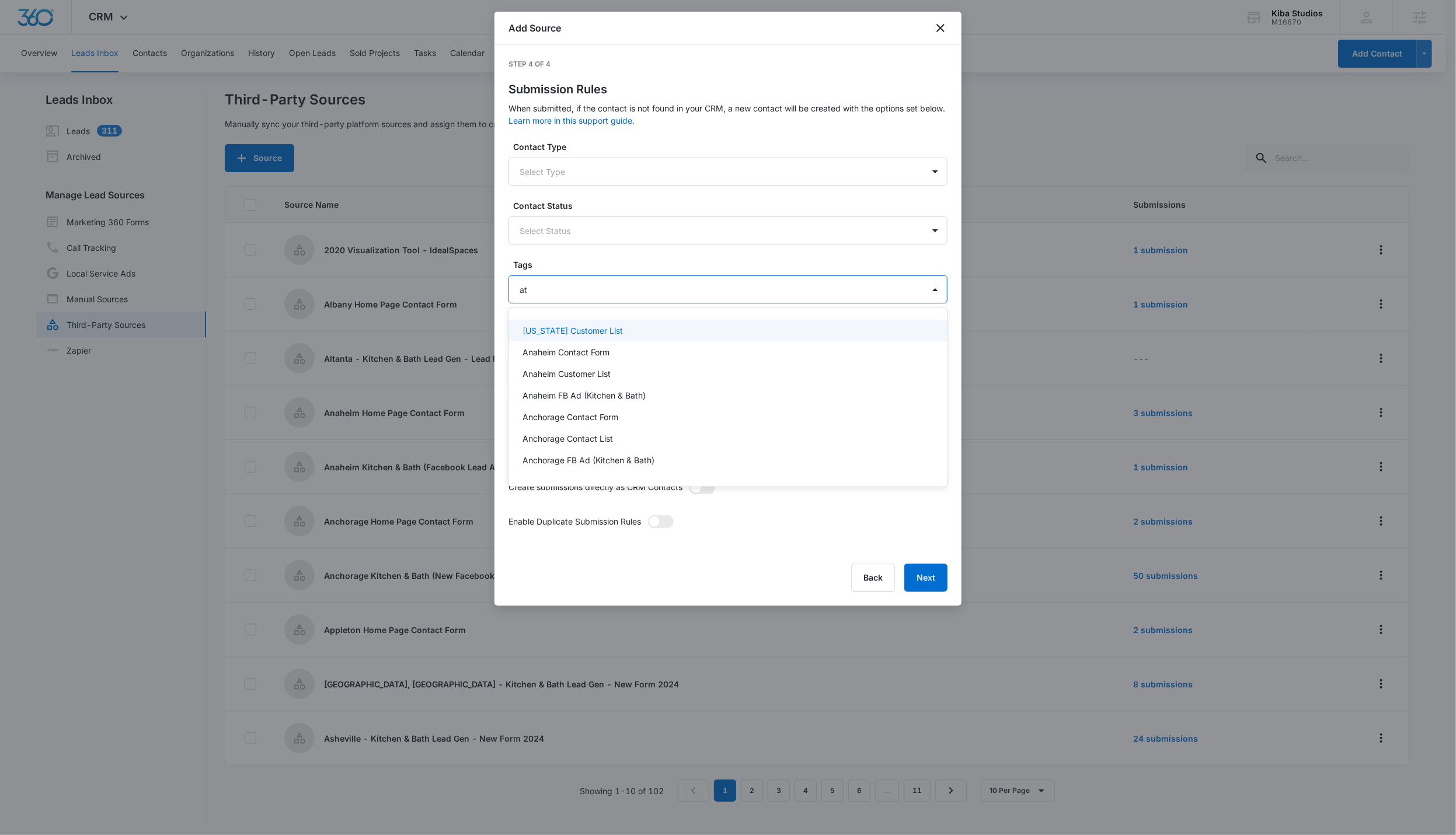
type input "atl"
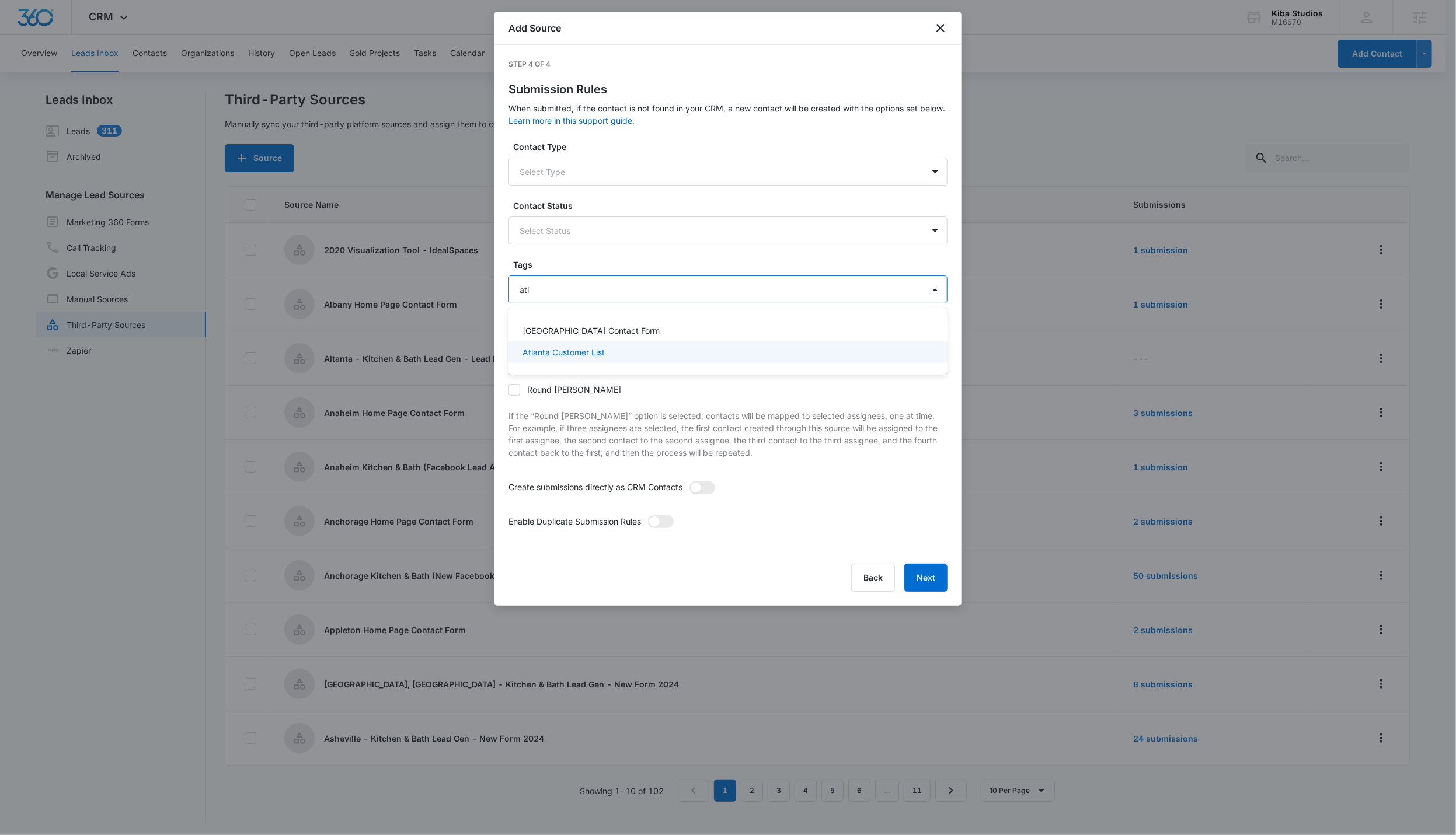
click at [580, 351] on p "Atlanta Customer List" at bounding box center [564, 352] width 82 height 12
click at [700, 258] on form "Contact Type Select Type Contact Status Select Status Tags Atlanta Customer Lis…" at bounding box center [728, 346] width 439 height 410
click at [658, 523] on span at bounding box center [655, 523] width 11 height 11
click at [648, 516] on input "checkbox" at bounding box center [648, 516] width 0 height 0
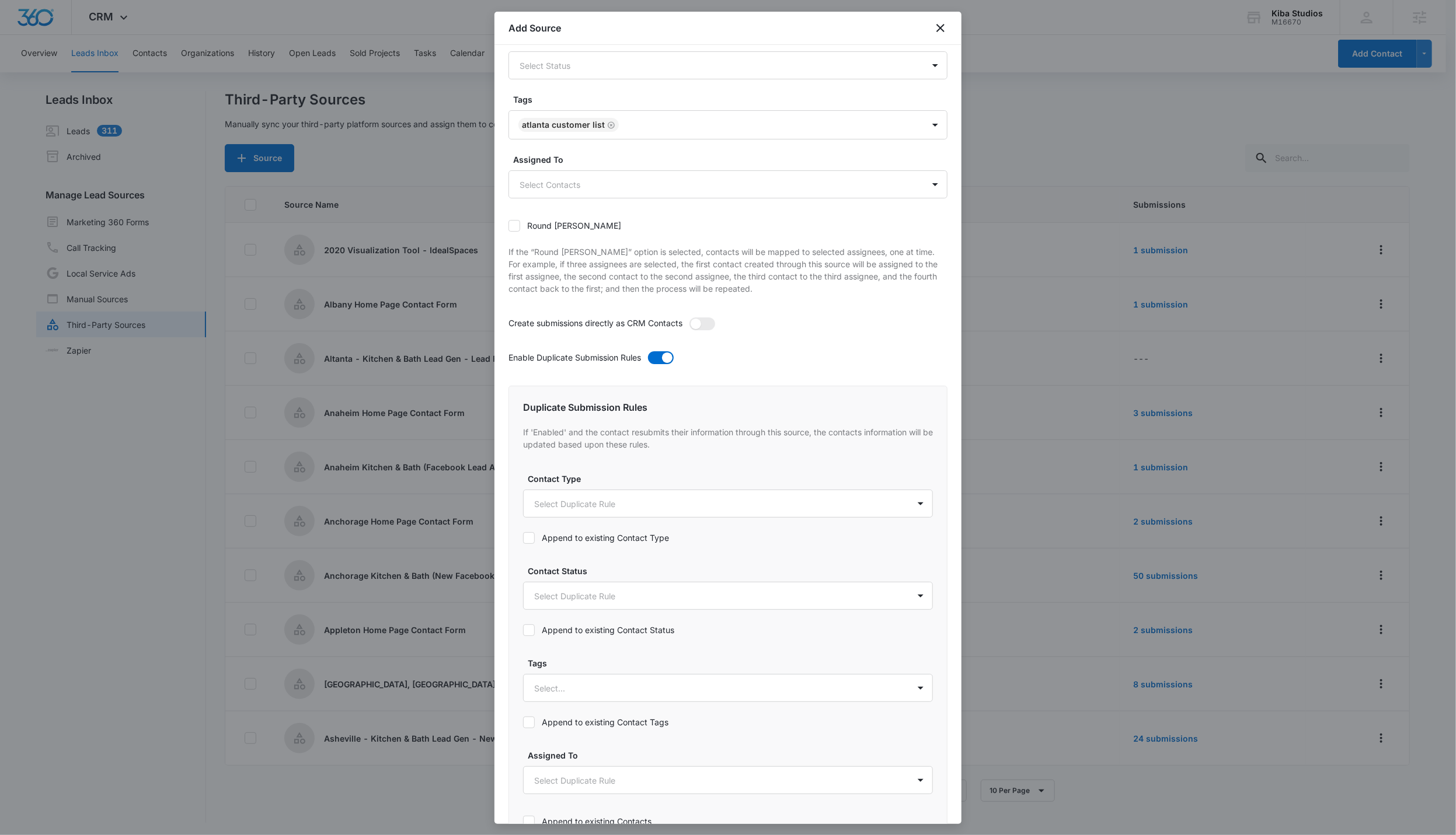
scroll to position [333, 0]
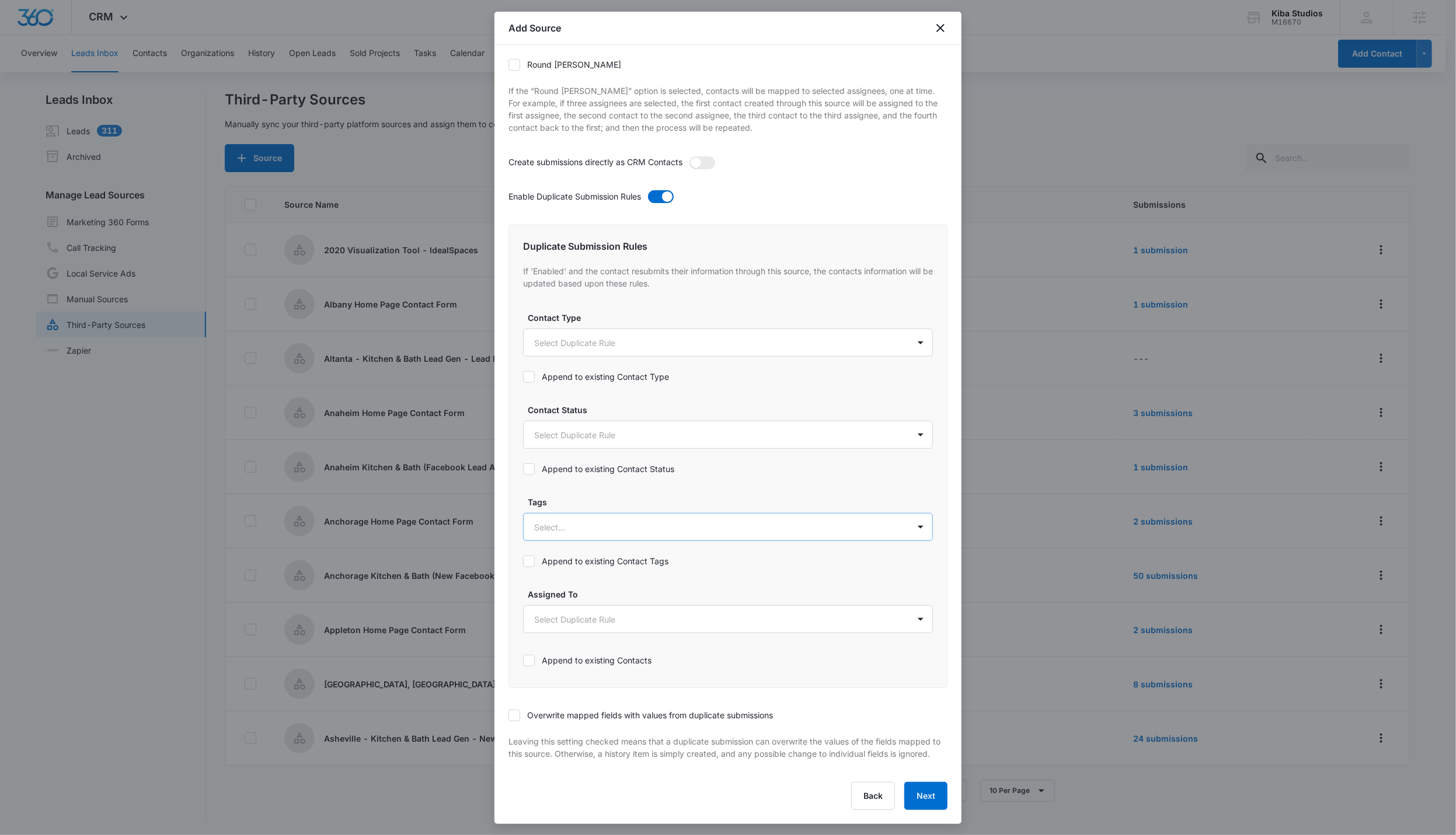
click at [577, 522] on div at bounding box center [714, 527] width 360 height 15
type input "atl"
click at [608, 533] on p "Atlanta Customer List" at bounding box center [578, 589] width 82 height 12
click at [612, 476] on div "Duplicate Submission Rules If 'Enabled' and the contact resubmits their informa…" at bounding box center [728, 456] width 439 height 465
click at [565, 533] on label "Append to existing Contact Tags" at bounding box center [728, 561] width 410 height 12
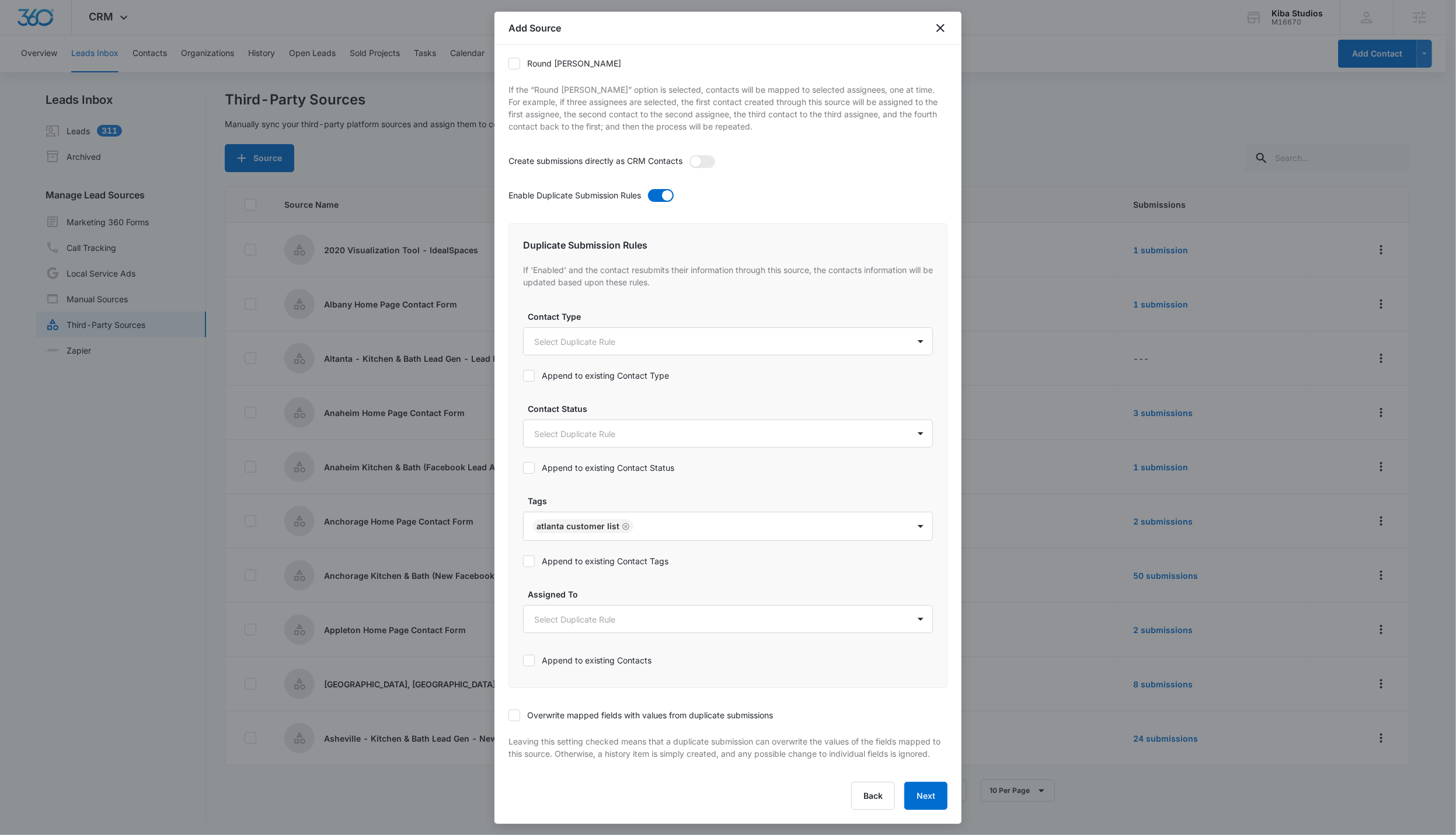
click at [523, 533] on input "Append to existing Contact Tags" at bounding box center [523, 562] width 0 height 0
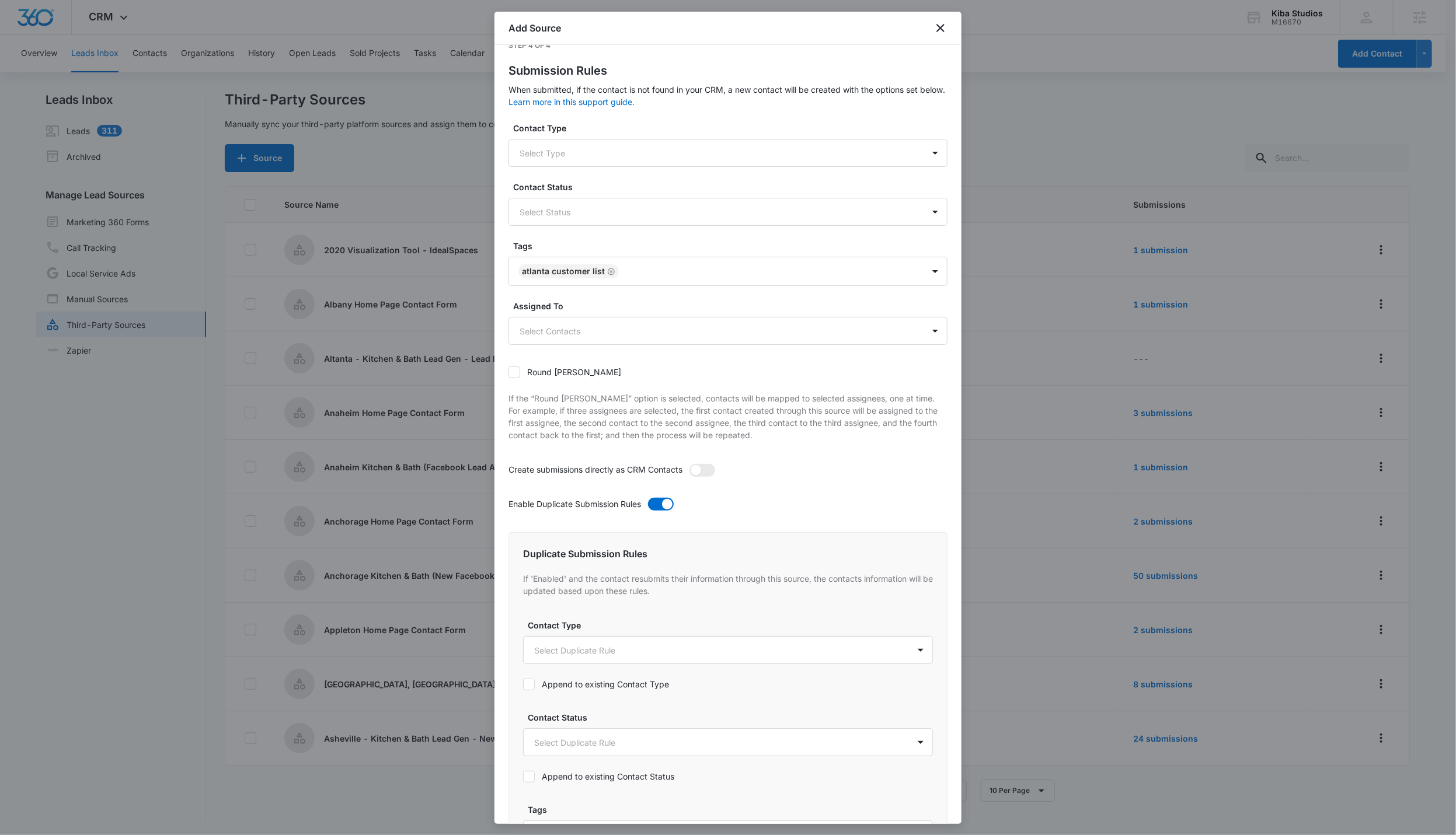
scroll to position [339, 0]
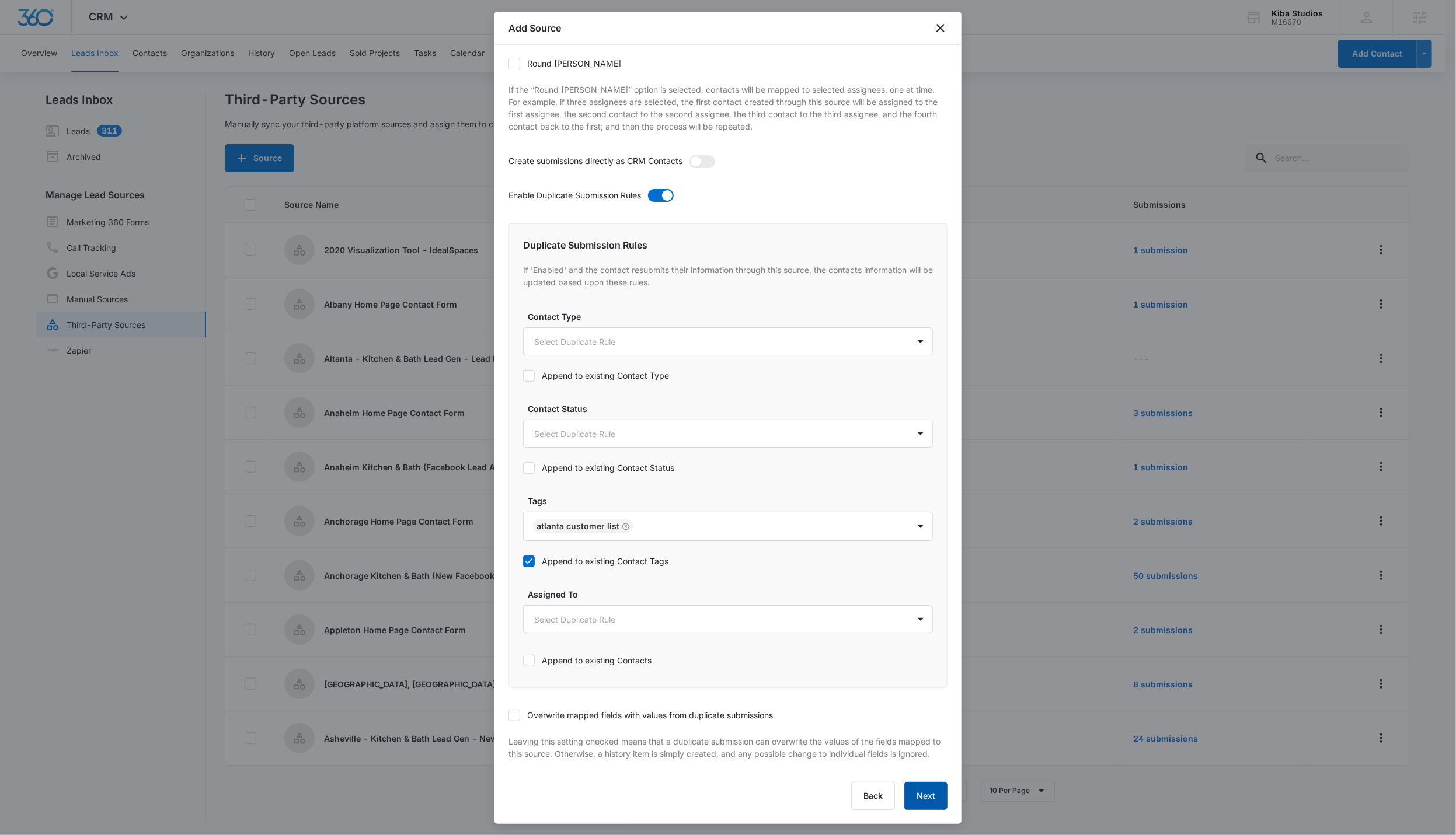
click at [700, 533] on button "Next" at bounding box center [926, 796] width 43 height 28
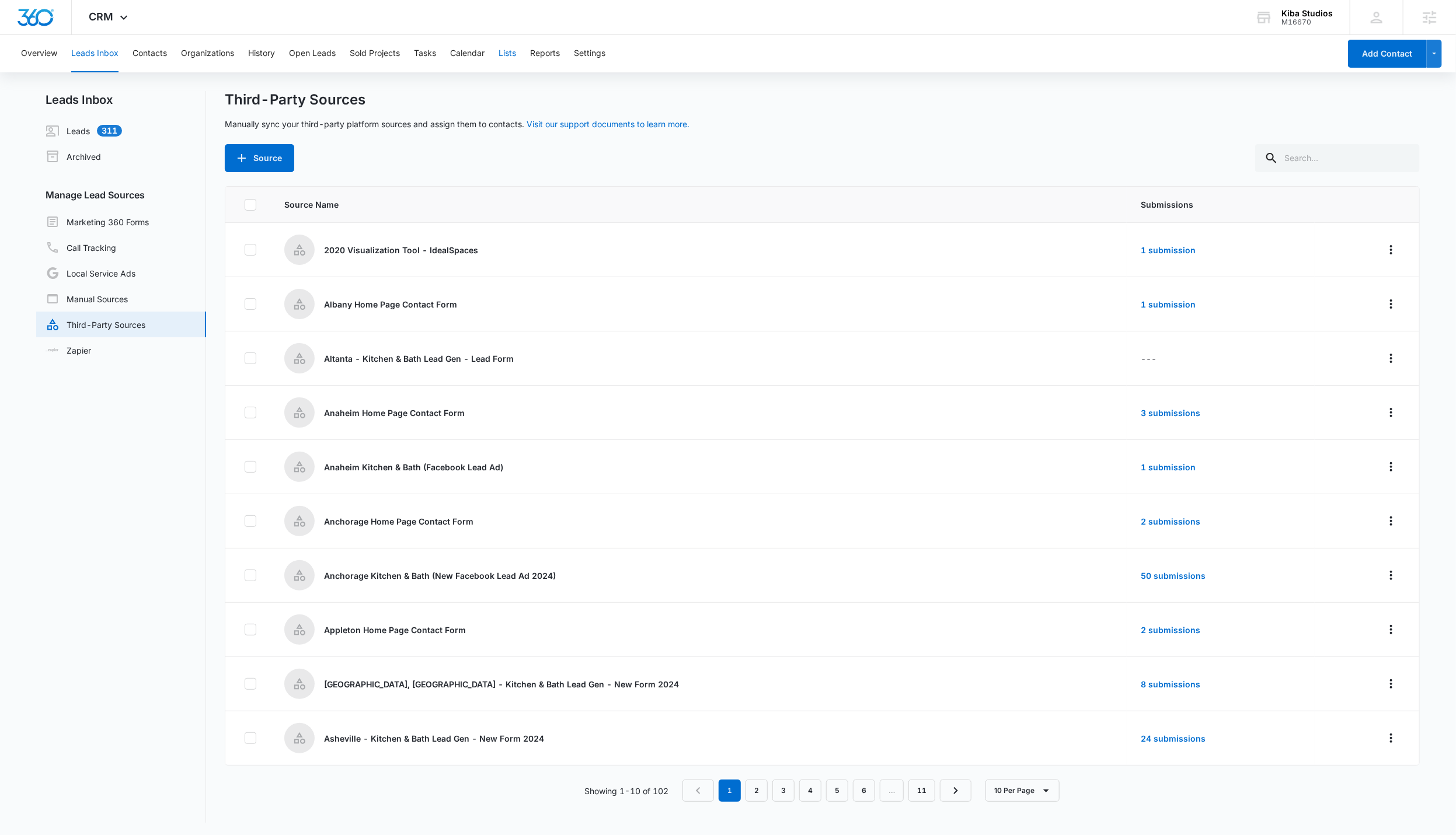
click at [505, 53] on button "Lists" at bounding box center [507, 54] width 18 height 38
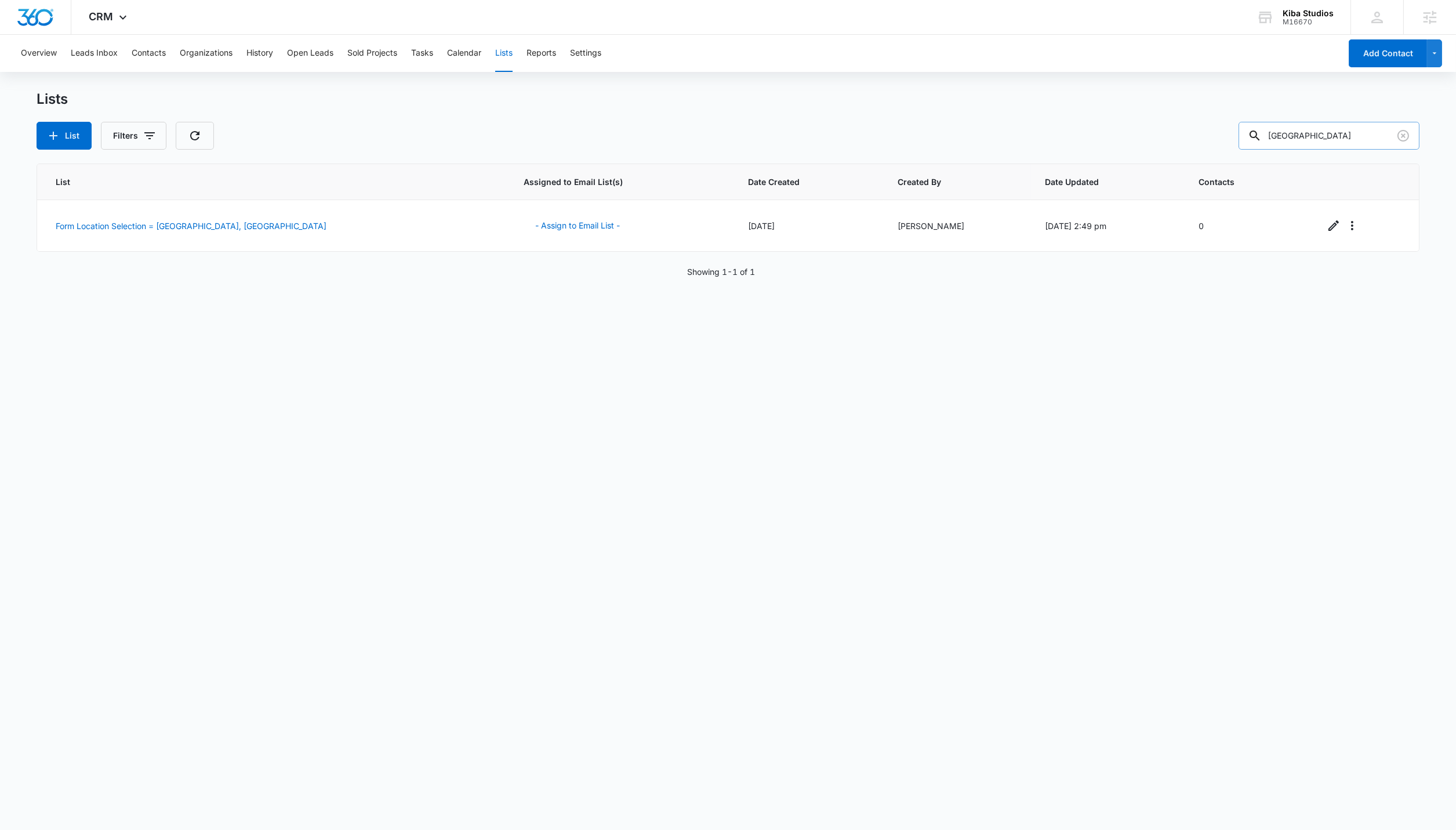
drag, startPoint x: 1345, startPoint y: 129, endPoint x: 1295, endPoint y: 132, distance: 50.1
click at [695, 132] on input "[GEOGRAPHIC_DATA]" at bounding box center [1329, 136] width 181 height 28
drag, startPoint x: 1378, startPoint y: 140, endPoint x: 1285, endPoint y: 137, distance: 93.0
click at [695, 137] on div "[GEOGRAPHIC_DATA]" at bounding box center [1329, 136] width 181 height 28
type input "t"
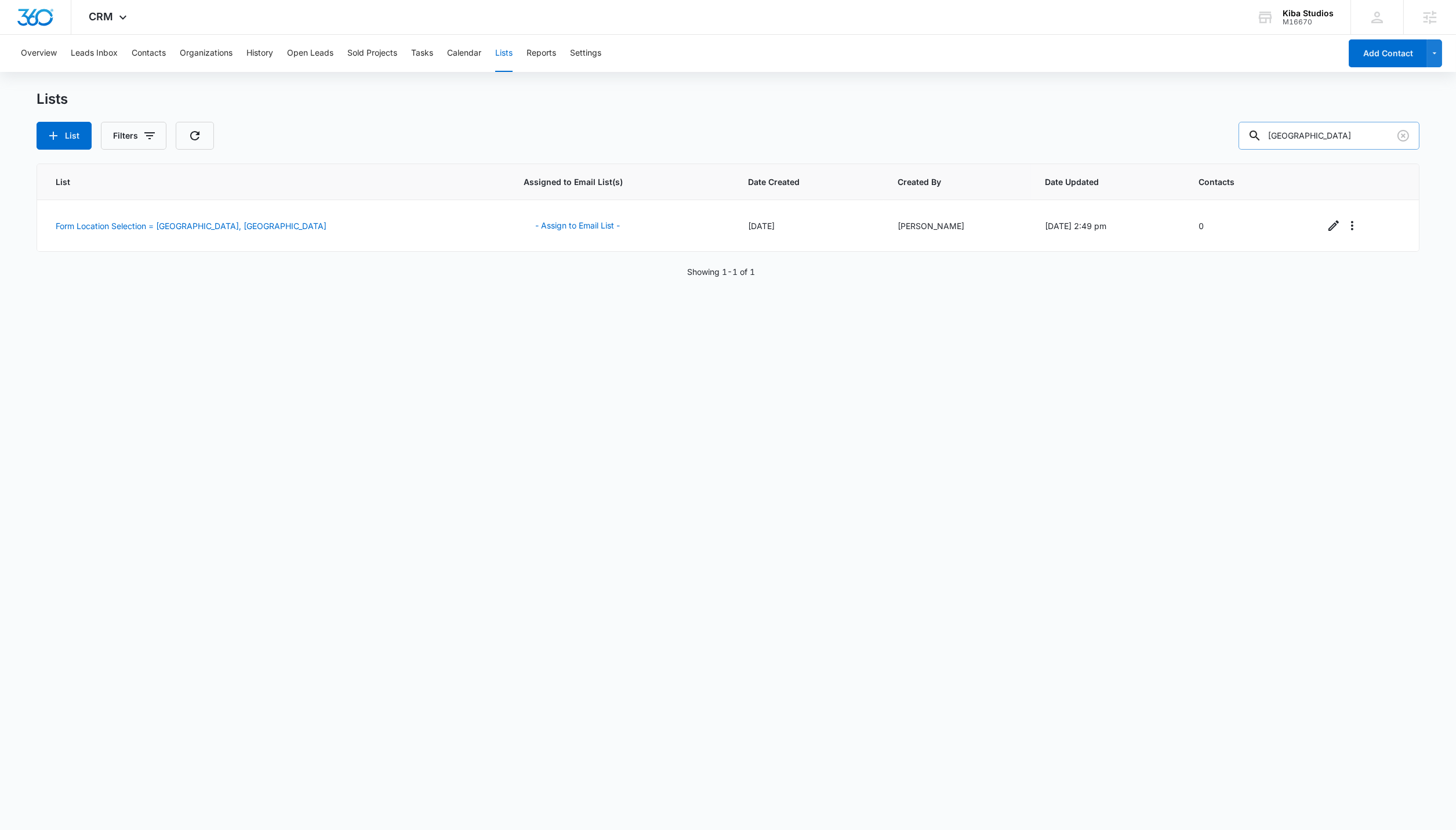
type input "[GEOGRAPHIC_DATA]"
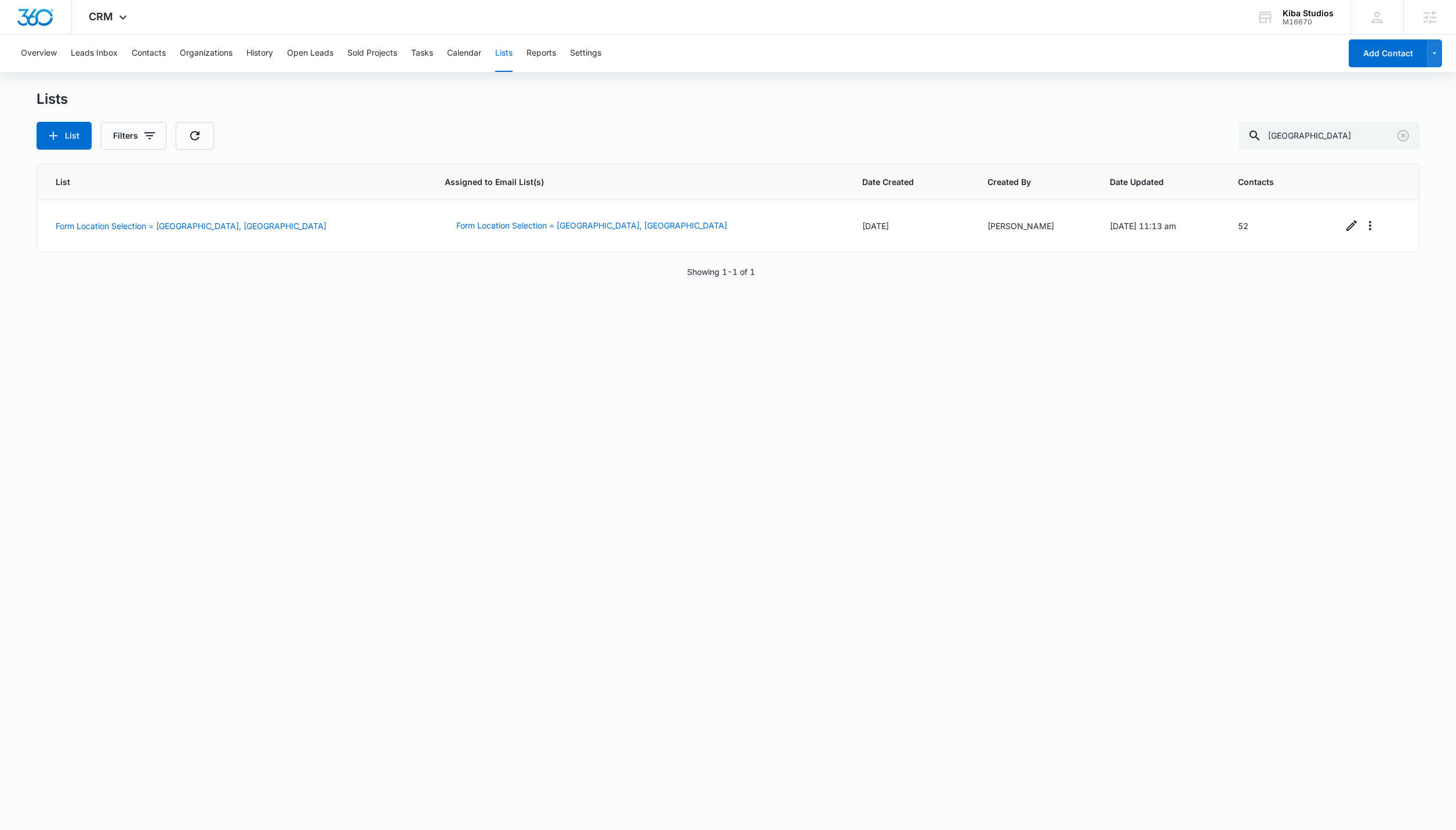
click at [474, 138] on div "List Filters [GEOGRAPHIC_DATA]" at bounding box center [728, 136] width 1383 height 28
click at [576, 50] on button "Settings" at bounding box center [586, 54] width 31 height 37
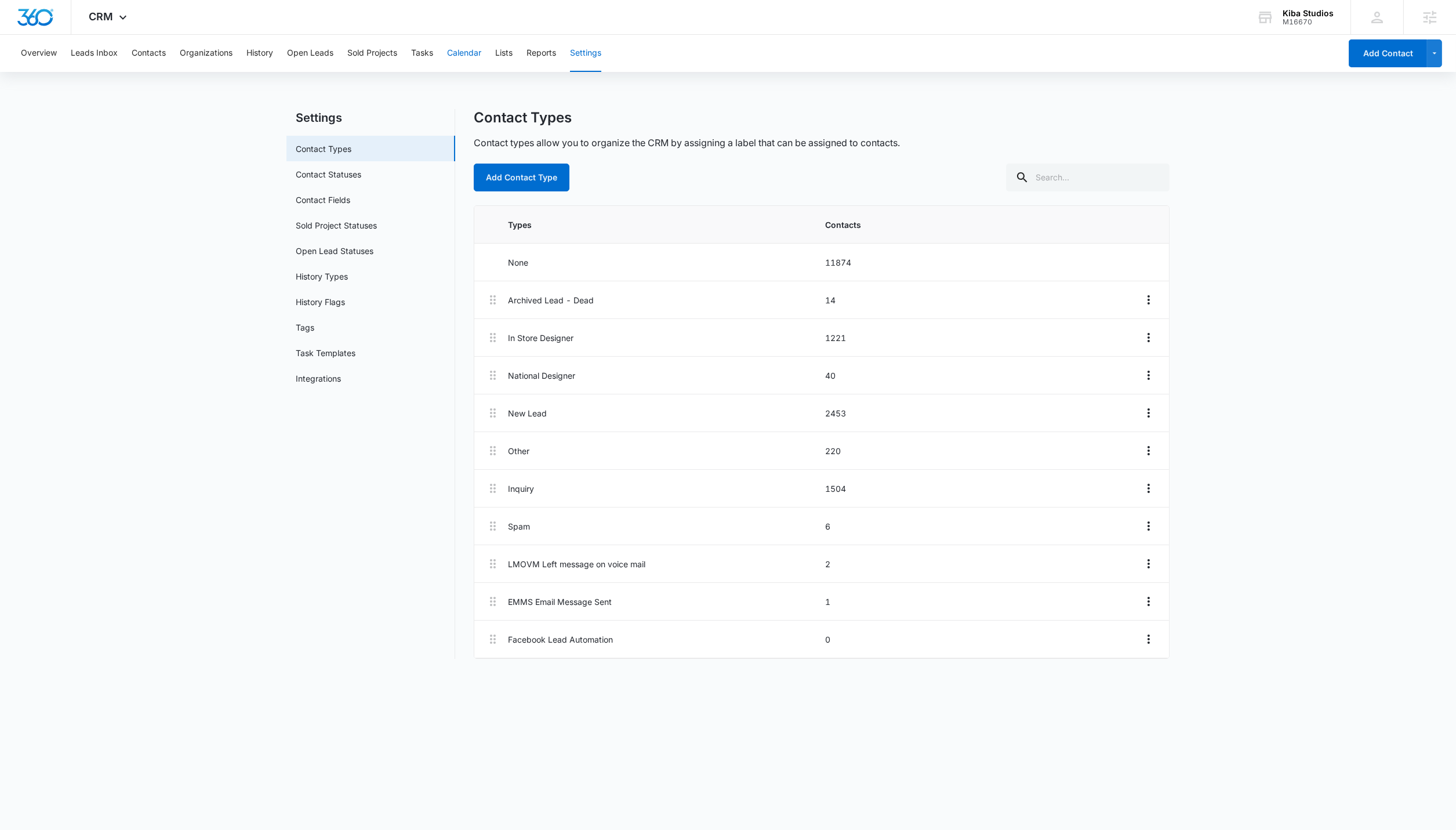
click at [478, 43] on button "Calendar" at bounding box center [464, 54] width 34 height 37
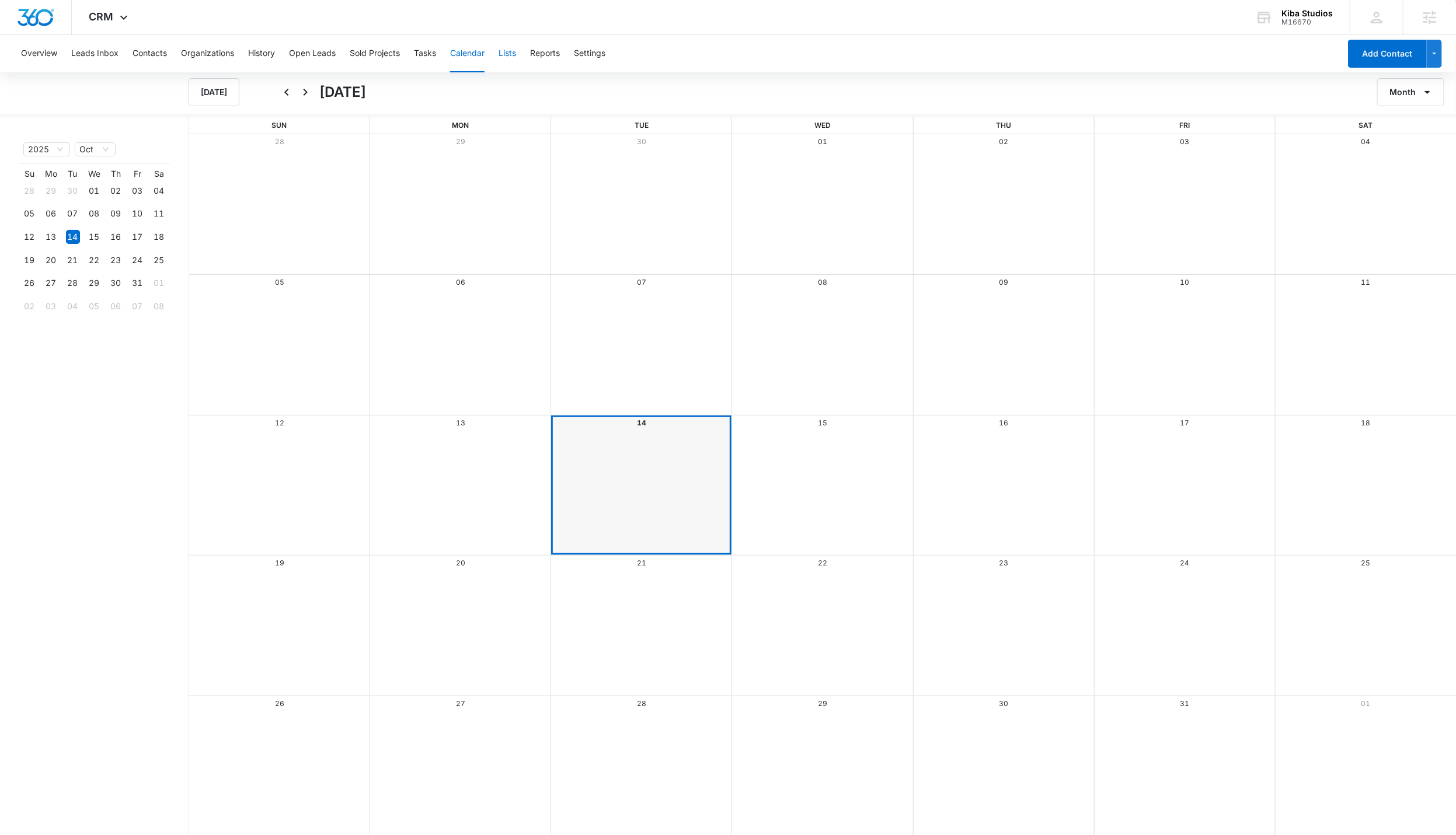
click at [503, 49] on button "Lists" at bounding box center [507, 54] width 18 height 38
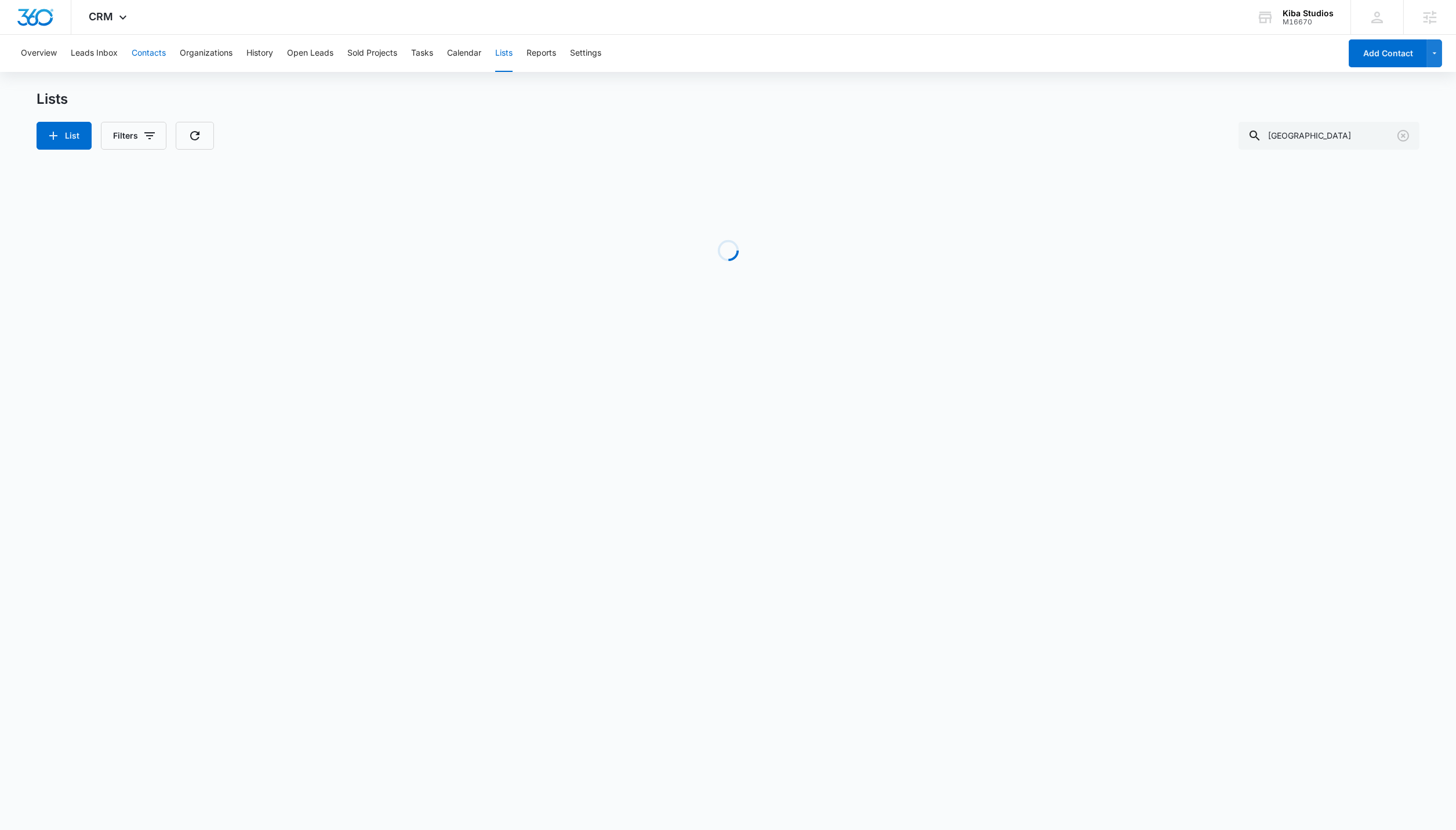
click at [139, 53] on button "Contacts" at bounding box center [149, 54] width 34 height 37
click at [104, 50] on button "Leads Inbox" at bounding box center [94, 54] width 47 height 37
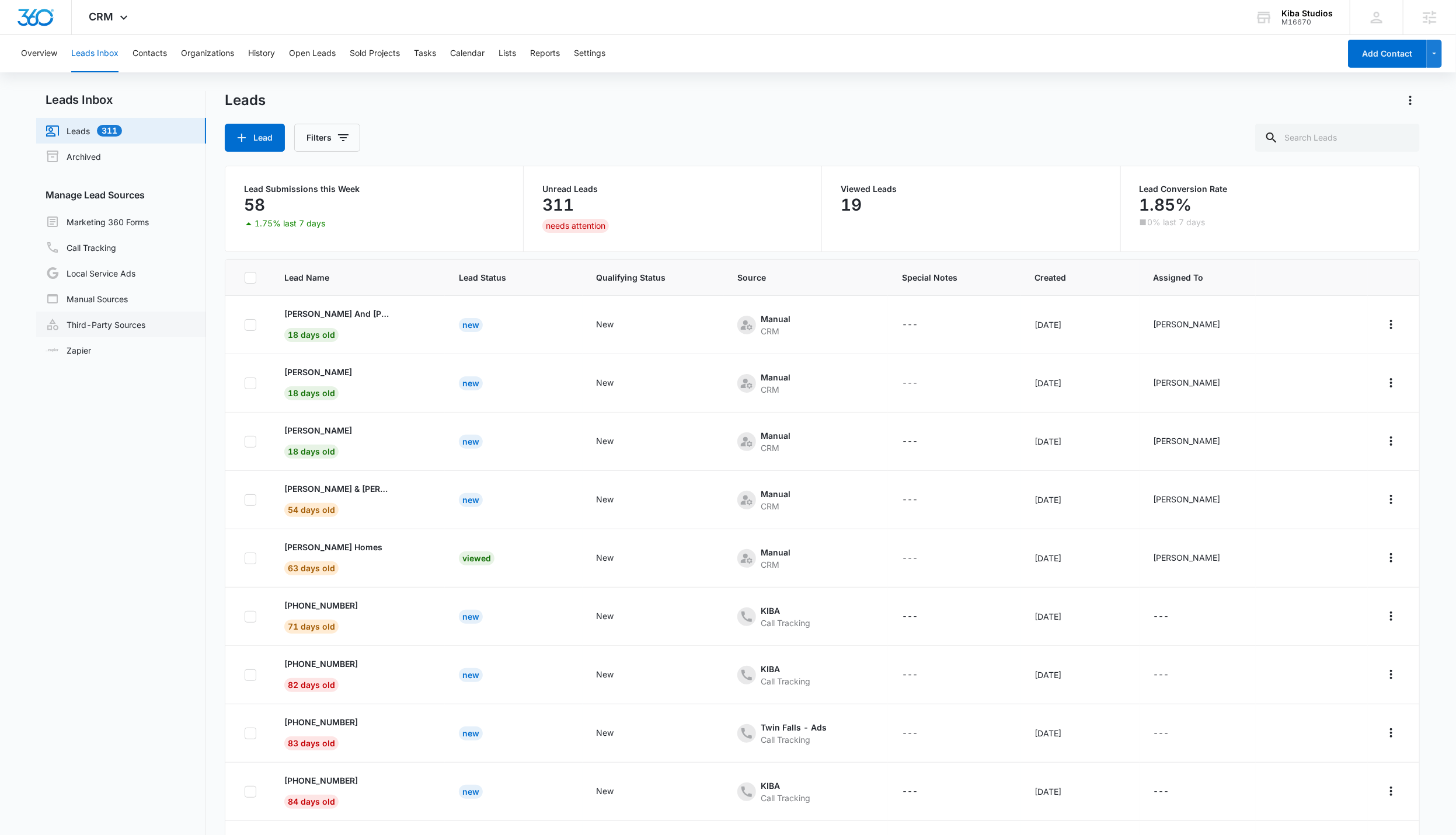
click at [123, 318] on link "Third-Party Sources" at bounding box center [96, 324] width 100 height 14
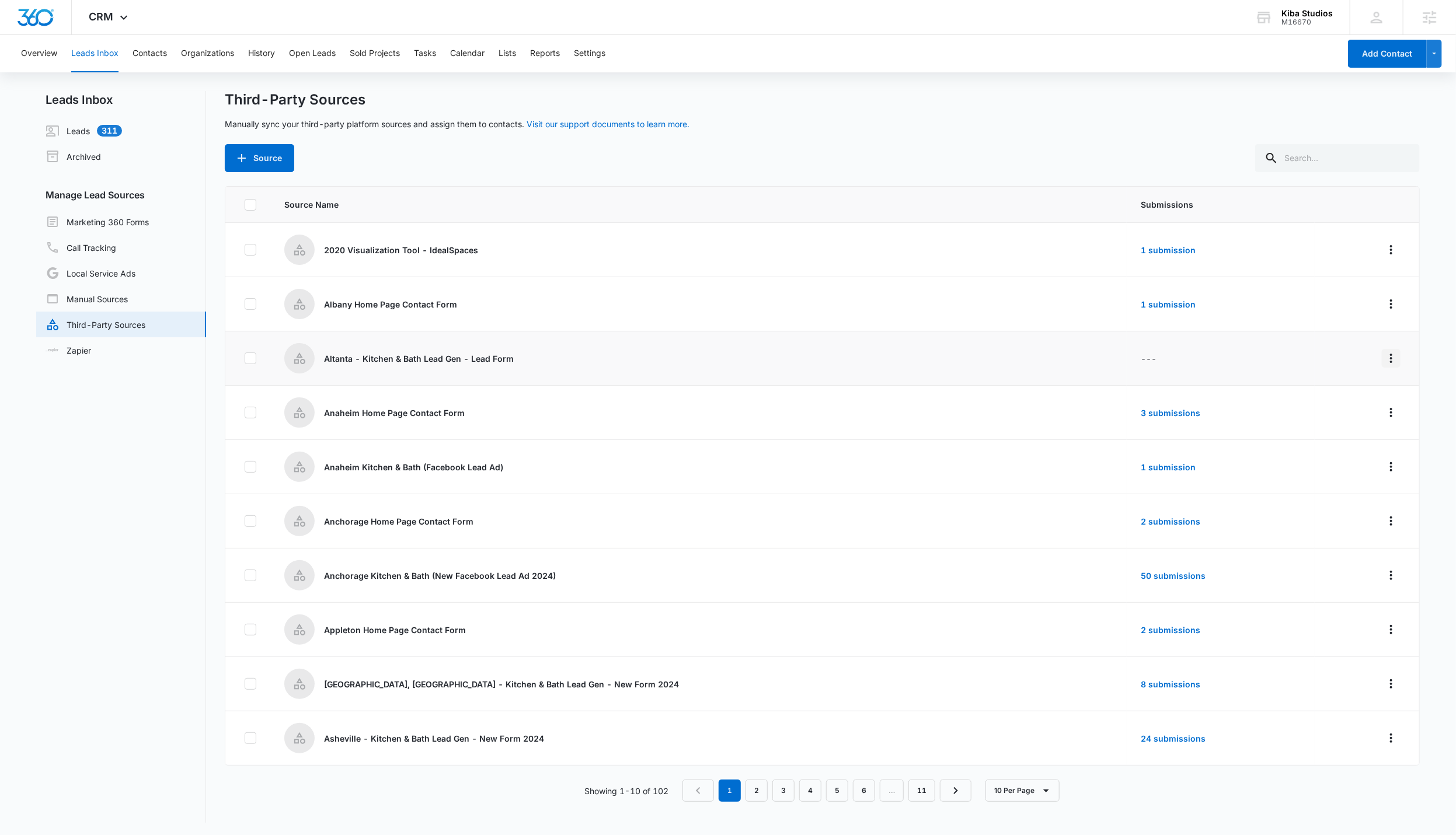
click at [700, 360] on icon "Overflow Menu" at bounding box center [1391, 359] width 14 height 14
click at [700, 403] on button "Edit" at bounding box center [1336, 408] width 108 height 18
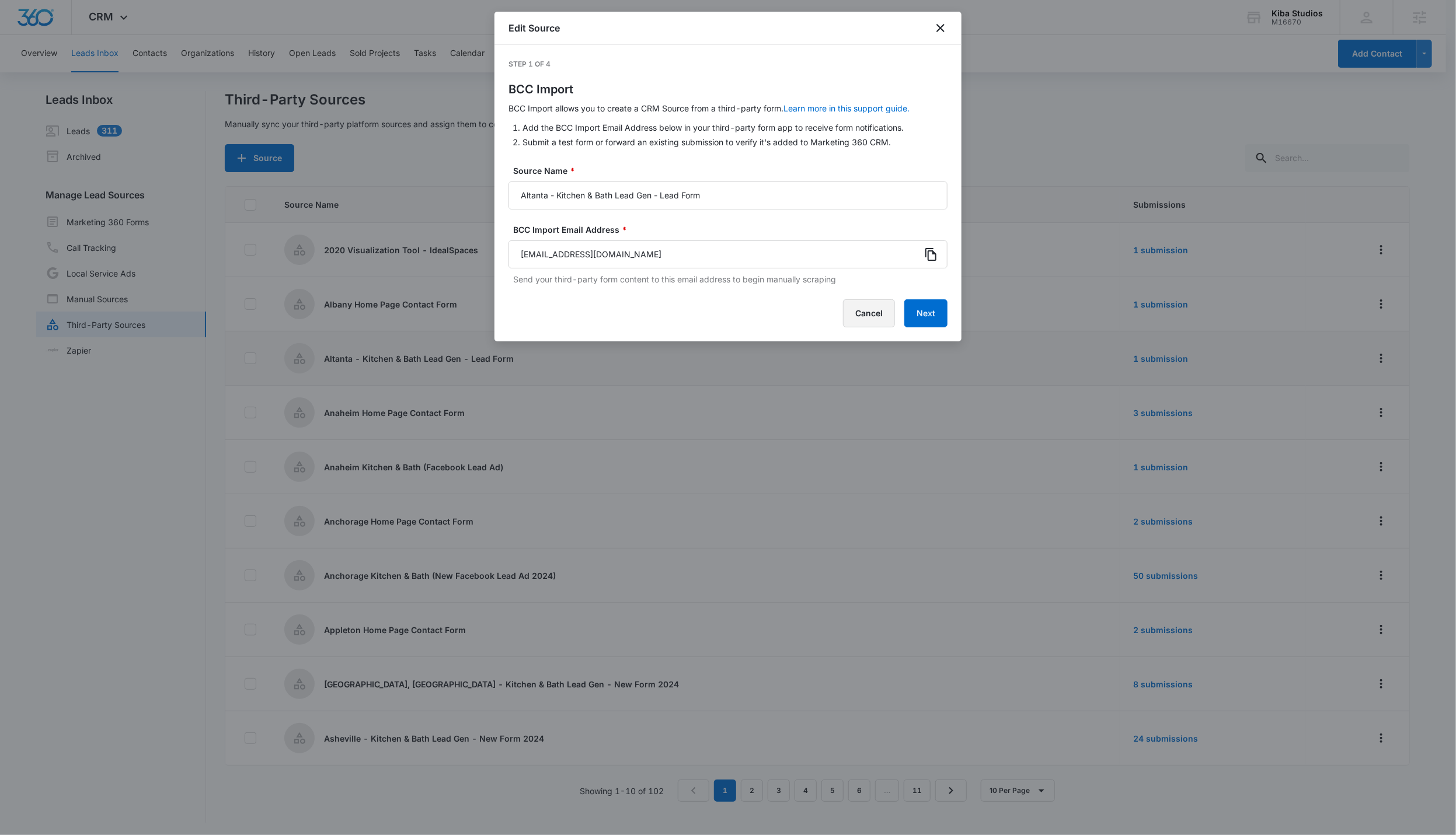
click at [700, 319] on button "Cancel" at bounding box center [869, 313] width 52 height 28
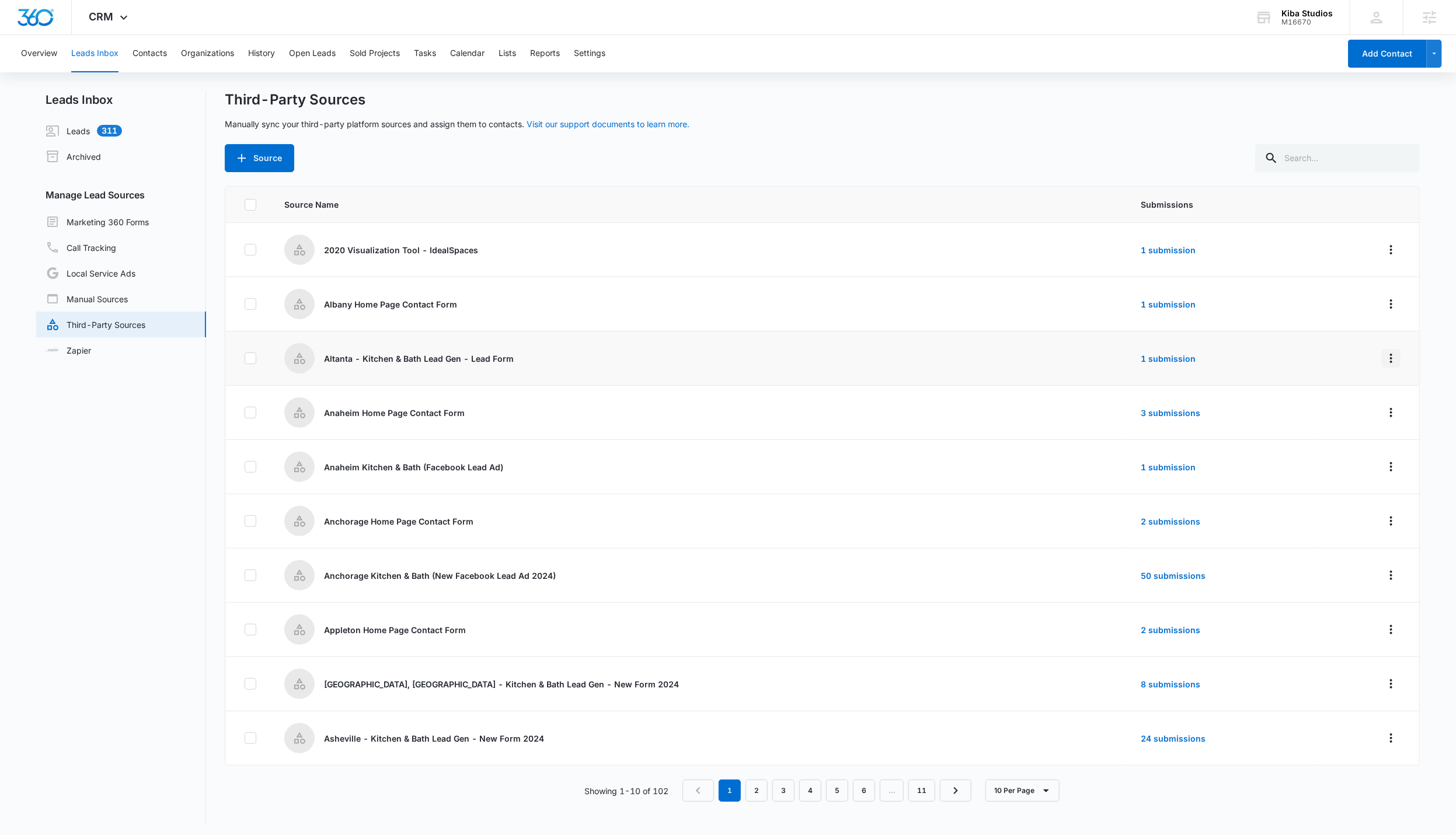
click at [700, 353] on button "Overflow Menu" at bounding box center [1391, 359] width 19 height 19
click at [700, 428] on div "Submission Rules" at bounding box center [1329, 425] width 66 height 8
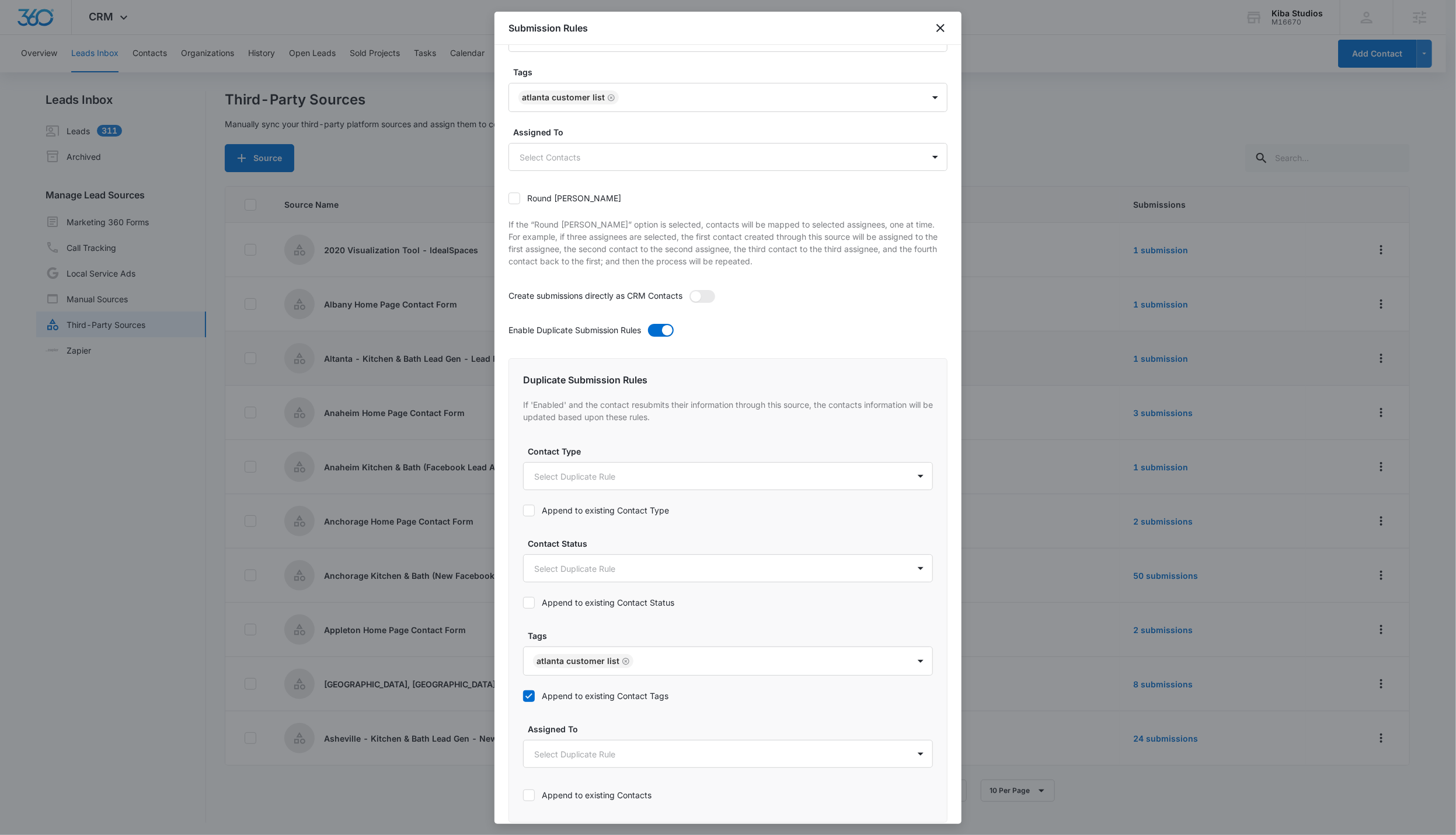
scroll to position [175, 0]
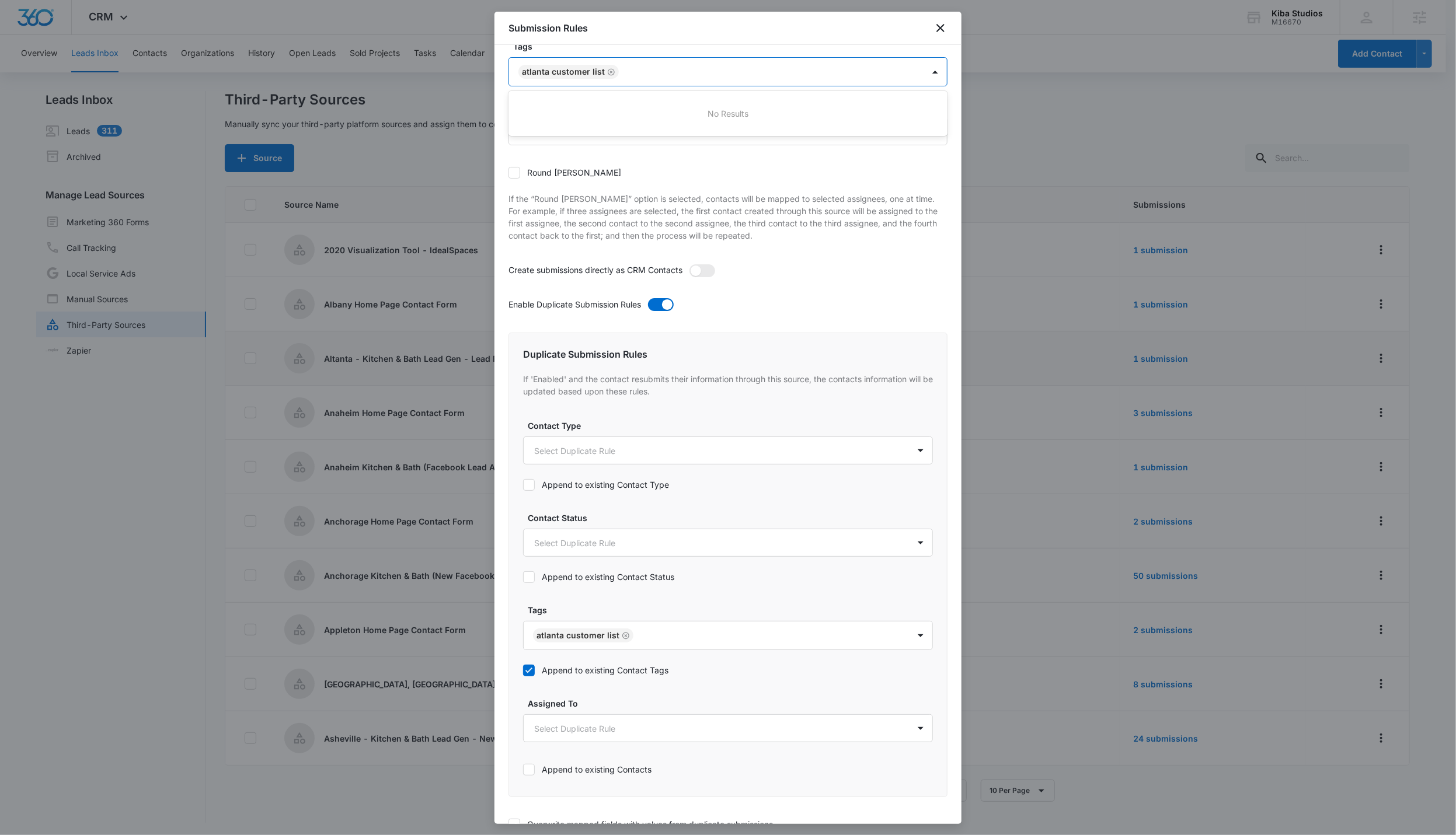
click at [700, 77] on div at bounding box center [765, 72] width 286 height 15
type input "welcom"
click at [669, 125] on div "Welcome Journey" at bounding box center [728, 135] width 439 height 22
click at [693, 533] on div at bounding box center [766, 635] width 257 height 15
type input "welc"
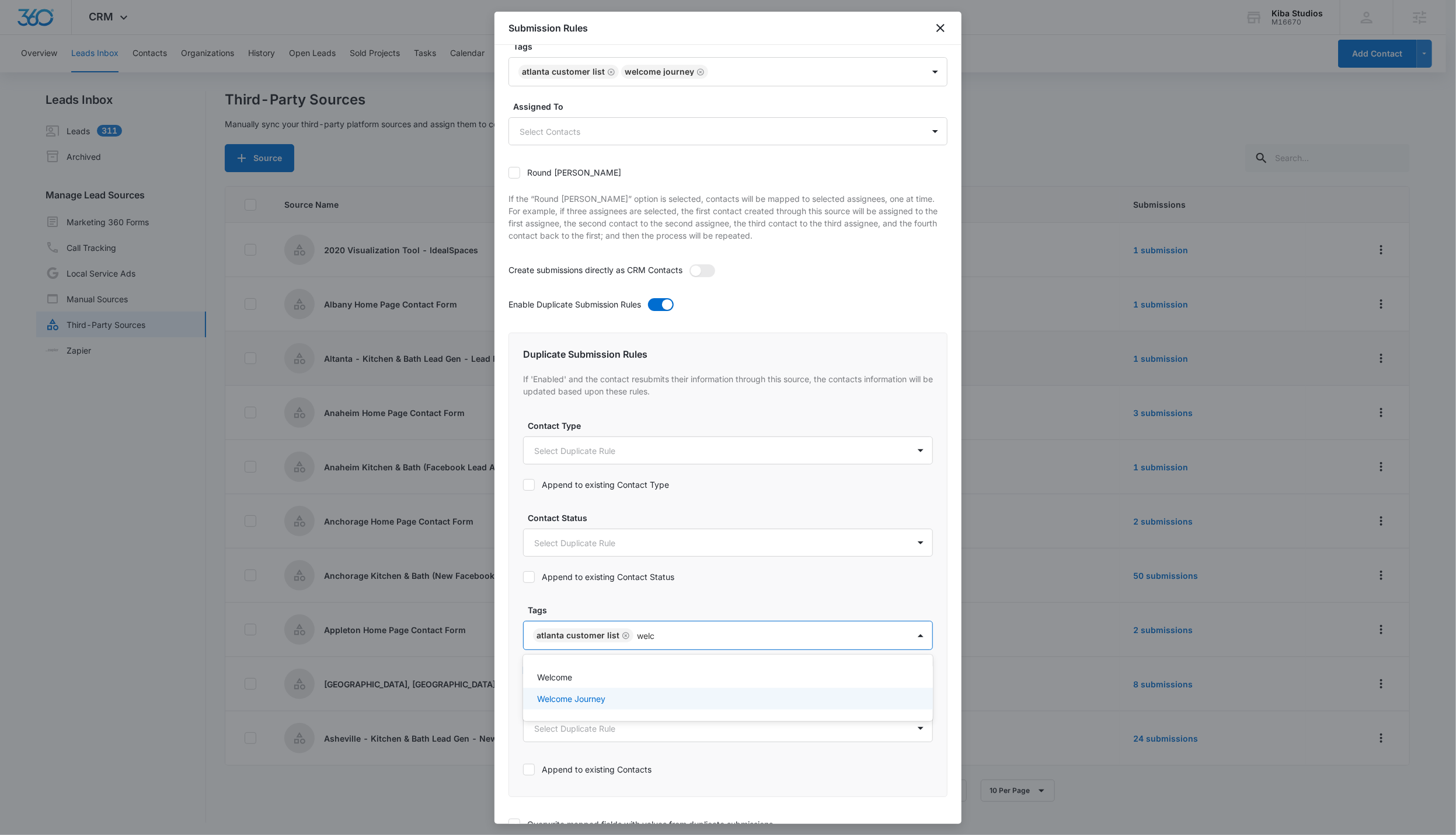
click at [692, 533] on div "Welcome Journey" at bounding box center [727, 698] width 379 height 12
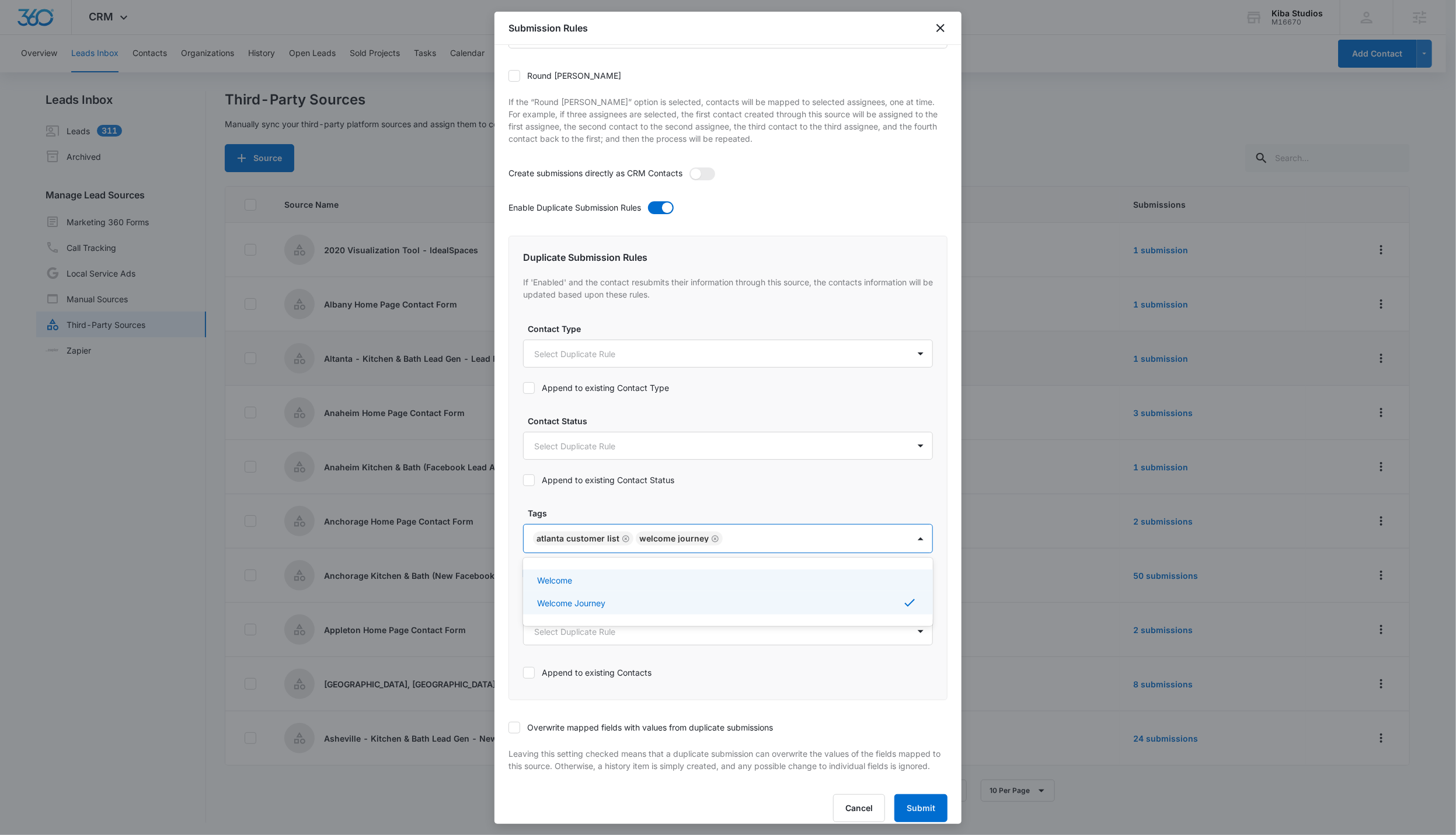
scroll to position [296, 0]
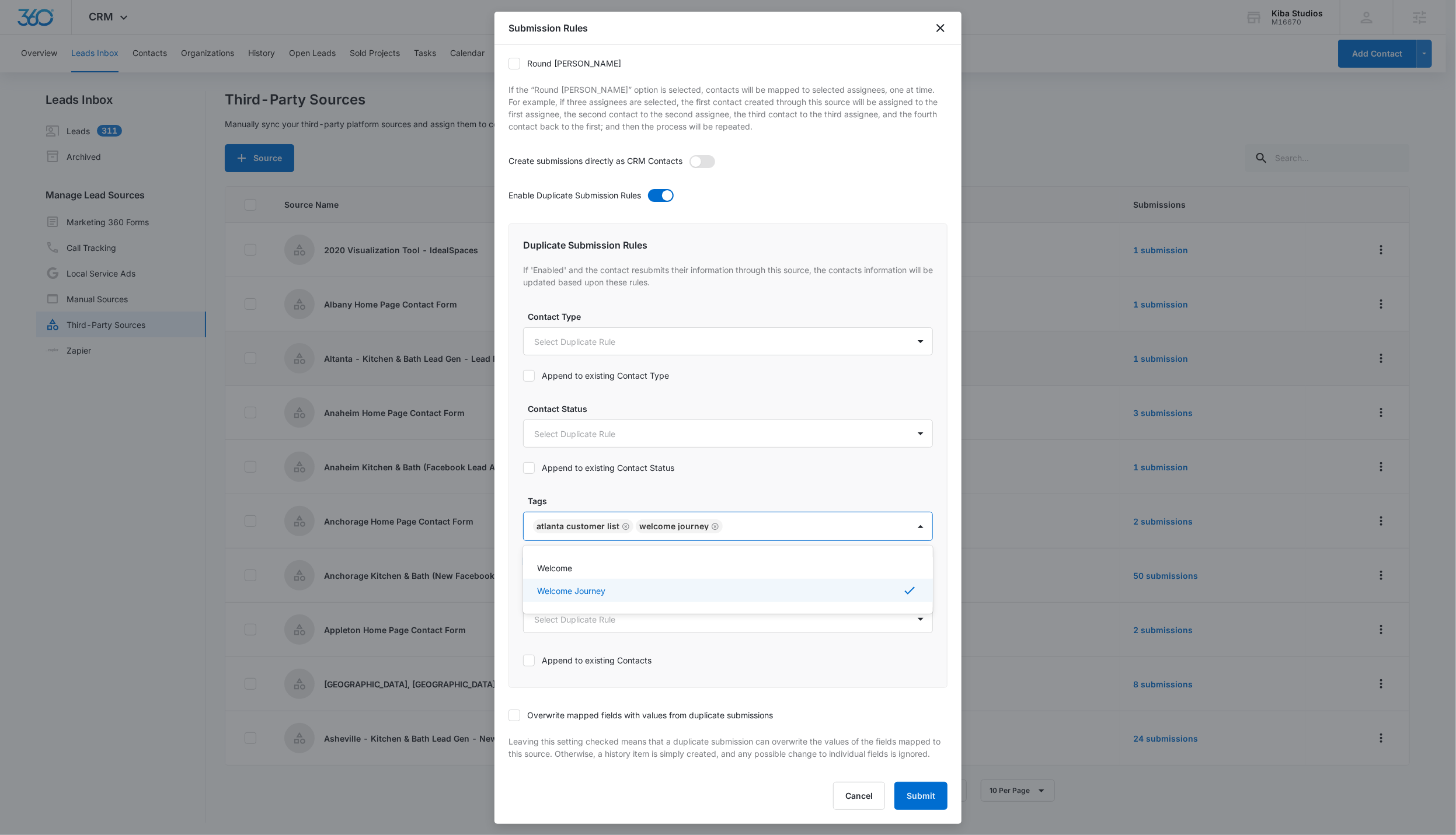
click at [700, 155] on div "Create submissions directly as CRM Contacts" at bounding box center [728, 165] width 439 height 21
click at [700, 155] on span at bounding box center [702, 162] width 26 height 13
click at [689, 155] on input "checkbox" at bounding box center [689, 155] width 0 height 0
click at [700, 533] on button "Submit" at bounding box center [921, 796] width 53 height 28
